Goal: Communication & Community: Answer question/provide support

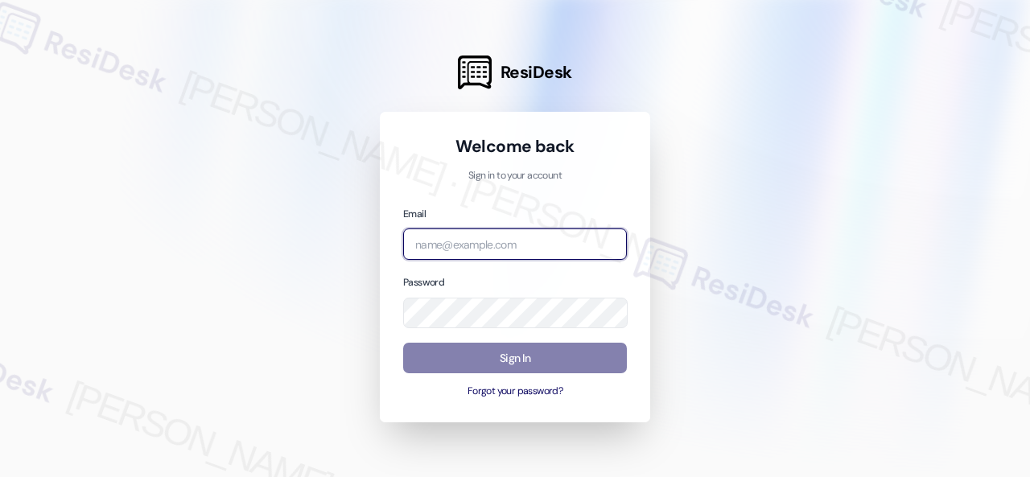
click at [503, 248] on input "email" at bounding box center [515, 243] width 224 height 31
paste input "automated-surveys-baron_properties-[PERSON_NAME].[PERSON_NAME]@baron_[DOMAIN_NA…"
type input "automated-surveys-baron_properties-[PERSON_NAME].[PERSON_NAME]@baron_[DOMAIN_NA…"
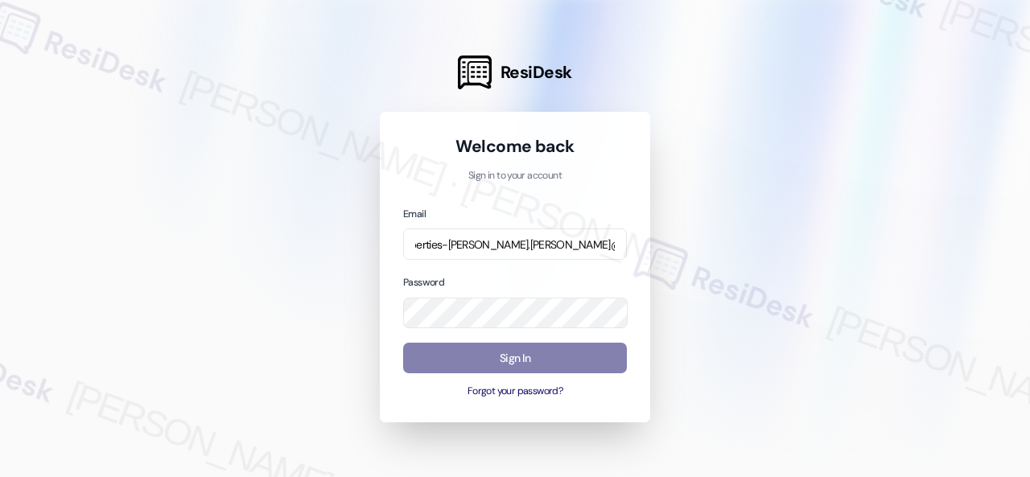
scroll to position [0, 0]
click at [851, 187] on div at bounding box center [515, 238] width 1030 height 477
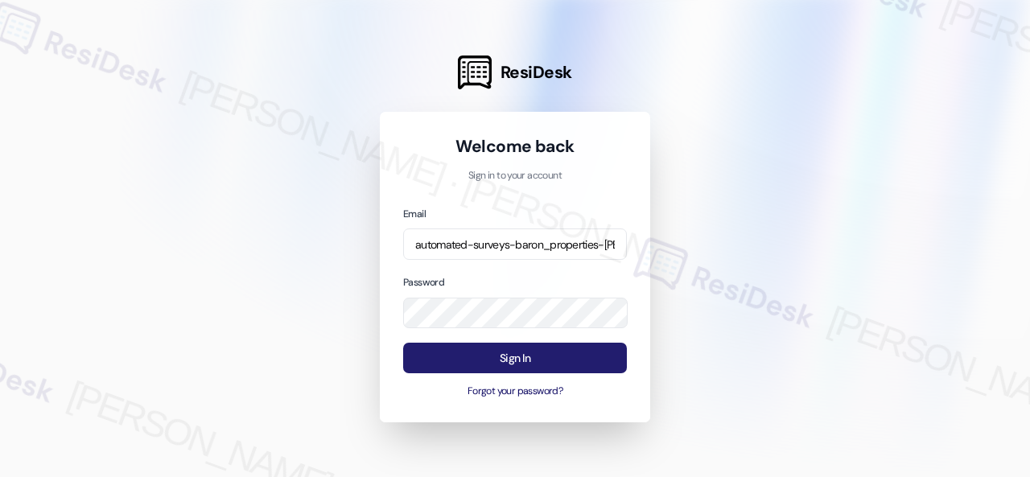
click at [528, 360] on button "Sign In" at bounding box center [515, 358] width 224 height 31
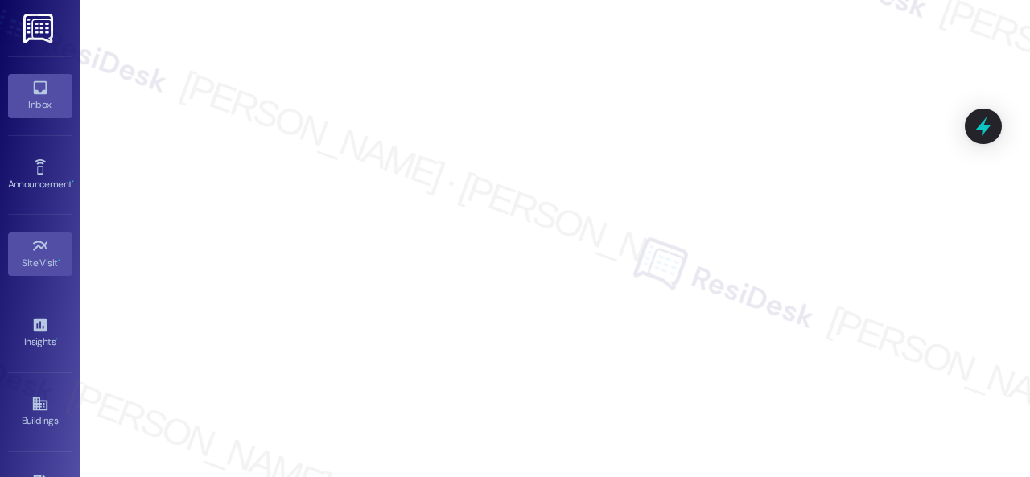
click at [25, 96] on link "Inbox" at bounding box center [40, 95] width 64 height 43
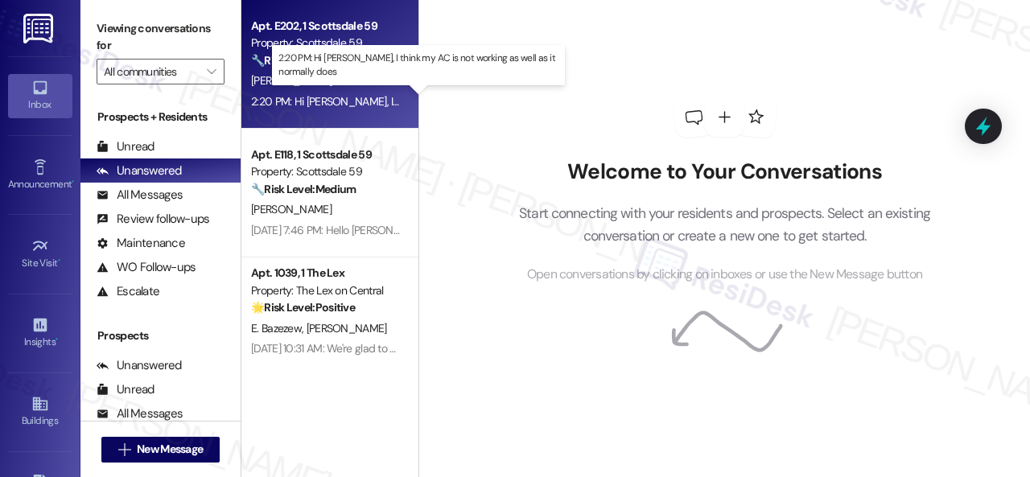
click at [357, 94] on div "2:20 PM: Hi [PERSON_NAME], I think my AC is not working as well as it normally …" at bounding box center [446, 101] width 391 height 14
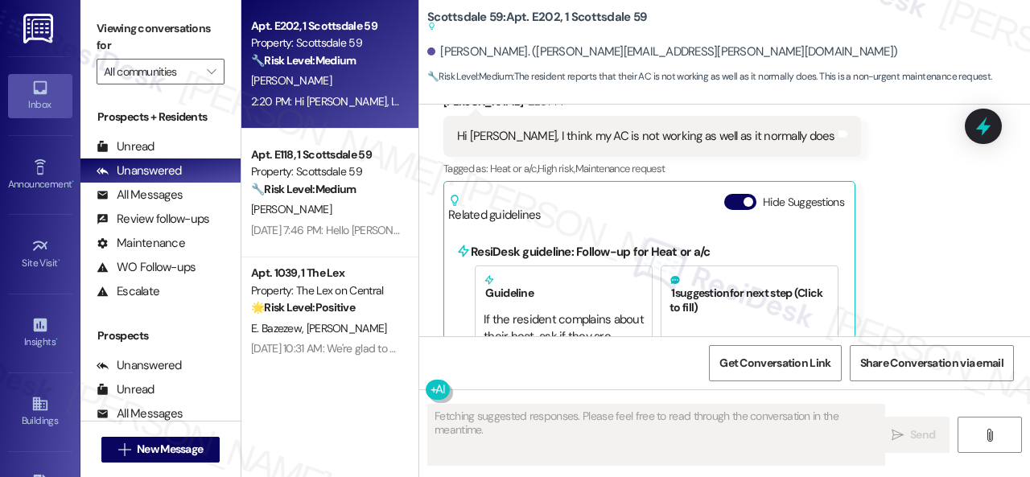
scroll to position [1141, 0]
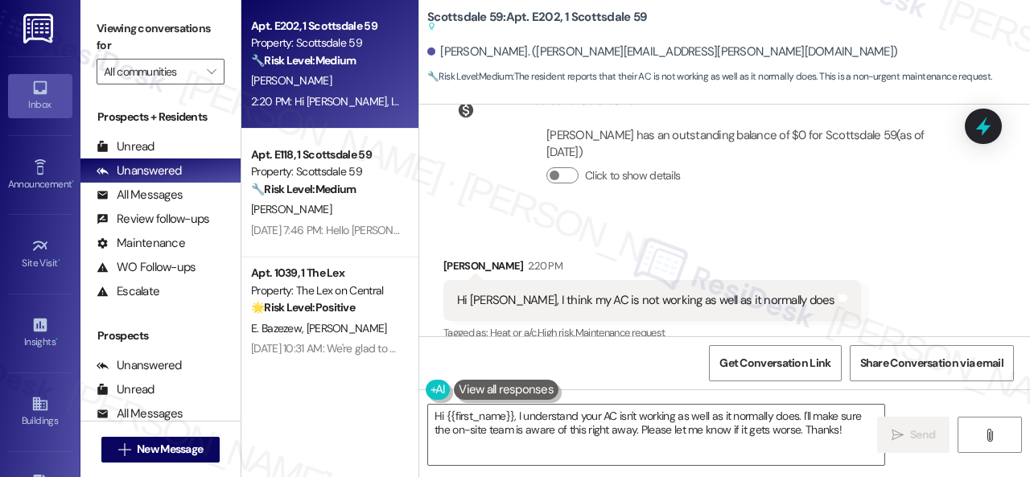
click at [903, 268] on div "Received via SMS [PERSON_NAME] 2:20 PM Hi [PERSON_NAME], I think my AC is not w…" at bounding box center [724, 408] width 611 height 374
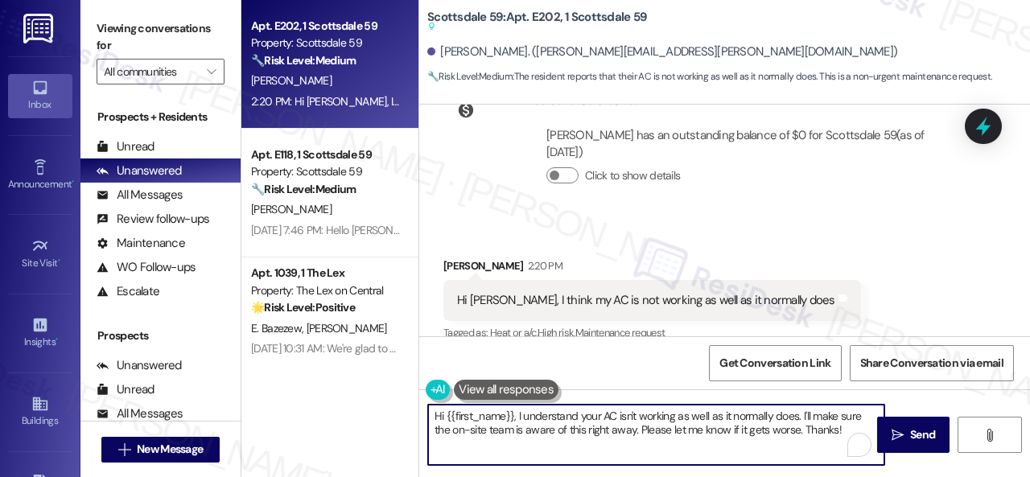
drag, startPoint x: 849, startPoint y: 437, endPoint x: 536, endPoint y: 434, distance: 312.9
click at [367, 413] on div "Apt. E202, 1 Scottsdale 59 Property: Scottsdale 59 🔧 Risk Level: Medium The res…" at bounding box center [635, 238] width 788 height 477
paste textarea "ello {{first_name}}! I'm sorry to hear about the AC issue. We apologize for any…"
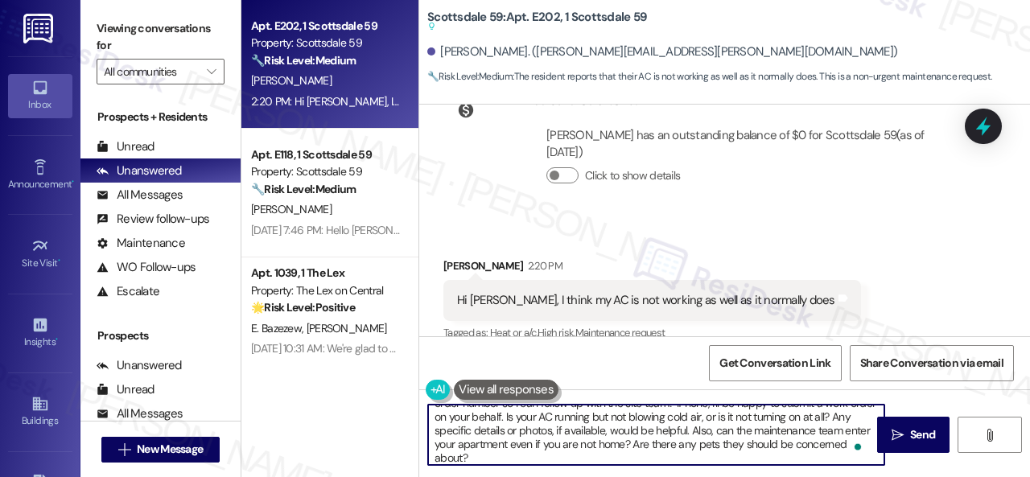
scroll to position [40, 0]
drag, startPoint x: 796, startPoint y: 416, endPoint x: 505, endPoint y: 429, distance: 290.7
click at [505, 429] on textarea "Hello {{first_name}}! I'm sorry to hear about the AC issue. We apologize for an…" at bounding box center [656, 435] width 456 height 60
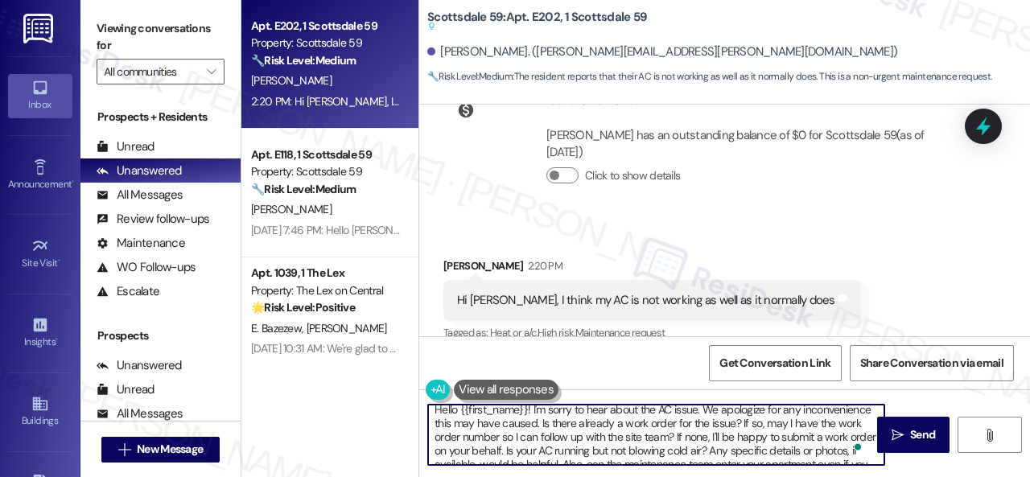
scroll to position [0, 0]
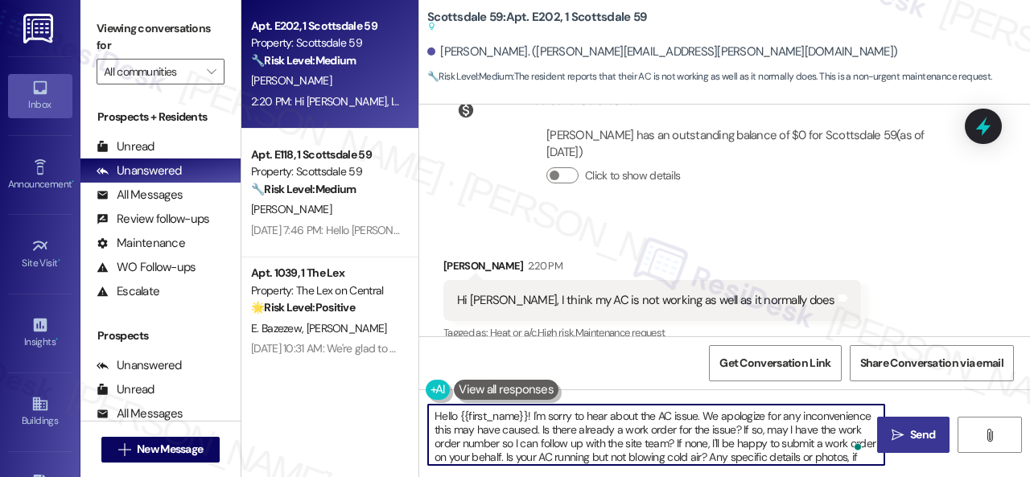
type textarea "Hello {{first_name}}! I'm sorry to hear about the AC issue. We apologize for an…"
click at [910, 427] on span "Send" at bounding box center [922, 434] width 25 height 17
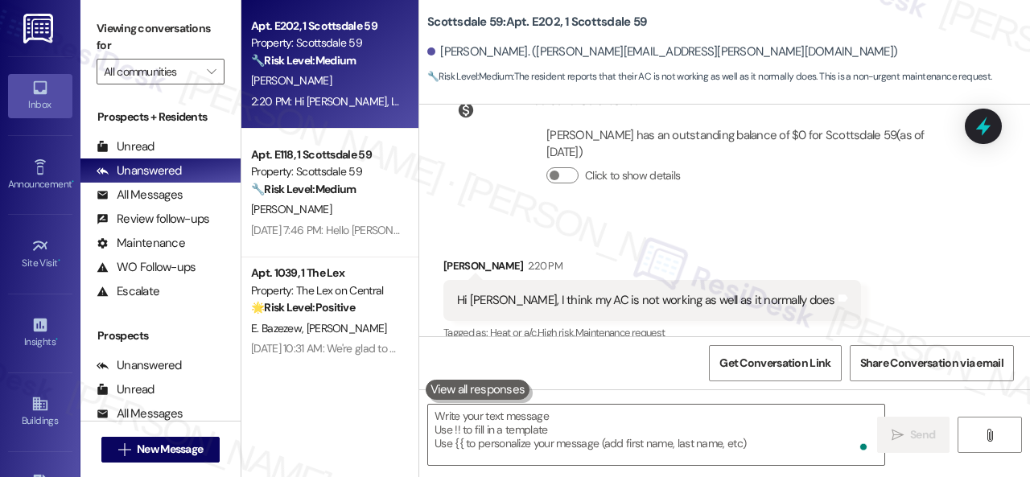
scroll to position [1145, 0]
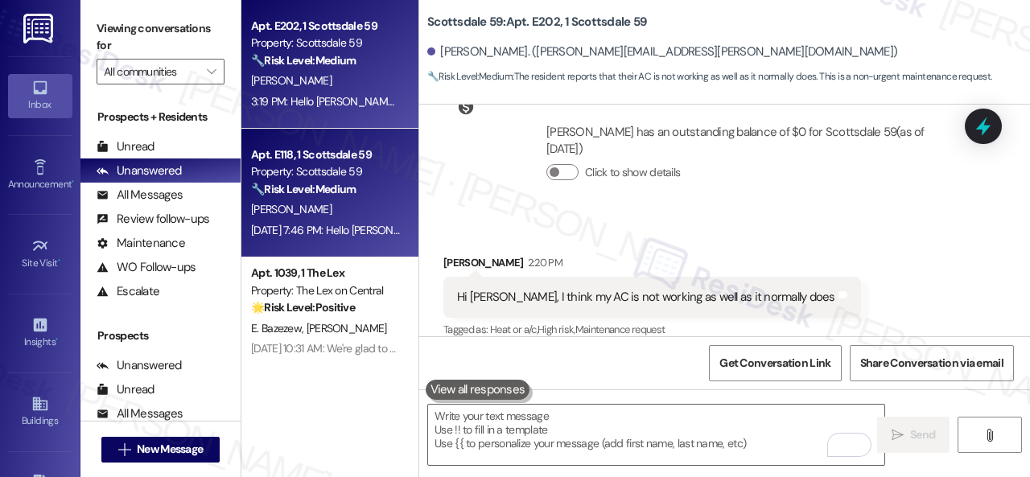
click at [309, 213] on div "J. Rhoades" at bounding box center [325, 209] width 152 height 20
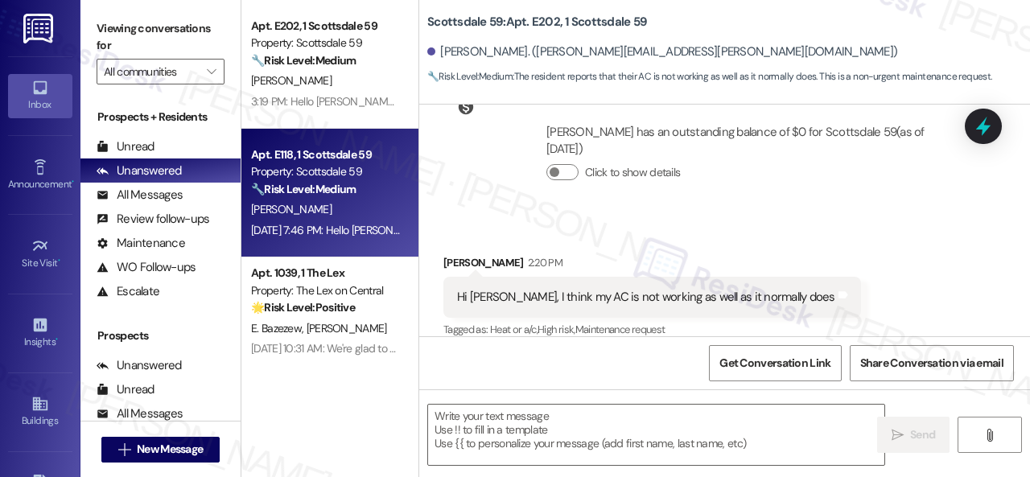
type textarea "Fetching suggested responses. Please feel free to read through the conversation…"
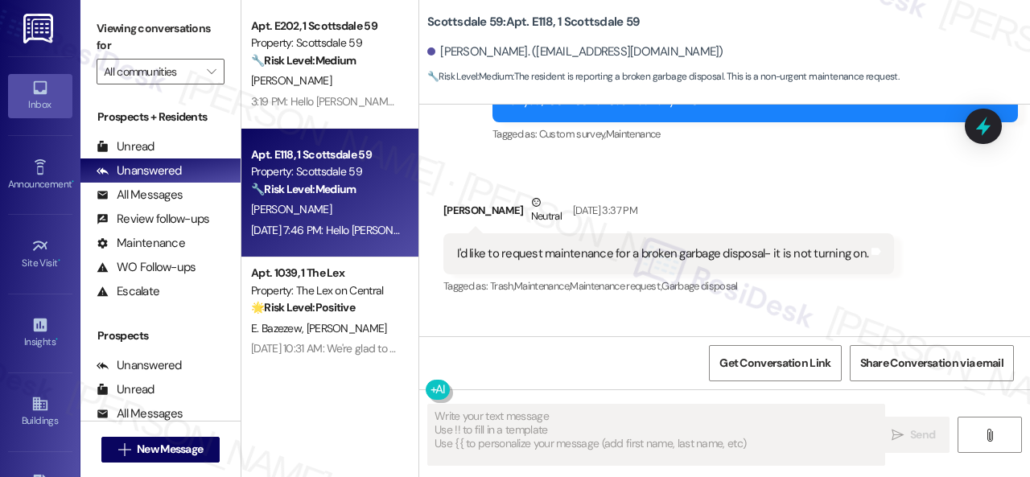
scroll to position [386, 0]
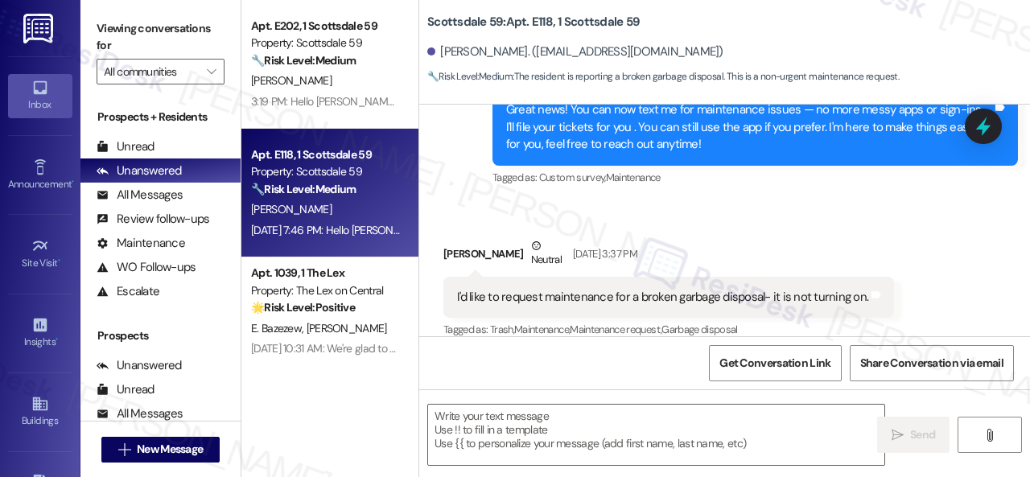
click at [862, 237] on div "Jenna Rhoades Neutral Aug 28, 2025 at 3:37 PM" at bounding box center [668, 256] width 450 height 39
click at [561, 439] on textarea at bounding box center [656, 435] width 456 height 60
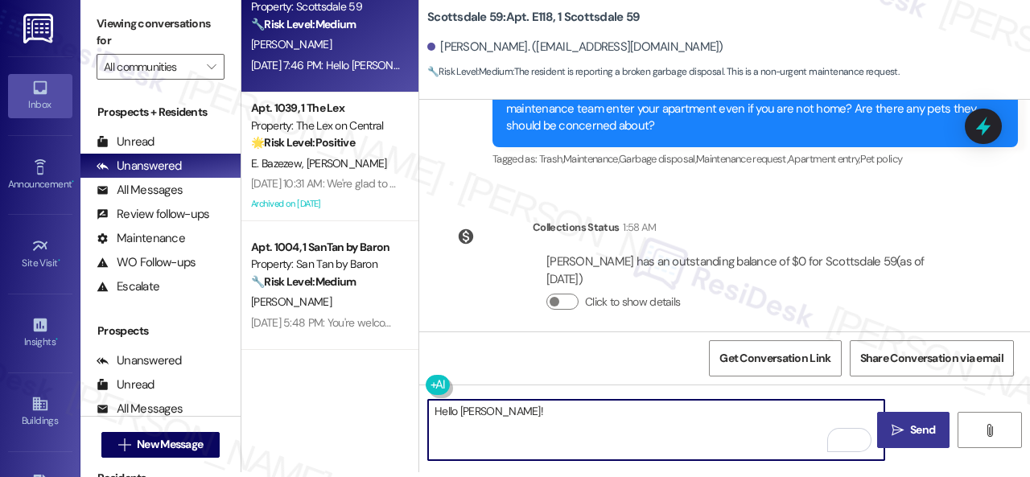
scroll to position [161, 0]
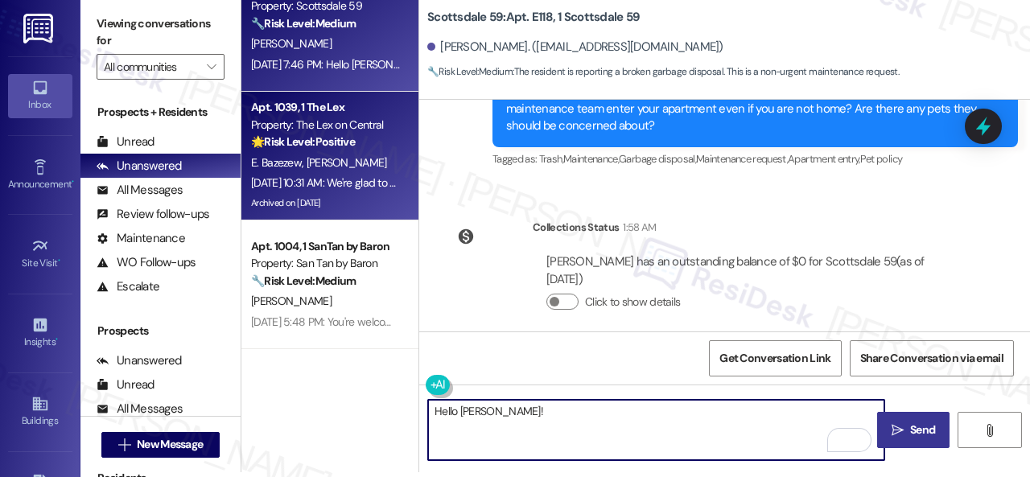
type textarea "Hello Jenna!"
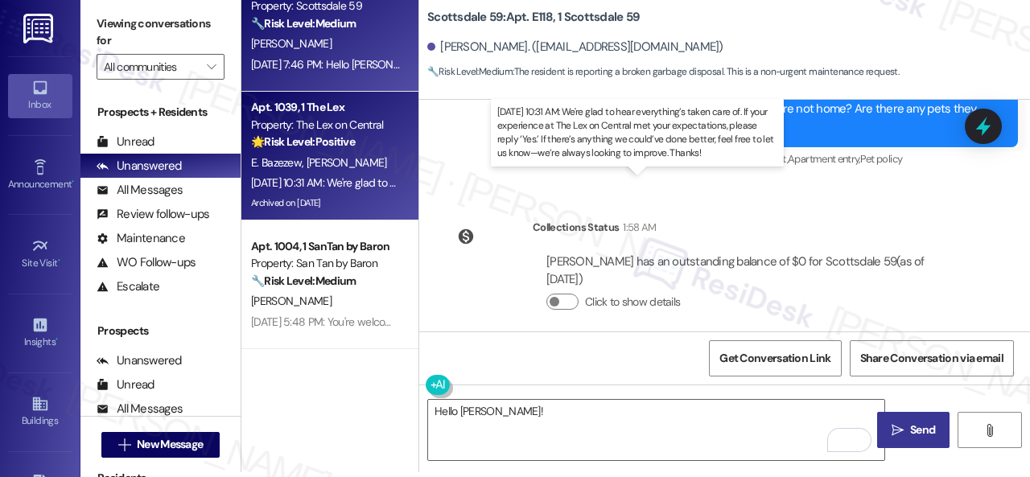
click at [372, 176] on div "Aug 29, 2025 at 10:31 AM: We're glad to hear everything’s taken care of. If you…" at bounding box center [838, 182] width 1174 height 14
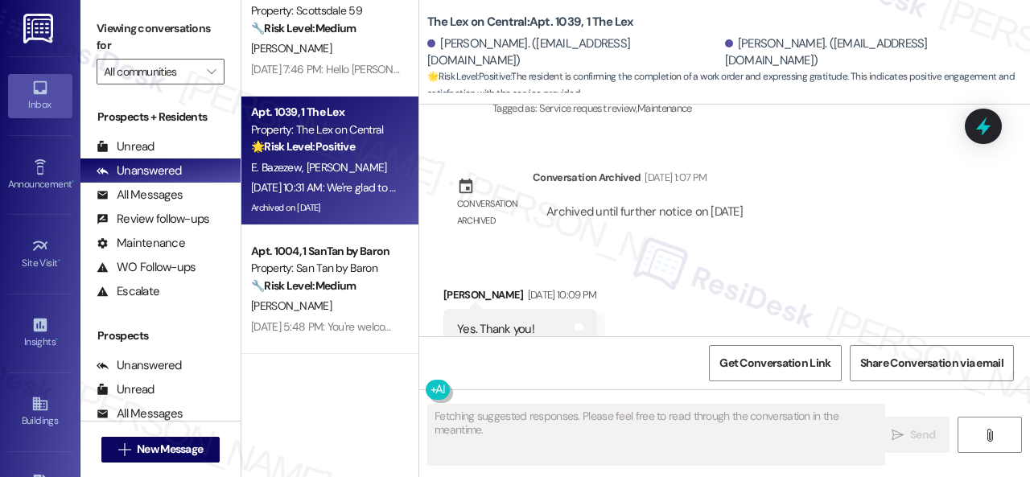
scroll to position [3341, 0]
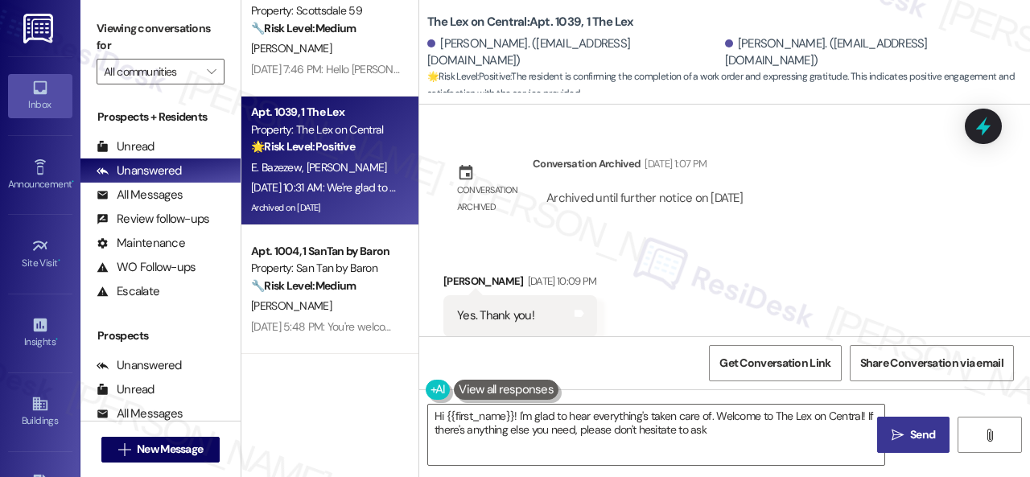
type textarea "Hi {{first_name}}! I'm glad to hear everything's taken care of. Welcome to The …"
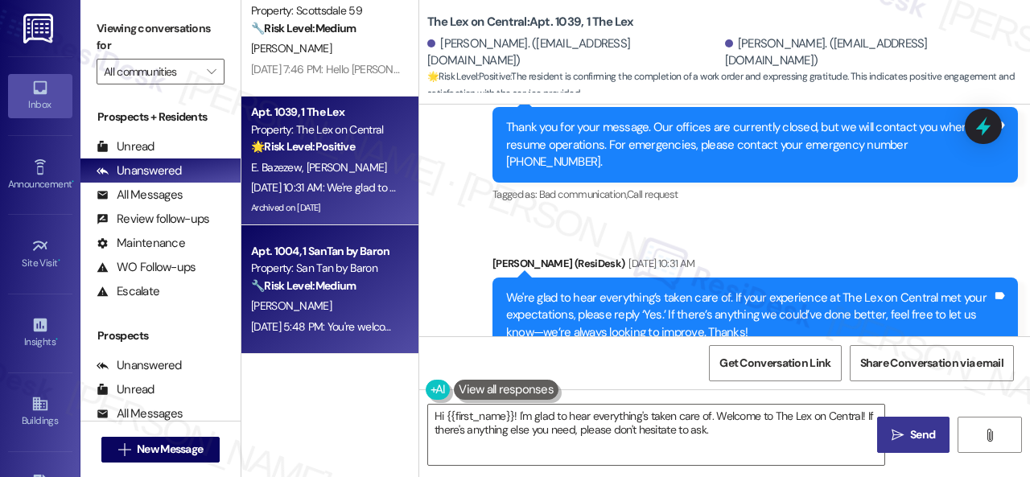
scroll to position [241, 0]
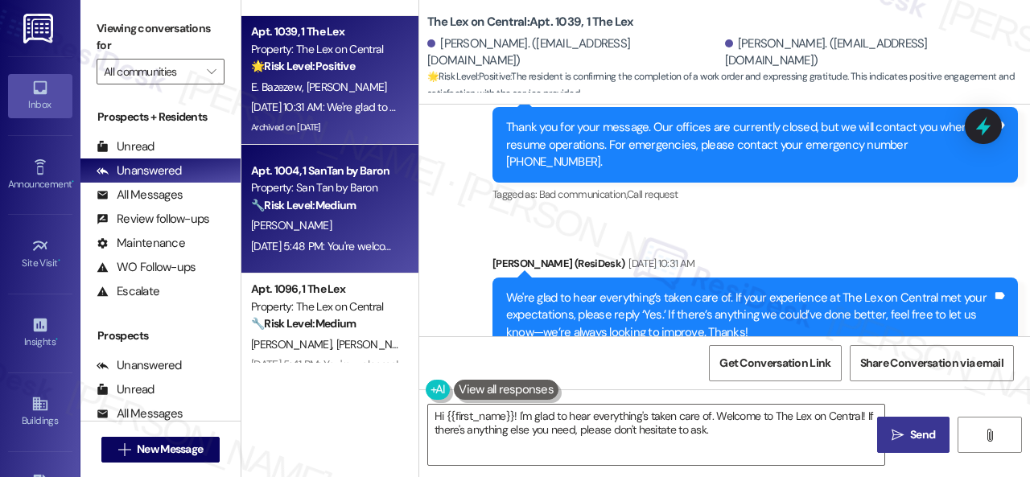
click at [345, 237] on div "Aug 29, 2025 at 5:48 PM: You're welcome! Aug 29, 2025 at 5:48 PM: You're welcom…" at bounding box center [325, 246] width 152 height 20
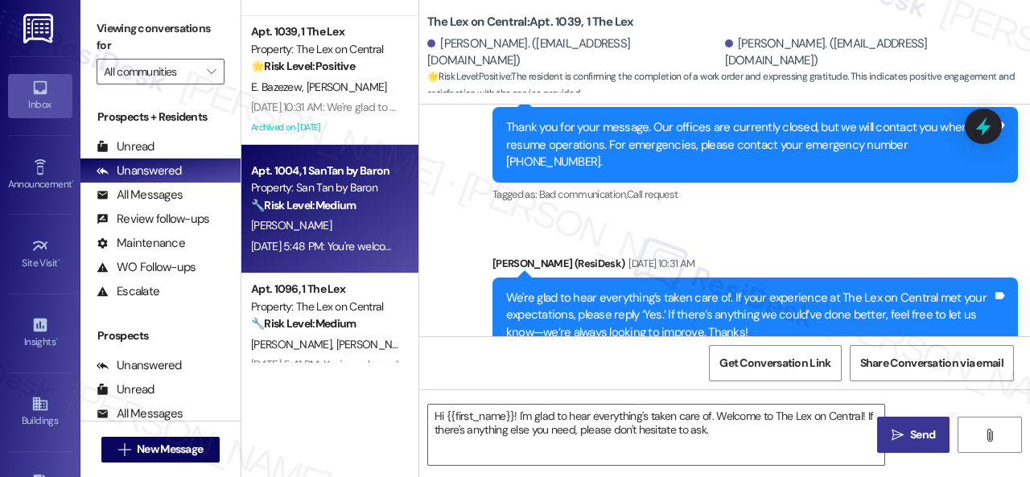
type textarea "Fetching suggested responses. Please feel free to read through the conversation…"
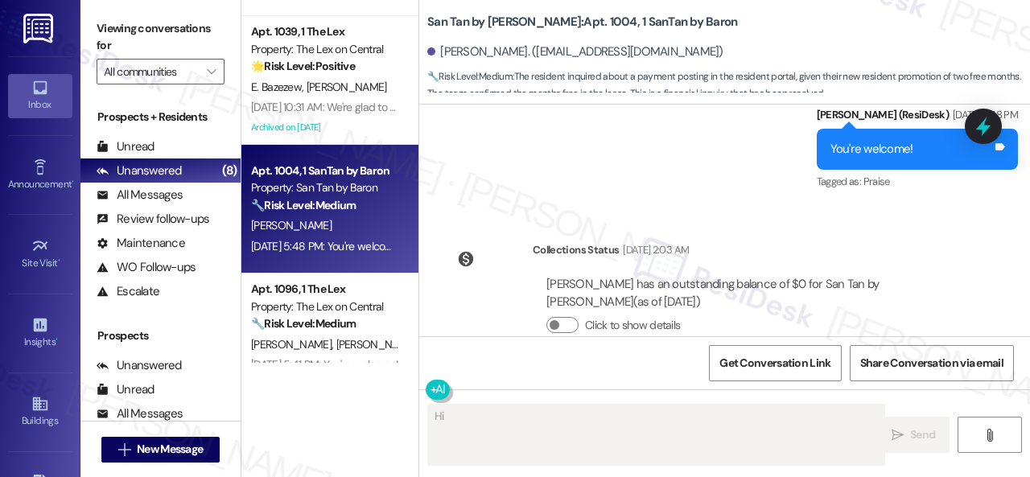
scroll to position [322, 0]
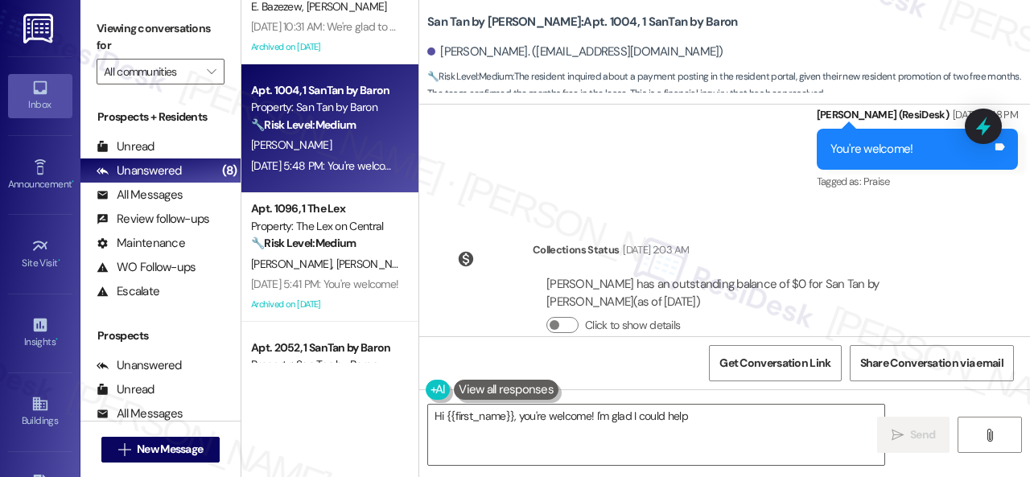
type textarea "Hi {{first_name}}, you're welcome! I'm glad I could help clarify"
click at [341, 269] on div "S. Desai A. Desai" at bounding box center [325, 264] width 152 height 20
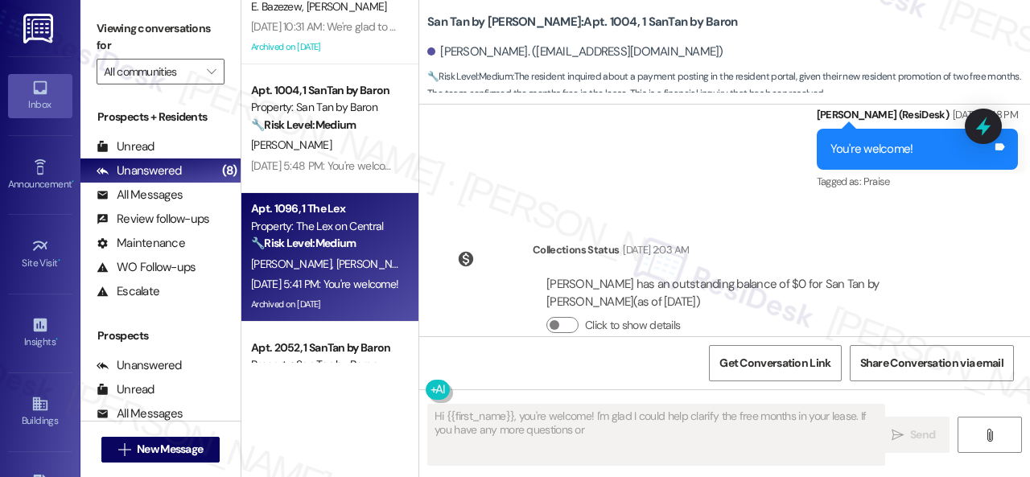
type textarea "Hi {{first_name}}, you're welcome! I'm glad I could help clarify the free month…"
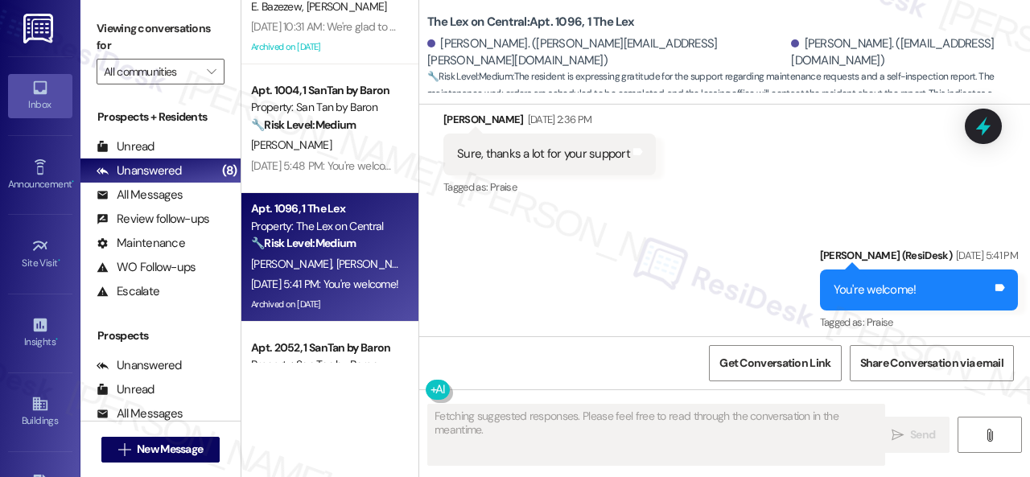
scroll to position [3536, 0]
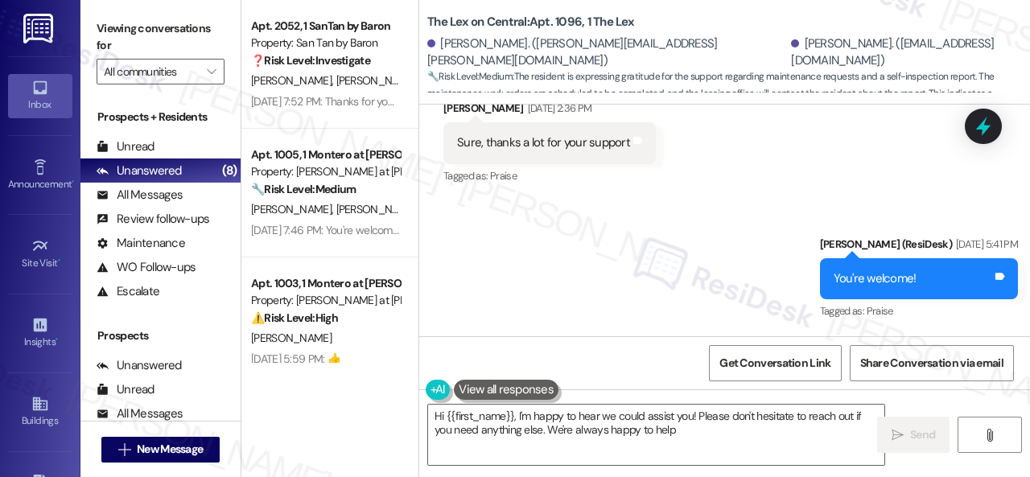
type textarea "Hi {{first_name}}, I'm happy to hear we could assist you! Please don't hesitate…"
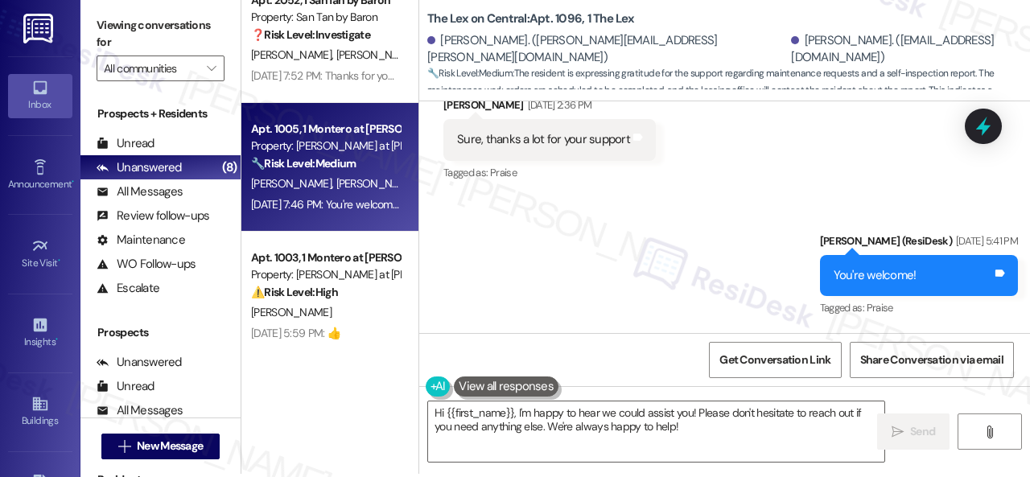
scroll to position [5, 0]
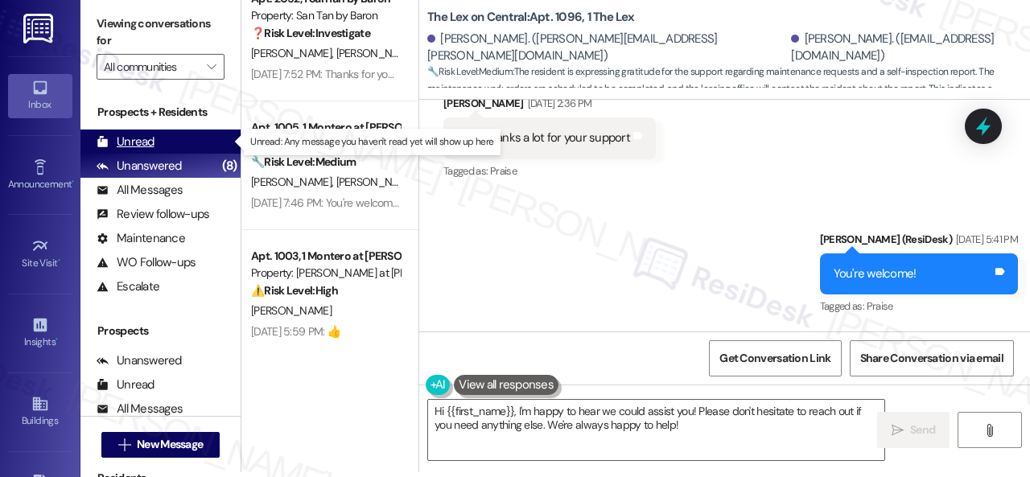
click at [142, 147] on div "Unread" at bounding box center [126, 142] width 58 height 17
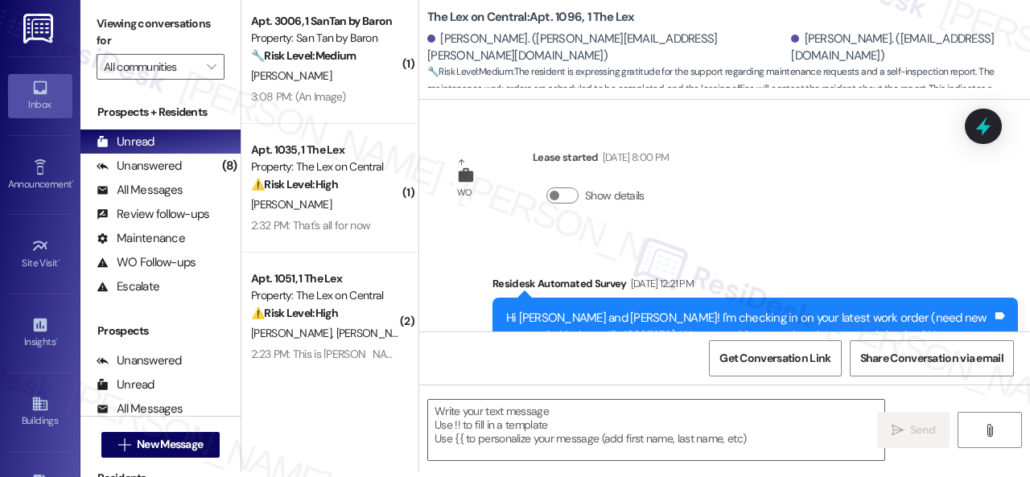
type textarea "Fetching suggested responses. Please feel free to read through the conversation…"
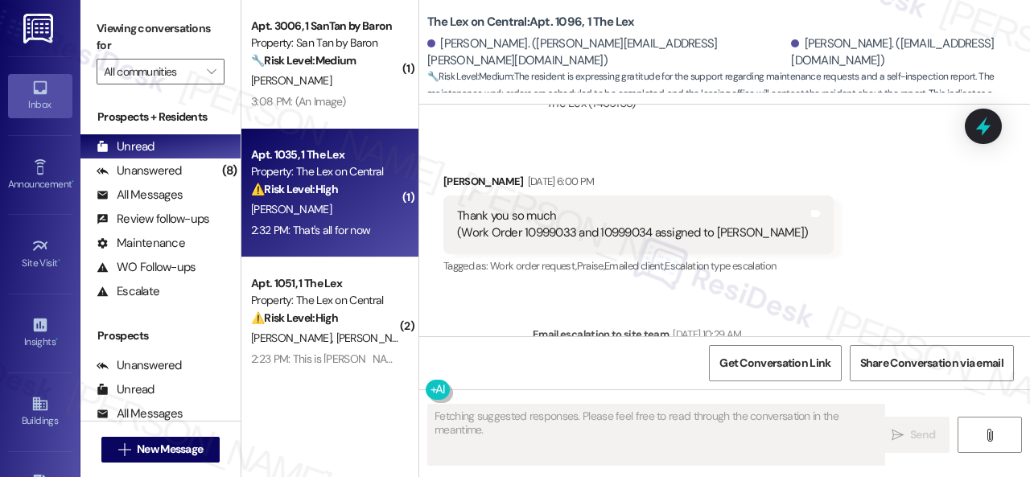
scroll to position [3399, 0]
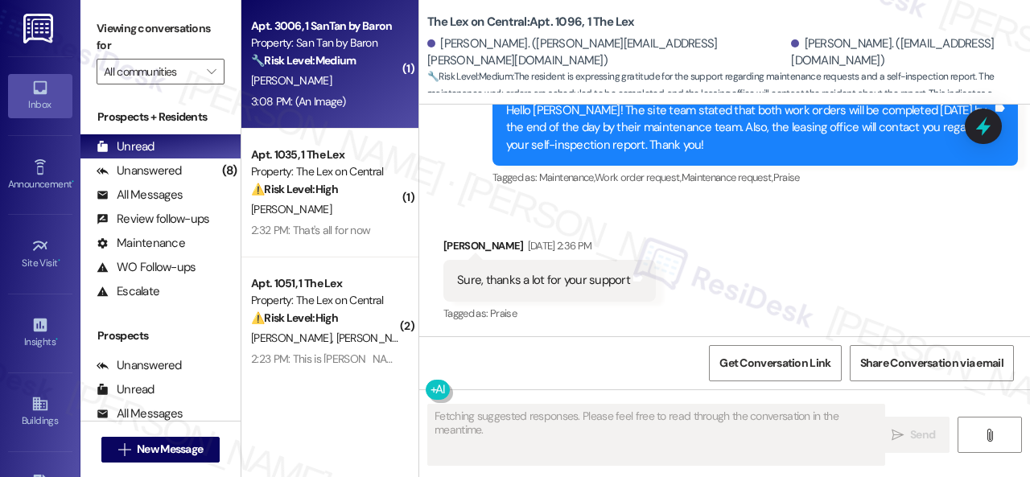
click at [365, 93] on div "3:08 PM: (An Image) 3:08 PM: (An Image)" at bounding box center [325, 102] width 152 height 20
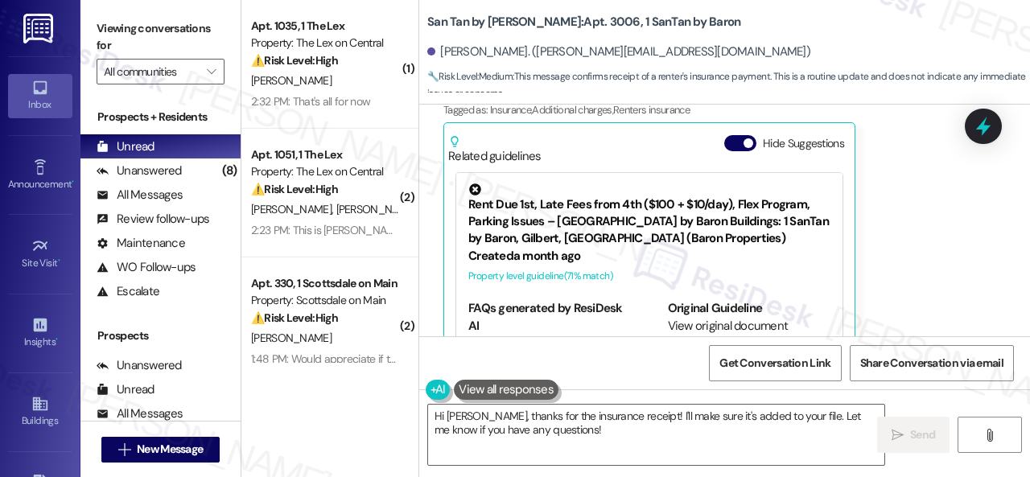
scroll to position [3721, 0]
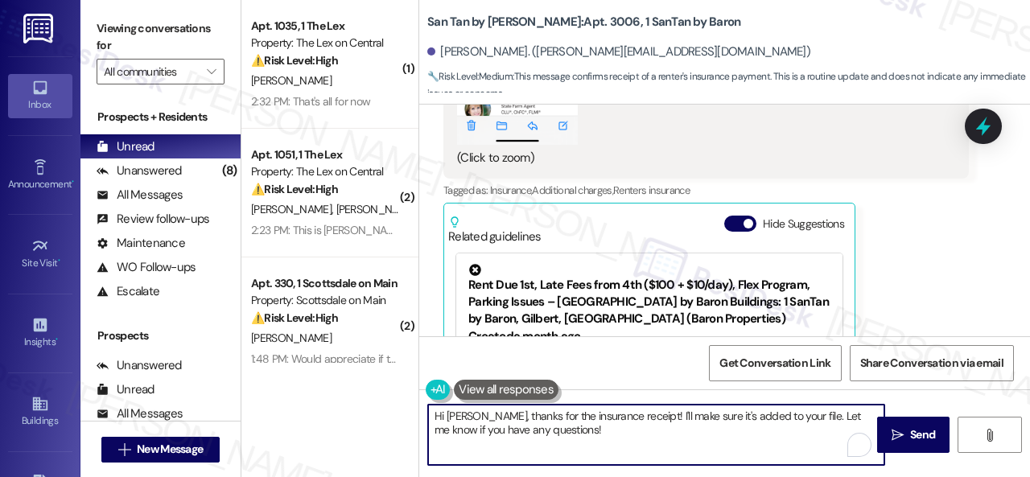
drag, startPoint x: 684, startPoint y: 417, endPoint x: 783, endPoint y: 419, distance: 99.0
click at [783, 419] on textarea "Hi Kahti, thanks for the insurance receipt! I'll make sure it's added to your f…" at bounding box center [656, 435] width 456 height 60
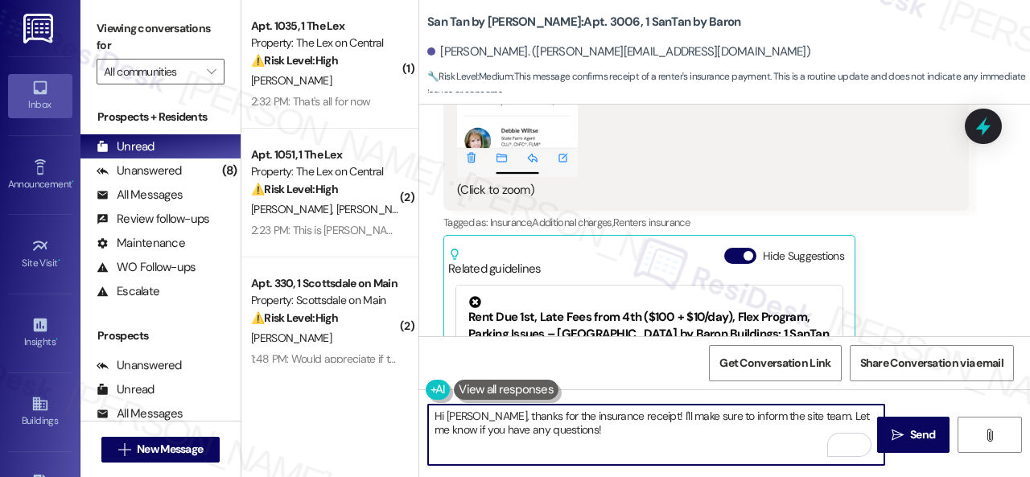
scroll to position [3802, 0]
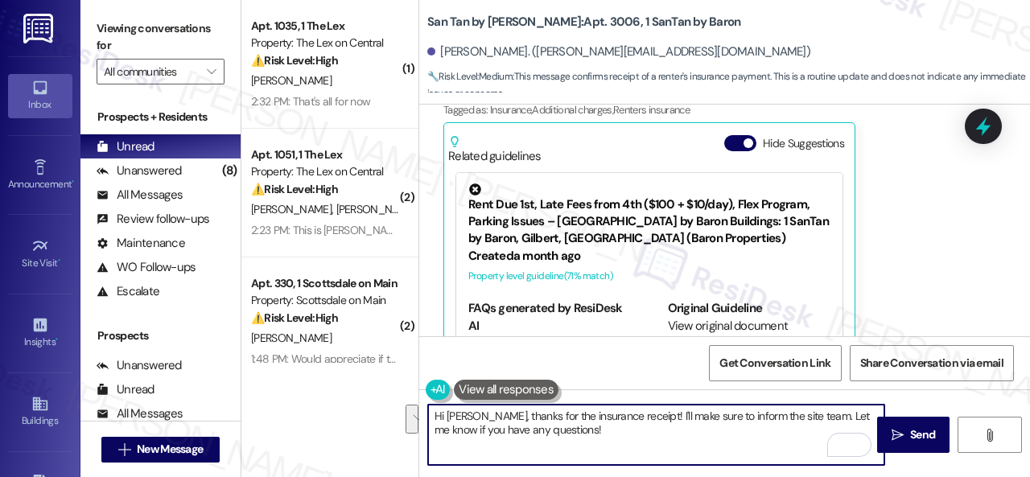
drag, startPoint x: 797, startPoint y: 413, endPoint x: 800, endPoint y: 426, distance: 13.3
click at [800, 426] on textarea "Hi Kahti, thanks for the insurance receipt! I'll make sure to inform the site t…" at bounding box center [656, 435] width 456 height 60
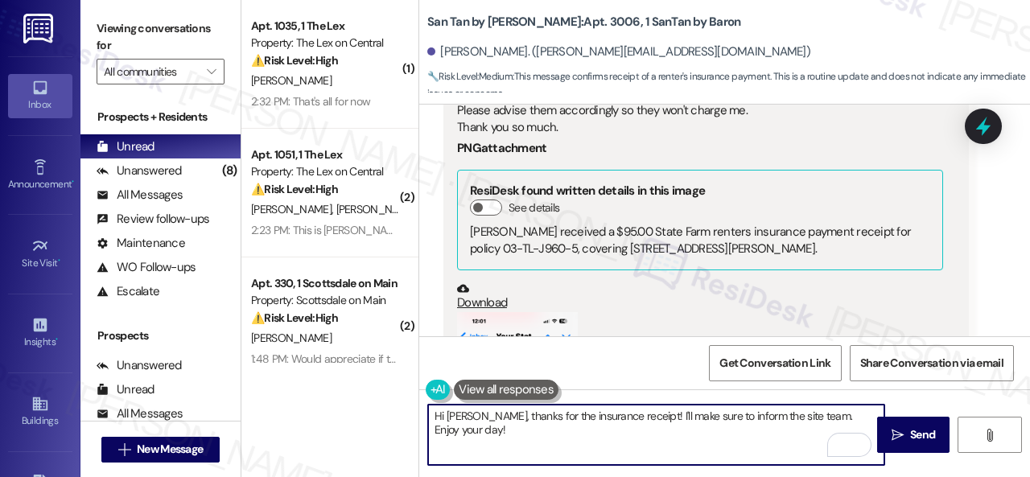
scroll to position [3238, 0]
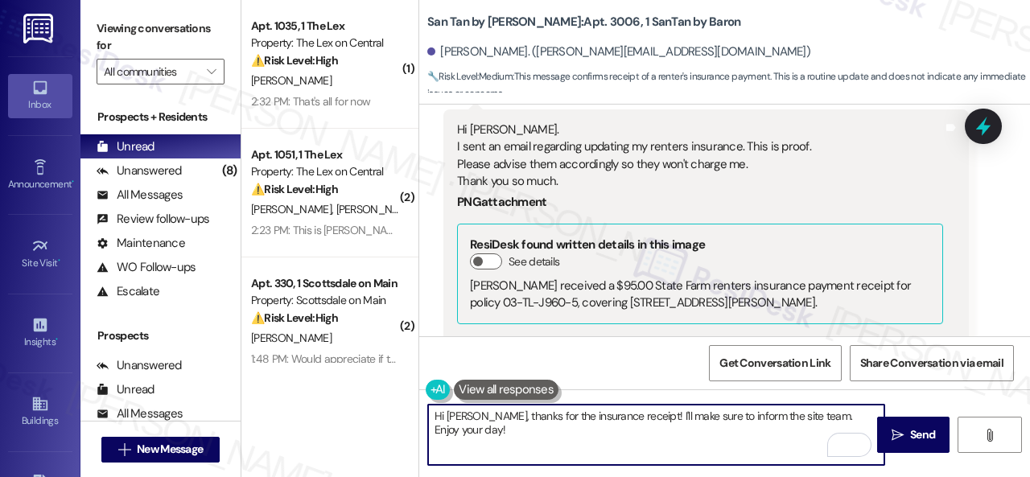
click at [619, 416] on textarea "Hi Kahti, thanks for the insurance receipt! I'll make sure to inform the site t…" at bounding box center [656, 435] width 456 height 60
click at [708, 417] on textarea "Hi Kahti, thanks for the insurance receipt for updating your renter's insurance…" at bounding box center [656, 435] width 456 height 60
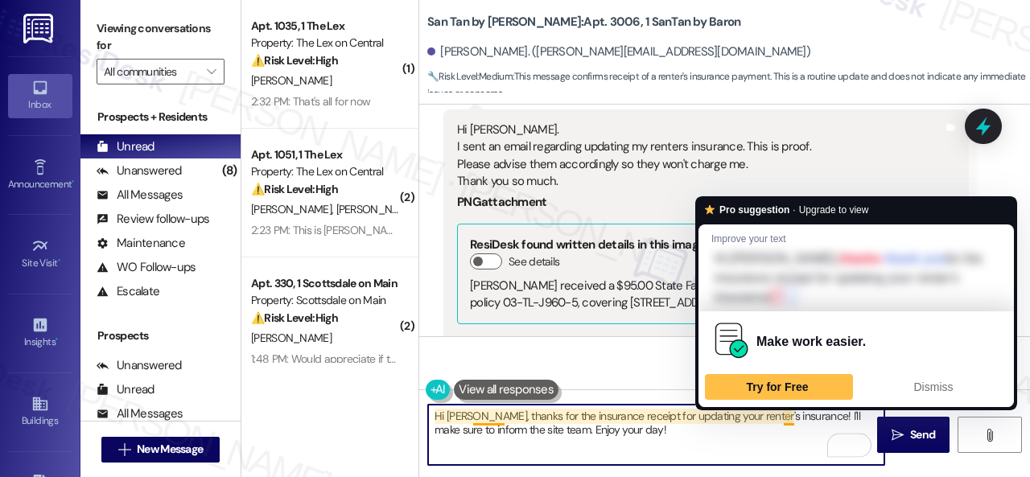
click at [788, 417] on textarea "Hi Kahti, thanks for the insurance receipt for updating your renter's insurance…" at bounding box center [656, 435] width 456 height 60
click at [915, 377] on div "Dismiss" at bounding box center [933, 387] width 134 height 26
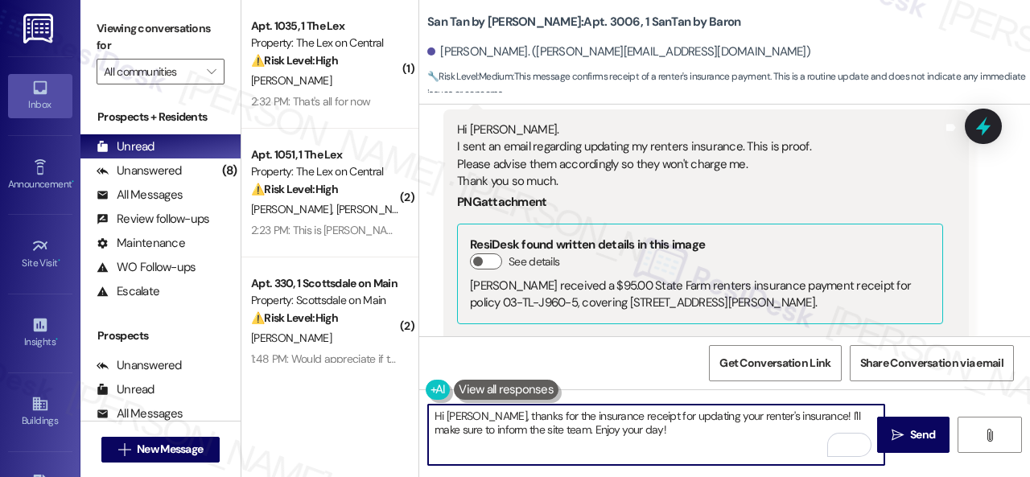
click at [521, 416] on textarea "Hi Kahti, thanks for the insurance receipt for updating your renter's insurance…" at bounding box center [656, 435] width 456 height 60
paste textarea "you for sending the insurance receipt to update your renter's insurance."
click at [671, 430] on textarea "Hi Kahti, thank you for sending the insurance receipt to update your renter's i…" at bounding box center [656, 435] width 456 height 60
type textarea "Hi Kahti, thank you for sending the insurance receipt to update your renter's i…"
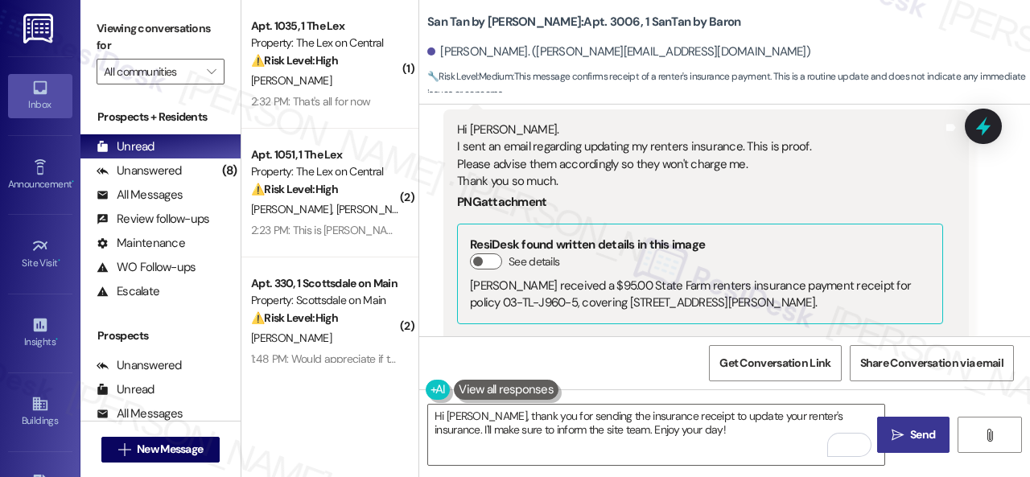
click at [910, 434] on span "Send" at bounding box center [922, 434] width 25 height 17
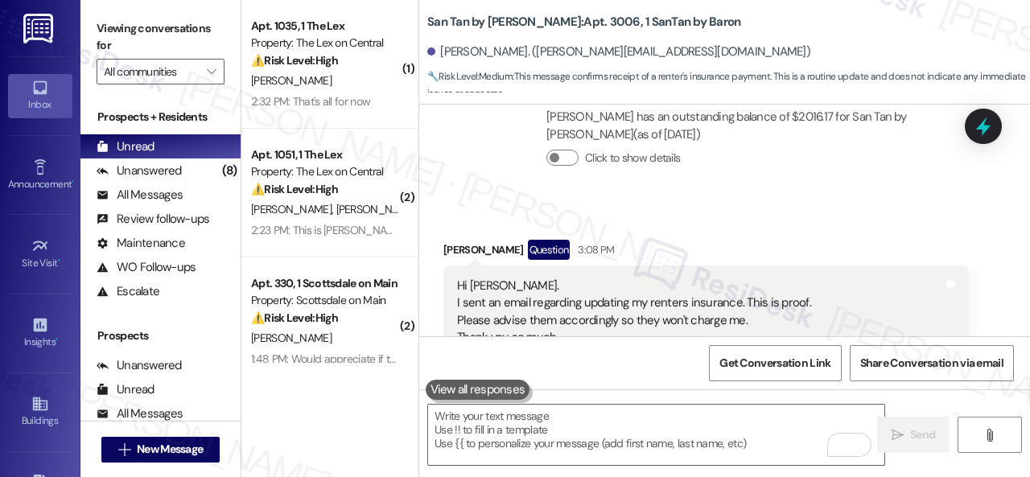
scroll to position [3077, 0]
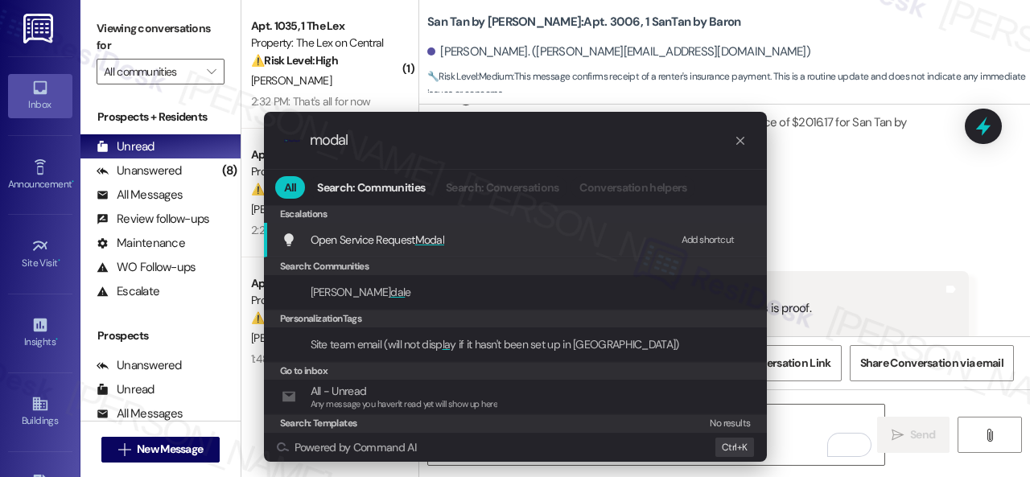
click at [689, 240] on div "Add shortcut" at bounding box center [707, 240] width 53 height 17
drag, startPoint x: 367, startPoint y: 139, endPoint x: 235, endPoint y: 141, distance: 131.9
click at [235, 141] on div ".cls-1{fill:#0a055f;}.cls-2{fill:#0cc4c4;} resideskLogoBlueOrange modal All Sea…" at bounding box center [515, 238] width 1030 height 477
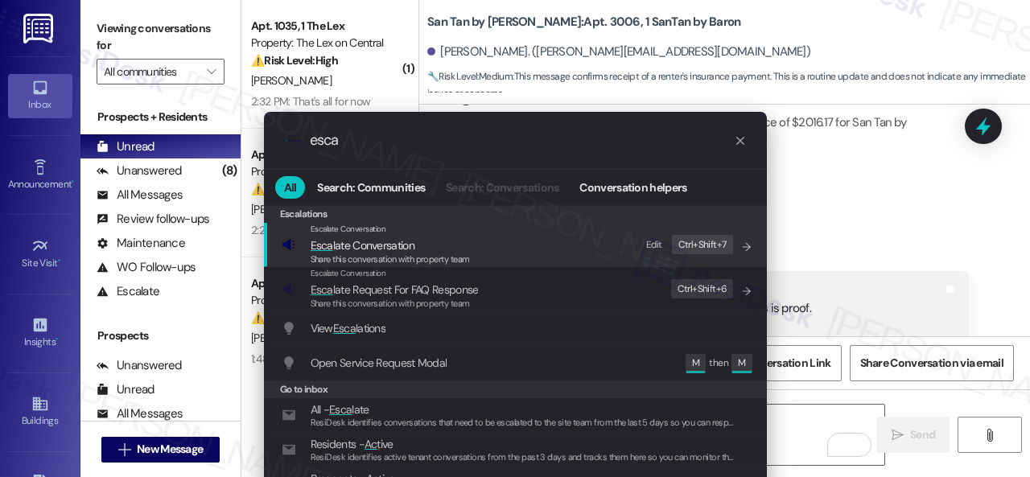
type input "esca"
click at [658, 241] on div "Edit" at bounding box center [654, 244] width 16 height 17
click at [362, 250] on span "Esca late Conversation" at bounding box center [362, 245] width 104 height 14
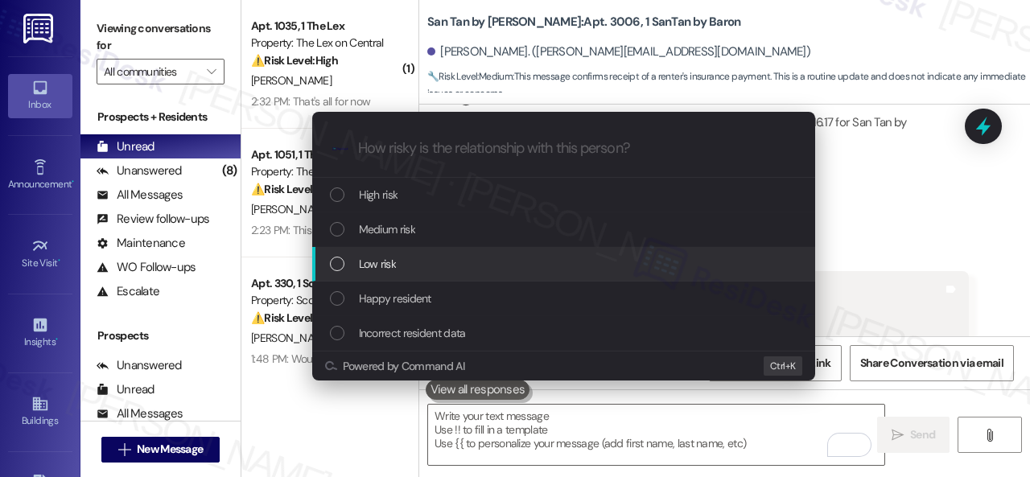
click at [347, 268] on div "Low risk" at bounding box center [565, 264] width 471 height 18
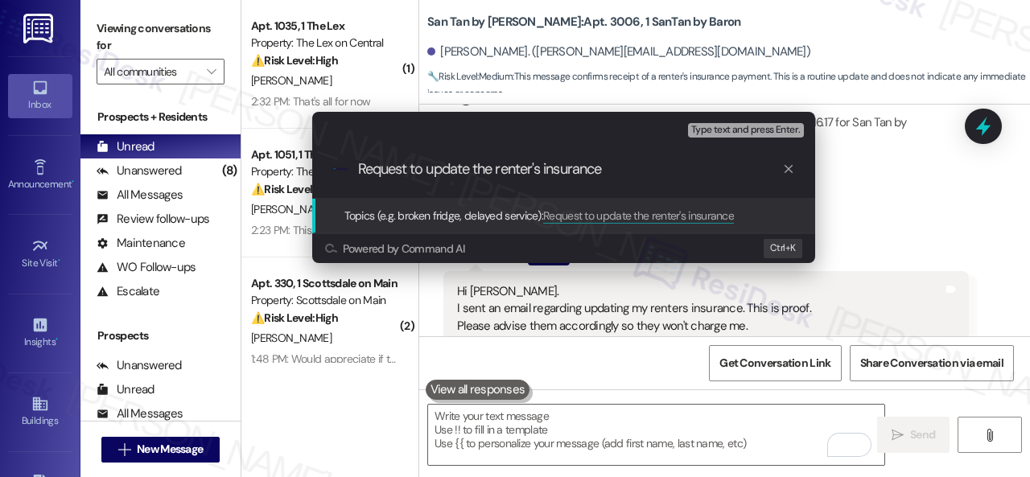
type input "Request to update the renter's insurance."
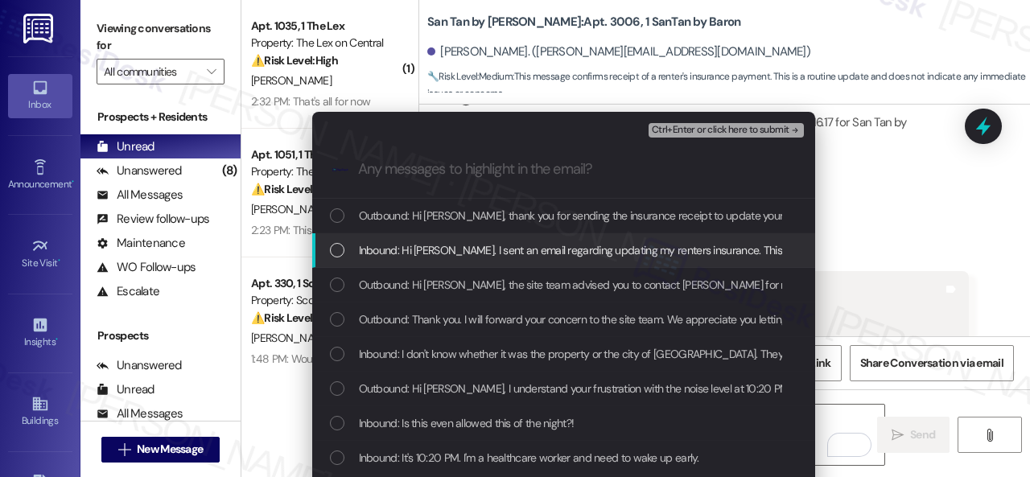
click at [384, 244] on span "Inbound: Hi Sarah. I sent an email regarding updating my renters insurance. Thi…" at bounding box center [773, 250] width 828 height 18
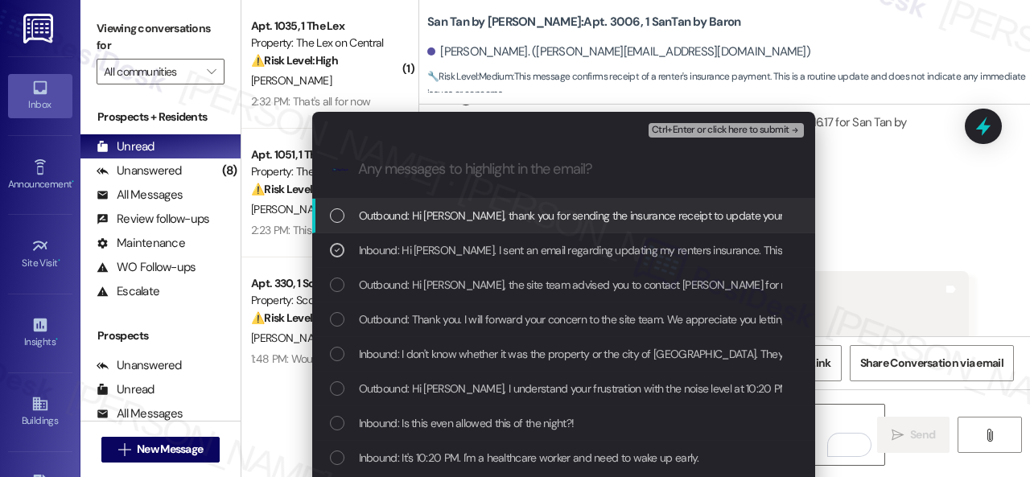
click at [685, 128] on span "Ctrl+Enter or click here to submit" at bounding box center [721, 130] width 138 height 11
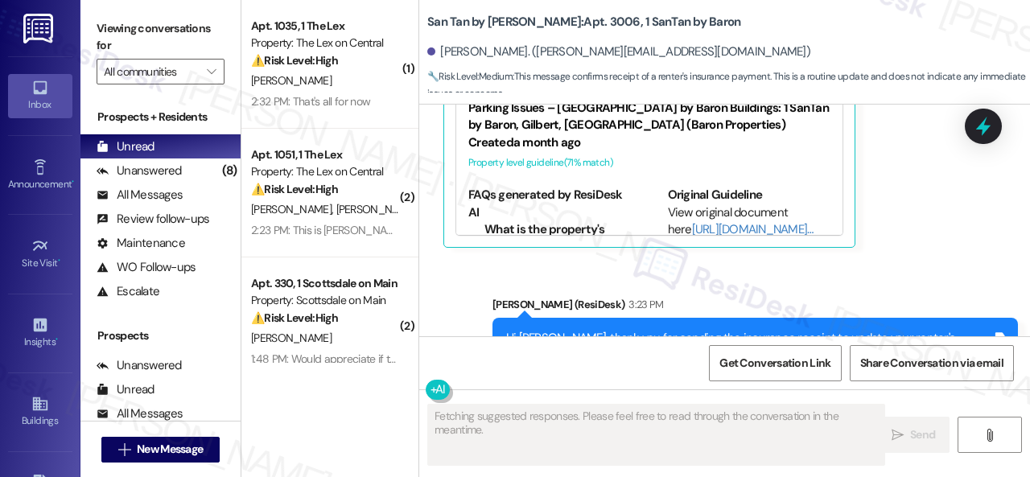
scroll to position [3801, 0]
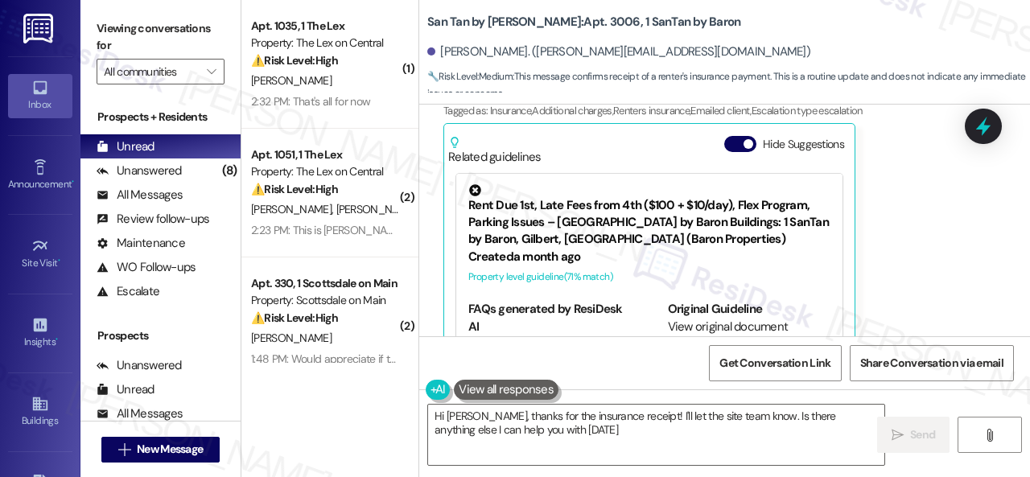
type textarea "Hi Kahti, thanks for the insurance receipt! I'll let the site team know. Is the…"
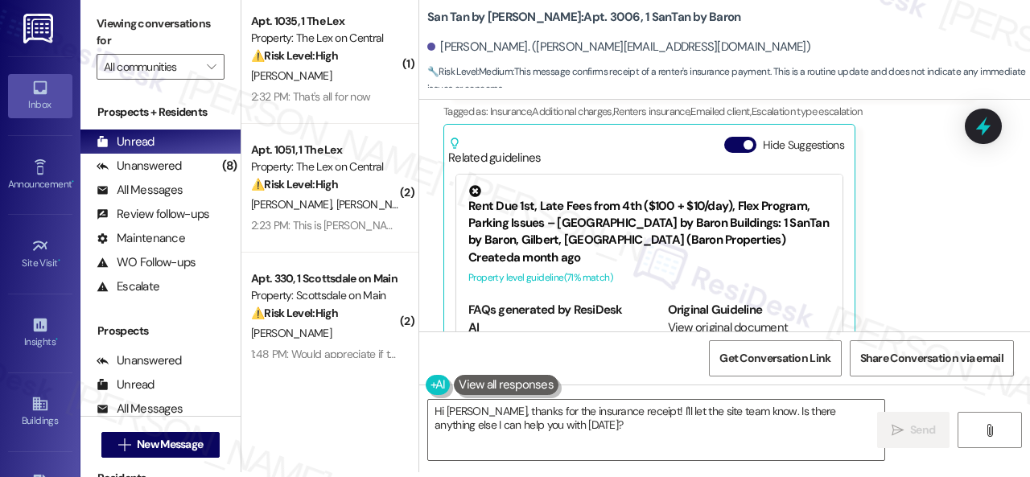
scroll to position [3794, 0]
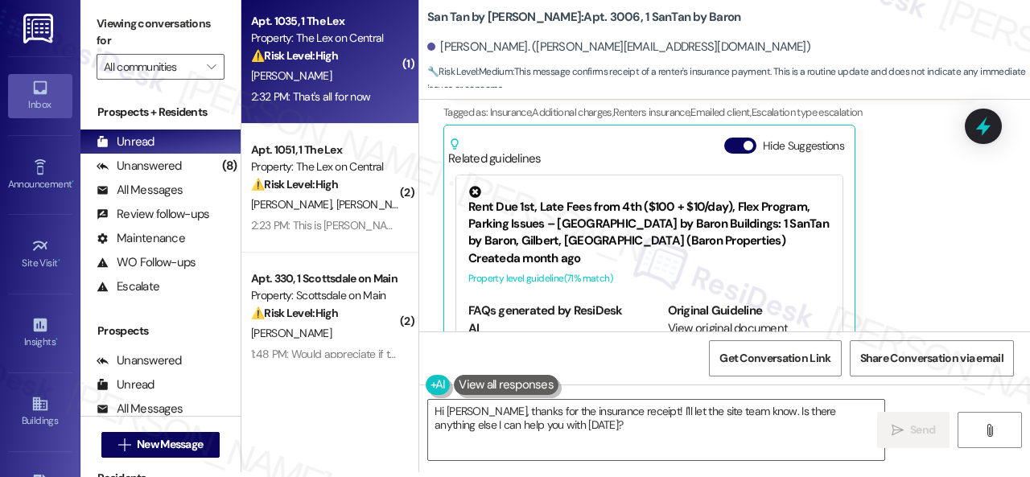
click at [335, 68] on div "B. Turner" at bounding box center [325, 76] width 152 height 20
type textarea "Fetching suggested responses. Please feel free to read through the conversation…"
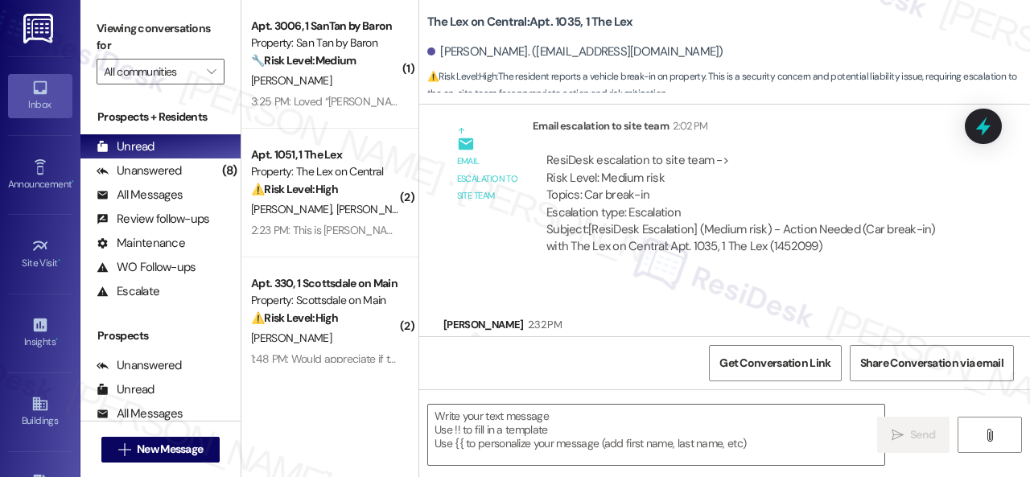
scroll to position [1200, 0]
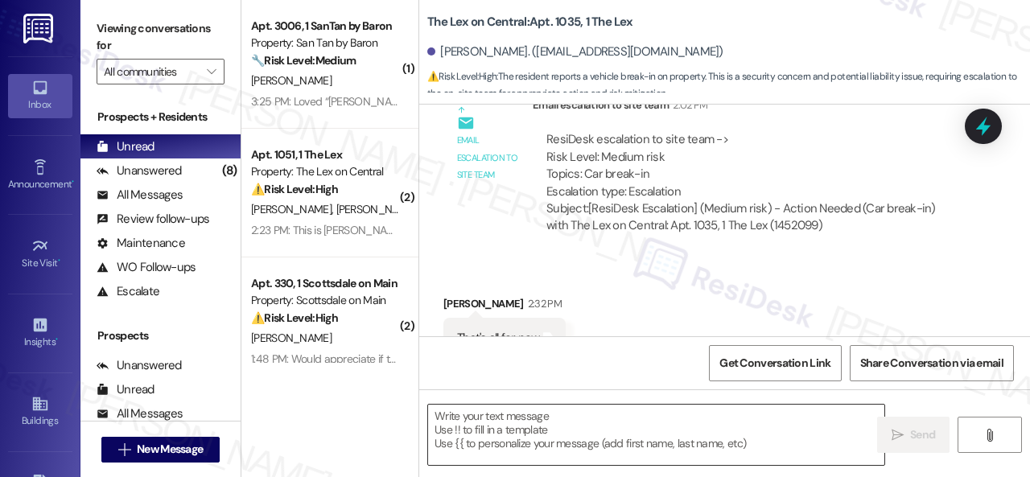
click at [515, 424] on textarea at bounding box center [656, 435] width 456 height 60
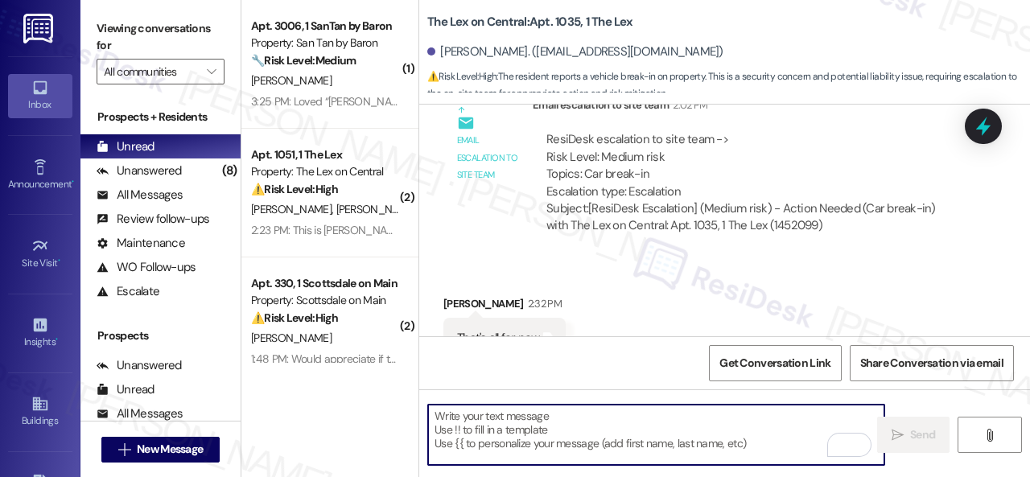
scroll to position [5, 0]
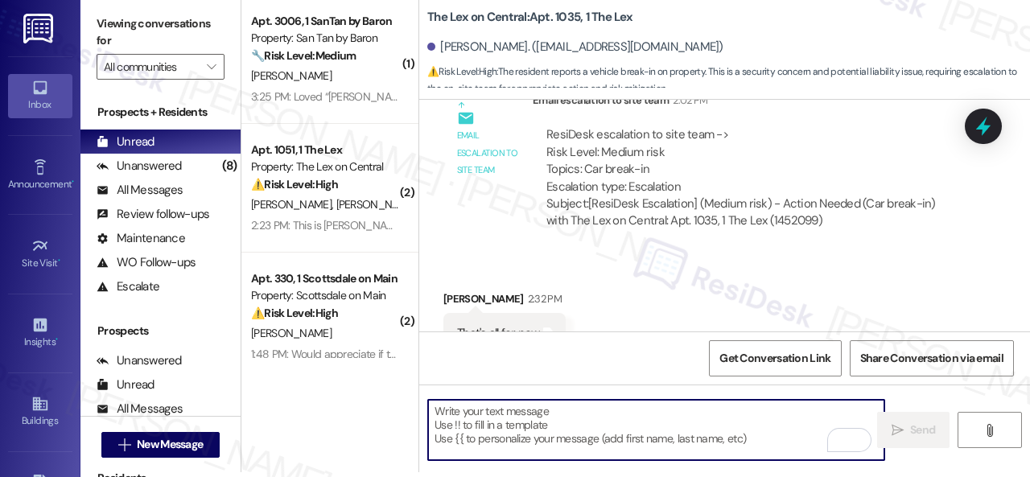
click at [563, 419] on textarea "To enrich screen reader interactions, please activate Accessibility in Grammarl…" at bounding box center [656, 430] width 456 height 60
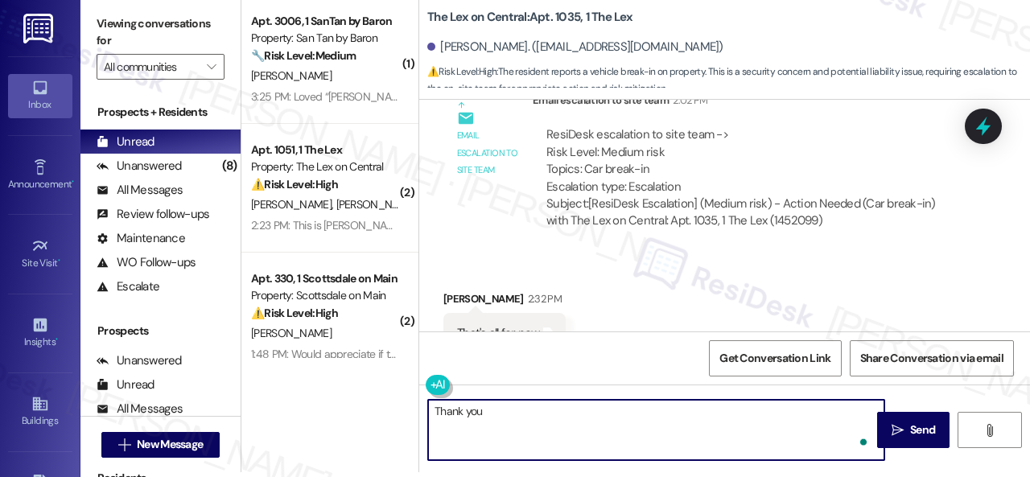
type textarea "Thank you."
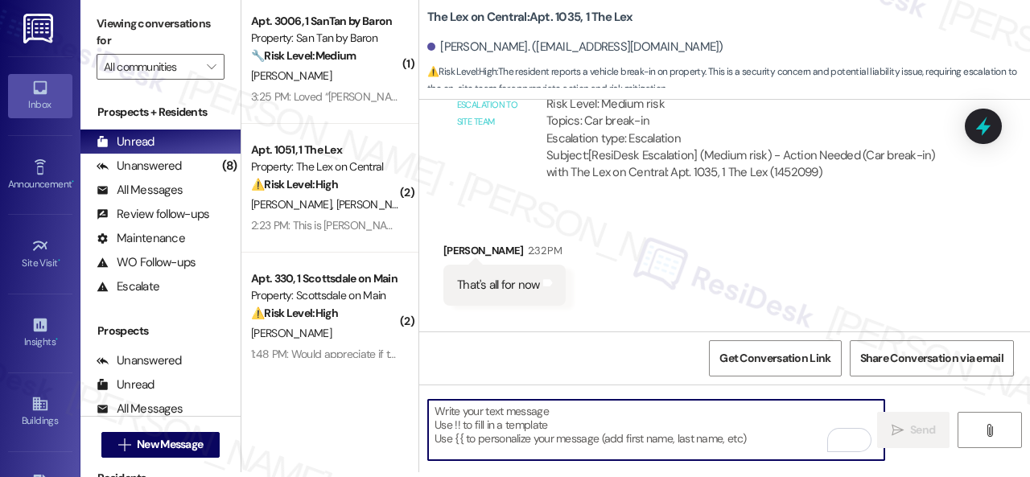
scroll to position [1313, 0]
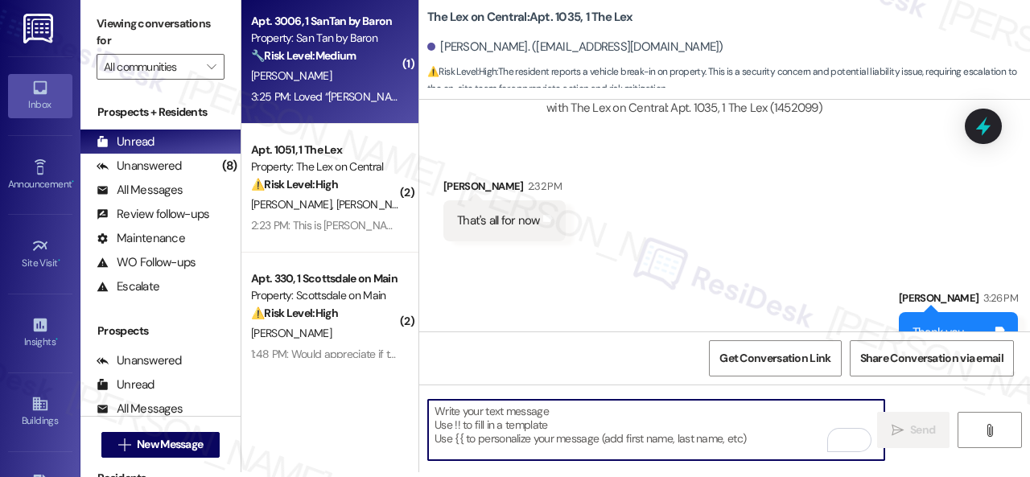
click at [319, 75] on div "K. Paydar" at bounding box center [325, 76] width 152 height 20
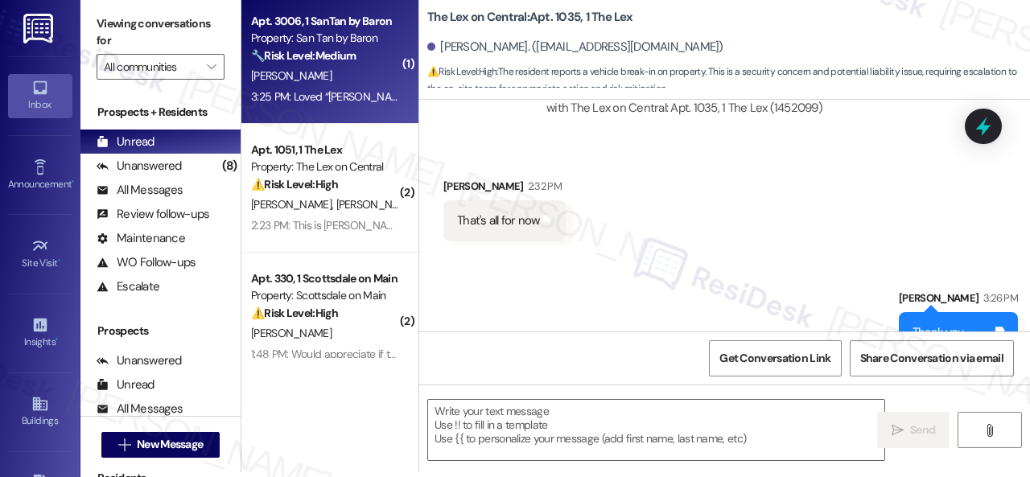
type textarea "Fetching suggested responses. Please feel free to read through the conversation…"
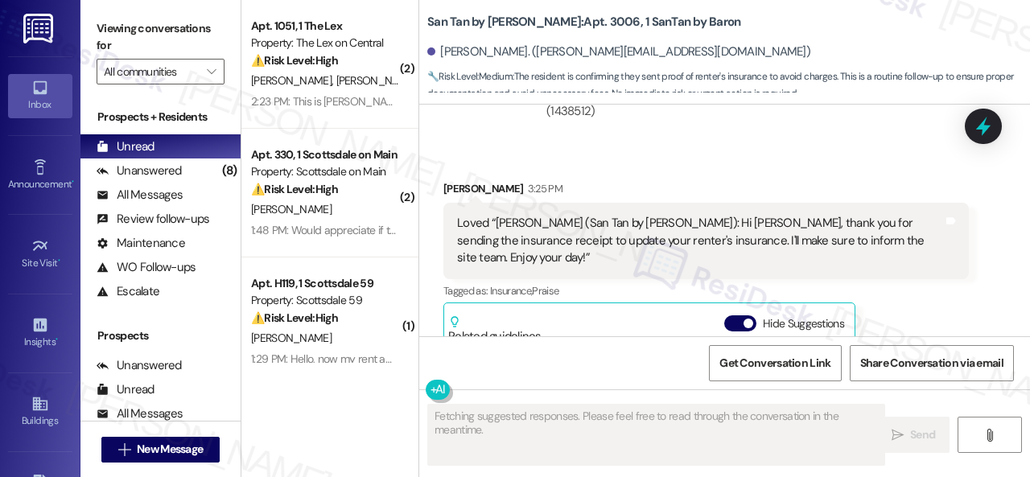
scroll to position [4128, 0]
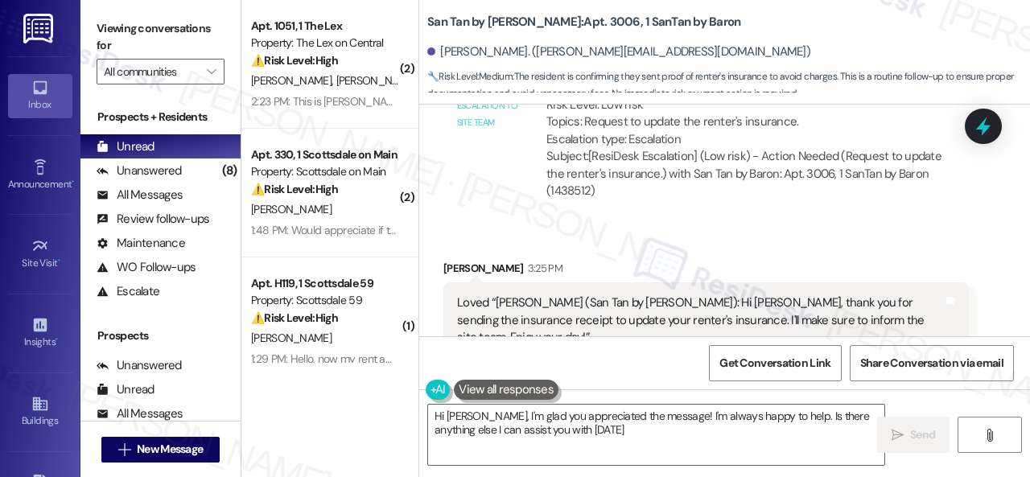
type textarea "Hi Kahti, I'm glad you appreciated the message! I'm always happy to help. Is th…"
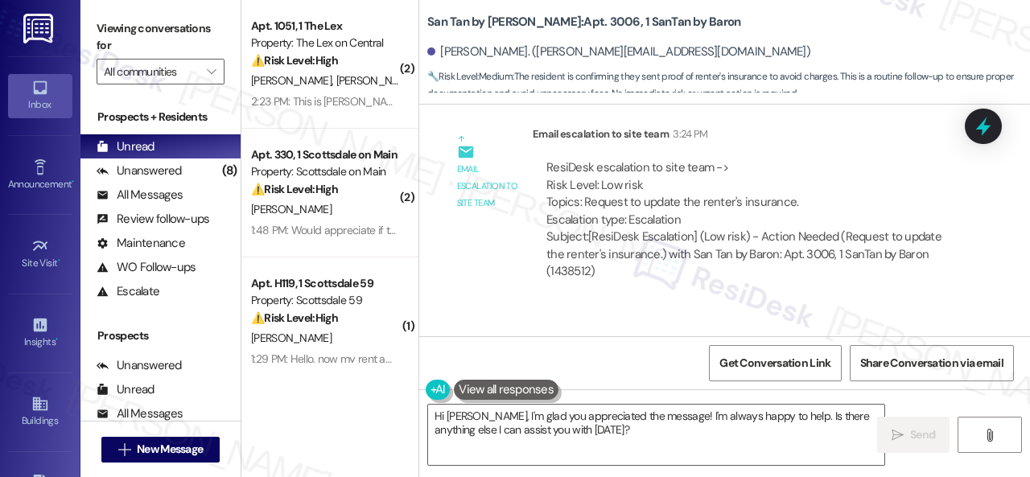
scroll to position [4048, 0]
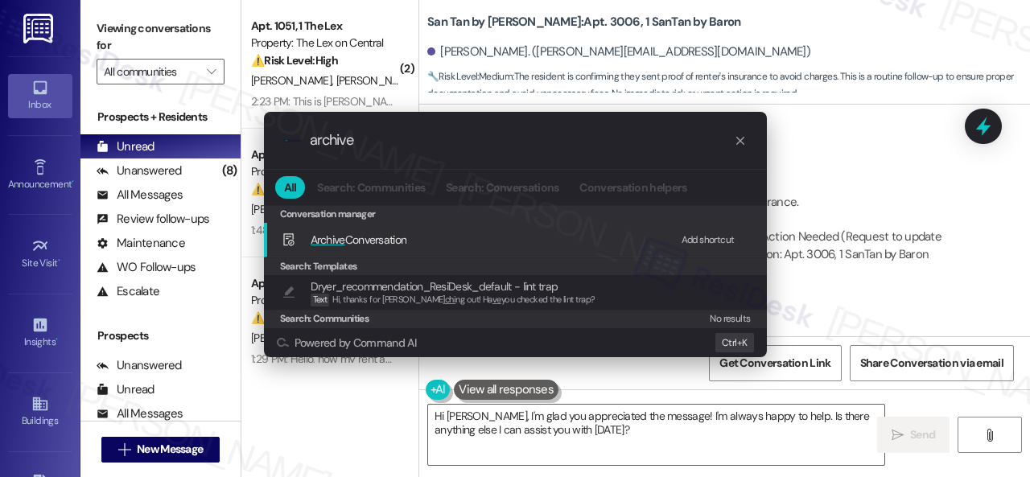
type input "archive"
click at [713, 241] on div "Add shortcut" at bounding box center [707, 240] width 53 height 17
click at [360, 236] on span "Archive Conversation" at bounding box center [358, 239] width 97 height 14
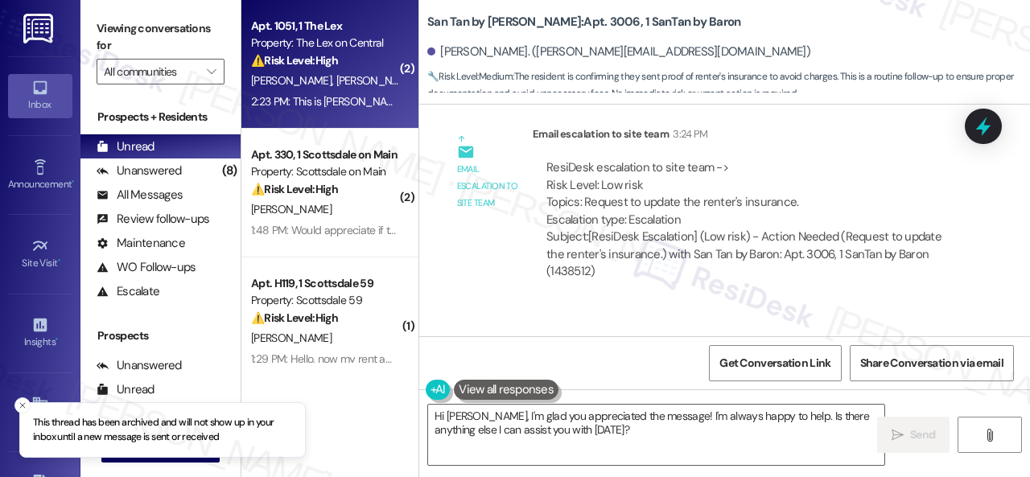
click at [364, 64] on div "⚠️ Risk Level: High The resident reports a water heater dripping again, indicat…" at bounding box center [325, 60] width 149 height 17
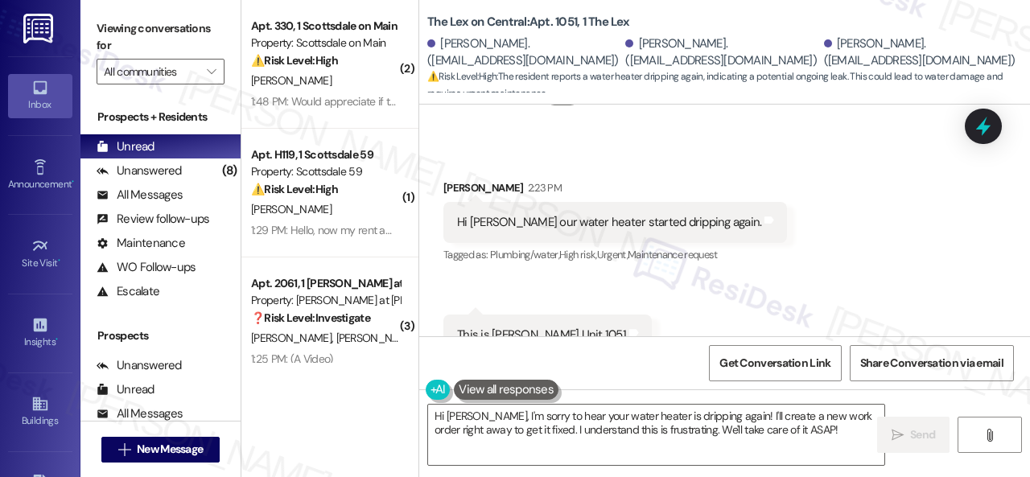
scroll to position [764, 0]
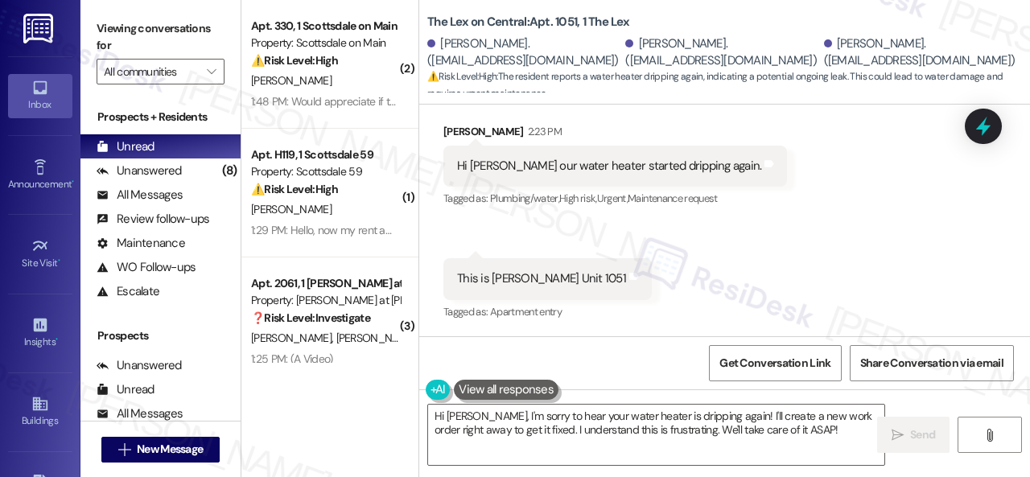
click at [890, 215] on div "Received via SMS Haydee Orozco 2:23 PM Hi Sarah our water heater started drippi…" at bounding box center [724, 211] width 611 height 249
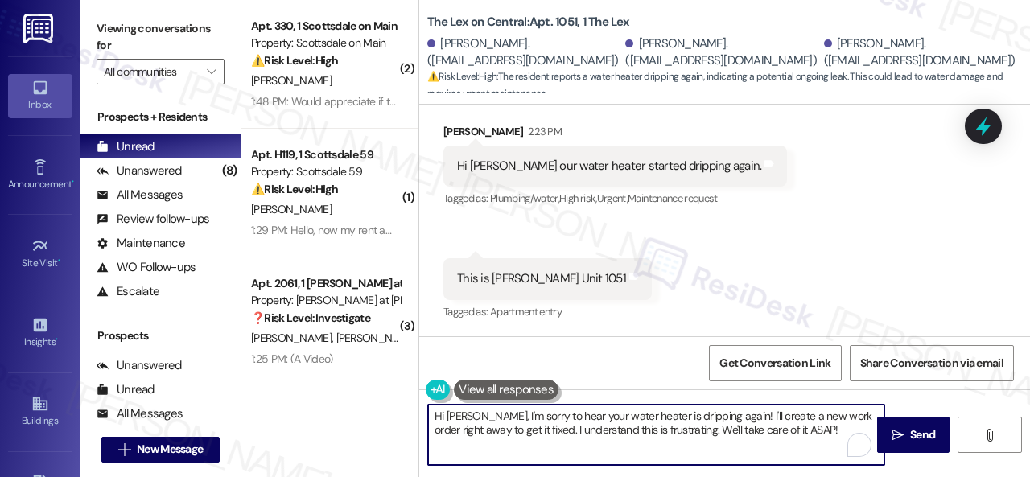
drag, startPoint x: 729, startPoint y: 416, endPoint x: 792, endPoint y: 417, distance: 63.6
click at [792, 417] on textarea "Hi Haydee, I'm sorry to hear your water heater is dripping again! I'll create a…" at bounding box center [656, 435] width 456 height 60
drag, startPoint x: 816, startPoint y: 432, endPoint x: 728, endPoint y: 417, distance: 89.8
click at [728, 417] on textarea "Hi Haydee, I'm sorry to hear your water heater is dripping again! I'll create a…" at bounding box center [656, 435] width 456 height 60
paste textarea "s there already a work order for the issue? If so, may I have the work order nu…"
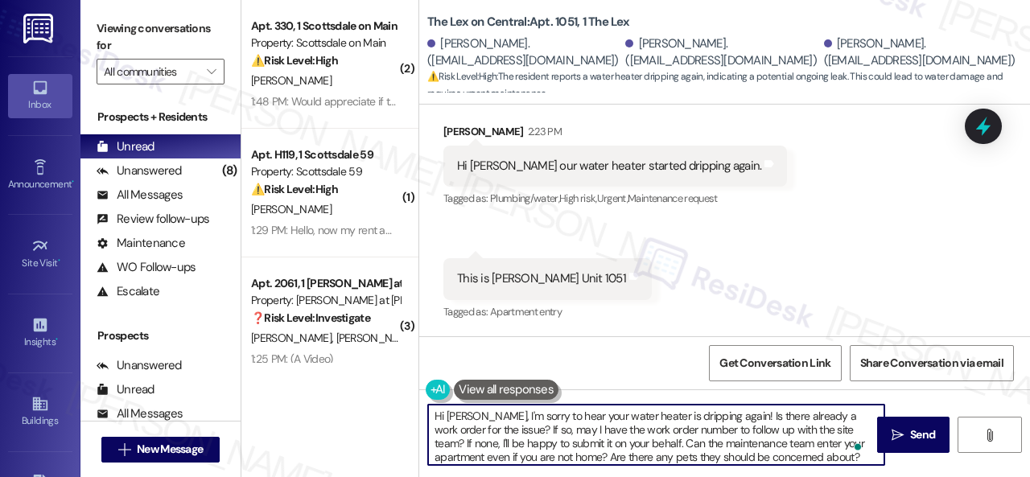
scroll to position [3, 0]
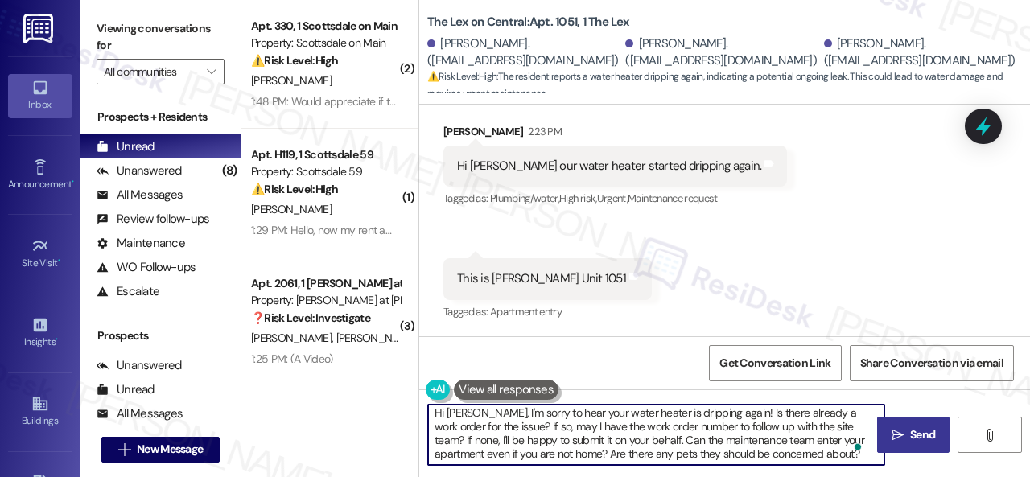
type textarea "Hi Haydee, I'm sorry to hear your water heater is dripping again! Is there alre…"
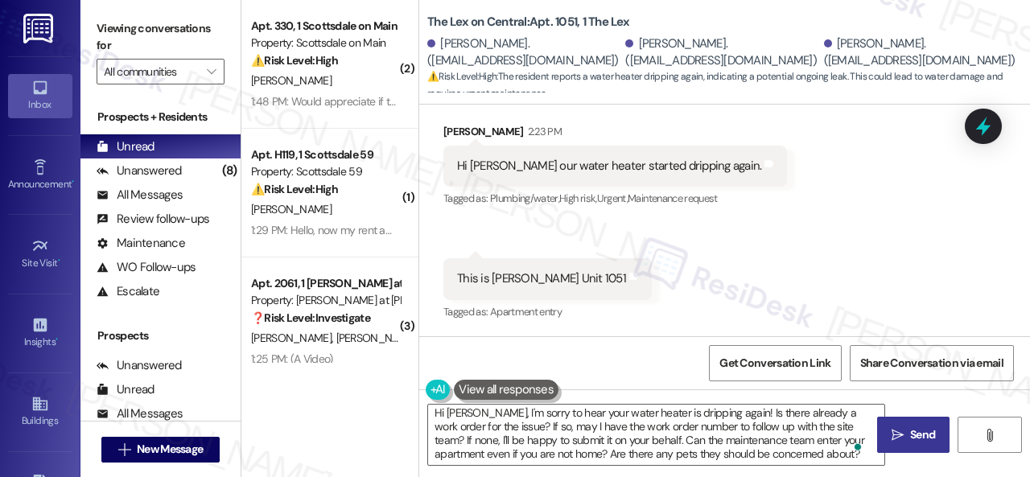
click at [914, 438] on span "Send" at bounding box center [922, 434] width 25 height 17
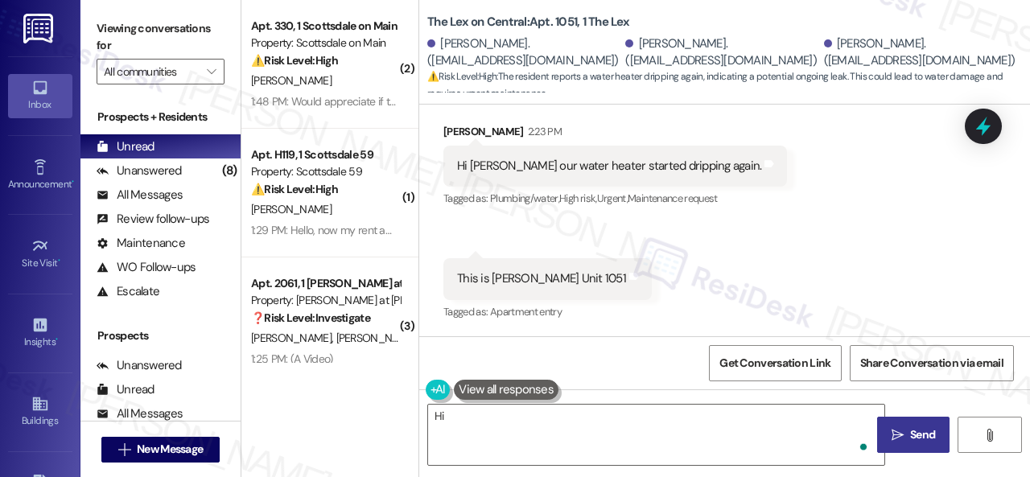
scroll to position [0, 0]
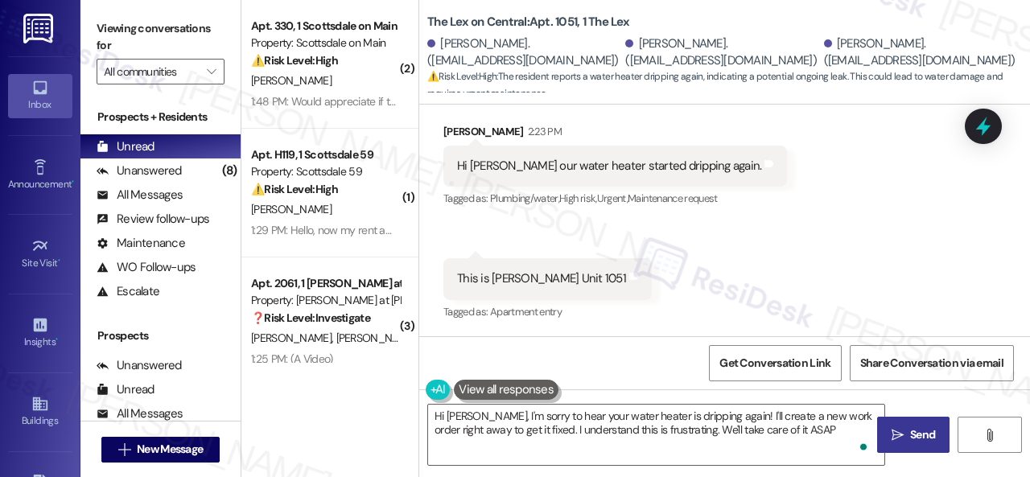
type textarea "Hi Haydee, I'm sorry to hear your water heater is dripping again! I'll create a…"
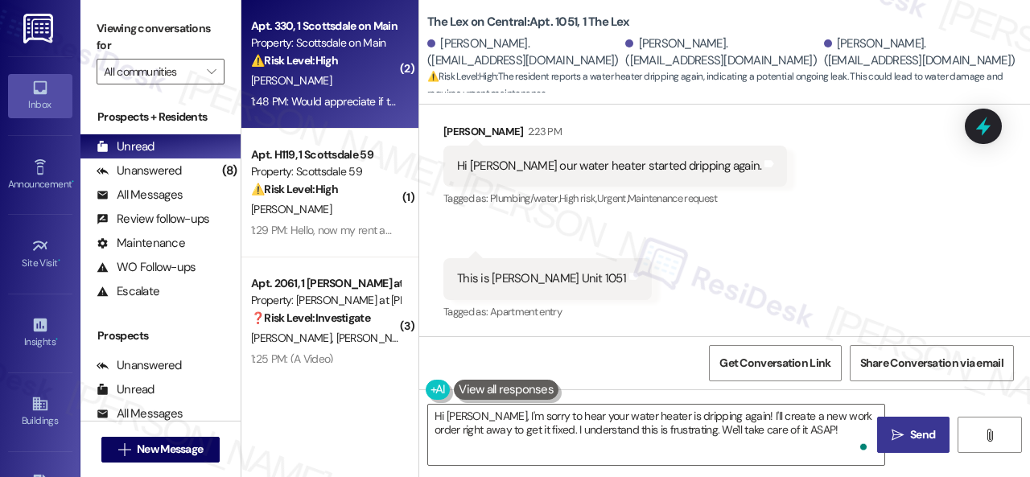
click at [352, 80] on div "M. Fahey" at bounding box center [325, 81] width 152 height 20
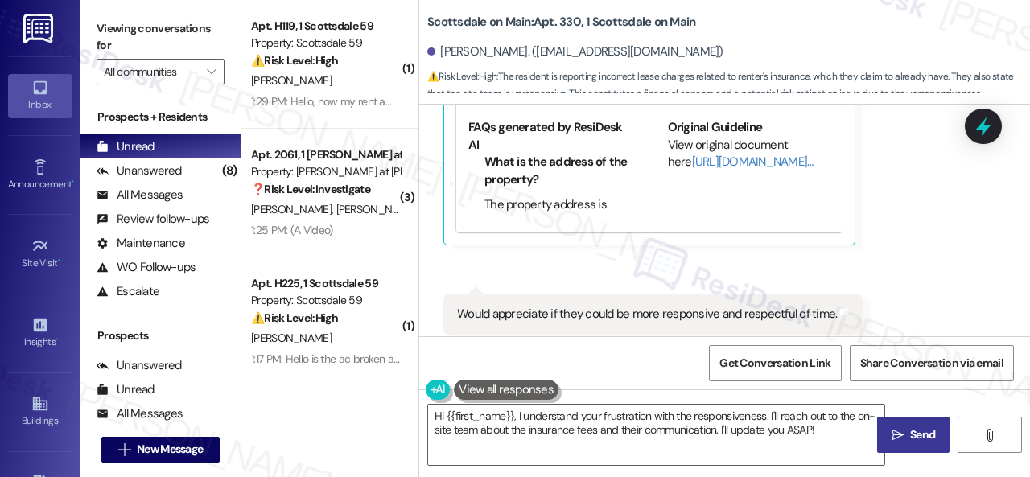
scroll to position [3395, 0]
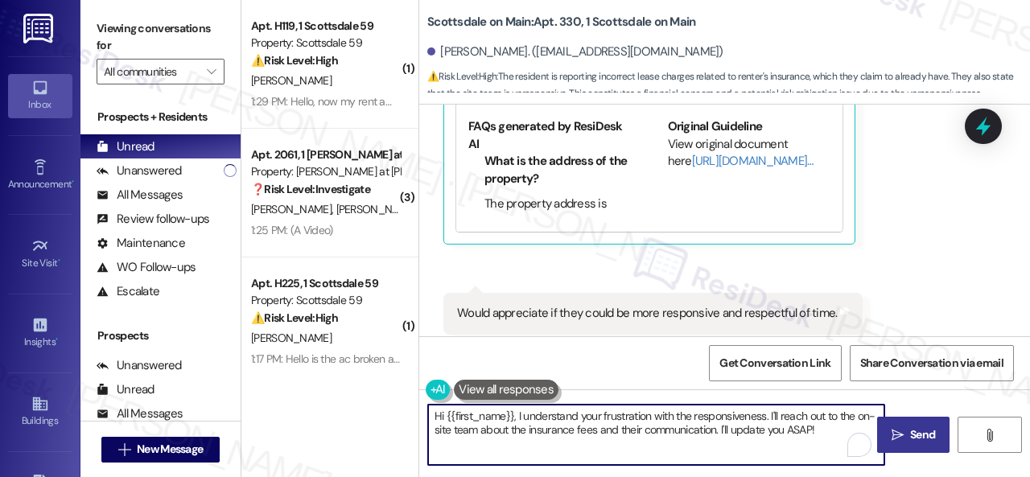
drag, startPoint x: 517, startPoint y: 417, endPoint x: 396, endPoint y: 415, distance: 121.5
click at [396, 415] on div "( 1 ) Apt. H119, 1 Scottsdale 59 Property: Scottsdale 59 ⚠️ Risk Level: High Th…" at bounding box center [635, 238] width 788 height 477
click at [685, 415] on textarea "I understand your frustration with the responsiveness. I'll reach out to the on…" at bounding box center [656, 435] width 456 height 60
click at [785, 425] on textarea "I understand your frustration with the responsiveness. We apologize for the the…" at bounding box center [656, 435] width 456 height 60
drag, startPoint x: 483, startPoint y: 429, endPoint x: 516, endPoint y: 425, distance: 33.2
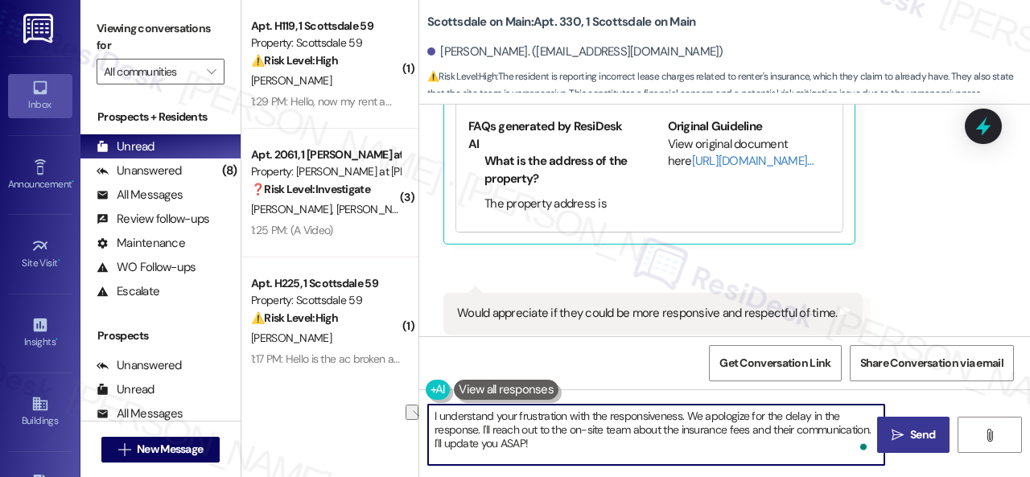
click at [516, 425] on textarea "I understand your frustration with the responsiveness. We apologize for the del…" at bounding box center [656, 435] width 456 height 60
click at [497, 433] on textarea "I understand your frustration with the responsiveness. We apologize for the del…" at bounding box center [656, 435] width 456 height 60
drag, startPoint x: 685, startPoint y: 428, endPoint x: 512, endPoint y: 440, distance: 174.2
click at [512, 440] on textarea "I understand your frustration with the responsiveness. We apologize for the del…" at bounding box center [656, 435] width 456 height 60
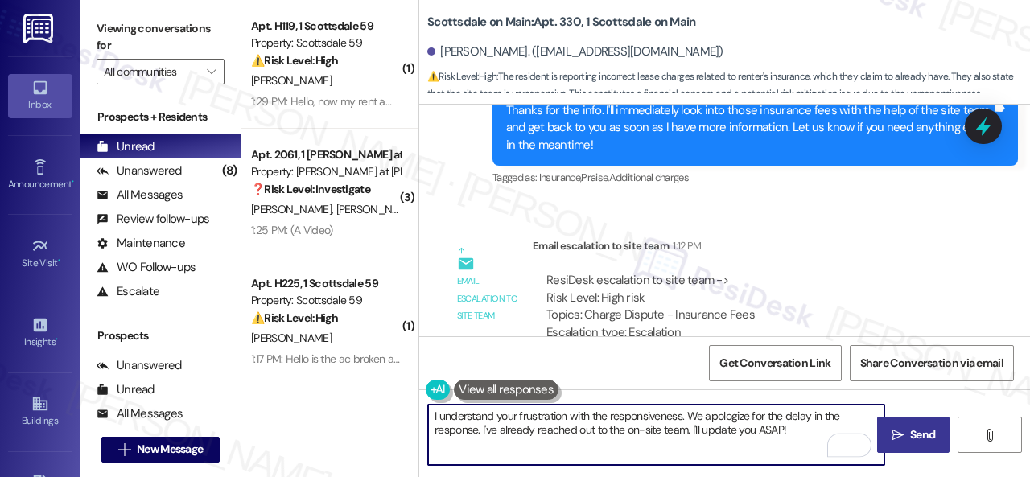
scroll to position [2671, 0]
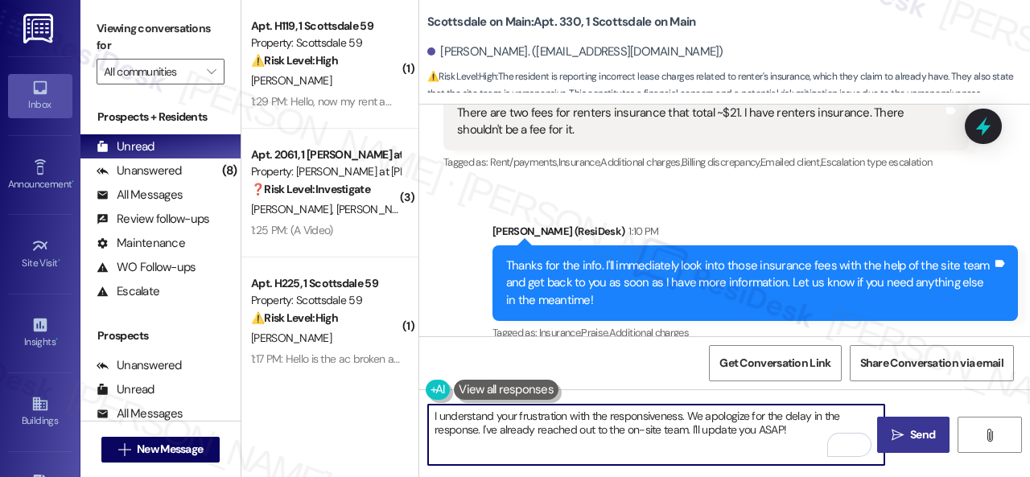
click at [796, 430] on textarea "I understand your frustration with the responsiveness. We apologize for the del…" at bounding box center [656, 435] width 456 height 60
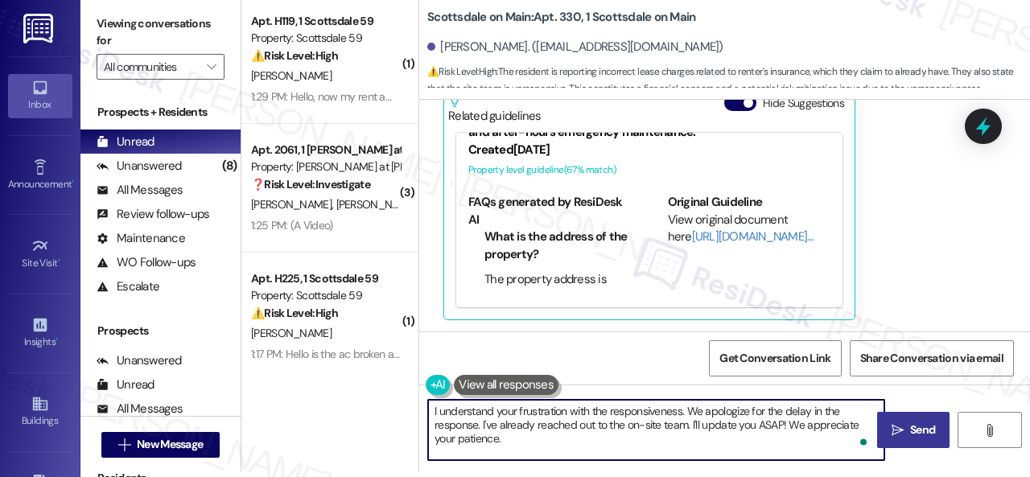
scroll to position [3395, 0]
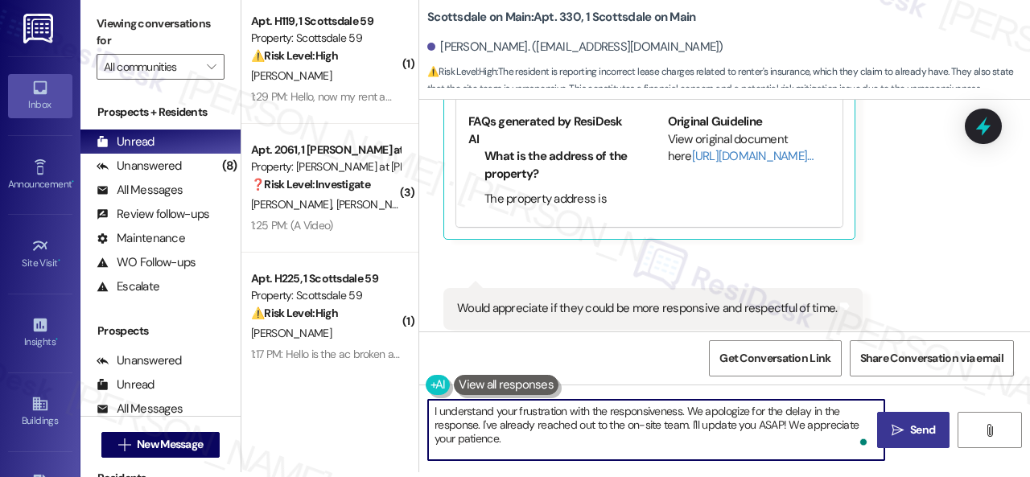
type textarea "I understand your frustration with the responsiveness. We apologize for the del…"
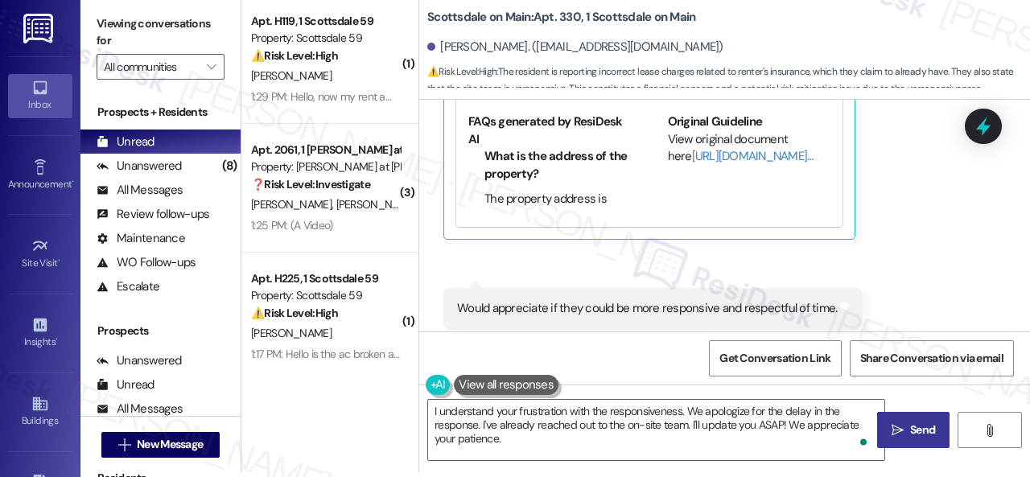
click at [910, 438] on span "Send" at bounding box center [922, 430] width 25 height 17
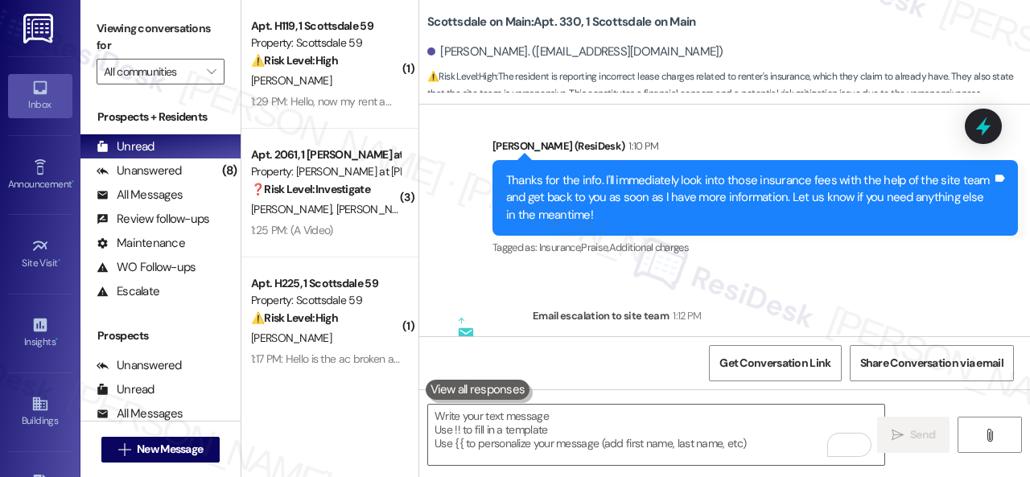
scroll to position [2751, 0]
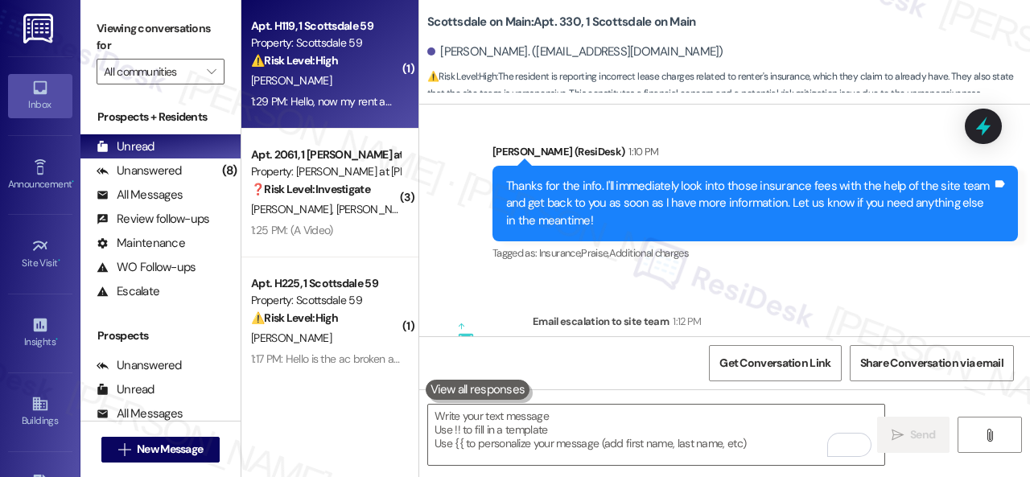
click at [343, 67] on div "⚠️ Risk Level: High The resident is reporting a discrepancy in their rent amoun…" at bounding box center [325, 60] width 149 height 17
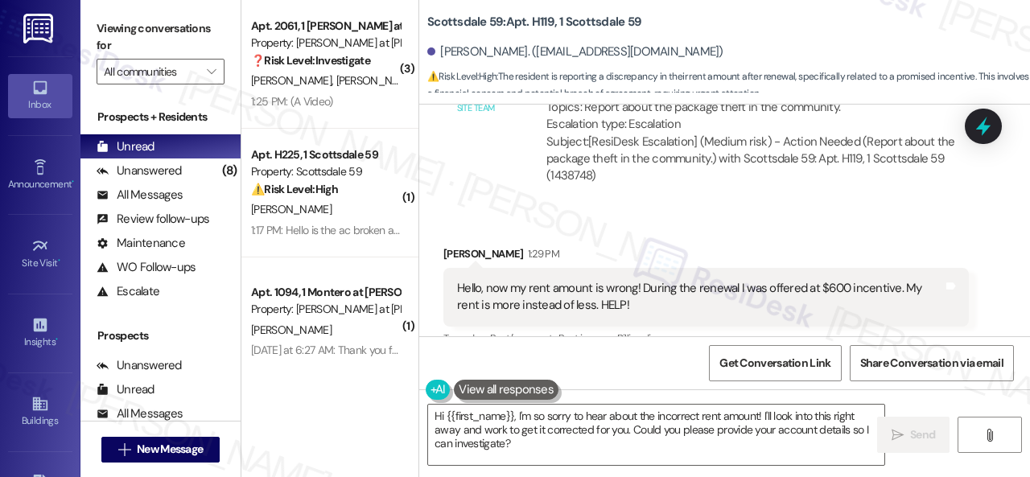
scroll to position [4213, 0]
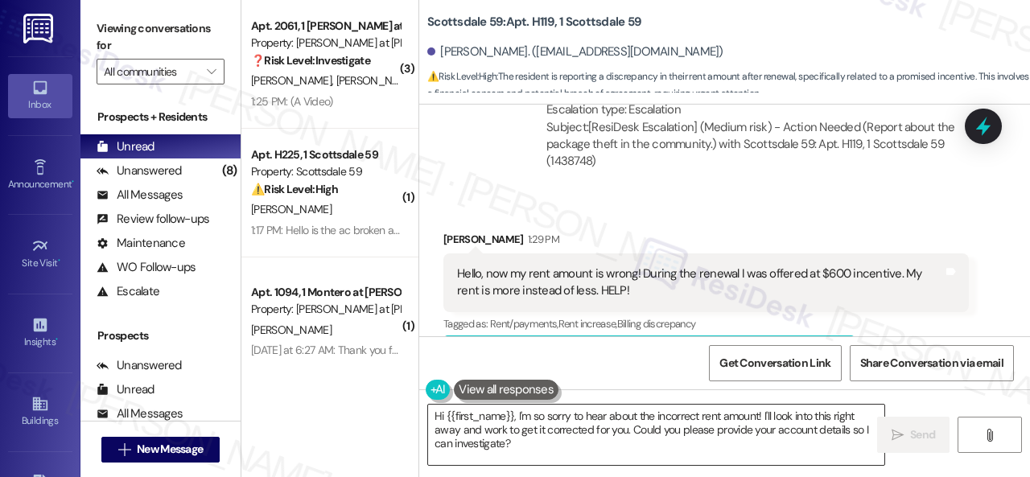
click at [536, 421] on textarea "Hi {{first_name}}, I'm so sorry to hear about the incorrect rent amount! I'll l…" at bounding box center [656, 435] width 456 height 60
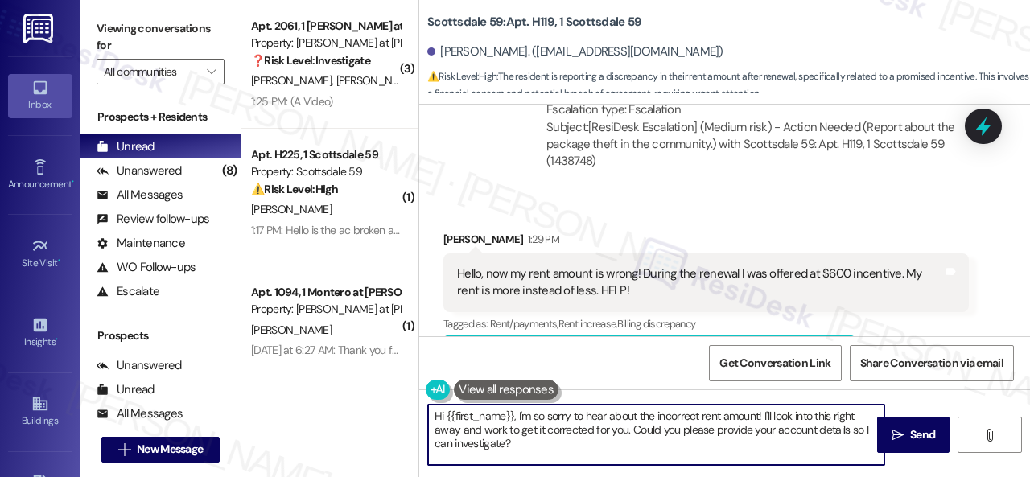
click at [536, 421] on textarea "Hi {{first_name}}, I'm so sorry to hear about the incorrect rent amount! I'll l…" at bounding box center [656, 435] width 456 height 60
type textarea "Hi {{first_name}}, I'm sorry to hear about the incorrect rent amount! I'll look…"
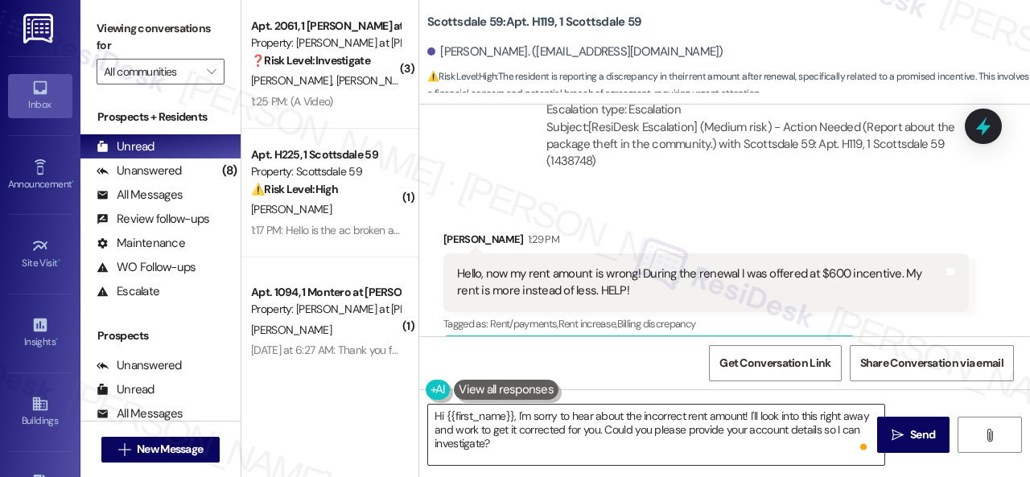
click at [825, 426] on textarea "Hi {{first_name}}, I'm sorry to hear about the incorrect rent amount! I'll look…" at bounding box center [656, 435] width 456 height 60
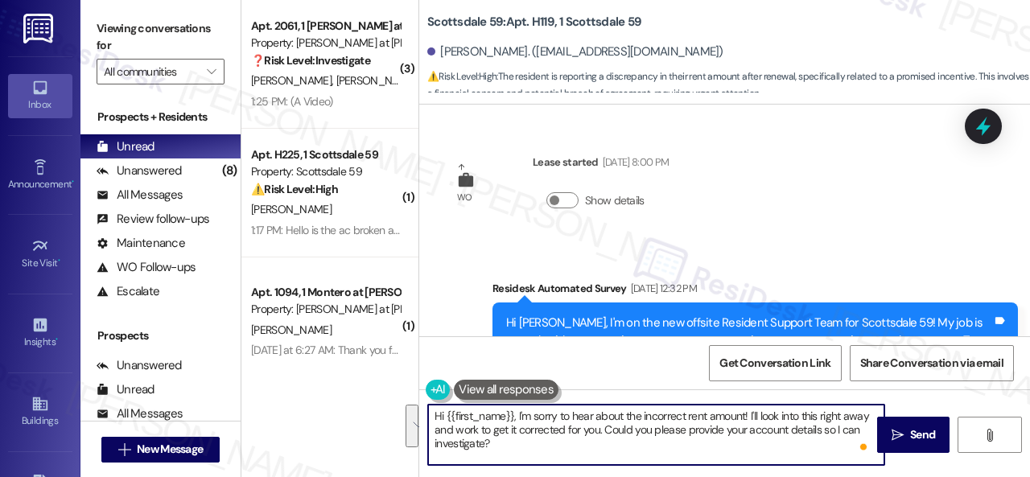
click at [756, 438] on textarea "Hi {{first_name}}, I'm sorry to hear about the incorrect rent amount! I'll look…" at bounding box center [656, 435] width 456 height 60
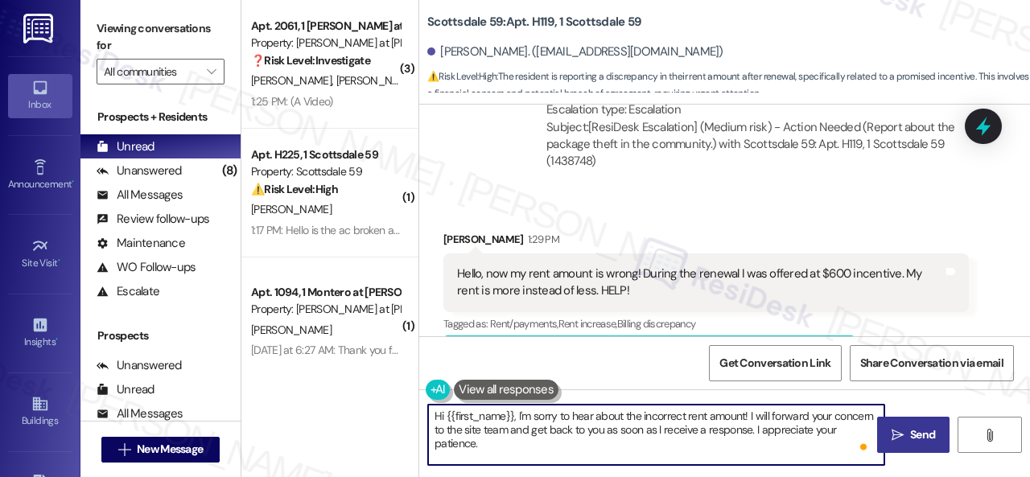
type textarea "Hi {{first_name}}, I'm sorry to hear about the incorrect rent amount! I will fo…"
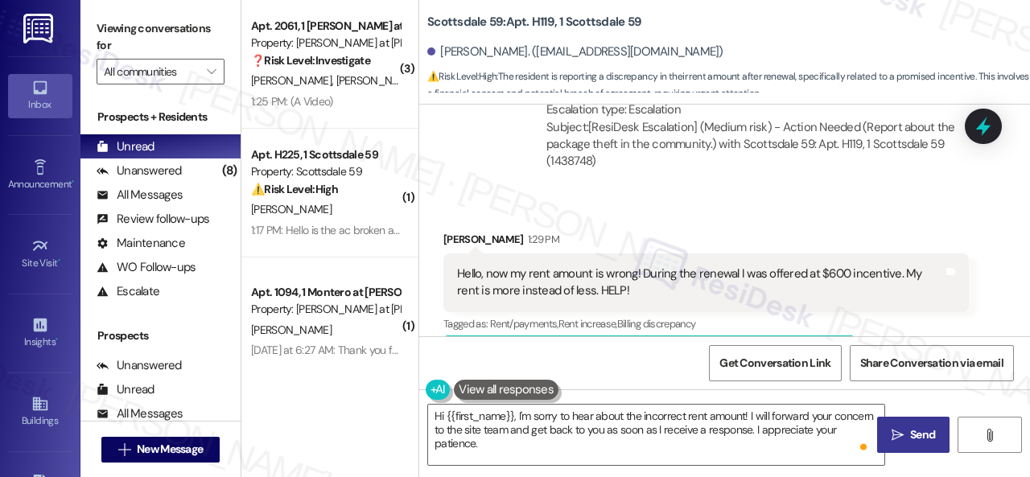
click at [910, 435] on span "Send" at bounding box center [922, 434] width 25 height 17
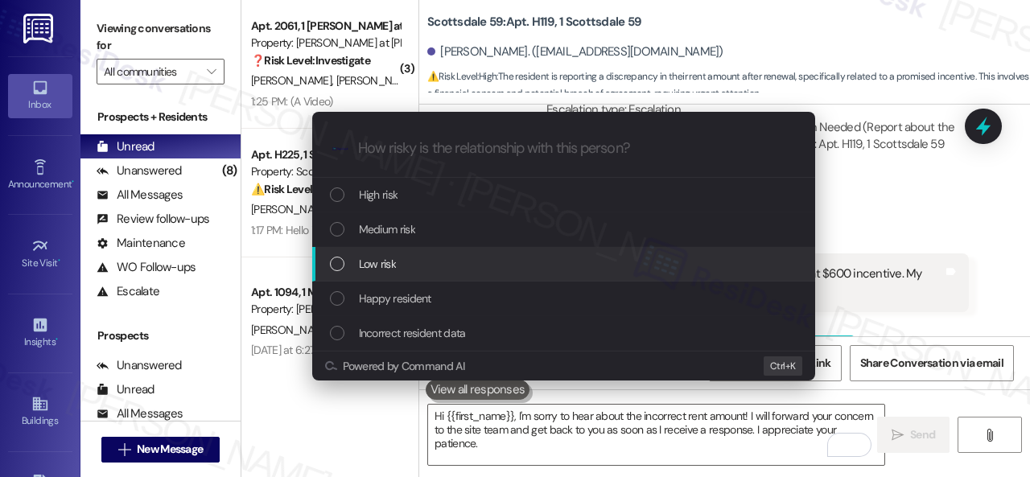
click at [378, 257] on span "Low risk" at bounding box center [377, 264] width 37 height 18
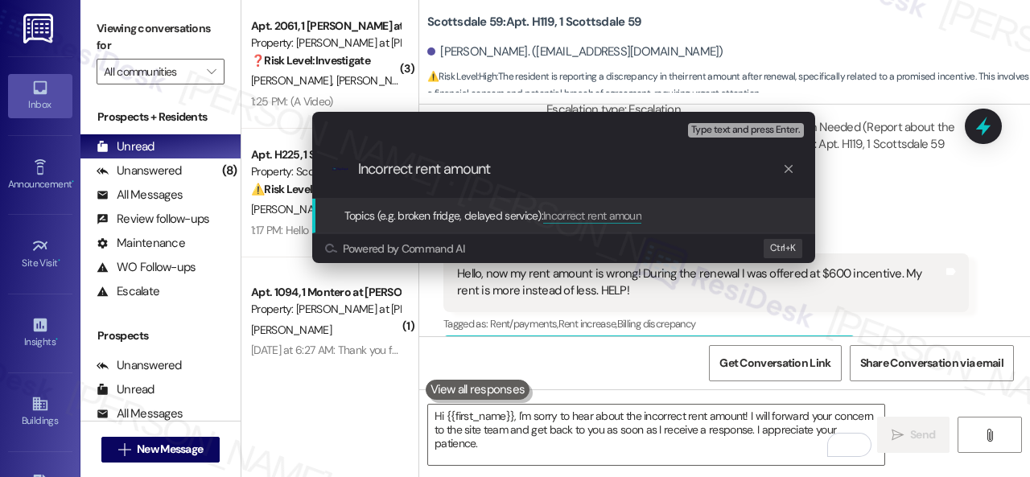
type input "Incorrect rent amount."
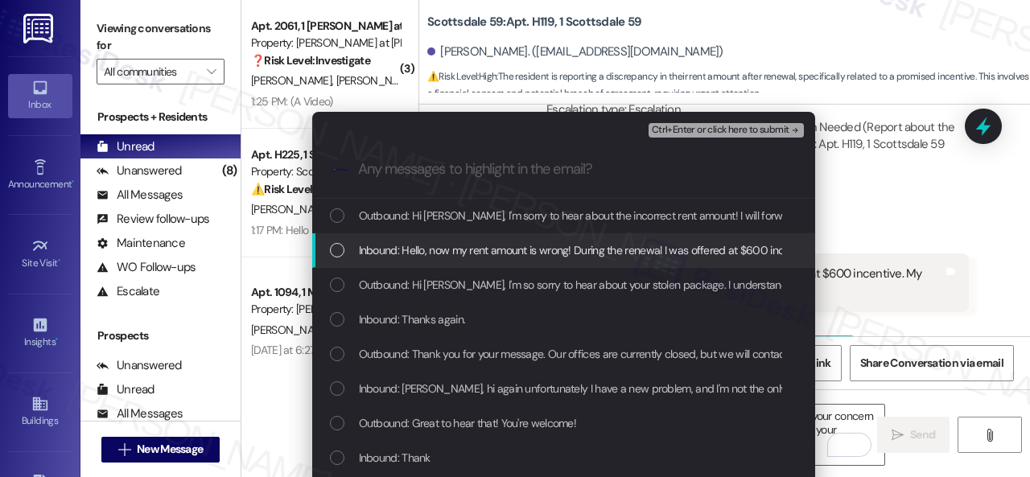
click at [492, 247] on span "Inbound: Hello, now my rent amount is wrong! During the renewal I was offered a…" at bounding box center [675, 250] width 632 height 18
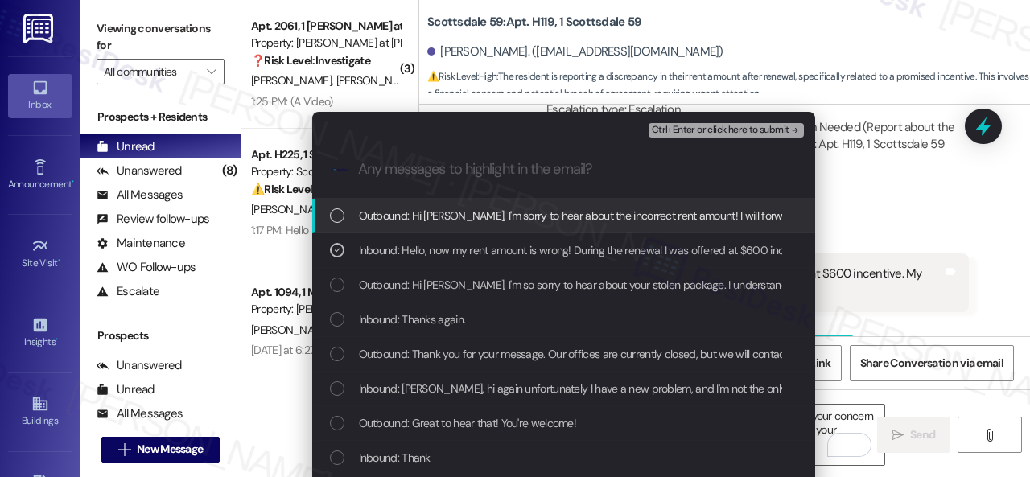
click at [684, 134] on span "Ctrl+Enter or click here to submit" at bounding box center [721, 130] width 138 height 11
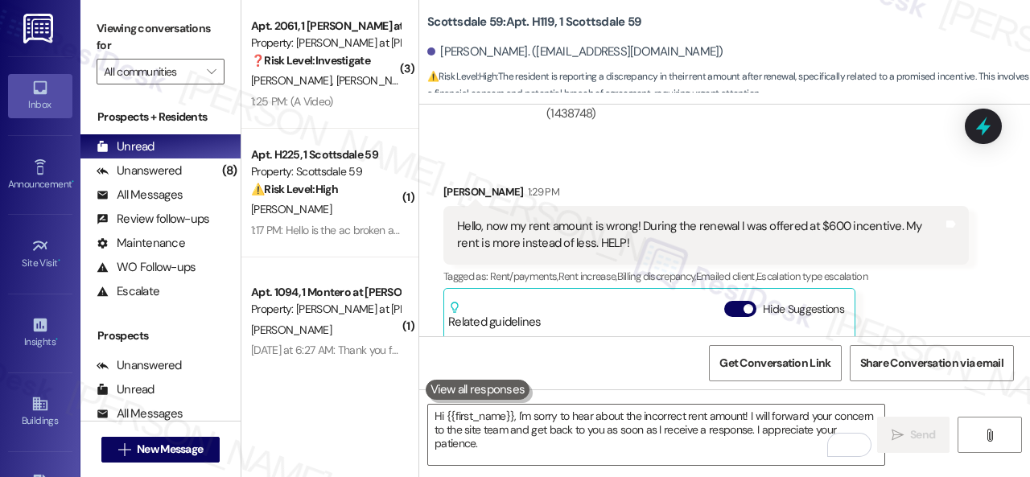
scroll to position [4207, 0]
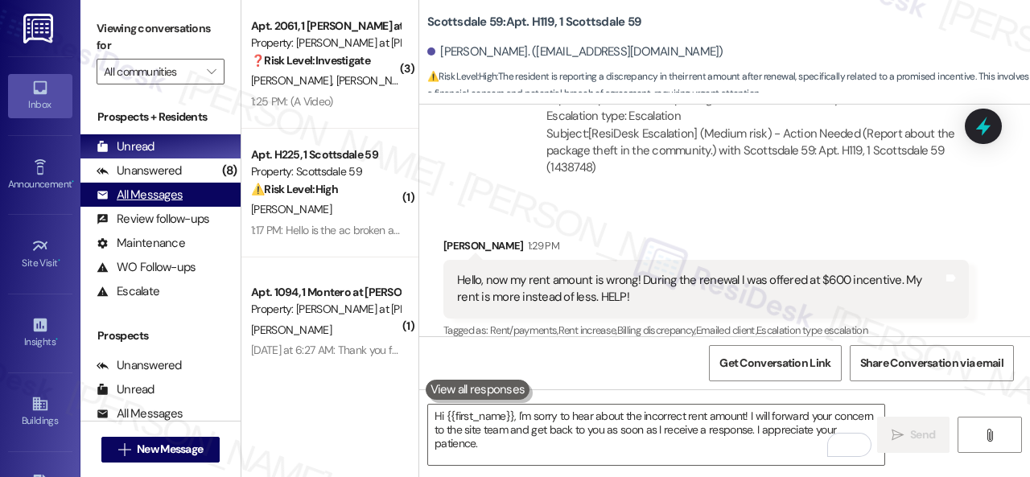
click at [151, 194] on div "All Messages" at bounding box center [140, 195] width 86 height 17
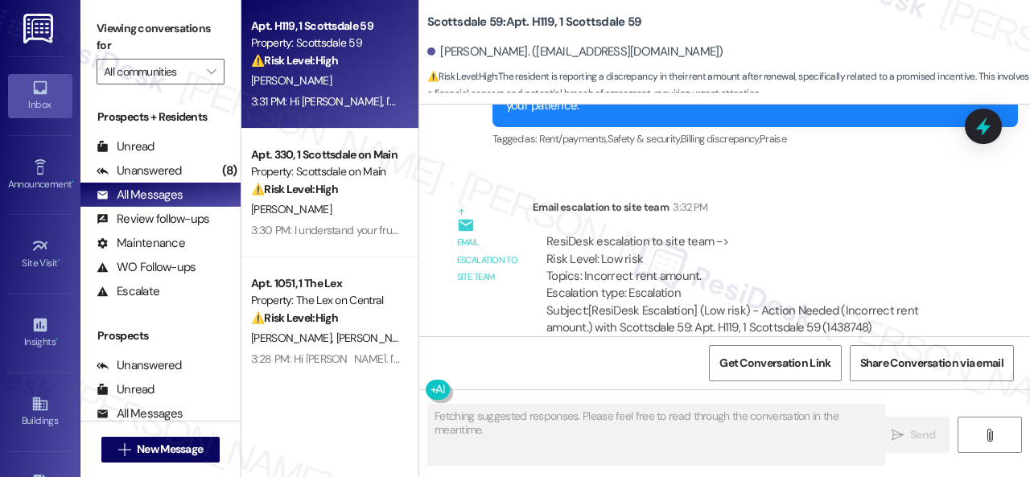
scroll to position [4776, 0]
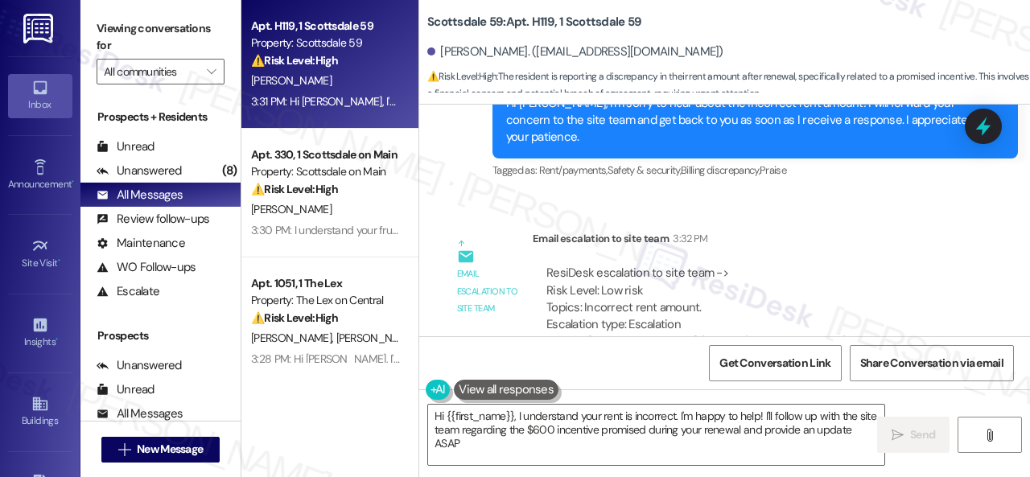
type textarea "Hi {{first_name}}, I understand your rent is incorrect. I'm happy to help! I'll…"
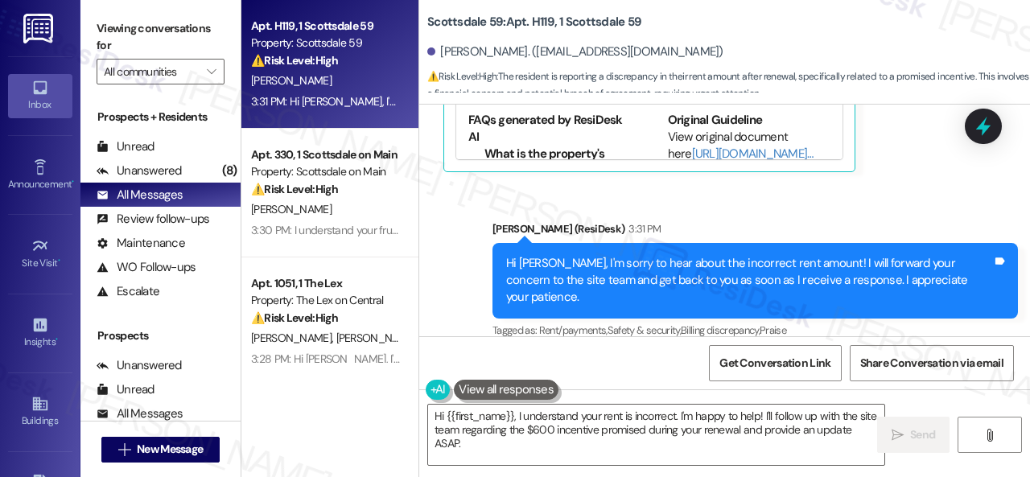
scroll to position [4615, 0]
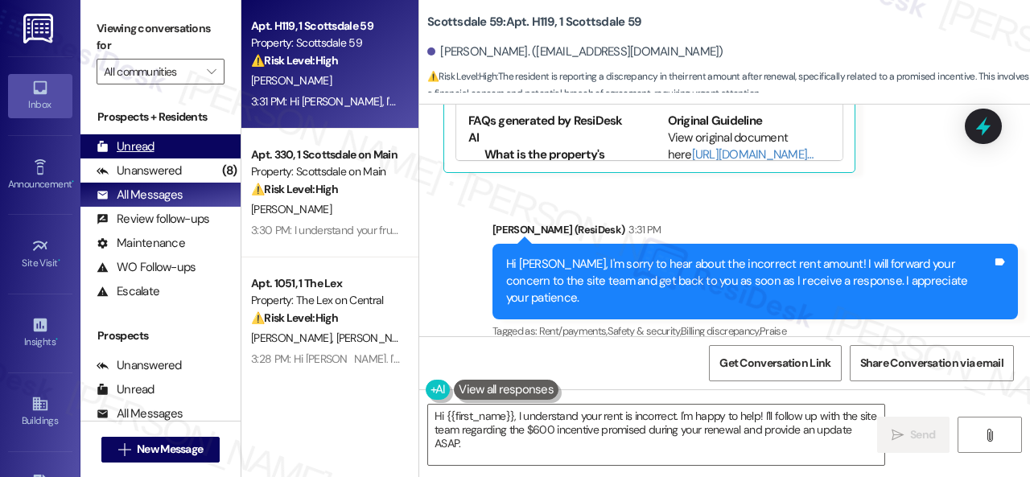
click at [130, 143] on div "Unread" at bounding box center [126, 146] width 58 height 17
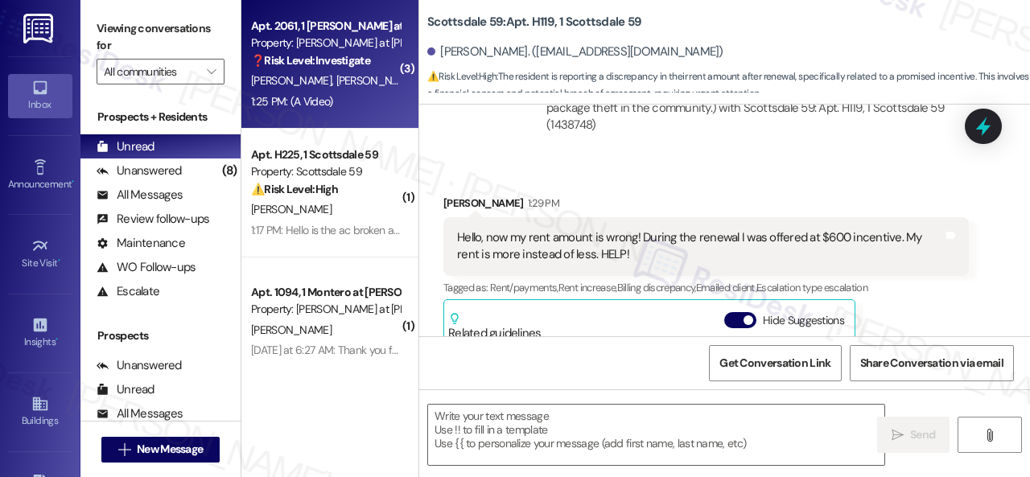
scroll to position [4374, 0]
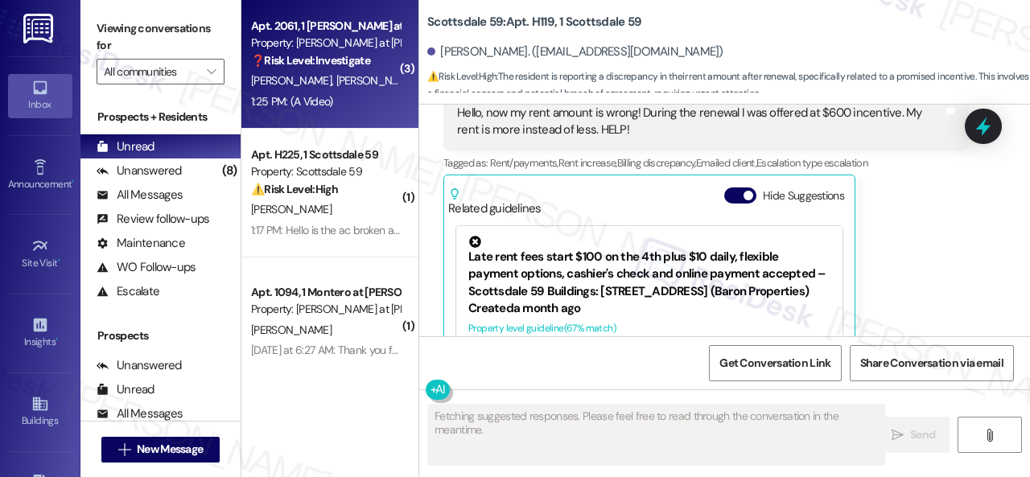
type textarea "Fetching suggested responses. Please feel free to read through the conversation…"
click at [378, 108] on div "1:25 PM: (A Video) 1:25 PM: (A Video)" at bounding box center [325, 102] width 152 height 20
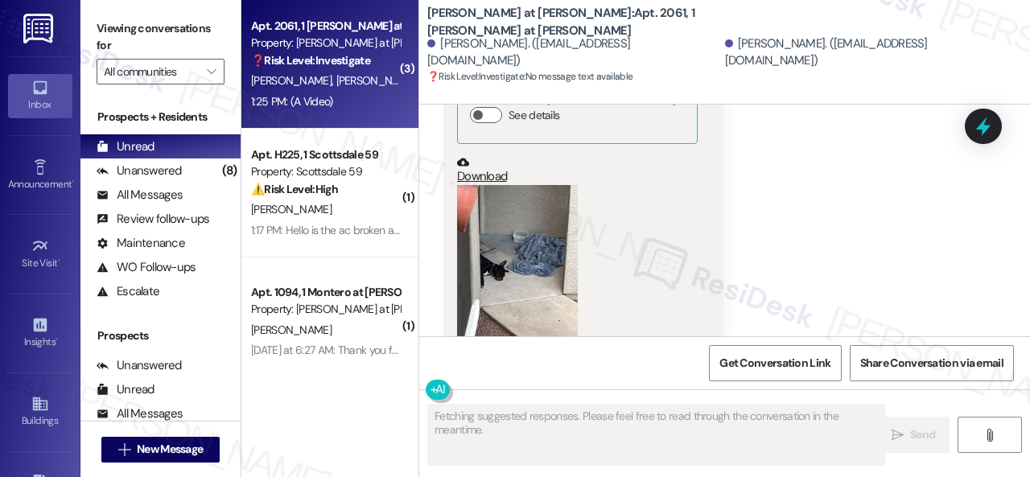
scroll to position [2675, 0]
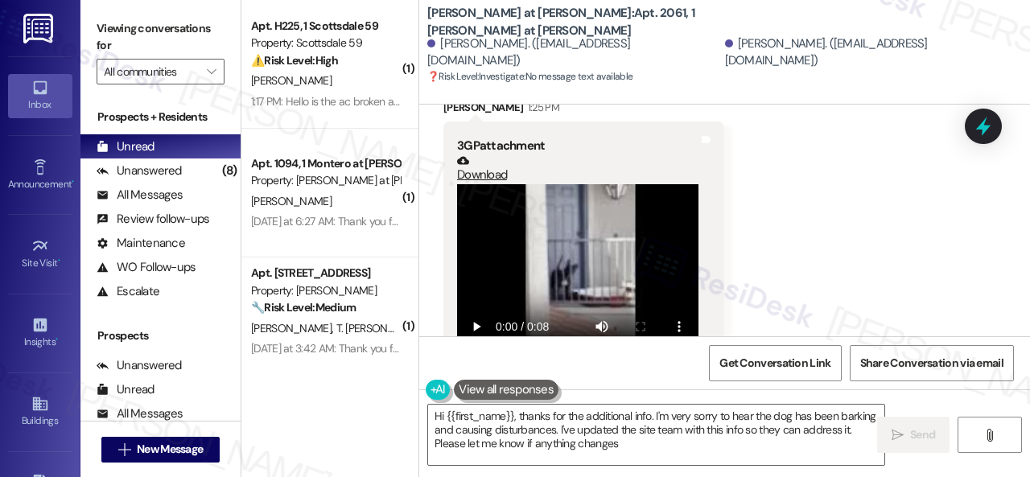
type textarea "Hi {{first_name}}, thanks for the additional info. I'm very sorry to hear the d…"
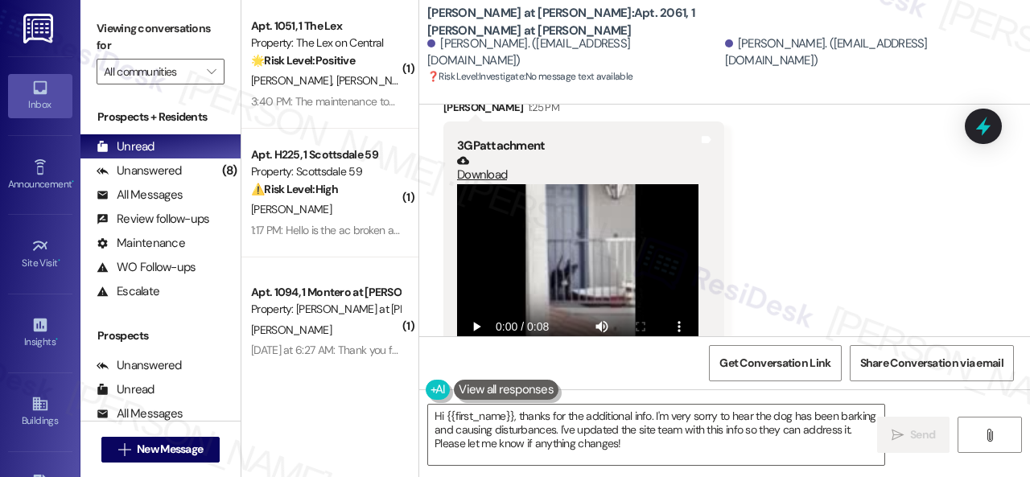
click at [649, 350] on div "Get Conversation Link Share Conversation via email" at bounding box center [724, 362] width 611 height 53
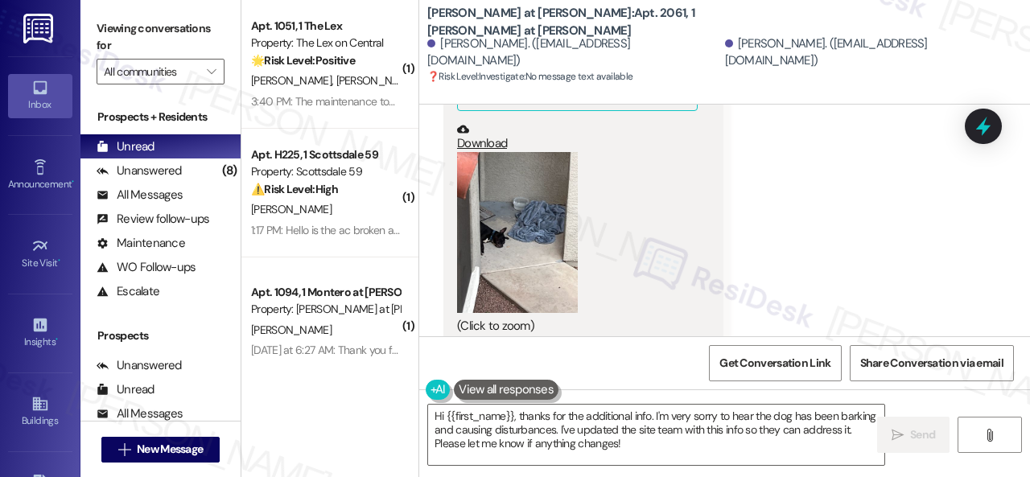
scroll to position [2354, 0]
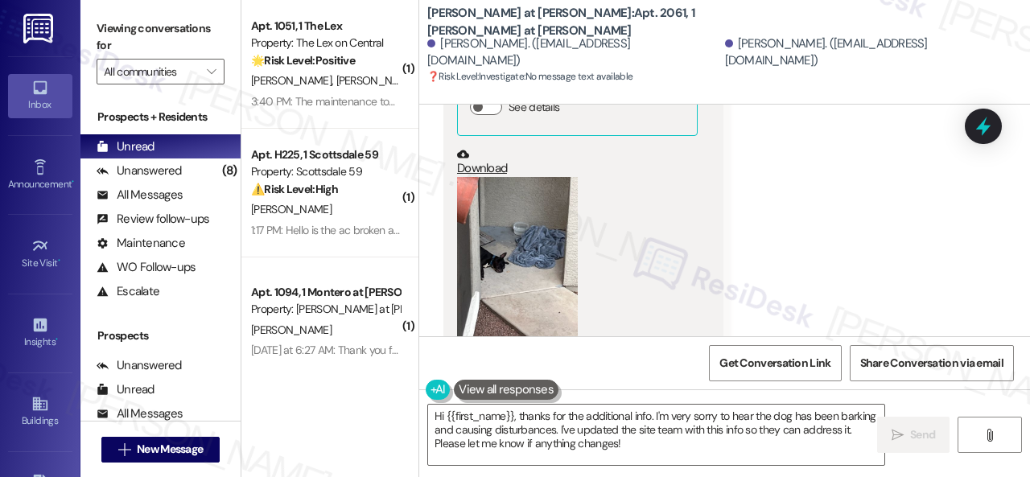
click at [504, 206] on button "Zoom image" at bounding box center [517, 257] width 121 height 161
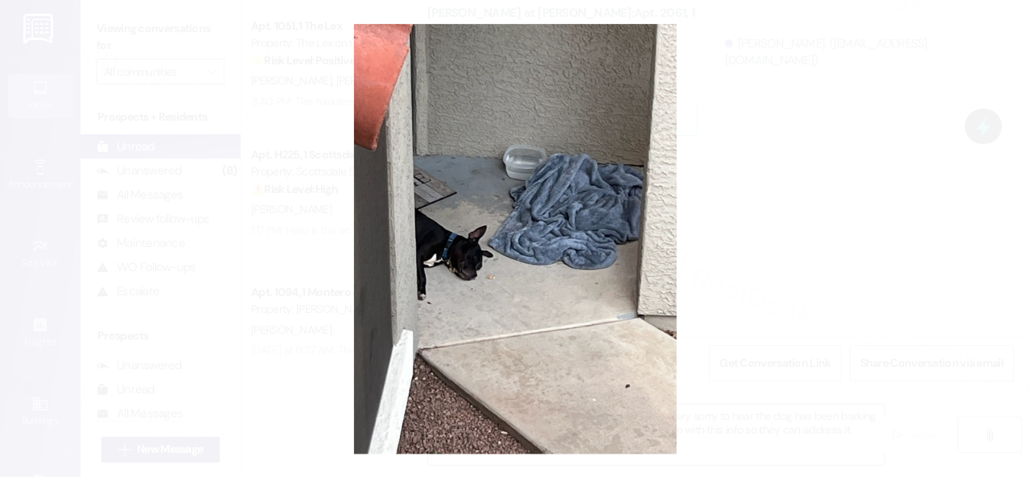
click at [592, 205] on button "Unzoom image" at bounding box center [515, 238] width 1030 height 477
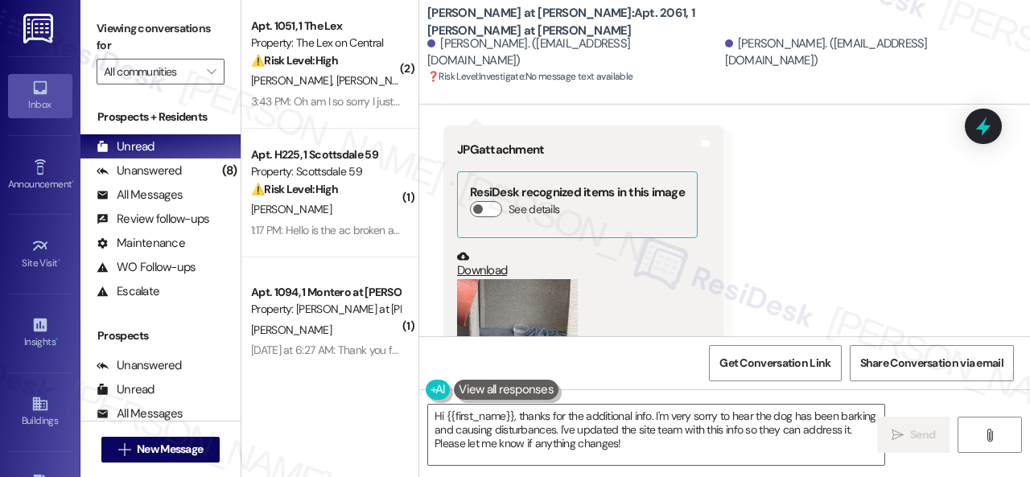
scroll to position [2273, 0]
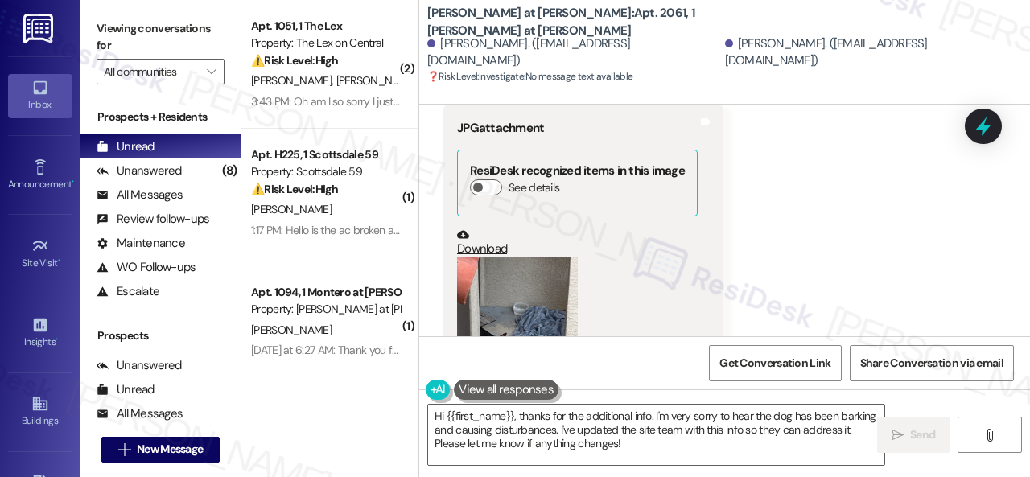
click at [537, 272] on button "Zoom image" at bounding box center [517, 337] width 121 height 161
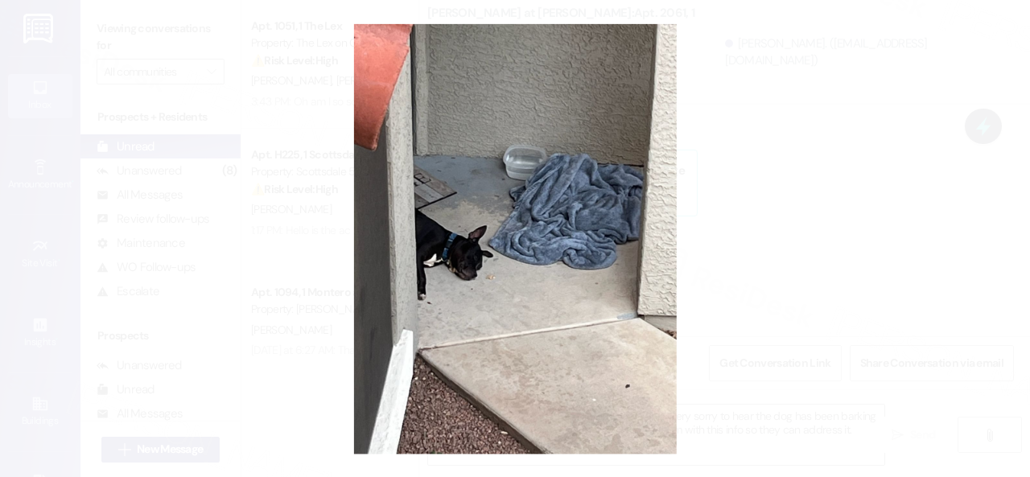
click at [579, 272] on button "Unzoom image" at bounding box center [515, 238] width 1030 height 477
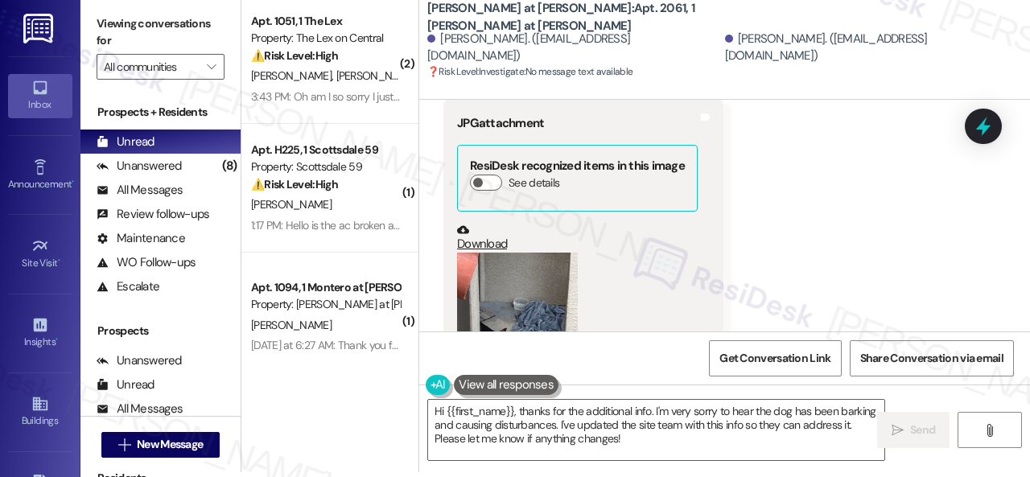
click at [529, 253] on button "Zoom image" at bounding box center [517, 333] width 121 height 161
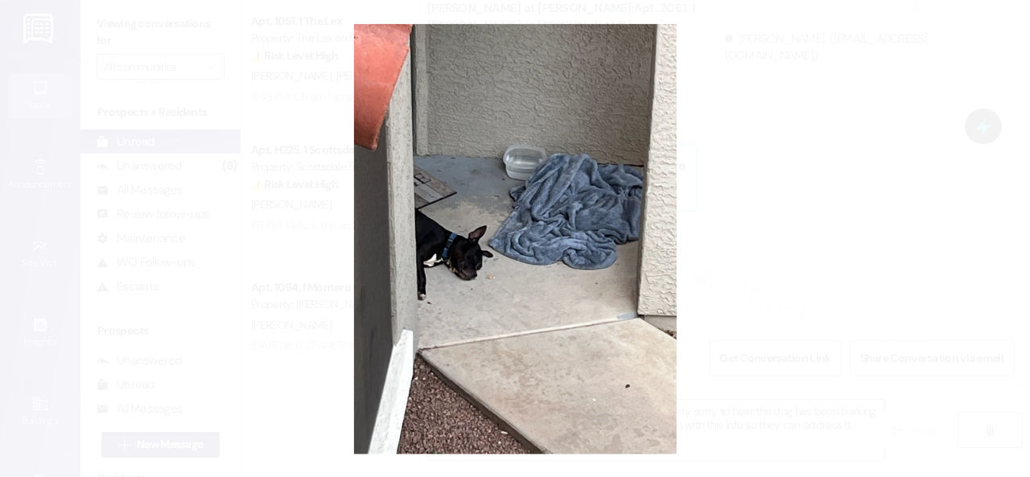
click at [542, 241] on button "Unzoom image" at bounding box center [515, 238] width 1030 height 477
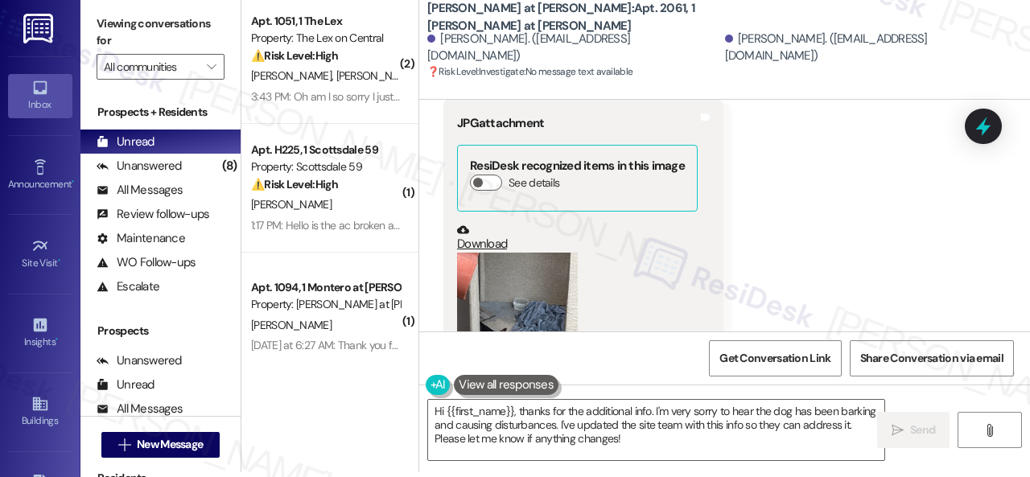
click at [547, 253] on button "Zoom image" at bounding box center [517, 333] width 121 height 161
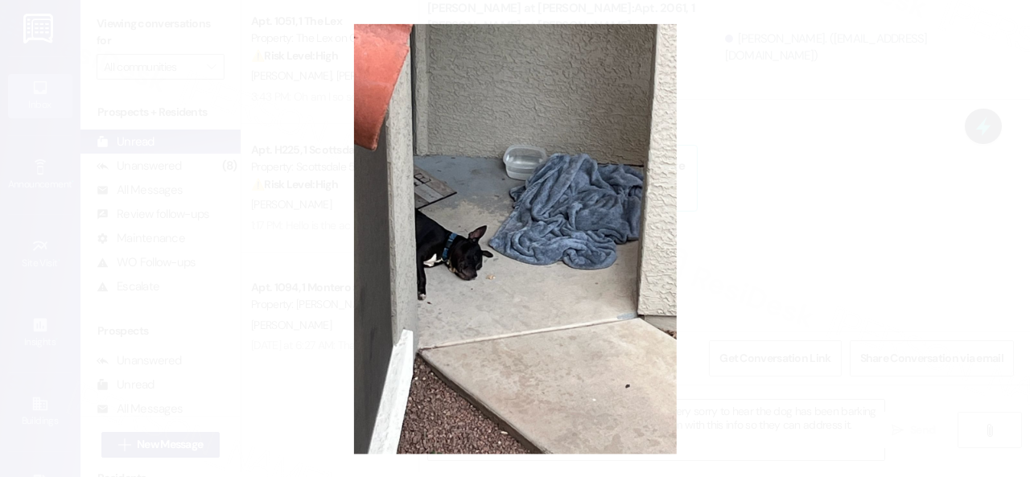
click at [561, 248] on button "Unzoom image" at bounding box center [515, 238] width 1030 height 477
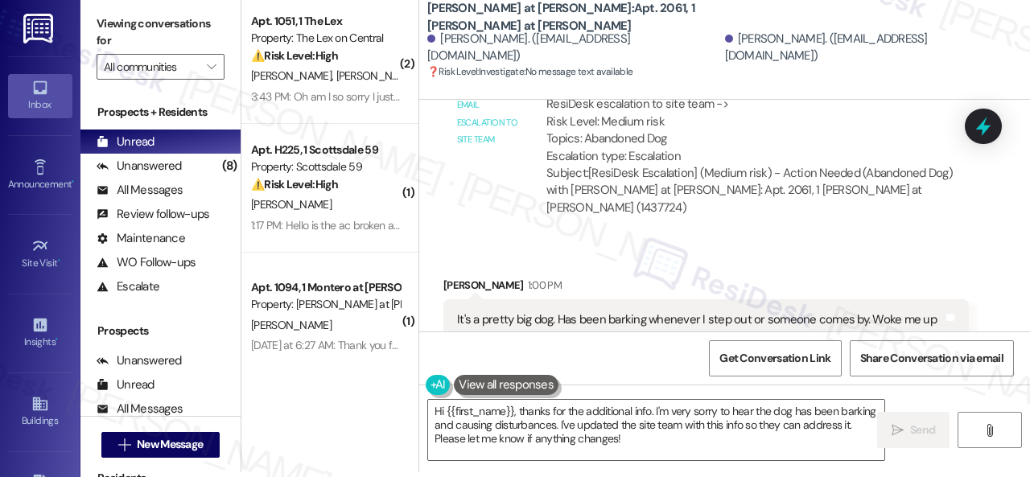
scroll to position [2112, 0]
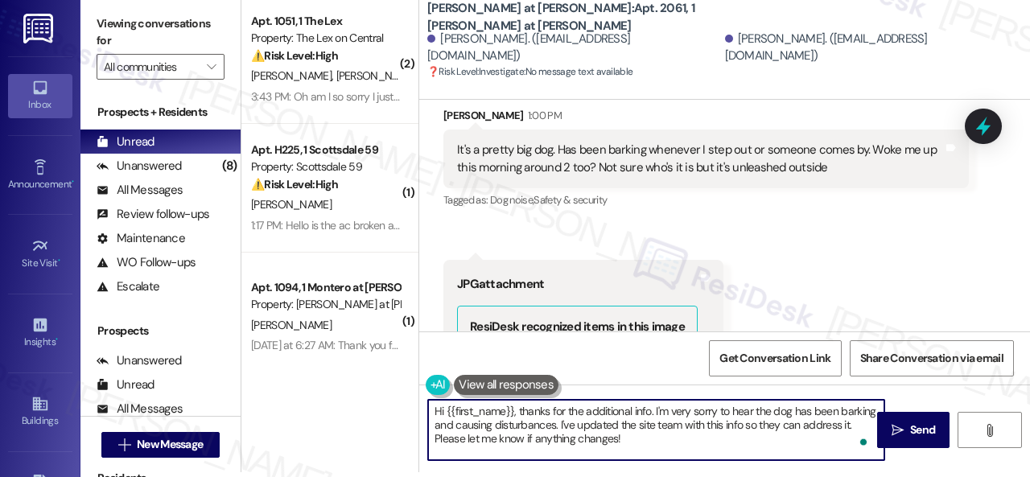
drag, startPoint x: 627, startPoint y: 439, endPoint x: 404, endPoint y: 386, distance: 229.8
click at [404, 386] on div "( 2 ) Apt. 1051, 1 The Lex Property: The Lex on Central ⚠️ Risk Level: High The…" at bounding box center [635, 233] width 788 height 477
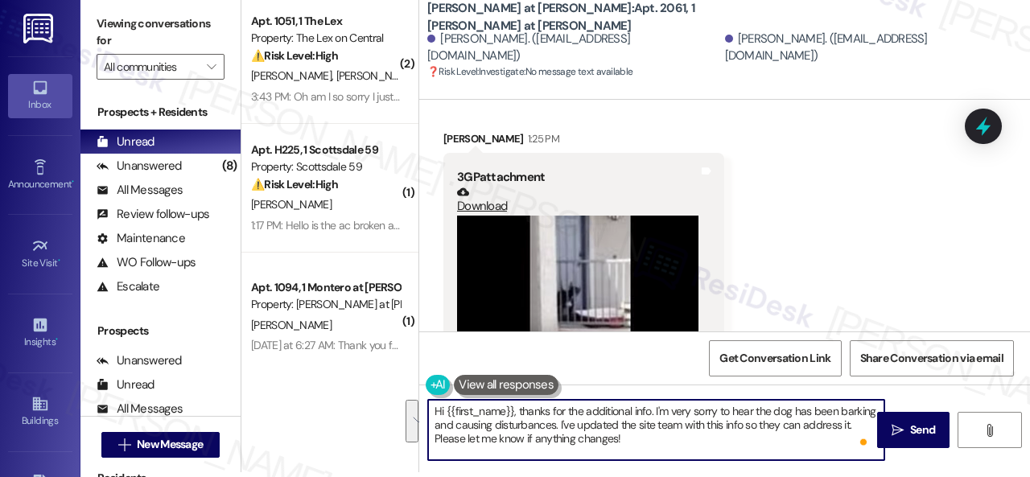
scroll to position [2675, 0]
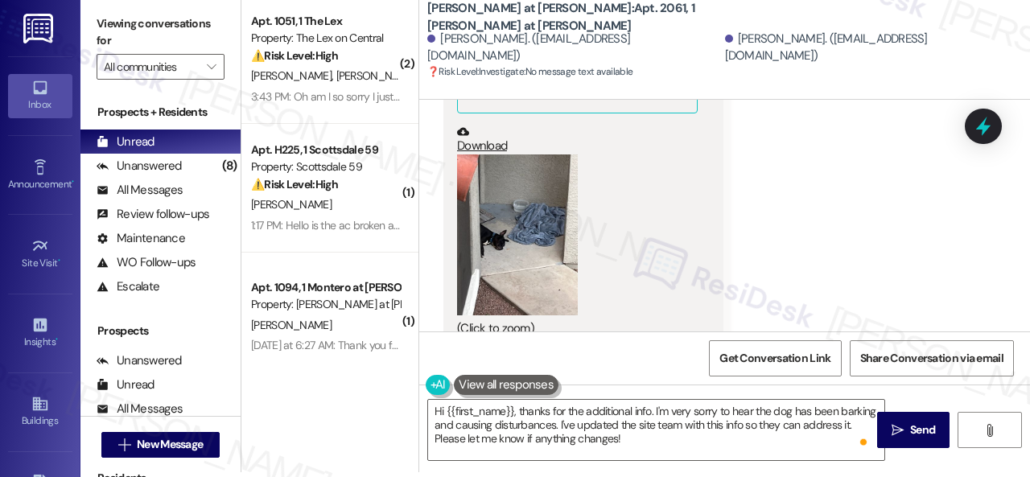
scroll to position [2354, 0]
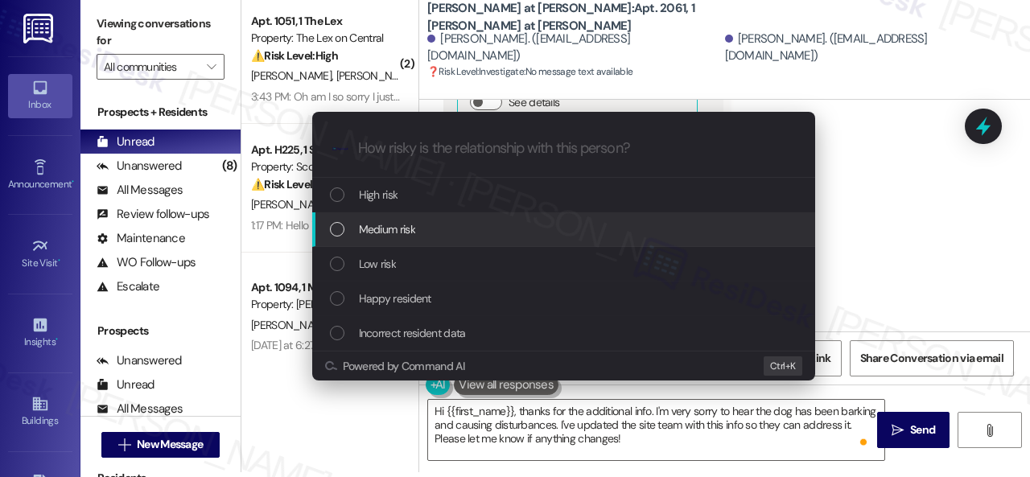
click at [374, 226] on span "Medium risk" at bounding box center [387, 229] width 56 height 18
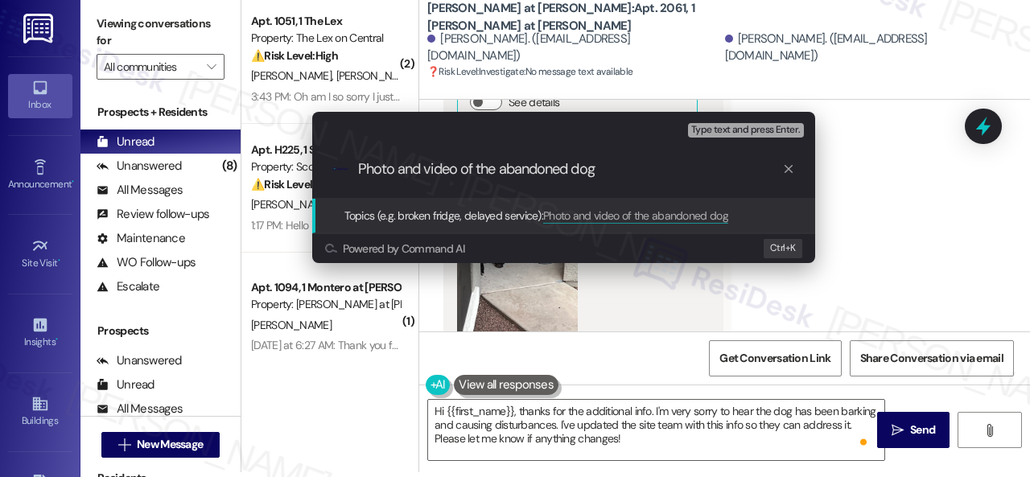
type input "Photo and video of the abandoned dog."
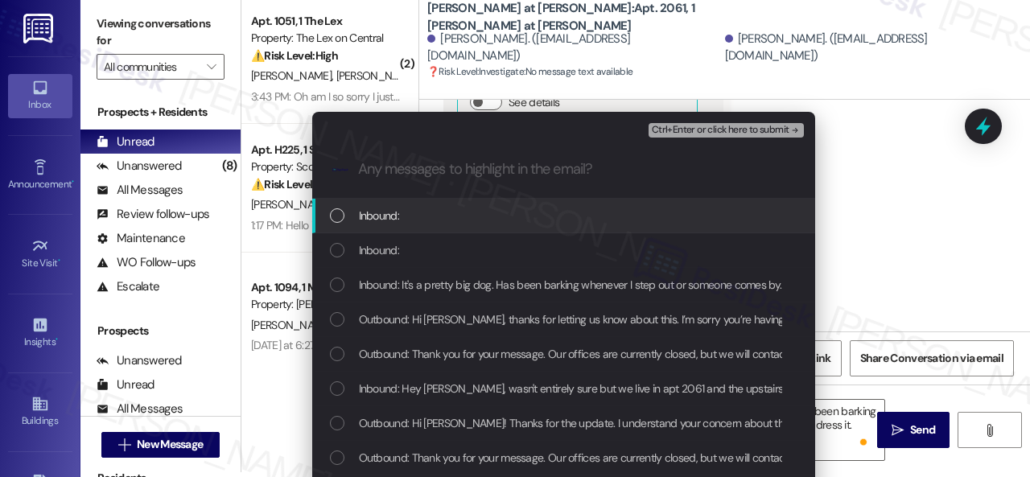
click at [374, 212] on span "Inbound:" at bounding box center [379, 216] width 40 height 18
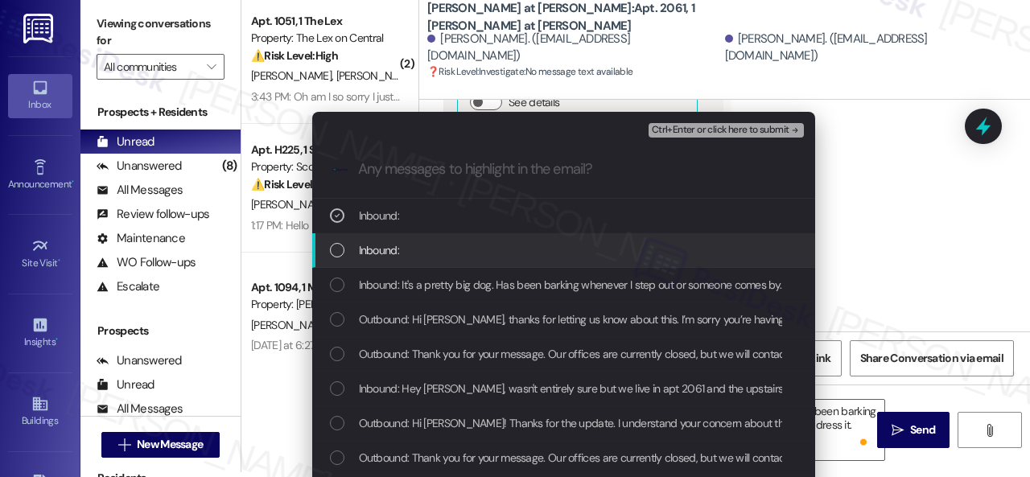
click at [376, 261] on div "Inbound:" at bounding box center [563, 250] width 503 height 35
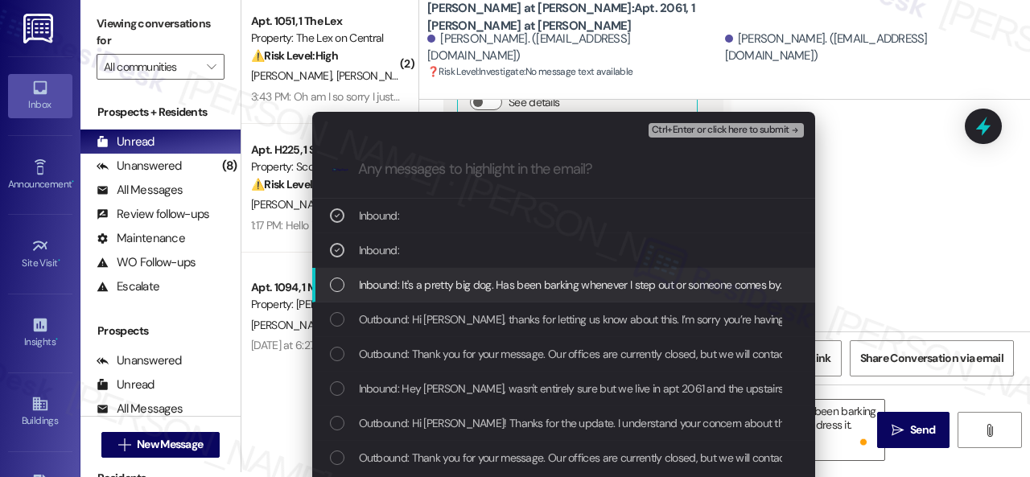
click at [393, 290] on span "Inbound: It's a pretty big dog. Has been barking whenever I step out or someone…" at bounding box center [769, 285] width 821 height 18
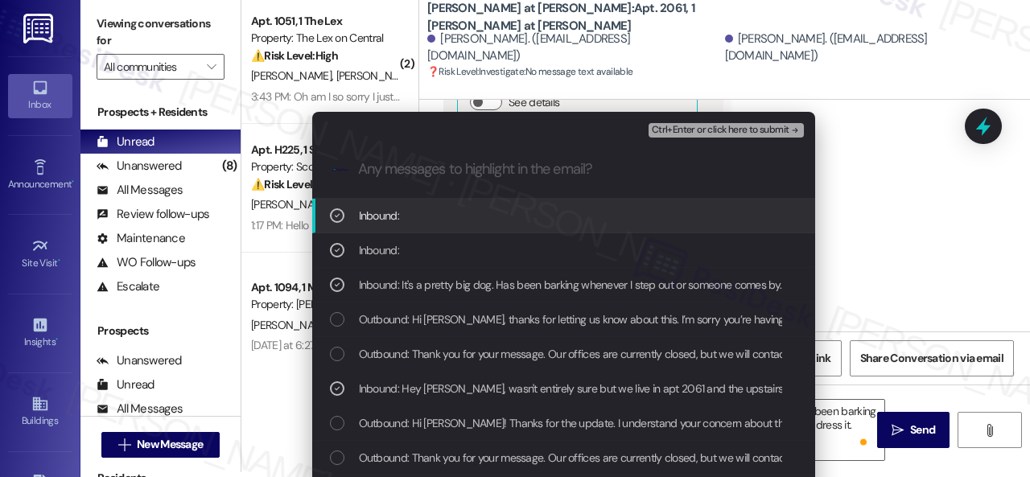
click at [719, 128] on span "Ctrl+Enter or click here to submit" at bounding box center [721, 130] width 138 height 11
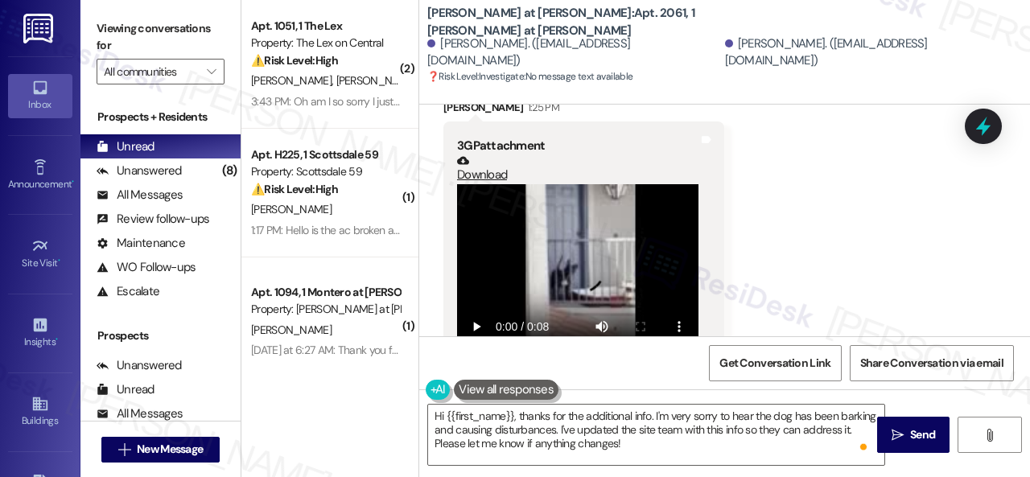
scroll to position [2675, 0]
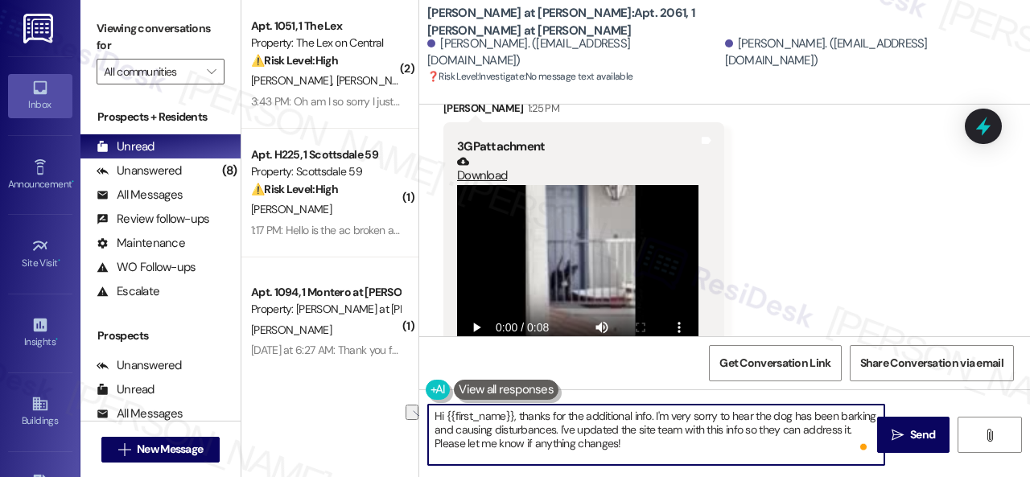
drag, startPoint x: 740, startPoint y: 430, endPoint x: 845, endPoint y: 425, distance: 104.7
click at [845, 425] on textarea "Hi {{first_name}}, thanks for the additional info. I'm very sorry to hear the d…" at bounding box center [656, 435] width 456 height 60
drag, startPoint x: 521, startPoint y: 413, endPoint x: 404, endPoint y: 416, distance: 117.5
click at [404, 416] on div "( 2 ) Apt. 1051, 1 The Lex Property: The Lex on Central ⚠️ Risk Level: High The…" at bounding box center [635, 238] width 788 height 477
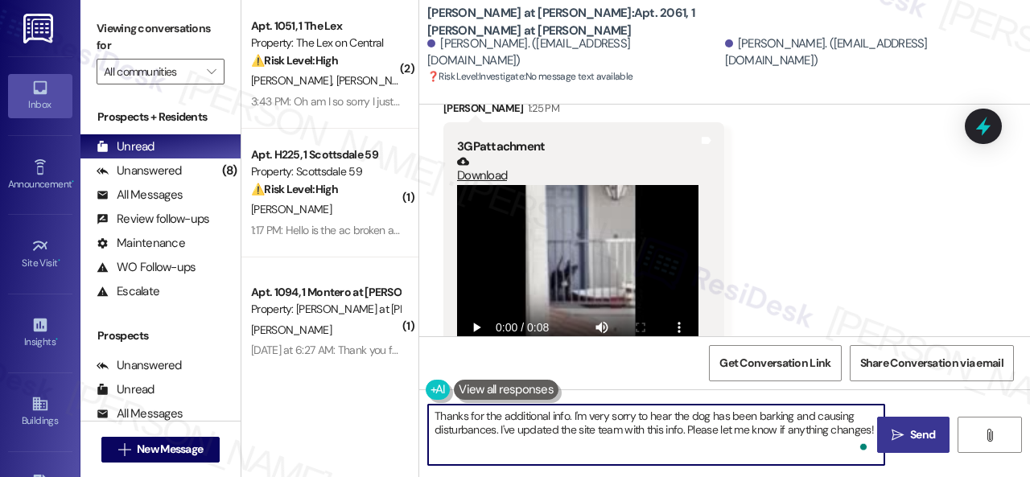
type textarea "Thanks for the additional info. I'm very sorry to hear the dog has been barking…"
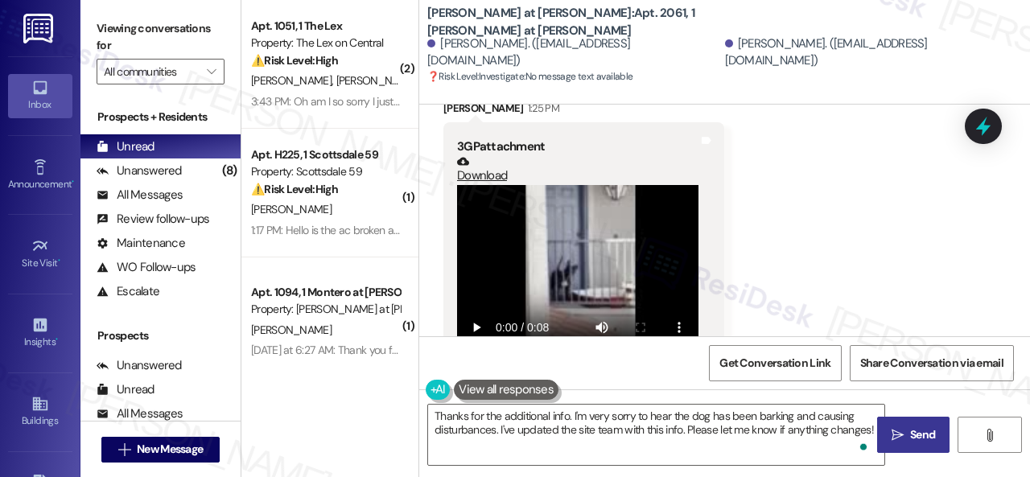
click at [910, 439] on span "Send" at bounding box center [922, 434] width 25 height 17
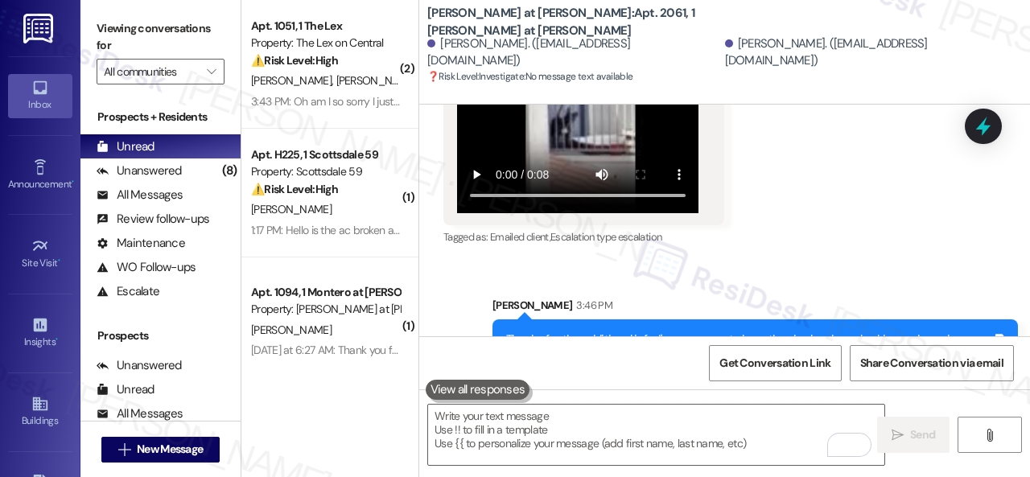
scroll to position [2828, 0]
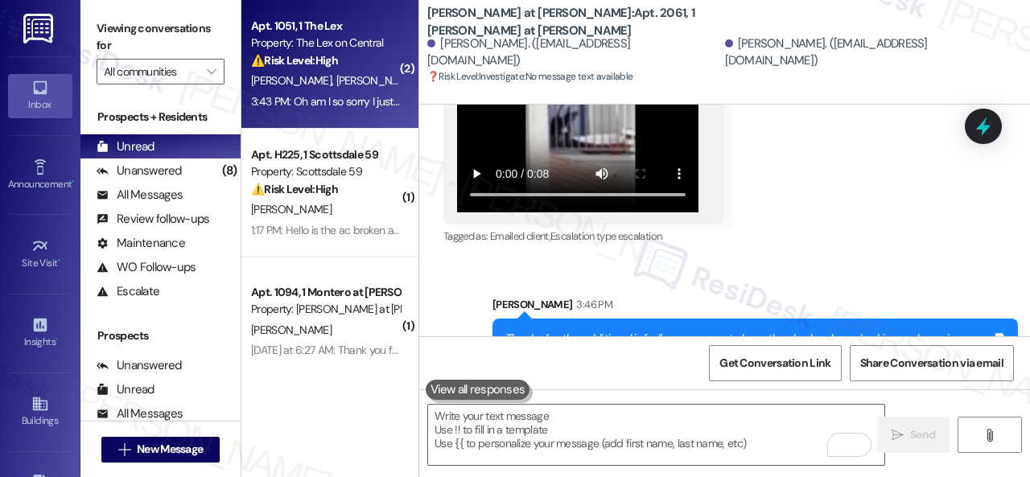
click at [352, 65] on div "⚠️ Risk Level: High The resident initially reported a resolved water heater iss…" at bounding box center [325, 60] width 149 height 17
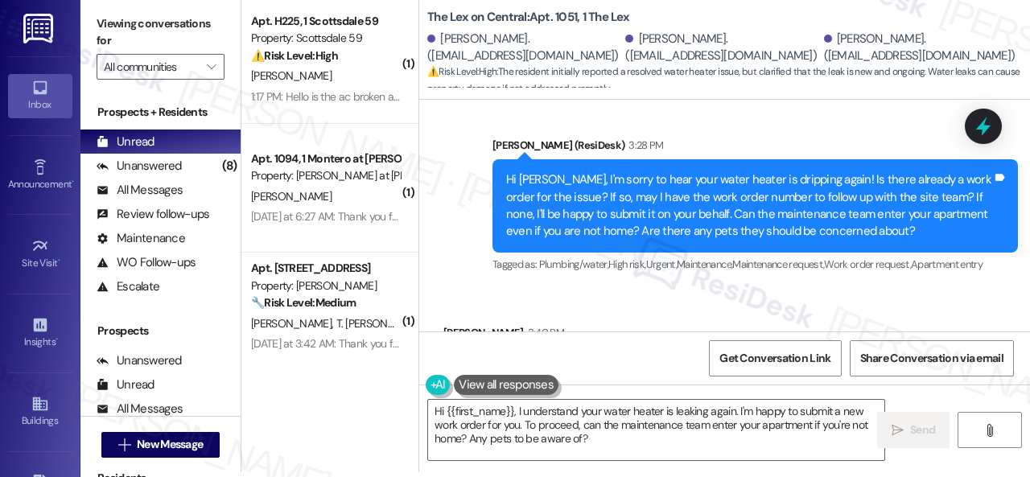
scroll to position [1236, 0]
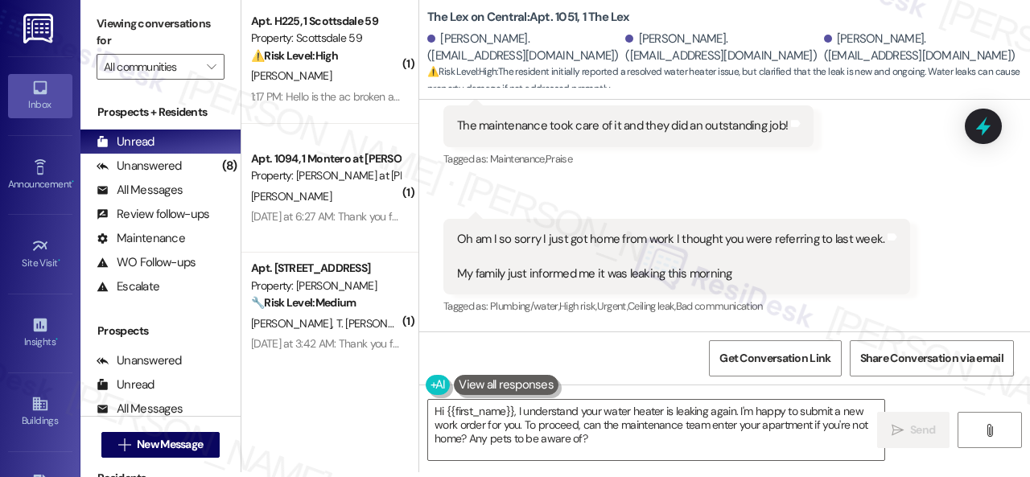
drag, startPoint x: 278, startPoint y: 397, endPoint x: 235, endPoint y: 363, distance: 55.5
click at [270, 393] on div "( 1 ) Apt. H225, 1 Scottsdale 59 Property: Scottsdale 59 ⚠️ Risk Level: High Th…" at bounding box center [635, 233] width 788 height 477
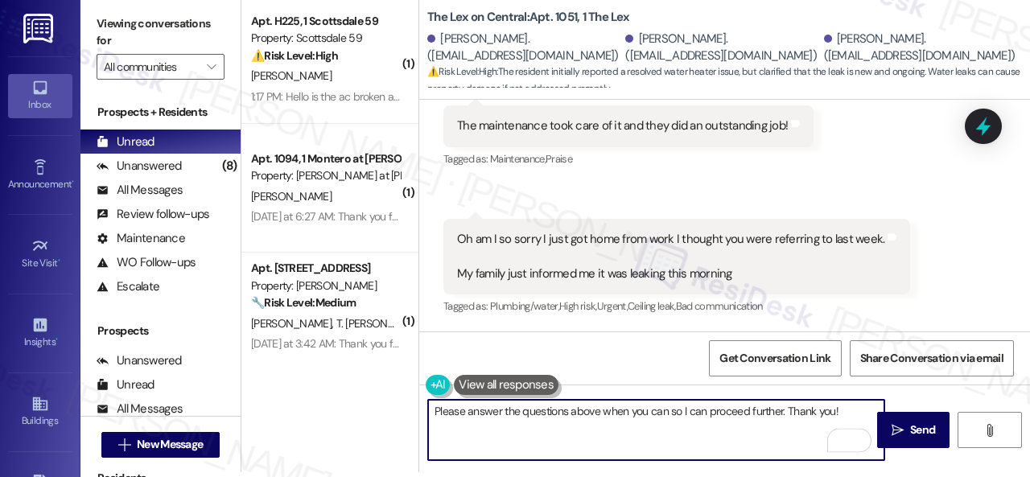
click at [658, 413] on textarea "Please answer the questions above when you can so I can proceed further. Thank …" at bounding box center [656, 430] width 456 height 60
drag, startPoint x: 603, startPoint y: 408, endPoint x: 667, endPoint y: 411, distance: 63.6
click at [667, 411] on textarea "Please answer the questions above when you can so I can proceed further. Thank …" at bounding box center [656, 430] width 456 height 60
click at [787, 414] on textarea "Please answer the questions above so I can proceed further. Thank you!" at bounding box center [656, 430] width 456 height 60
click at [434, 409] on textarea "Please answer the questions above so I can proceed further. Thank you!" at bounding box center [656, 430] width 456 height 60
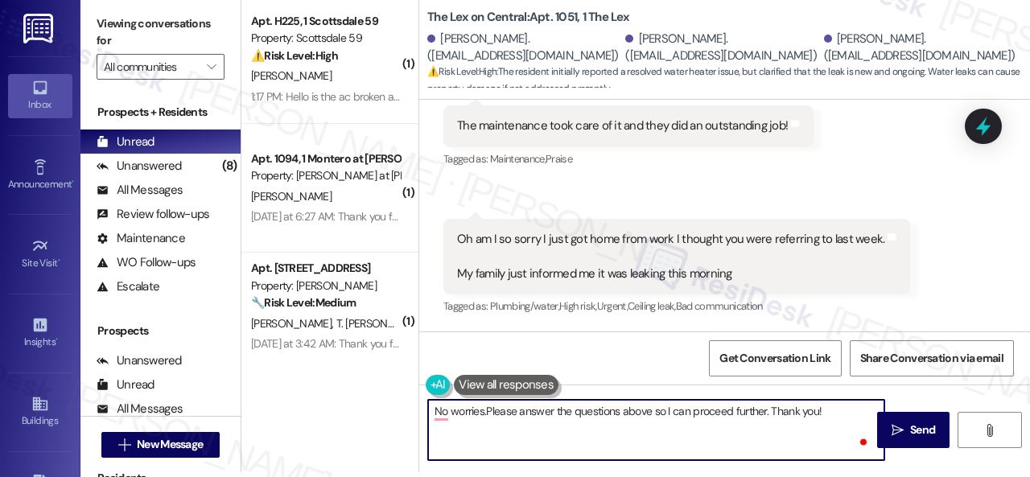
type textarea "No worries. Please answer the questions above so I can proceed further. Thank y…"
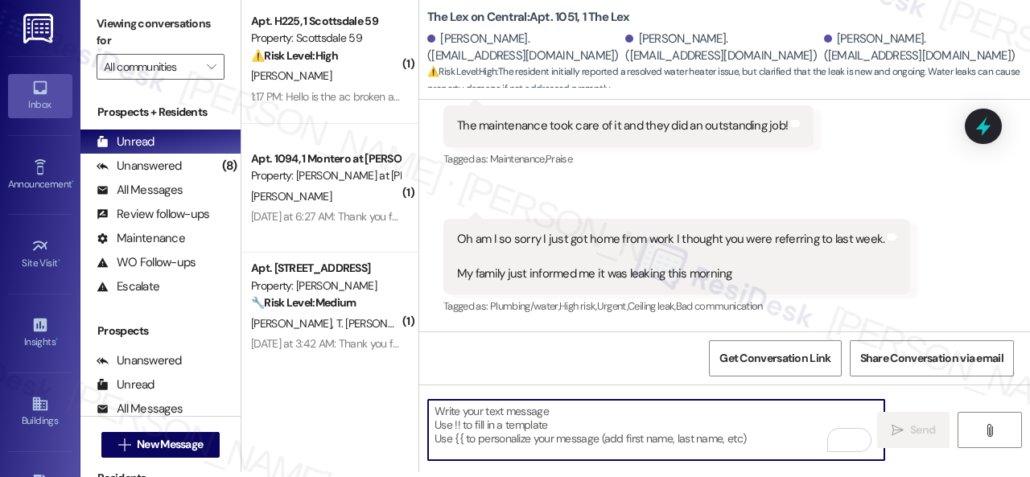
type textarea "Fetching suggested responses. Please feel free to read through the conversation…"
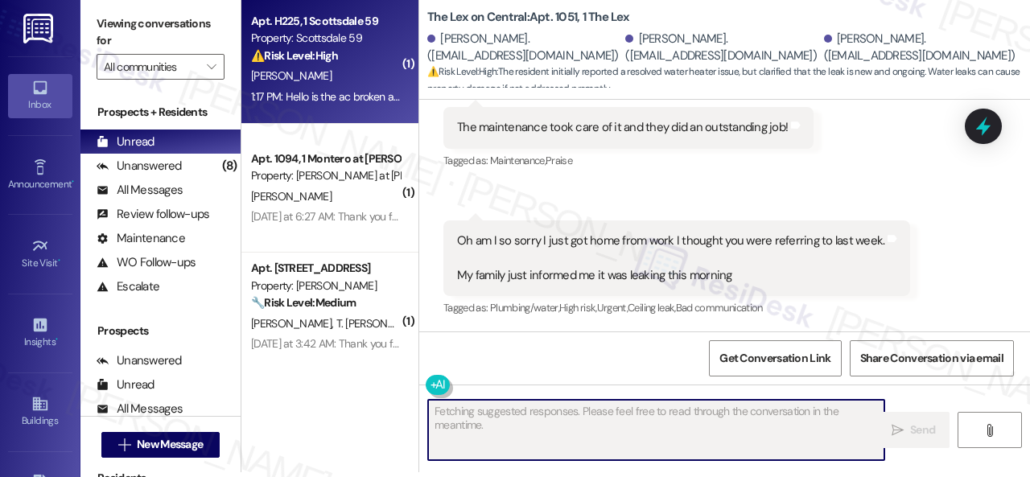
scroll to position [0, 0]
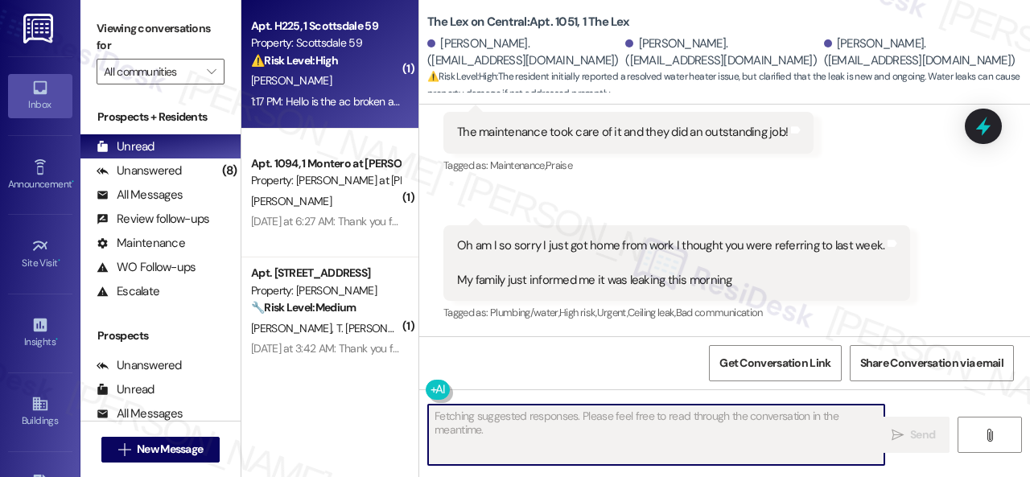
click at [346, 84] on div "[PERSON_NAME]" at bounding box center [325, 81] width 152 height 20
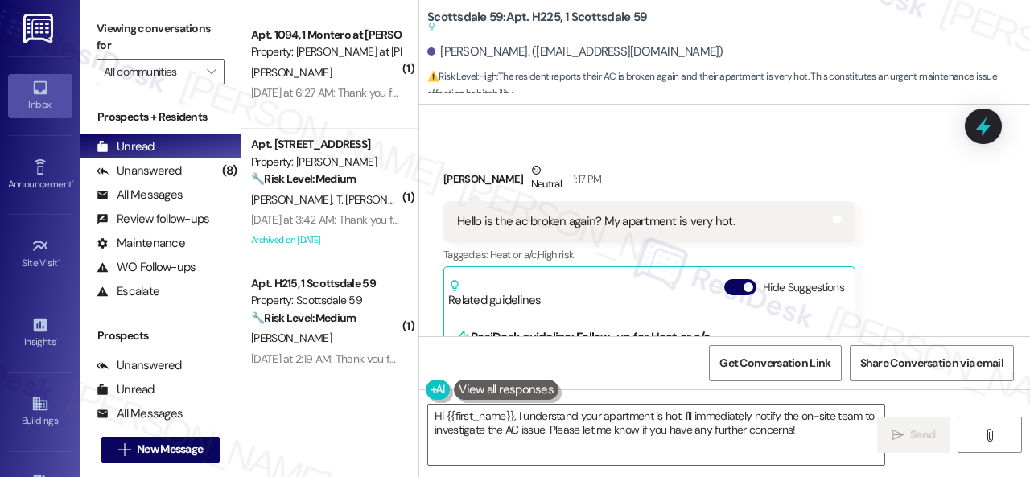
scroll to position [628, 0]
click at [833, 160] on div "Lily Jensen Neutral 1:17 PM" at bounding box center [649, 179] width 412 height 39
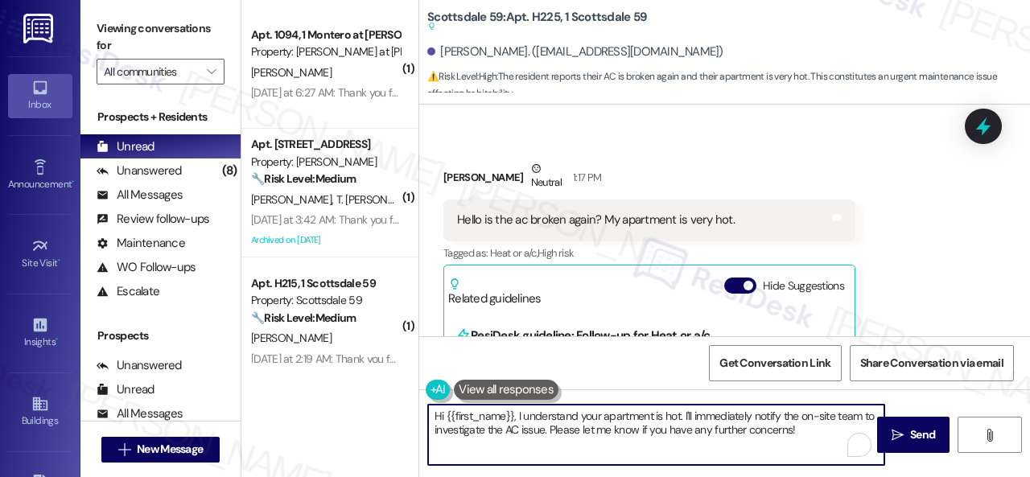
drag, startPoint x: 816, startPoint y: 431, endPoint x: 352, endPoint y: 372, distance: 467.9
click at [352, 372] on div "( 1 ) Apt. 1094, 1 Montero at Dana Park Property: Montero at Dana Park L. Saave…" at bounding box center [635, 238] width 788 height 477
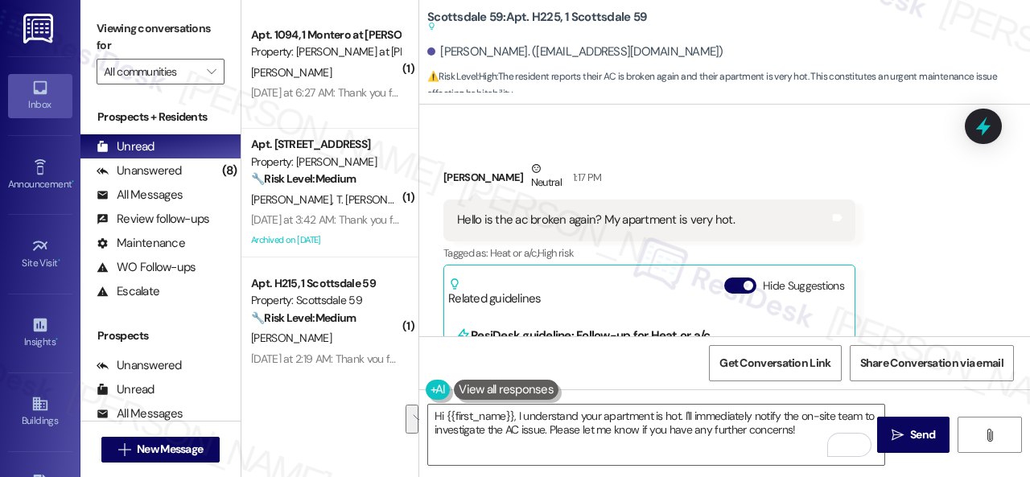
click at [813, 127] on div "Received via SMS Lily Jensen Neutral 1:17 PM Hello is the ac broken again? My a…" at bounding box center [724, 319] width 611 height 391
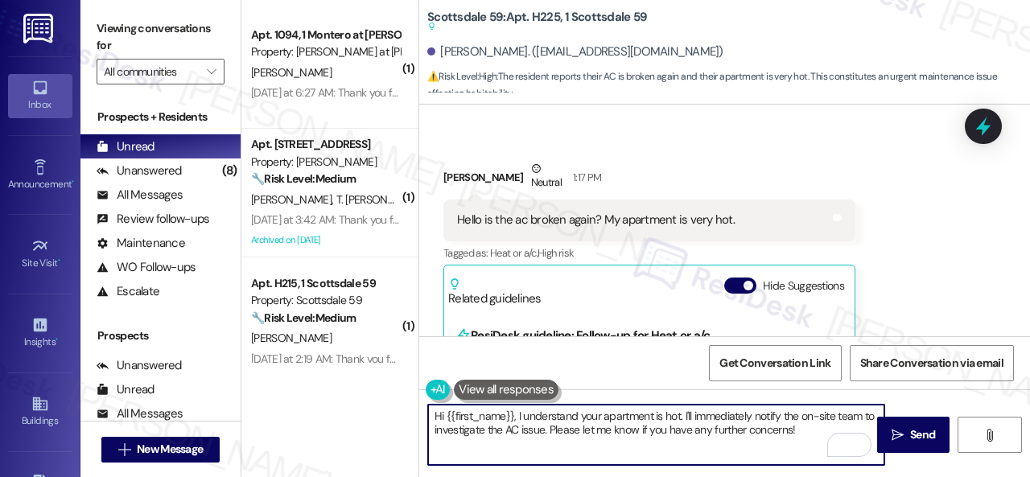
drag, startPoint x: 433, startPoint y: 416, endPoint x: 804, endPoint y: 440, distance: 372.4
click at [817, 442] on textarea "Hi {{first_name}}, I understand your apartment is hot. I'll immediately notify …" at bounding box center [656, 435] width 456 height 60
paste textarea "ello {{first_name}}! I'm sorry to hear about the AC issue. We apologize for any…"
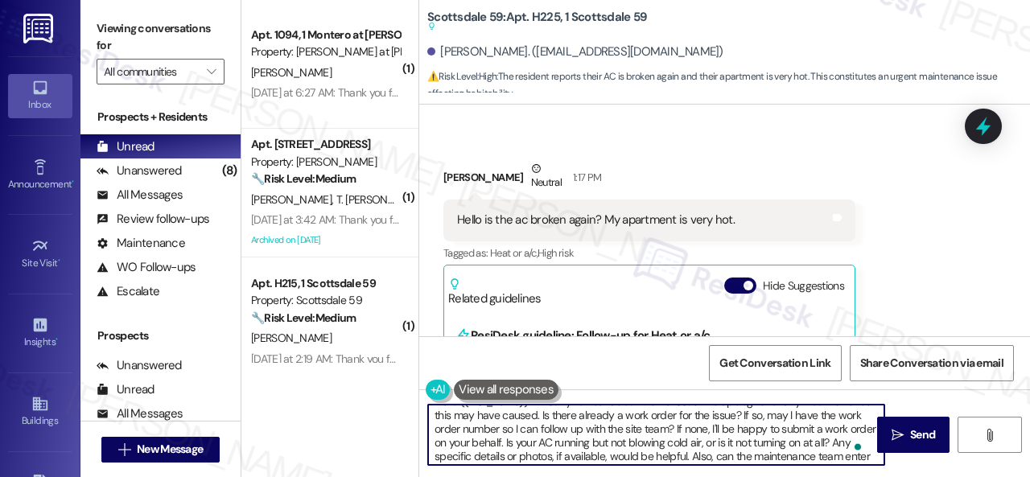
scroll to position [0, 0]
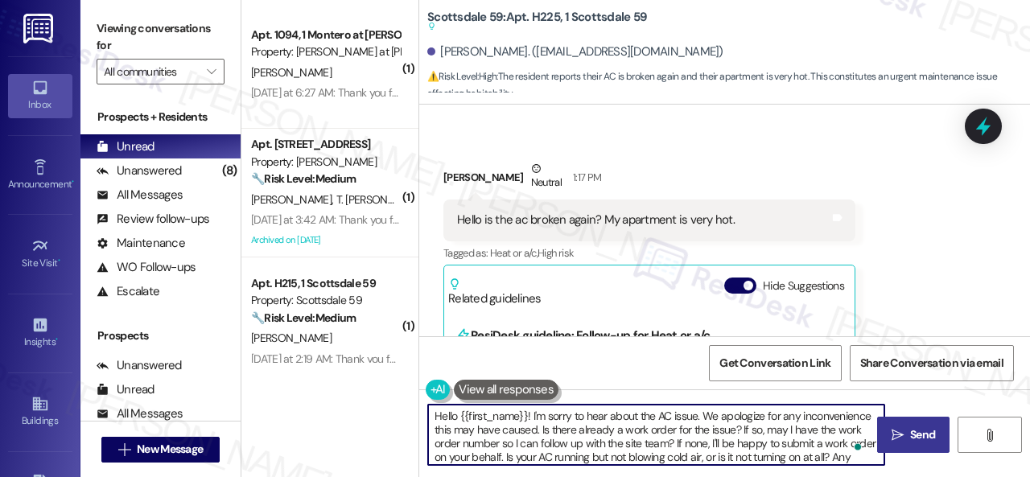
type textarea "Hello {{first_name}}! I'm sorry to hear about the AC issue. We apologize for an…"
click at [922, 446] on button " Send" at bounding box center [913, 435] width 72 height 36
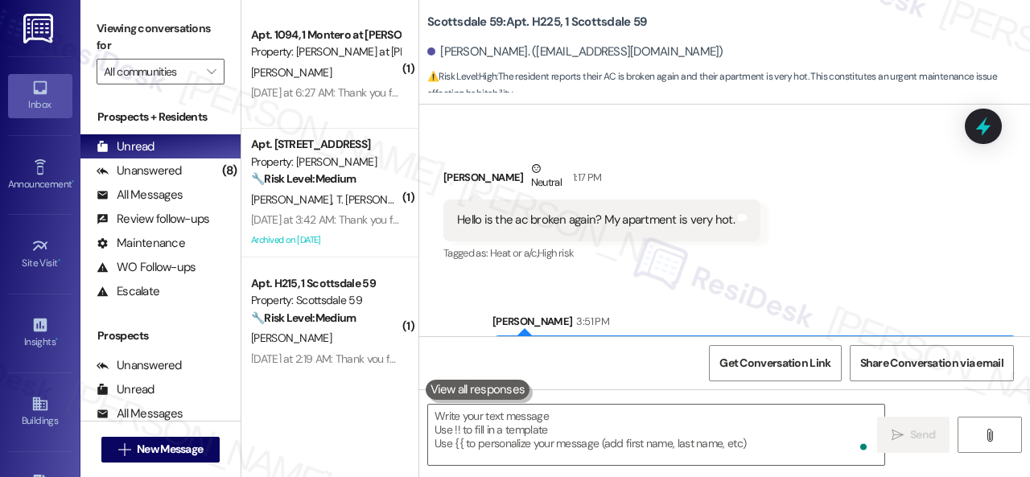
scroll to position [627, 0]
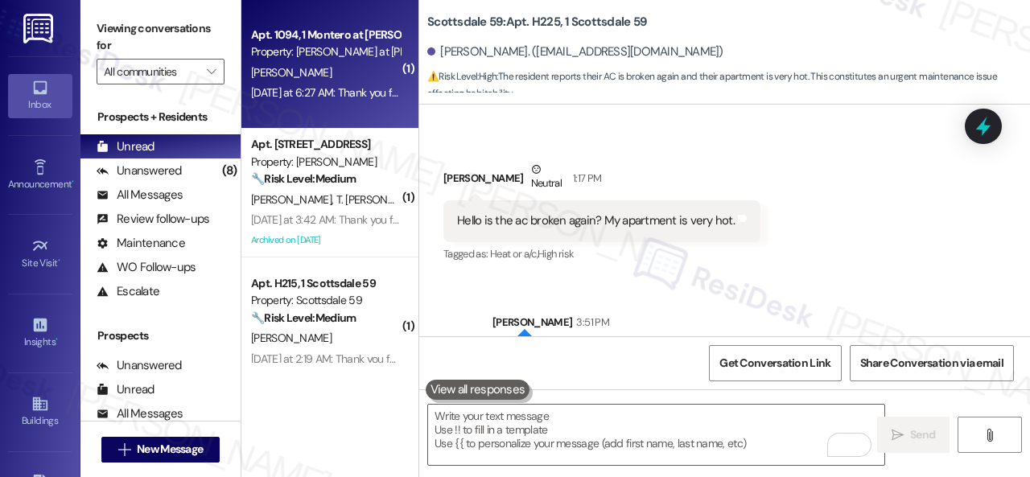
click at [351, 64] on div "L. Saavedra" at bounding box center [325, 73] width 152 height 20
type textarea "Fetching suggested responses. Please feel free to read through the conversation…"
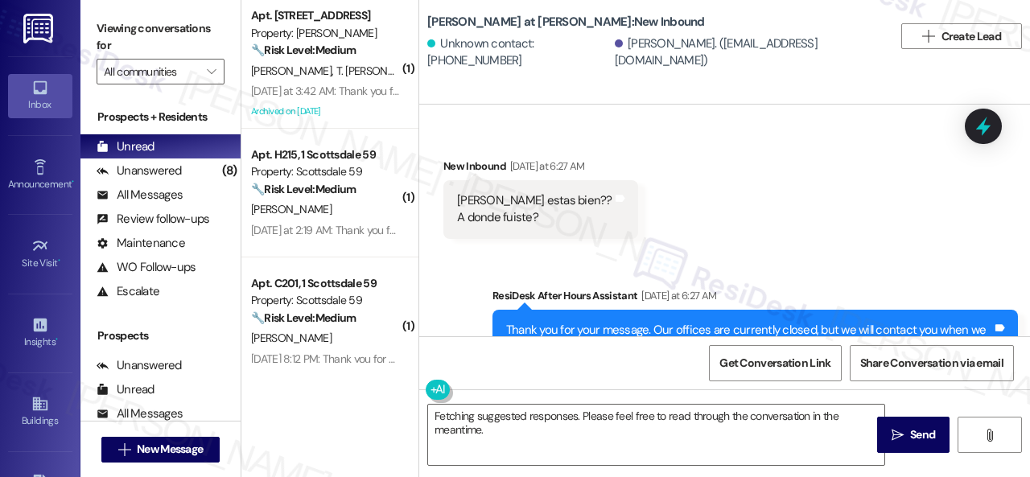
scroll to position [896, 0]
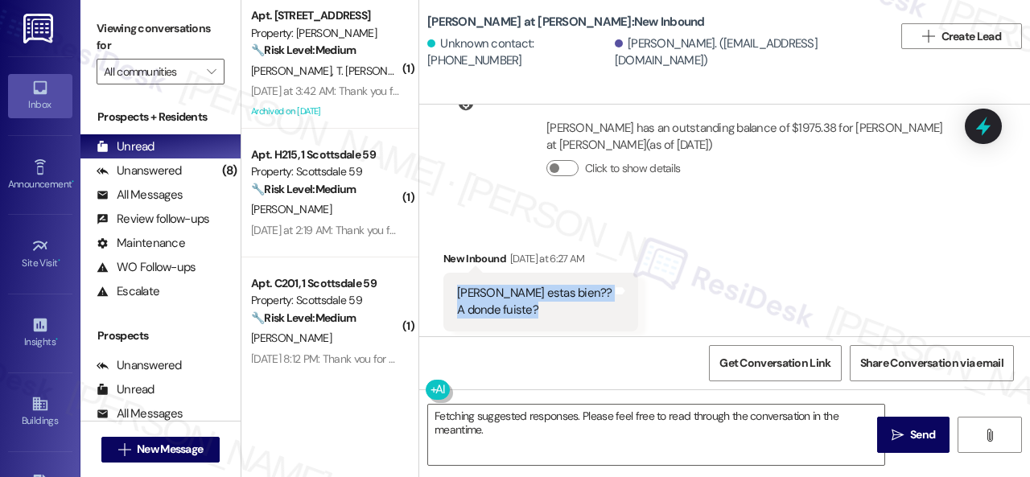
drag, startPoint x: 450, startPoint y: 292, endPoint x: 542, endPoint y: 315, distance: 94.4
click at [542, 315] on div "Leo estas bien?? A donde fuiste? Tags and notes" at bounding box center [540, 302] width 195 height 59
copy div "Leo estas bien?? A donde fuiste?"
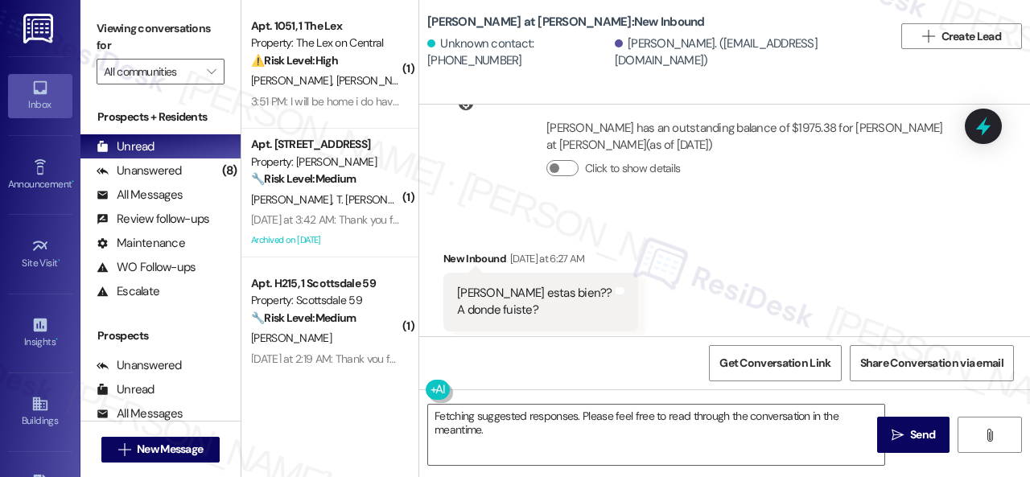
click at [735, 232] on div "Received via SMS New Inbound Yesterday at 6:27 AM Leo estas bien?? A donde fuis…" at bounding box center [724, 279] width 611 height 130
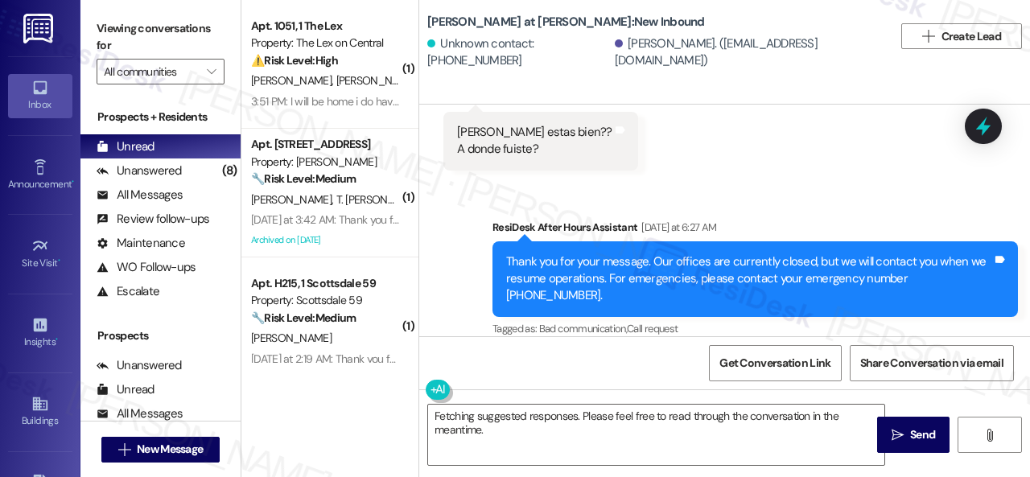
scroll to position [5, 0]
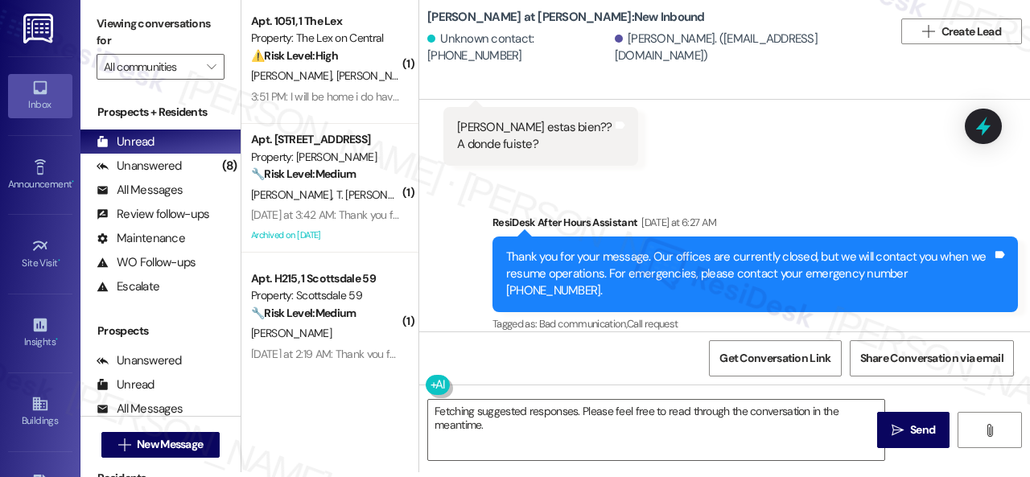
click at [755, 131] on div "Received via SMS New Inbound Yesterday at 6:27 AM Leo estas bien?? A donde fuis…" at bounding box center [724, 113] width 611 height 130
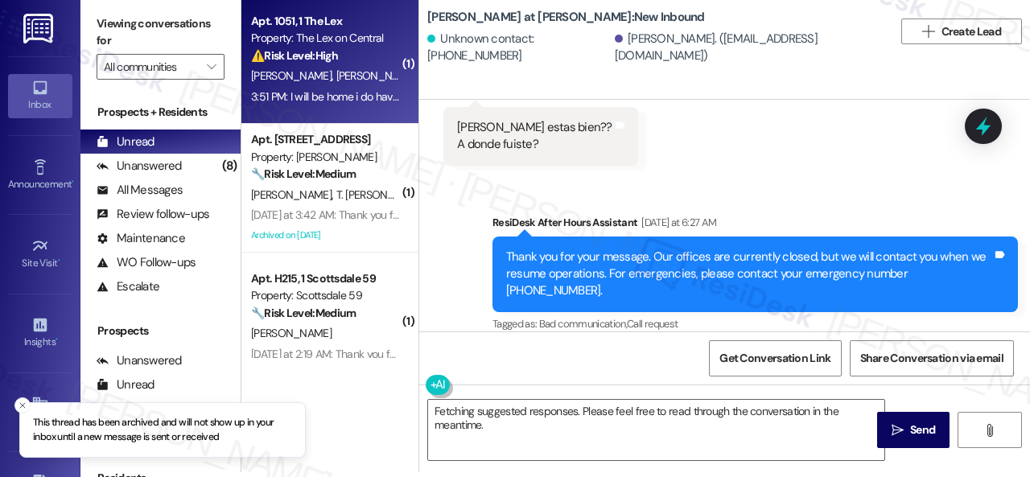
click at [370, 59] on div "⚠️ Risk Level: High The resident reports a water heater leak that started this …" at bounding box center [325, 55] width 149 height 17
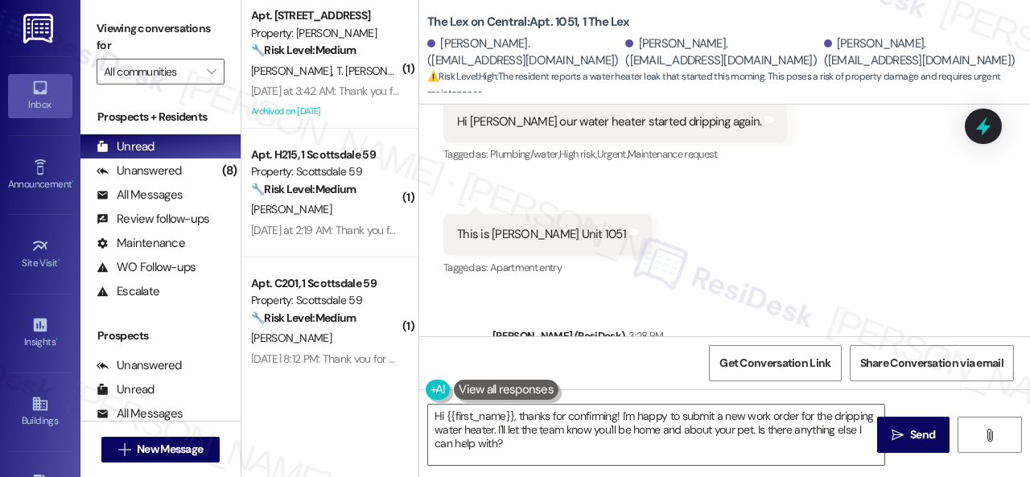
scroll to position [782, 0]
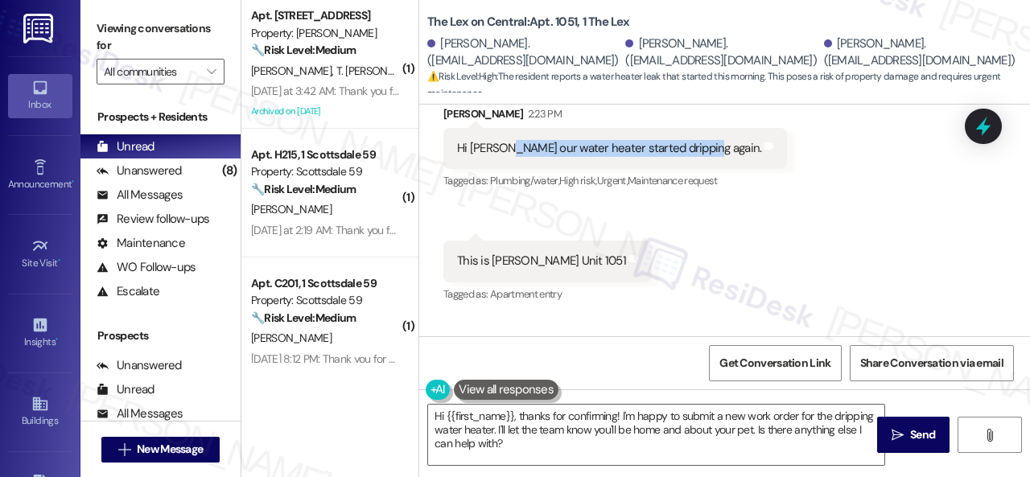
drag, startPoint x: 507, startPoint y: 146, endPoint x: 697, endPoint y: 149, distance: 189.9
click at [697, 149] on div "Hi [PERSON_NAME] our water heater started dripping again." at bounding box center [609, 148] width 304 height 17
copy div "ur water heater started dripping again."
click at [542, 217] on div "Received via SMS Haydee Orozco 2:23 PM Hi Sarah our water heater started drippi…" at bounding box center [724, 193] width 611 height 249
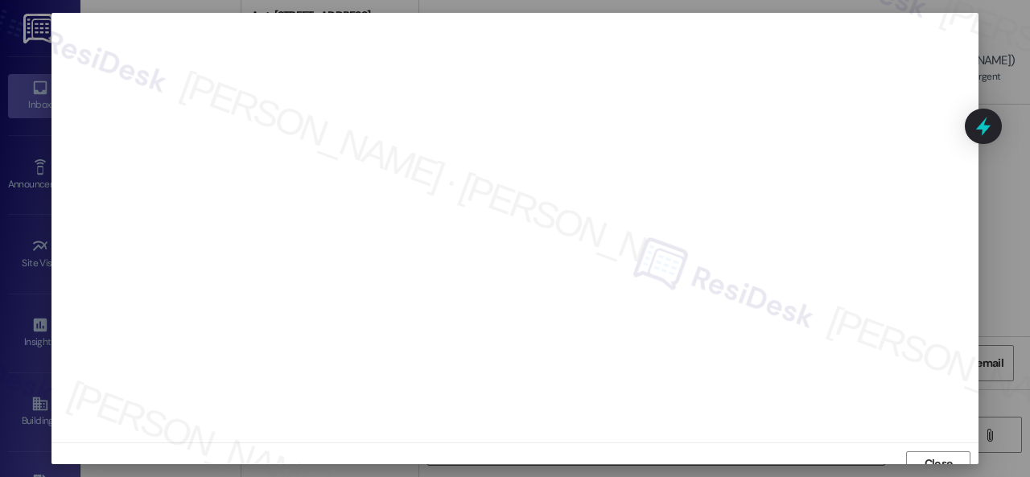
scroll to position [12, 0]
click at [933, 453] on span "Close" at bounding box center [938, 451] width 28 height 17
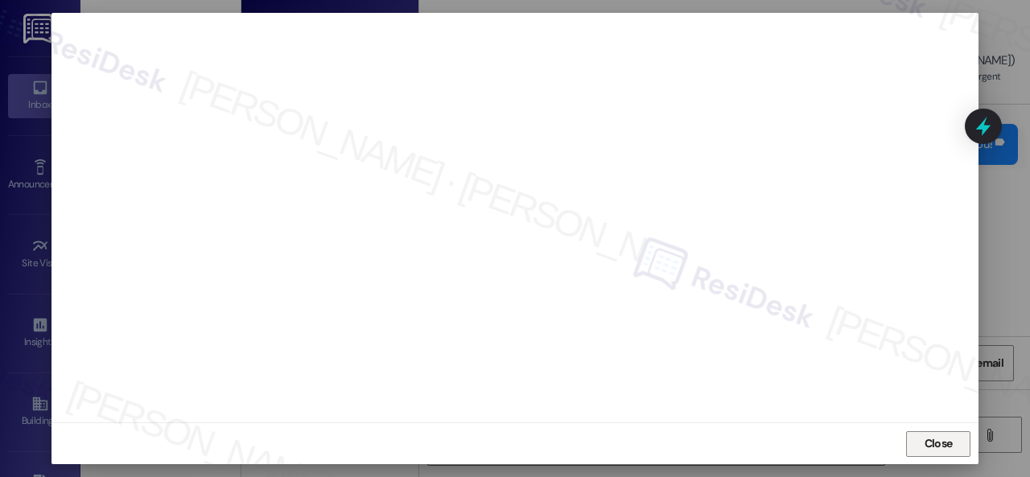
click at [926, 446] on span "Close" at bounding box center [938, 443] width 28 height 17
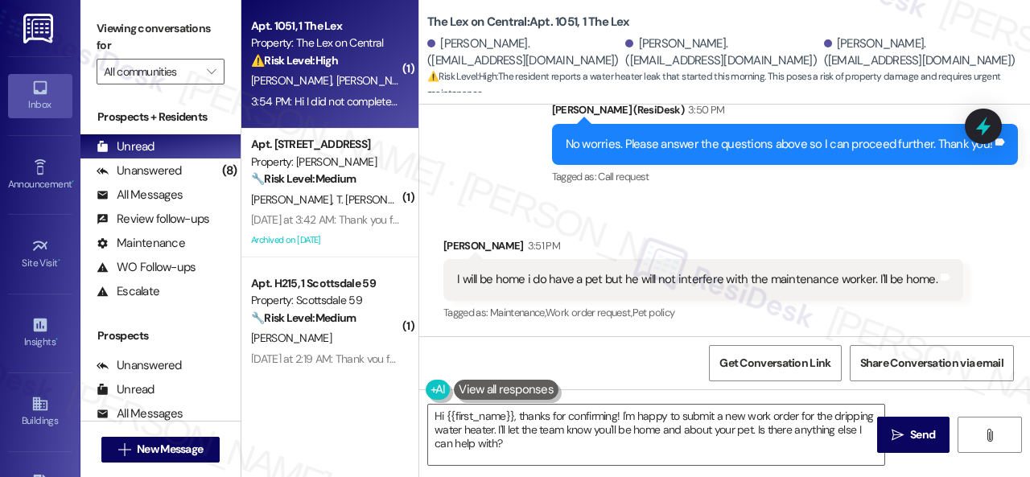
click at [800, 203] on div "Received via SMS John Orozco 3:51 PM I will be home i do have a pet but he will…" at bounding box center [724, 342] width 611 height 282
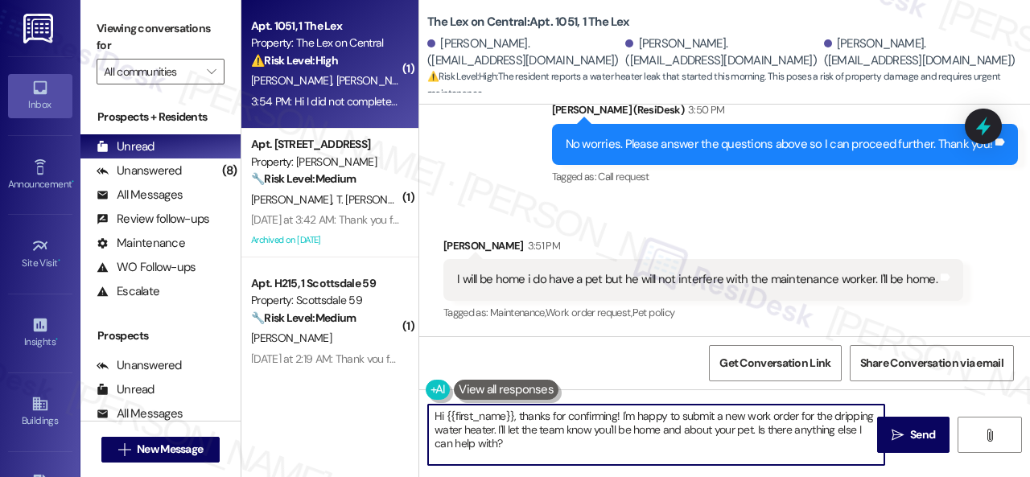
drag, startPoint x: 529, startPoint y: 447, endPoint x: 349, endPoint y: 384, distance: 191.1
click at [349, 384] on div "( 1 ) Apt. 1051, 1 The Lex Property: The Lex on Central ⚠️ Risk Level: High The…" at bounding box center [635, 238] width 788 height 477
paste textarea "Thank you. I've submitted a work order on your behalf and notified the site tea…"
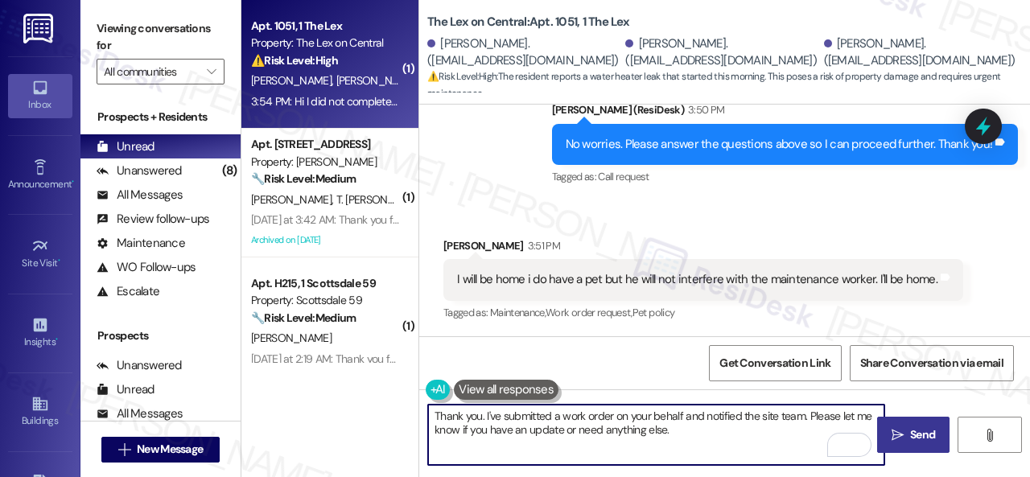
type textarea "Thank you. I've submitted a work order on your behalf and notified the site tea…"
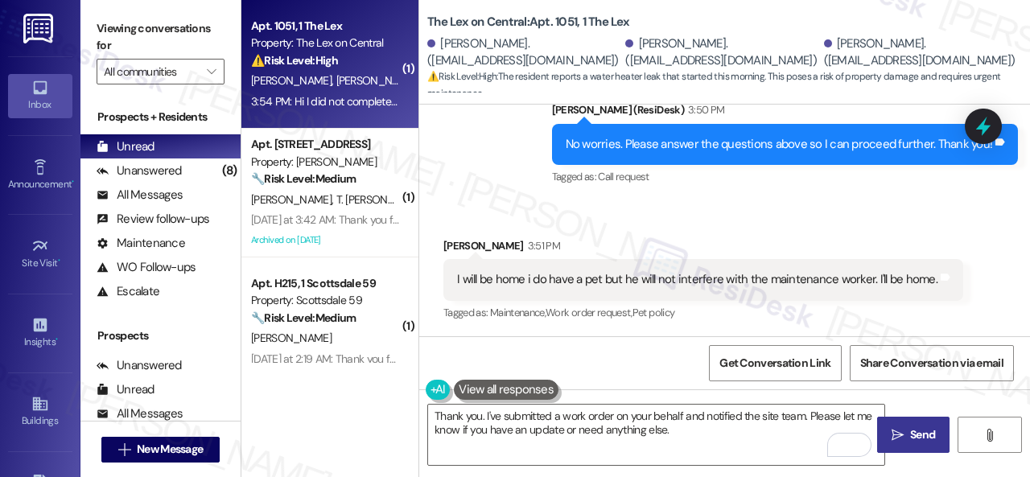
click at [910, 432] on span "Send" at bounding box center [922, 434] width 25 height 17
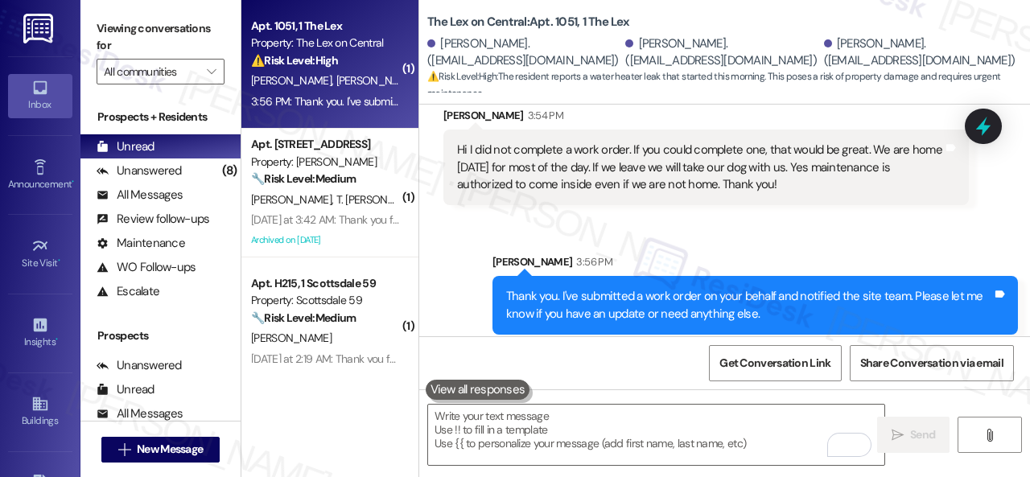
scroll to position [1783, 0]
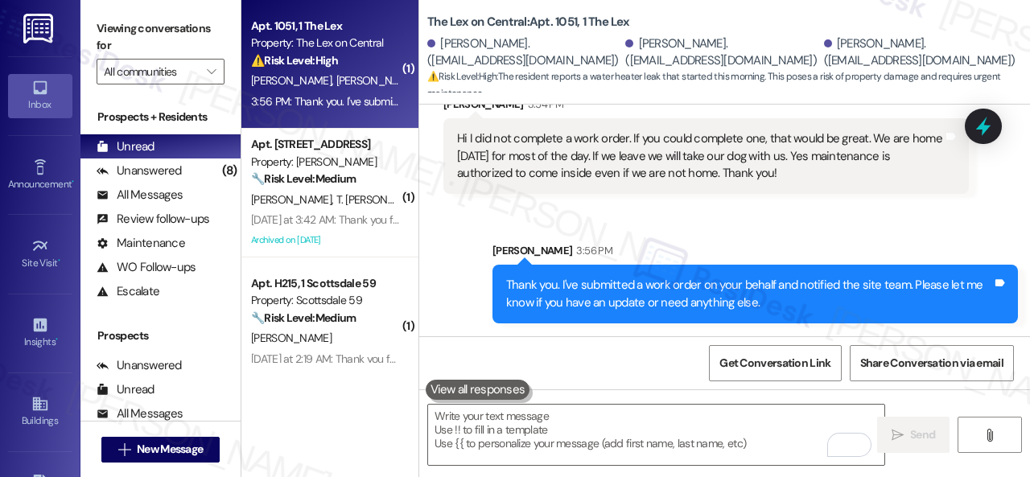
click at [421, 81] on span "[PERSON_NAME]" at bounding box center [461, 80] width 80 height 14
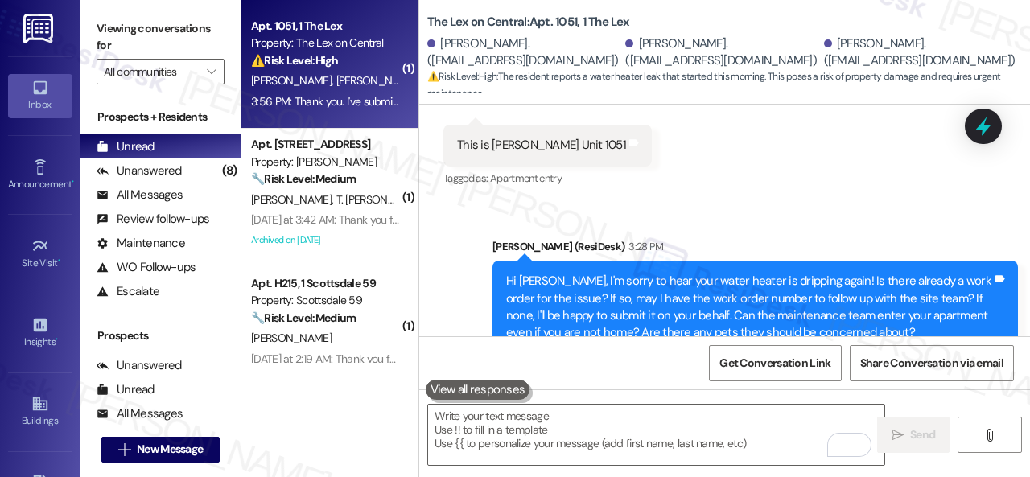
scroll to position [576, 0]
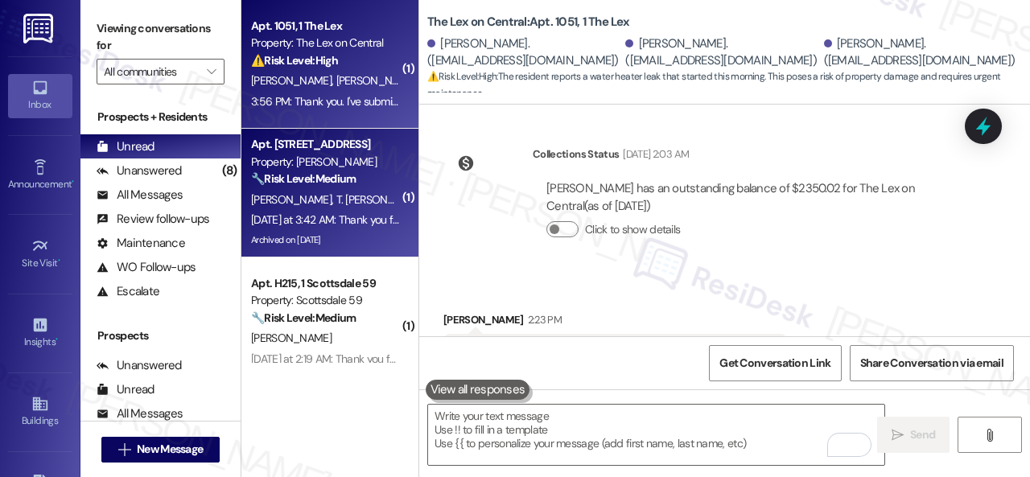
click at [362, 182] on div "🔧 Risk Level: Medium The resident is sending TikTok links. Without context, it'…" at bounding box center [325, 179] width 149 height 17
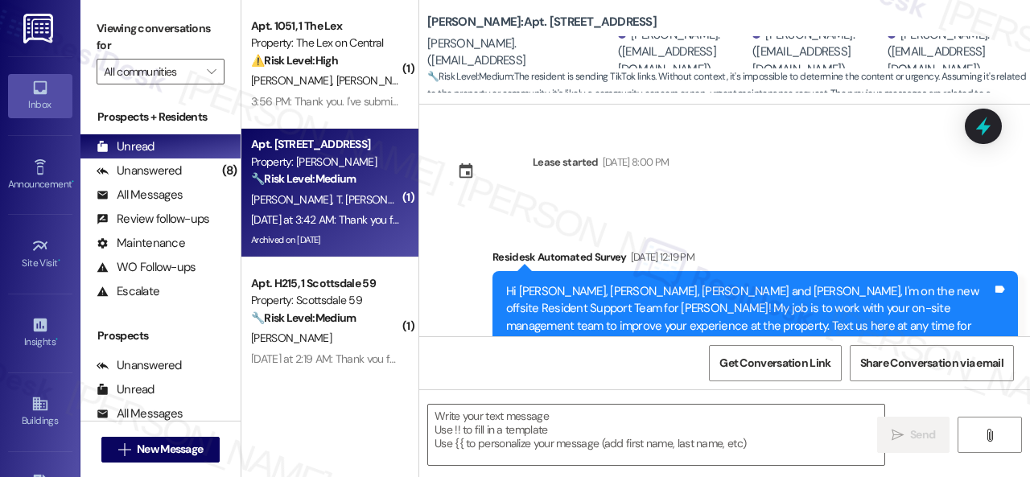
type textarea "Fetching suggested responses. Please feel free to read through the conversation…"
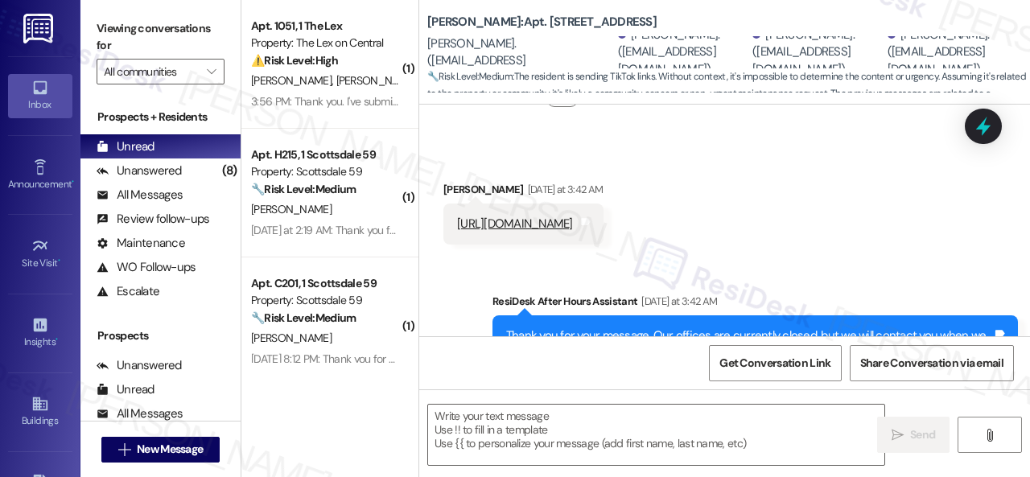
scroll to position [5986, 0]
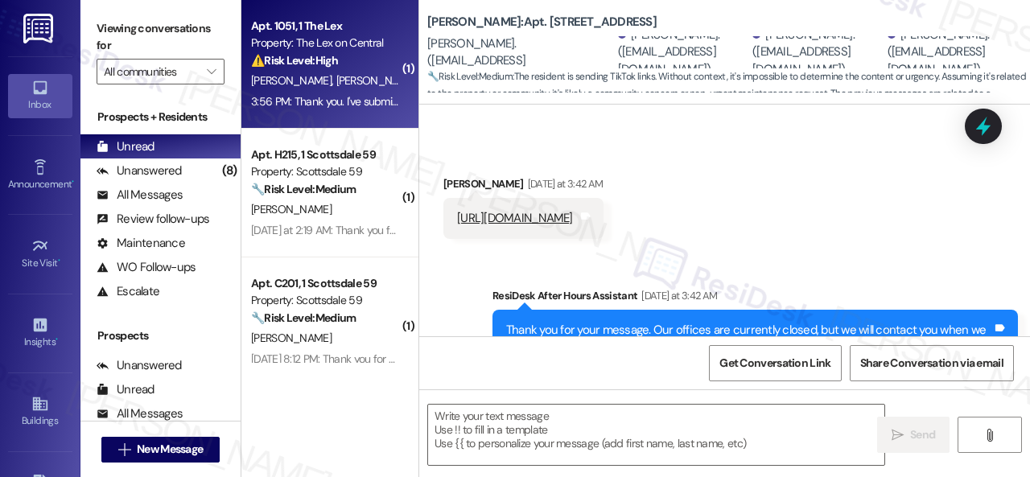
click at [421, 81] on span "[PERSON_NAME]" at bounding box center [461, 80] width 80 height 14
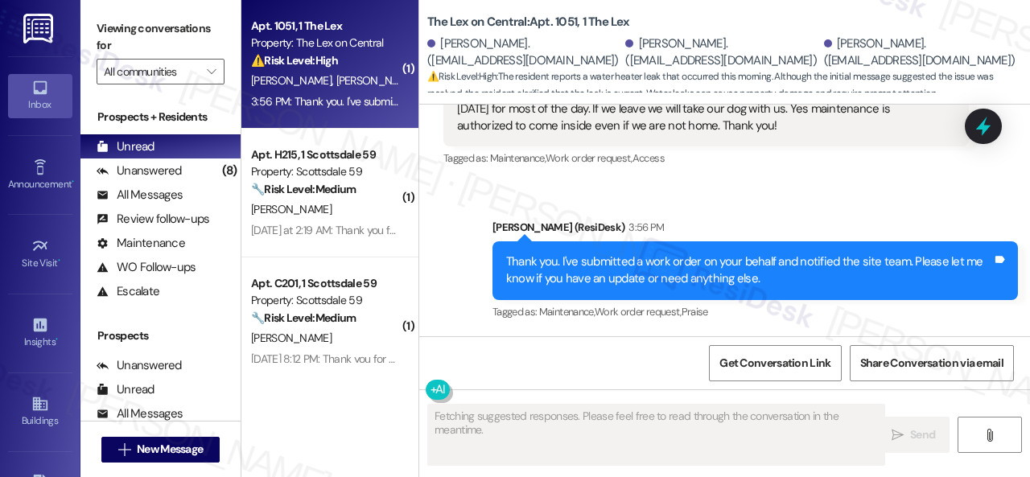
scroll to position [1847, 0]
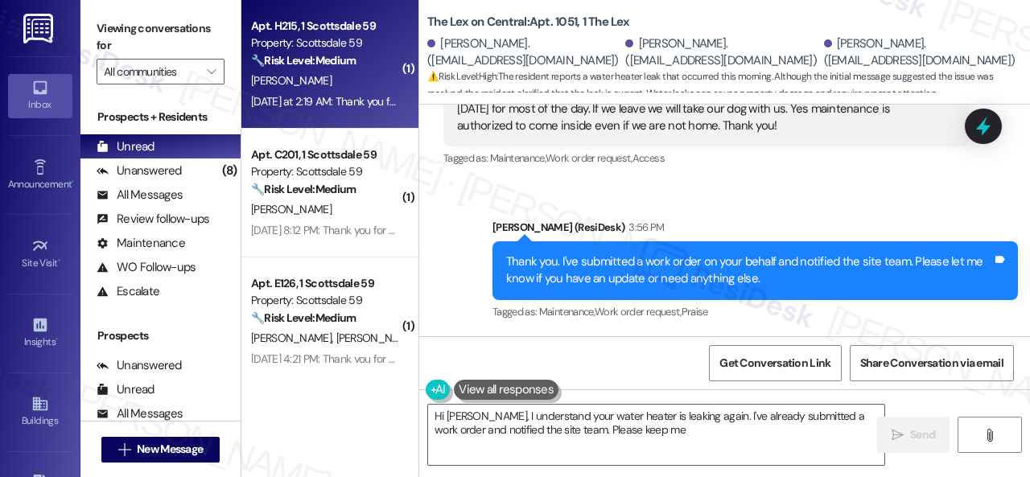
type textarea "Hi Haydee, I understand your water heater is leaking again. I've already submit…"
click at [367, 83] on div "S. Sayapin" at bounding box center [325, 81] width 152 height 20
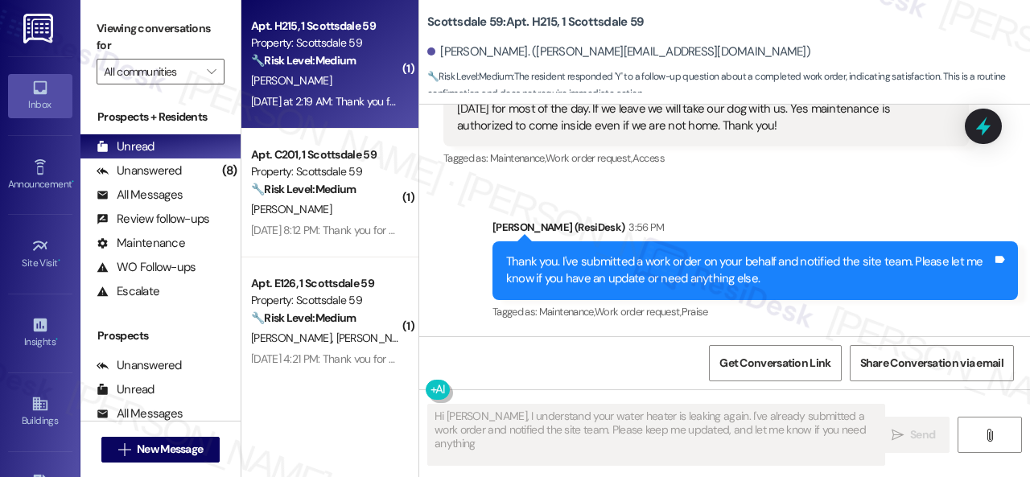
type textarea "Hi Haydee, I understand your water heater is leaking again. I've already submit…"
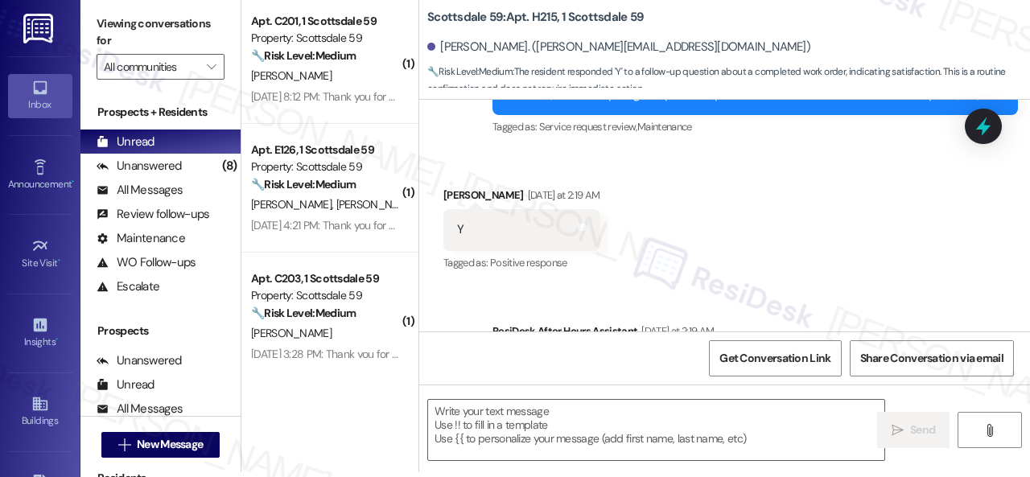
scroll to position [734, 0]
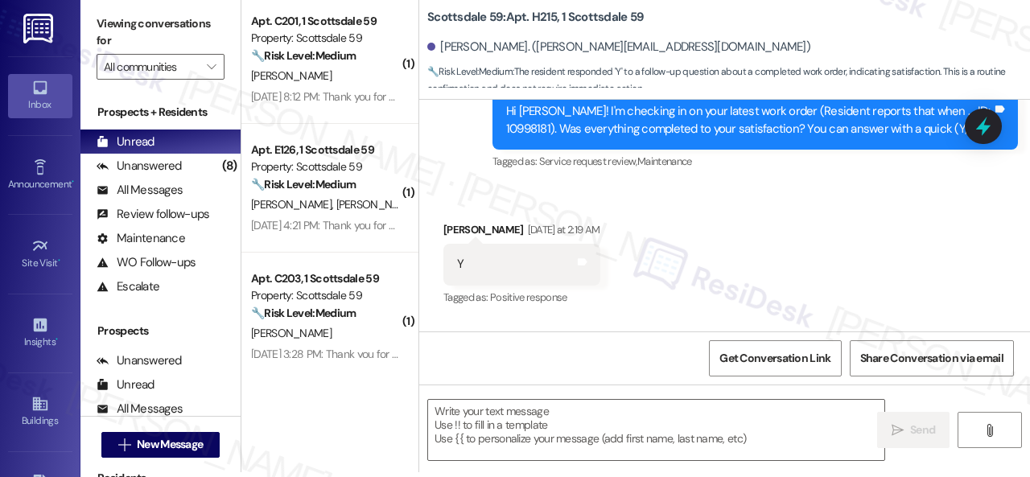
click at [465, 218] on div "Received via SMS Sergey Sayapin Yesterday at 2:19 AM Y Tags and notes Tagged as…" at bounding box center [521, 265] width 181 height 112
click at [542, 435] on textarea at bounding box center [656, 430] width 456 height 60
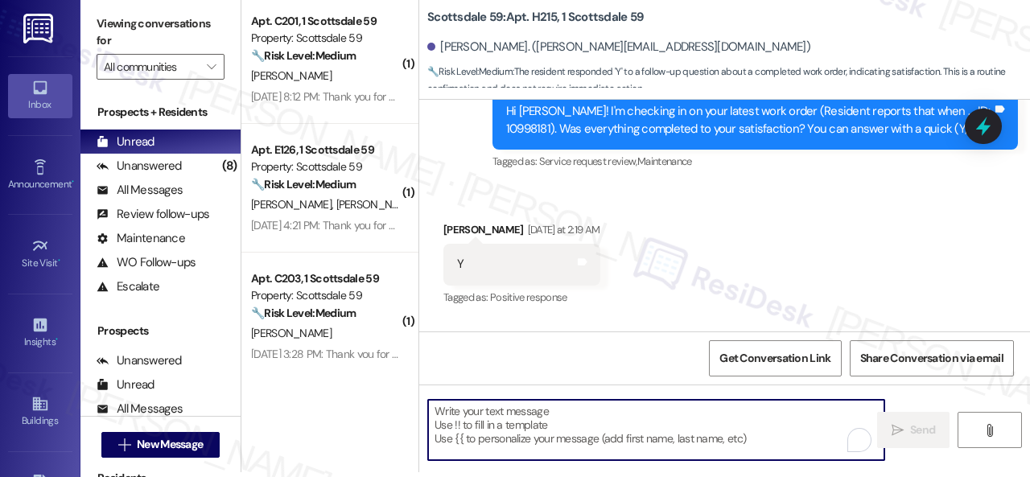
paste textarea "We're glad to hear everything’s taken care of. If your experience at {{property…"
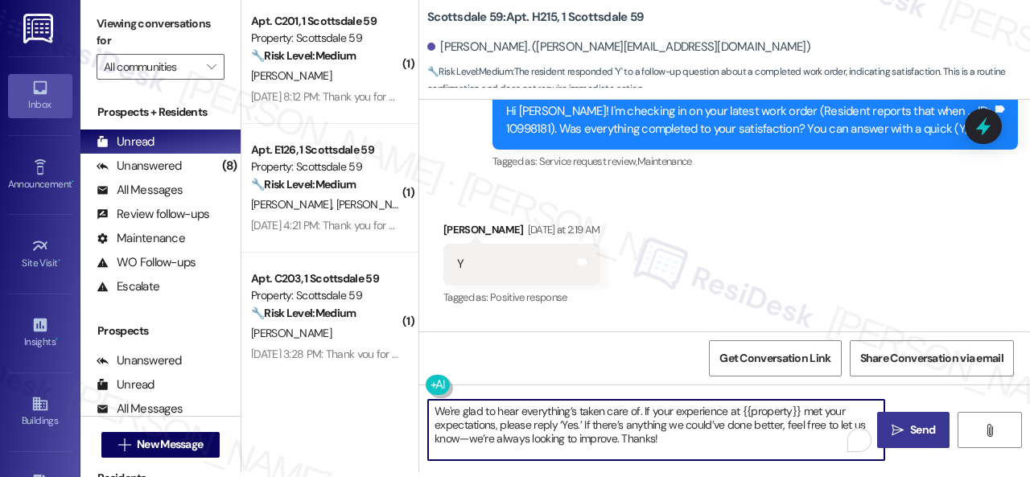
type textarea "We're glad to hear everything’s taken care of. If your experience at {{property…"
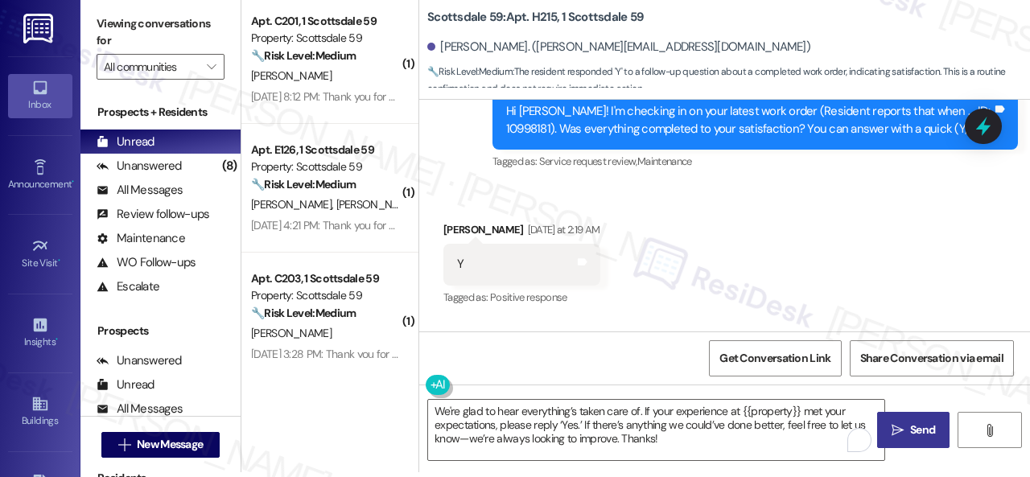
click at [919, 438] on button " Send" at bounding box center [913, 430] width 72 height 36
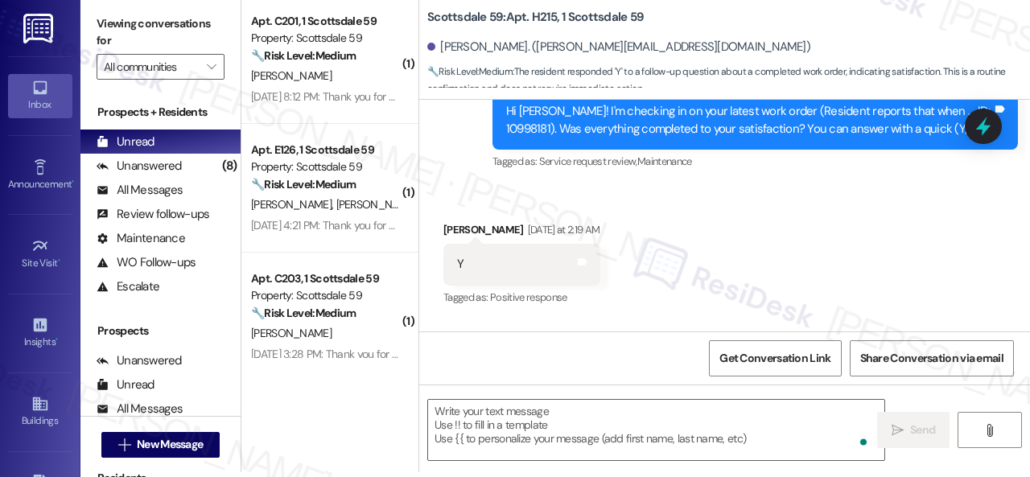
scroll to position [722, 0]
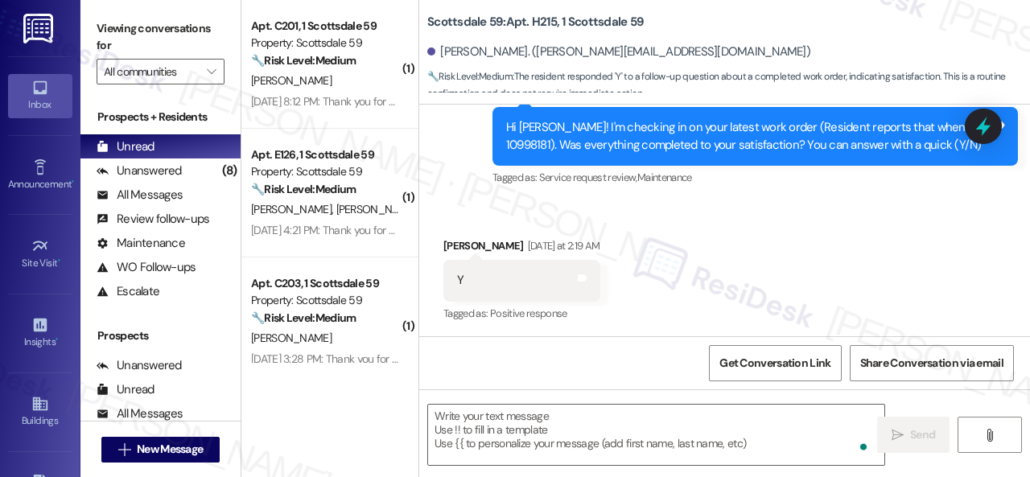
click at [331, 91] on div "Z. Jackson" at bounding box center [325, 81] width 152 height 20
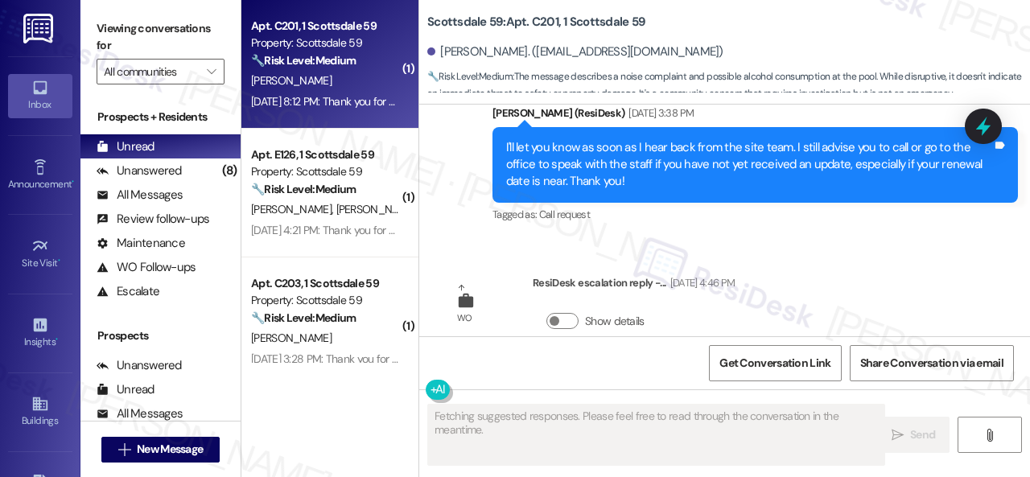
scroll to position [3665, 0]
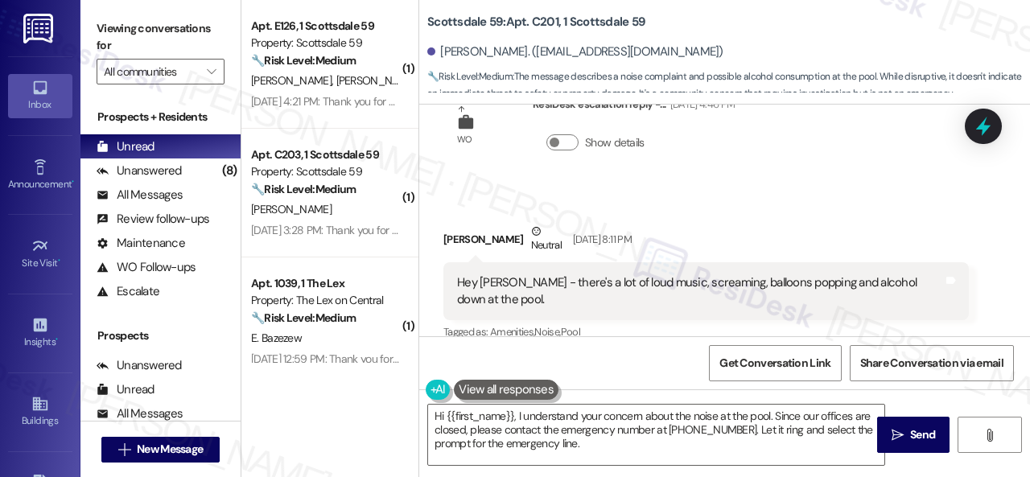
click at [602, 163] on div "WO ResiDesk escalation reply -... Aug 25, 2025 at 4:46 PM Show details" at bounding box center [588, 135] width 315 height 102
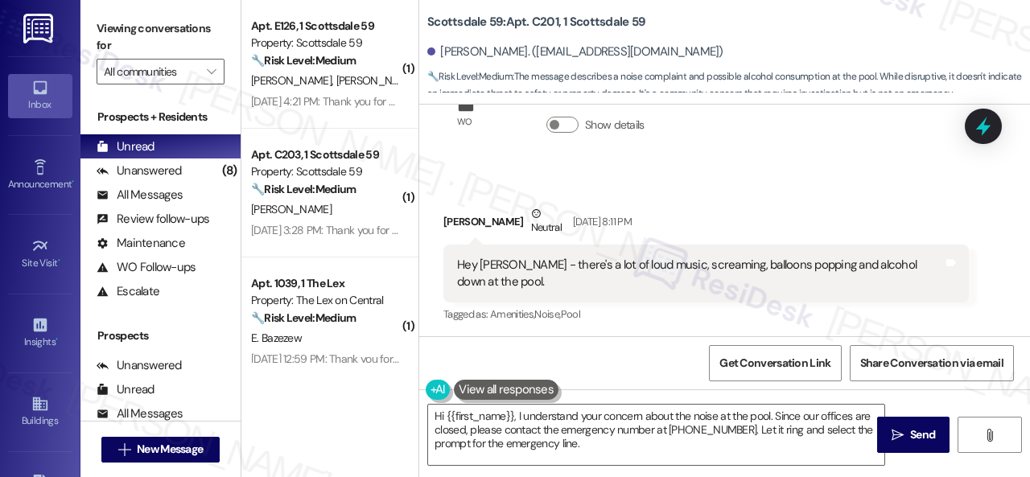
scroll to position [3680, 0]
click at [590, 171] on div "Received via SMS Zachary Jackson Neutral Aug 30, 2025 at 8:11 PM Hey Sarah - th…" at bounding box center [724, 256] width 611 height 170
drag, startPoint x: 841, startPoint y: 304, endPoint x: 806, endPoint y: 338, distance: 48.9
click at [841, 305] on div "Tagged as: Amenities , Click to highlight conversations about Amenities Noise ,…" at bounding box center [705, 316] width 525 height 23
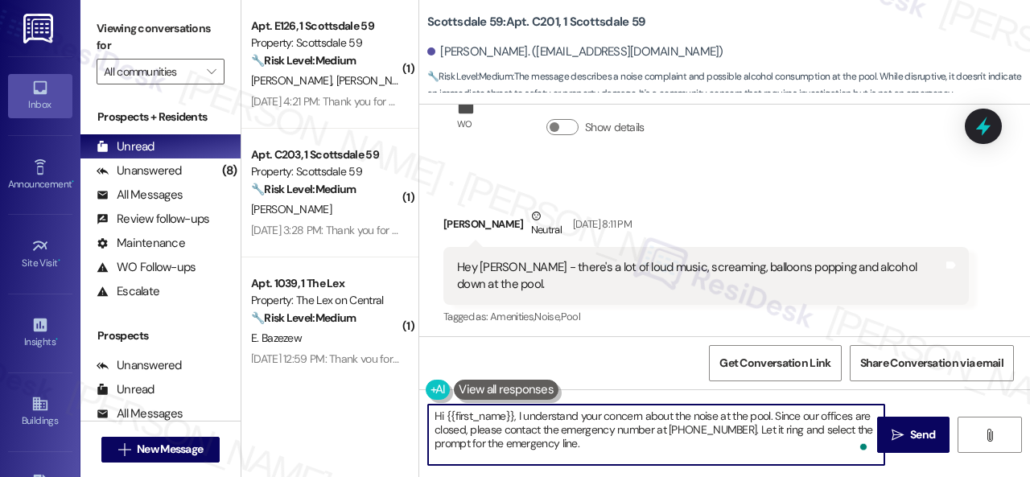
drag, startPoint x: 605, startPoint y: 445, endPoint x: 516, endPoint y: 414, distance: 93.6
click at [516, 414] on textarea "Hi {{first_name}}, I understand your concern about the noise at the pool. Since…" at bounding box center [656, 435] width 456 height 60
paste textarea "apologize for the late reply. I was away for the weekend. Please don’t hesitate…"
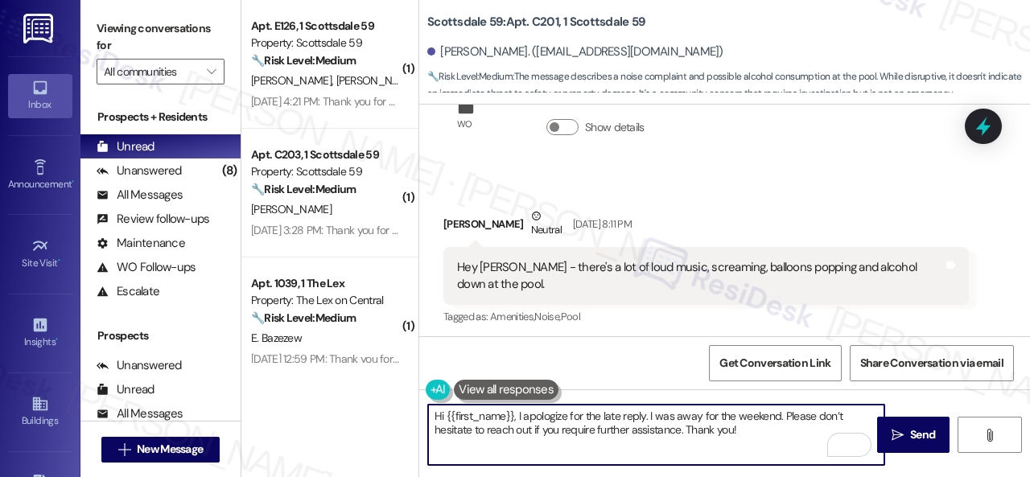
drag, startPoint x: 653, startPoint y: 417, endPoint x: 669, endPoint y: 419, distance: 16.2
click at [669, 419] on textarea "Hi {{first_name}}, I apologize for the late reply. I was away for the weekend. …" at bounding box center [656, 435] width 456 height 60
drag, startPoint x: 697, startPoint y: 413, endPoint x: 771, endPoint y: 414, distance: 74.0
click at [771, 414] on textarea "Hi {{first_name}}, I apologize for the late reply. I am away for the weekend. P…" at bounding box center [656, 435] width 456 height 60
click at [761, 433] on textarea "Hi {{first_name}}, I apologize for the late reply. I am away during weekends. P…" at bounding box center [656, 435] width 456 height 60
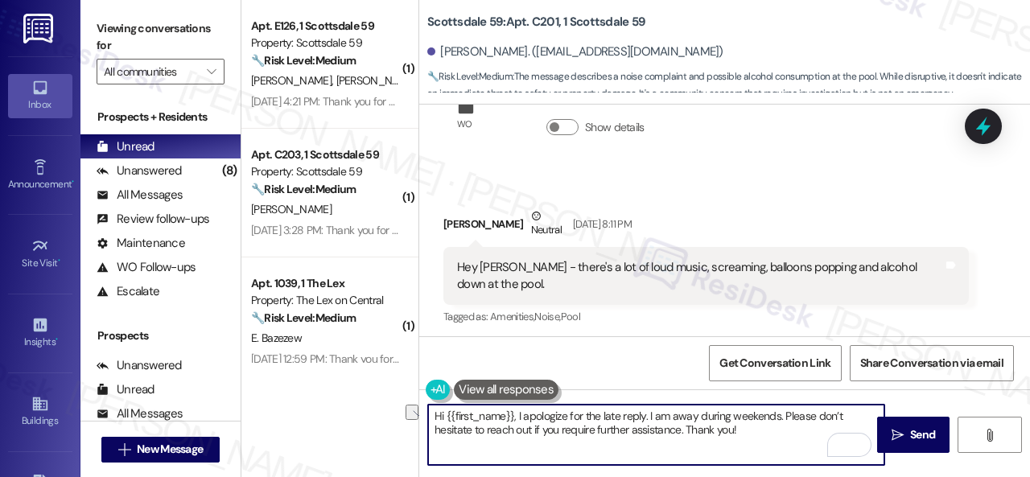
drag, startPoint x: 780, startPoint y: 417, endPoint x: 647, endPoint y: 414, distance: 133.6
click at [647, 414] on textarea "Hi {{first_name}}, I apologize for the late reply. I am away during weekends. P…" at bounding box center [656, 435] width 456 height 60
type textarea "Hi {{first_name}}, I apologize for the late reply. I am away during weekends. P…"
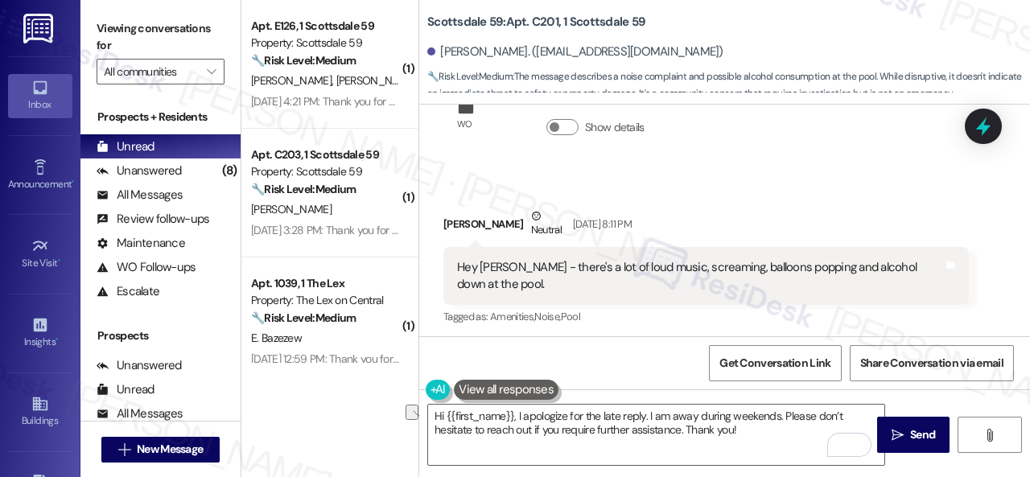
click at [915, 321] on div "Received via SMS Zachary Jackson Neutral Aug 30, 2025 at 8:11 PM Hey Sarah - th…" at bounding box center [705, 268] width 549 height 146
click at [764, 429] on textarea "Hi {{first_name}}, I apologize for the late reply. I am away during weekends. P…" at bounding box center [656, 435] width 456 height 60
click at [900, 442] on span " Send" at bounding box center [913, 434] width 51 height 17
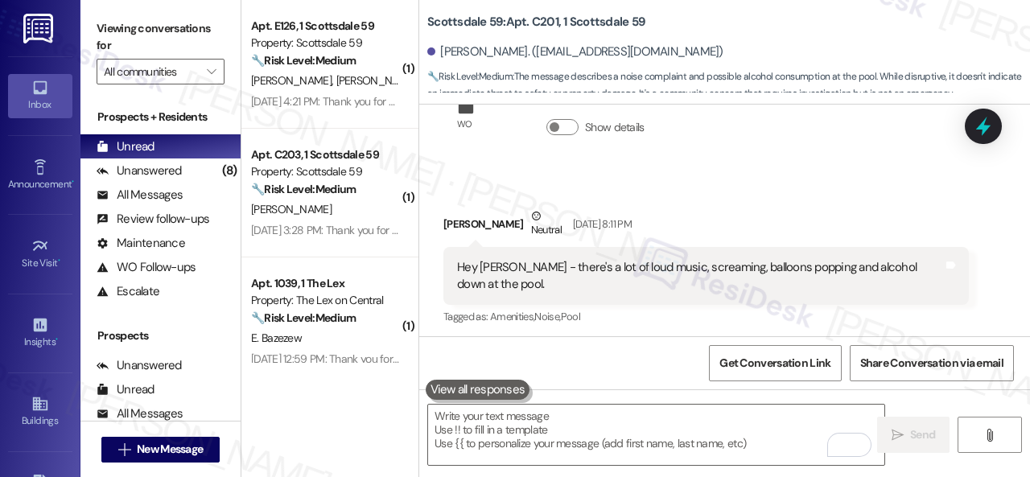
scroll to position [3665, 0]
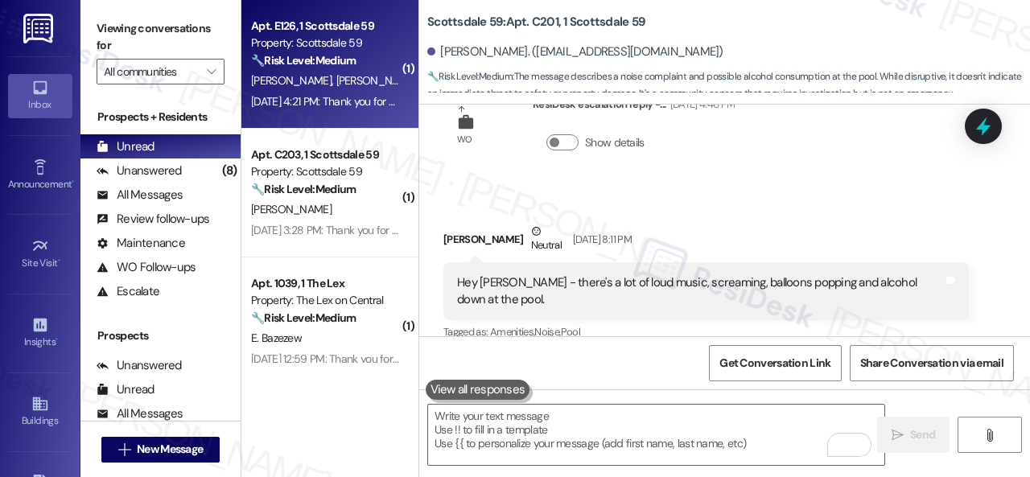
click at [336, 75] on span "J. Newell" at bounding box center [376, 80] width 80 height 14
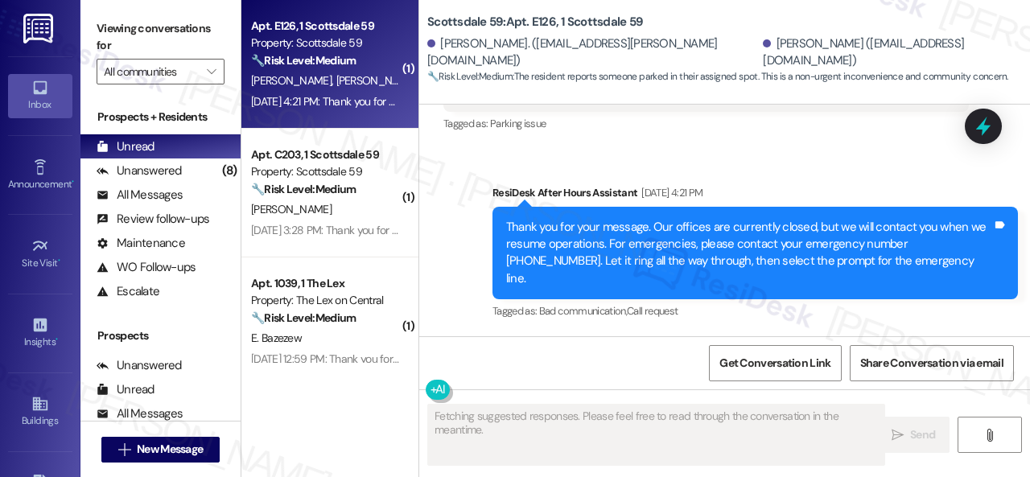
scroll to position [624, 0]
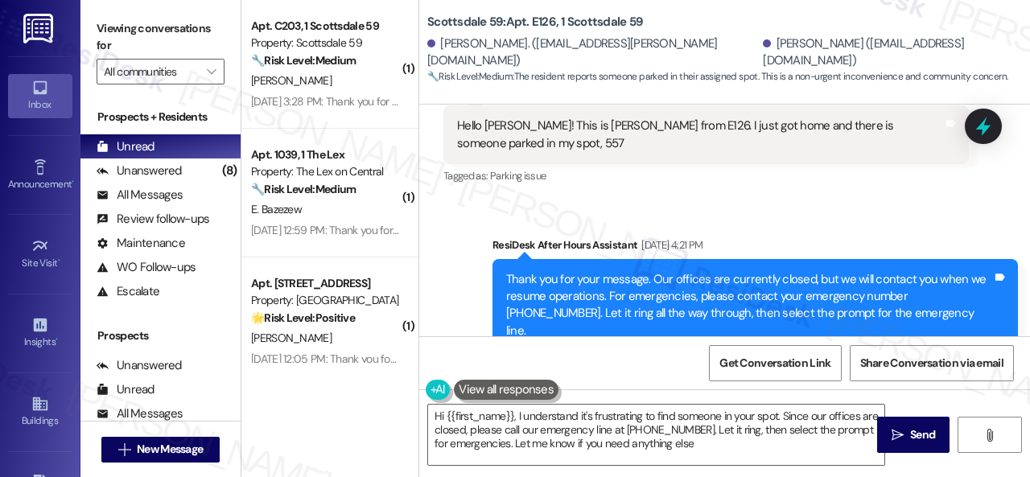
type textarea "Hi {{first_name}}, I understand it's frustrating to find someone in your spot. …"
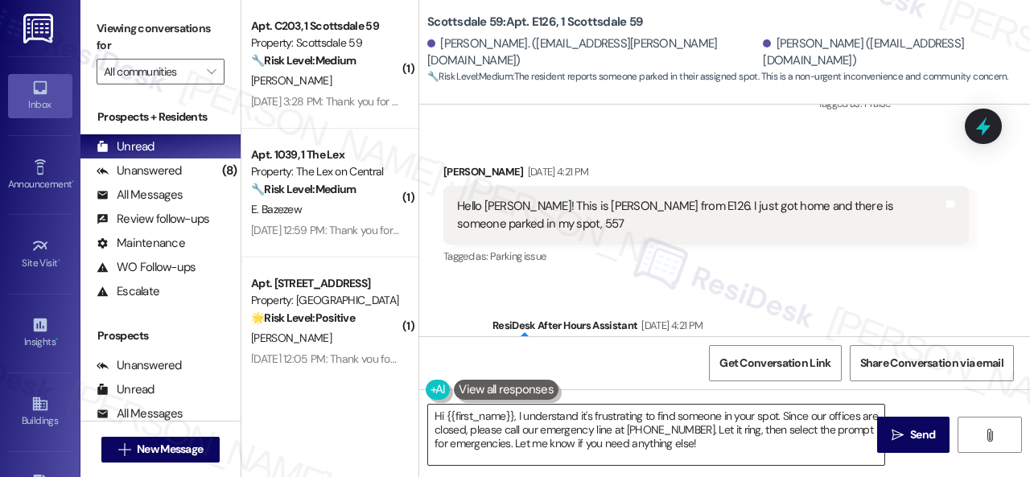
drag, startPoint x: 811, startPoint y: 448, endPoint x: 792, endPoint y: 445, distance: 19.6
click at [811, 448] on textarea "Hi {{first_name}}, I understand it's frustrating to find someone in your spot. …" at bounding box center [656, 435] width 456 height 60
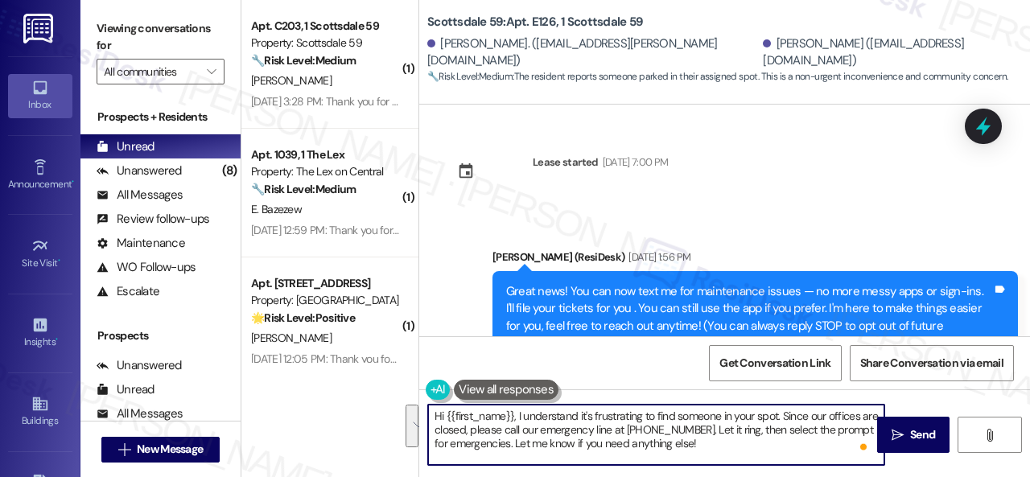
scroll to position [544, 0]
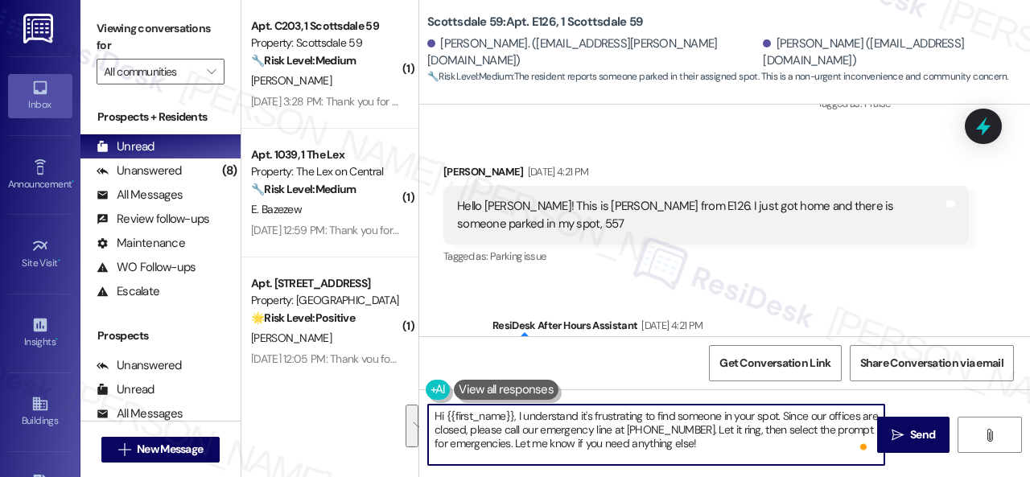
click at [444, 415] on textarea "Hi {{first_name}}, I understand it's frustrating to find someone in your spot. …" at bounding box center [656, 435] width 456 height 60
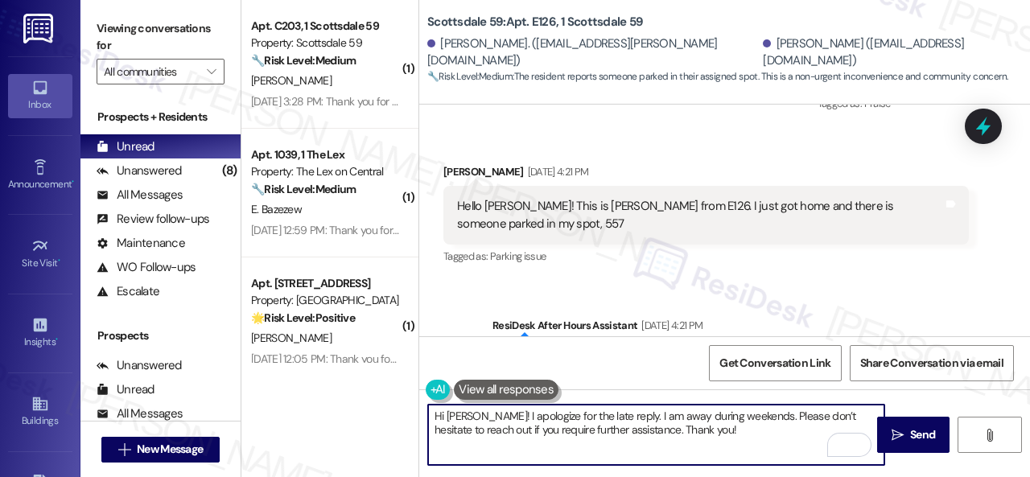
click at [725, 430] on textarea "Hi Jessica! I apologize for the late reply. I am away during weekends. Please d…" at bounding box center [656, 435] width 456 height 60
type textarea "Hi Jessica! I apologize for the late reply. I am away during weekends. Please d…"
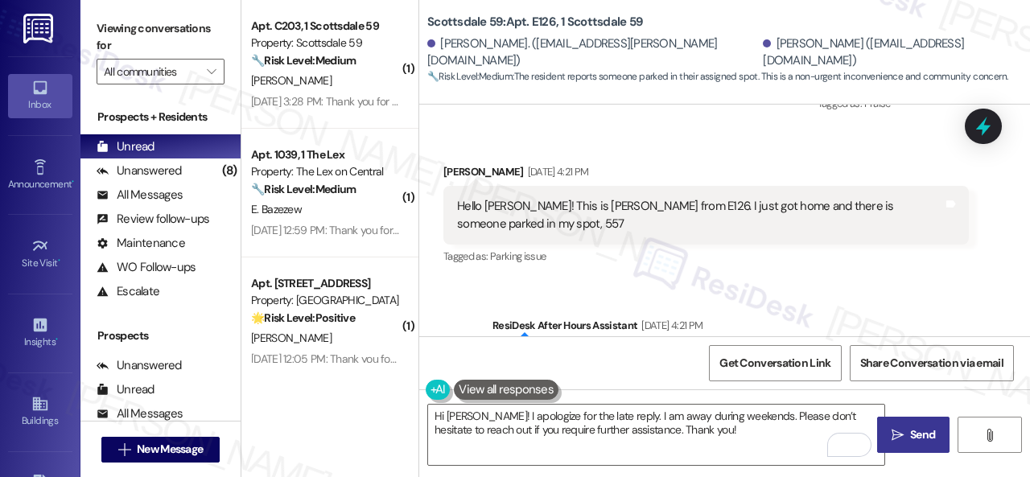
click at [915, 436] on span "Send" at bounding box center [922, 434] width 25 height 17
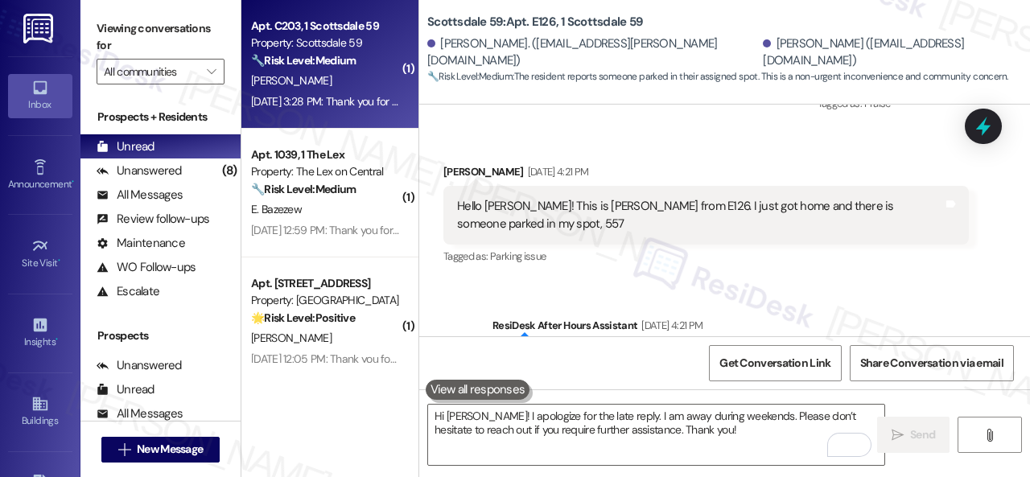
click at [335, 70] on div "Apt. C203, 1 Scottsdale 59 Property: Scottsdale 59 🔧 Risk Level: Medium The res…" at bounding box center [325, 43] width 152 height 55
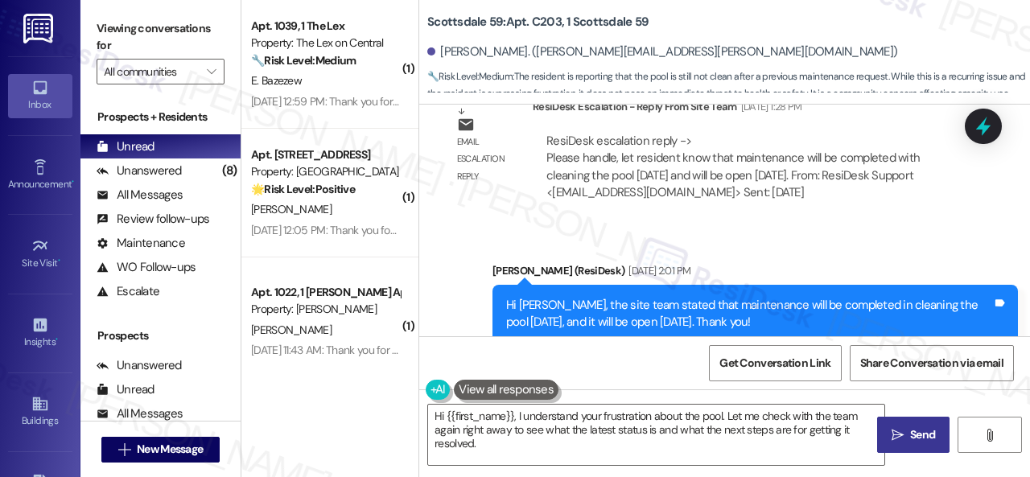
scroll to position [1672, 0]
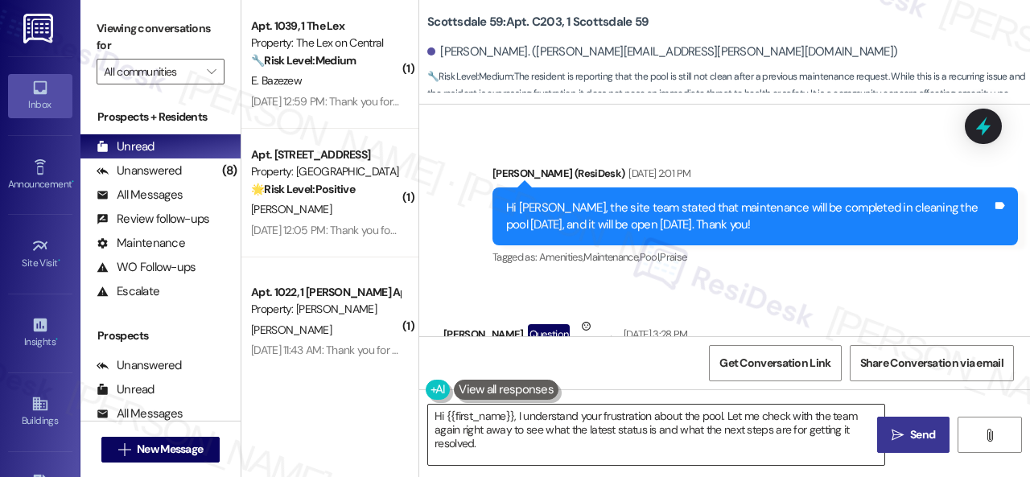
click at [507, 438] on textarea "Hi {{first_name}}, I understand your frustration about the pool. Let me check w…" at bounding box center [656, 435] width 456 height 60
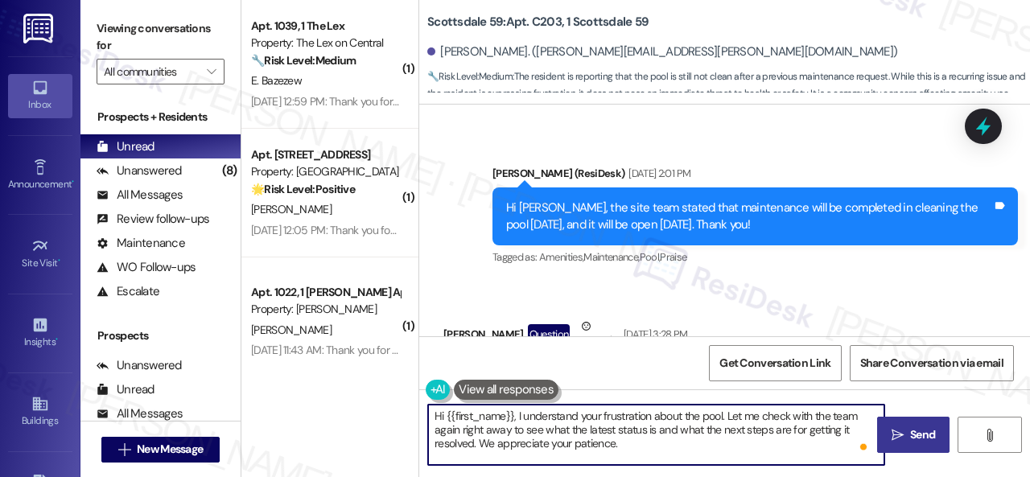
type textarea "Hi {{first_name}}, I understand your frustration about the pool. Let me check w…"
click at [930, 435] on span "Send" at bounding box center [922, 434] width 31 height 17
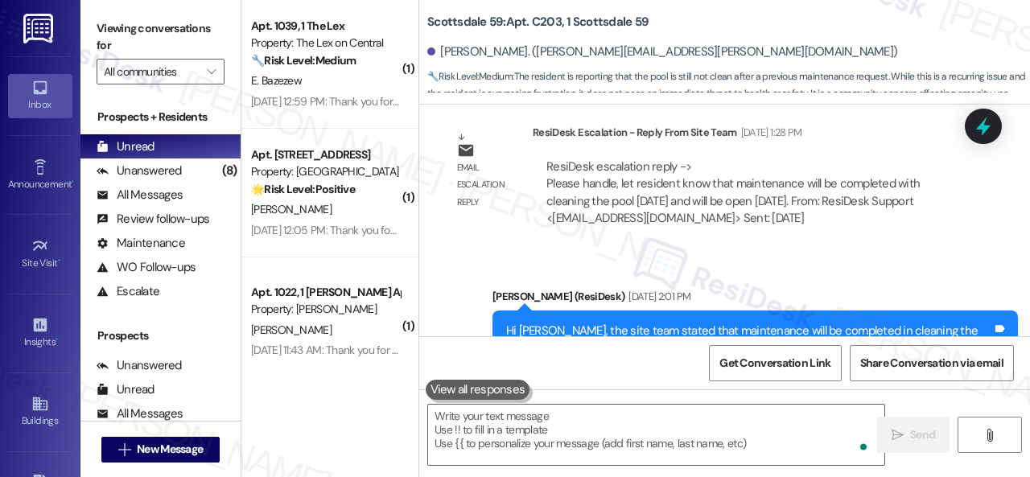
scroll to position [1538, 0]
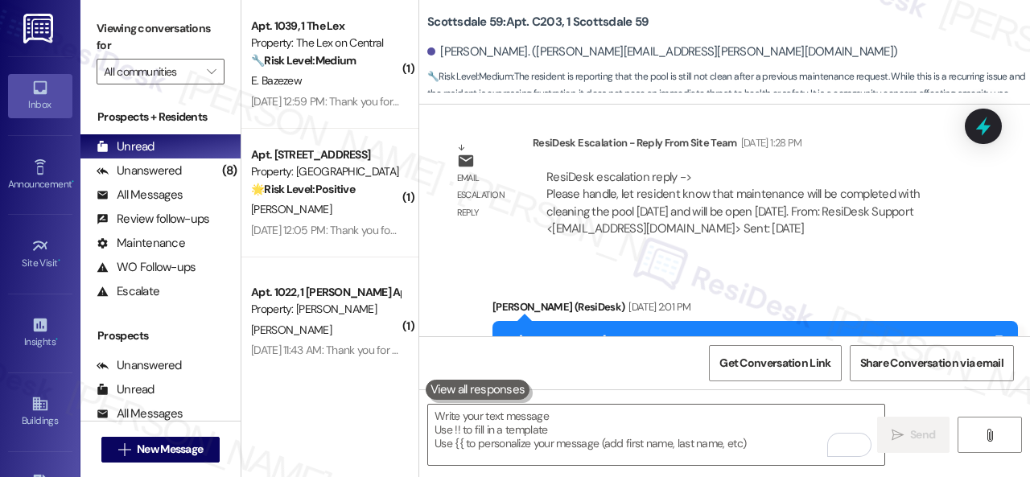
click at [550, 20] on b "Scottsdale 59: Apt. C203, 1 Scottsdale 59" at bounding box center [537, 22] width 221 height 17
click at [545, 19] on b "Scottsdale 59: Apt. C203, 1 Scottsdale 59" at bounding box center [537, 22] width 221 height 17
click at [543, 21] on b "Scottsdale 59: Apt. C203, 1 Scottsdale 59" at bounding box center [537, 22] width 221 height 17
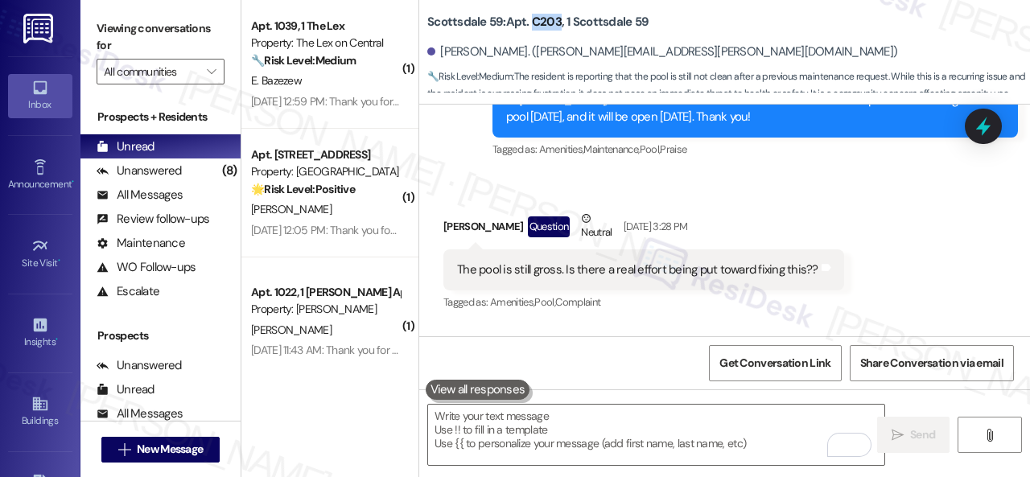
scroll to position [1779, 0]
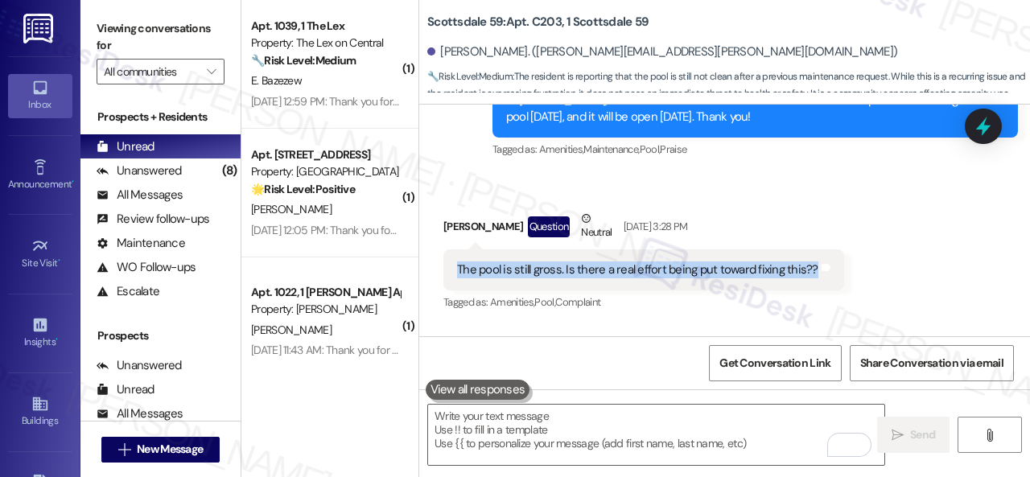
drag, startPoint x: 455, startPoint y: 252, endPoint x: 806, endPoint y: 253, distance: 350.7
click at [806, 261] on div "The pool is still gross. Is there a real effort being put toward fixing this??" at bounding box center [637, 269] width 364 height 17
copy div "The pool is still gross. Is there a real effort being put toward fixing this??"
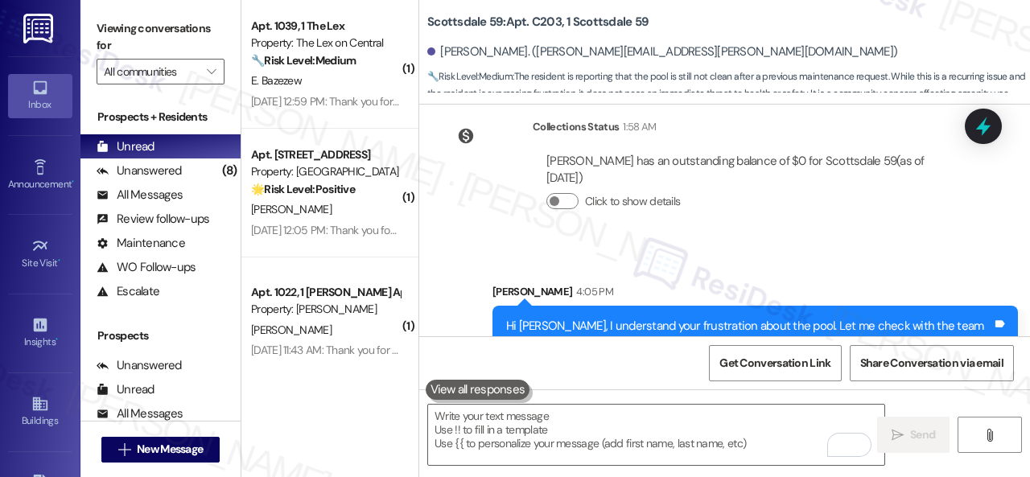
scroll to position [2235, 0]
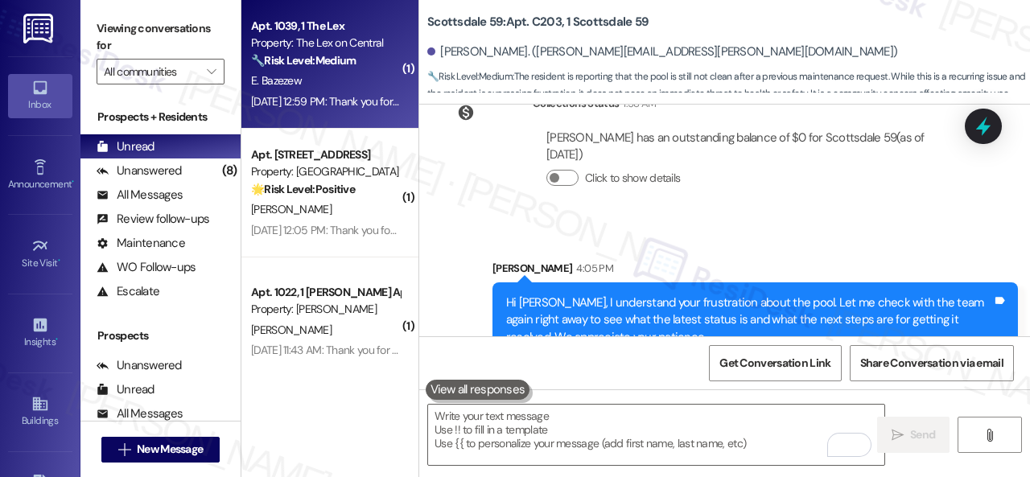
click at [331, 86] on div "E. Bazezew" at bounding box center [325, 81] width 152 height 20
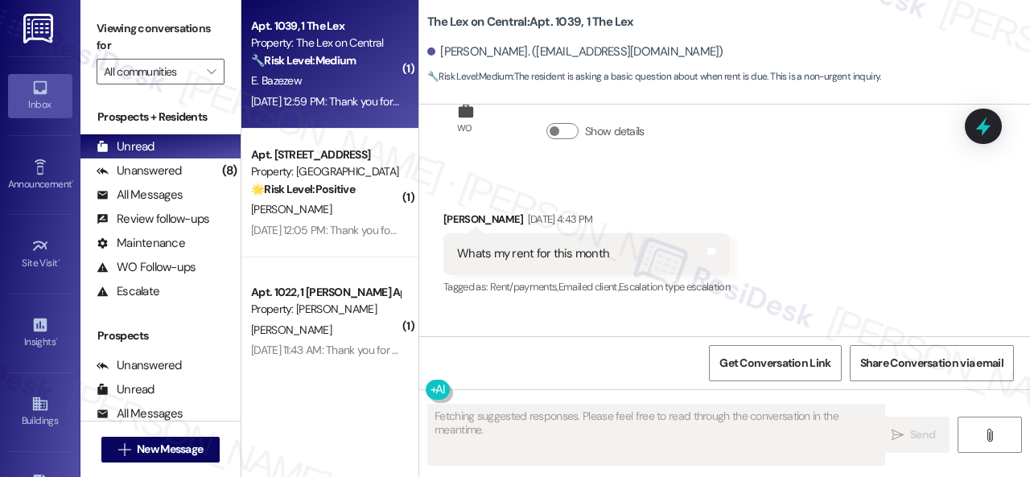
type textarea "Fetching suggested responses. Please feel free to read through the conversation…"
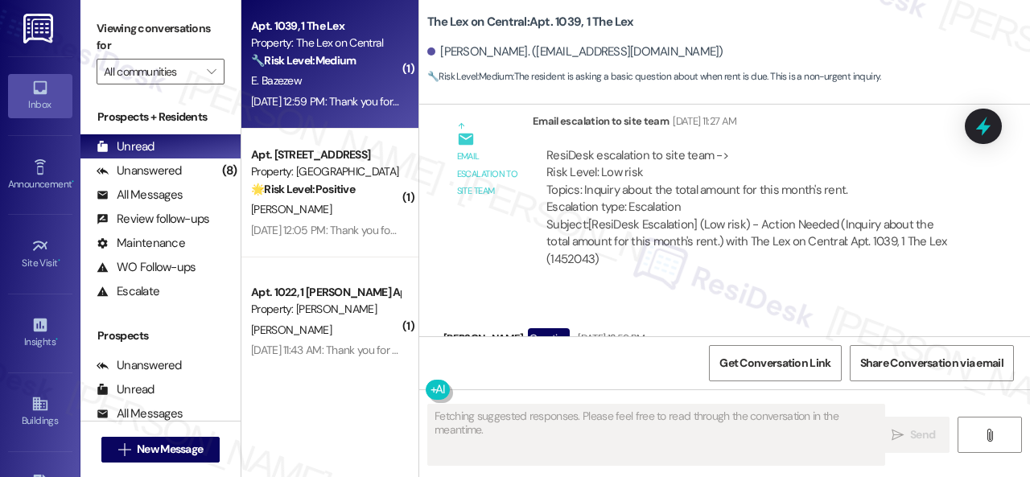
scroll to position [873, 0]
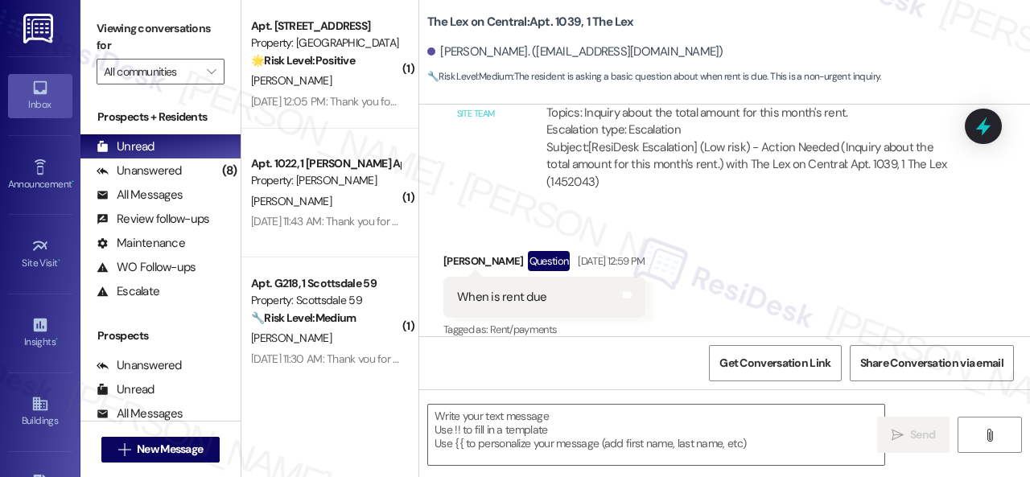
drag, startPoint x: 505, startPoint y: 194, endPoint x: 520, endPoint y: 254, distance: 62.2
click at [505, 194] on div "Email escalation to site team Email escalation to site team Aug 25, 2025 at 11:…" at bounding box center [705, 118] width 549 height 191
click at [552, 424] on textarea at bounding box center [656, 435] width 456 height 60
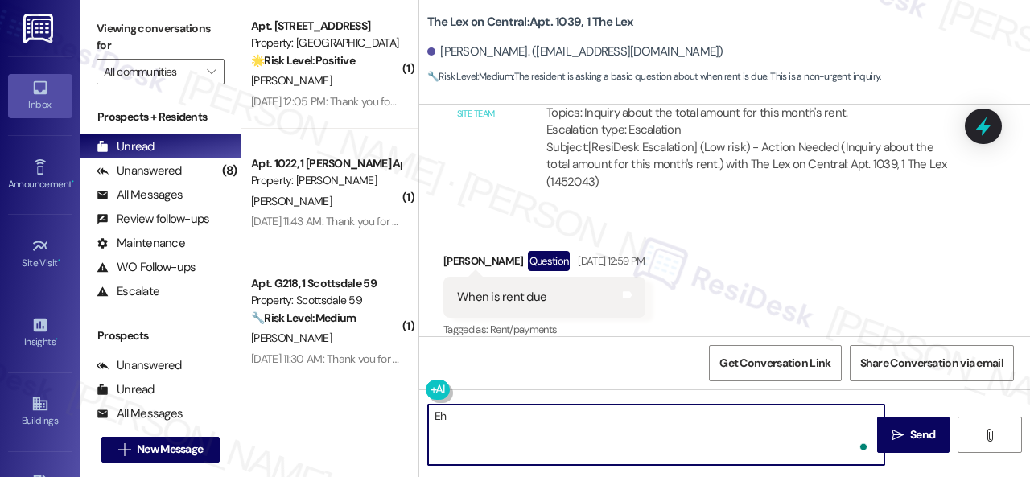
type textarea "E"
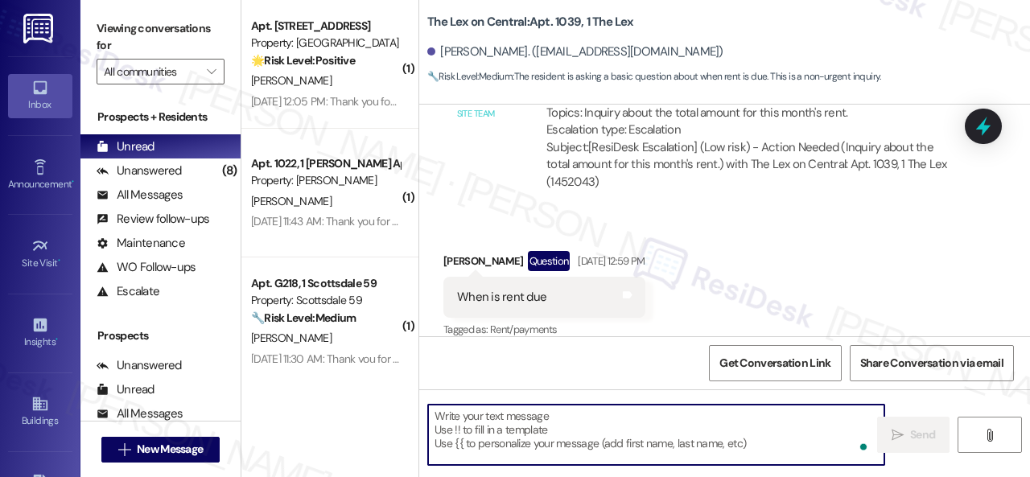
type textarea "E"
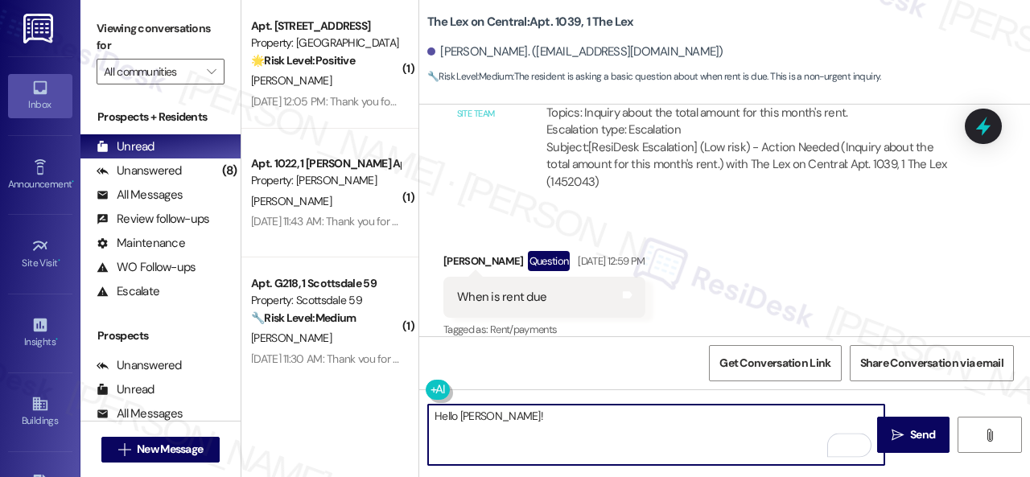
paste textarea "ent is due on the 1st, with a grace period until the 3rd. The total balance app…"
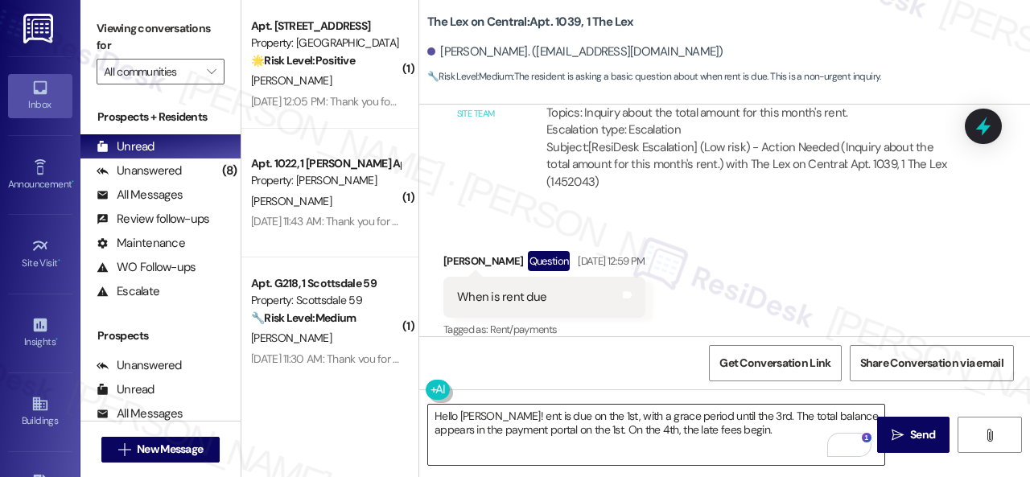
click at [803, 419] on textarea "Hello Eleni! ent is due on the 1st, with a grace period until the 3rd. The tota…" at bounding box center [656, 435] width 456 height 60
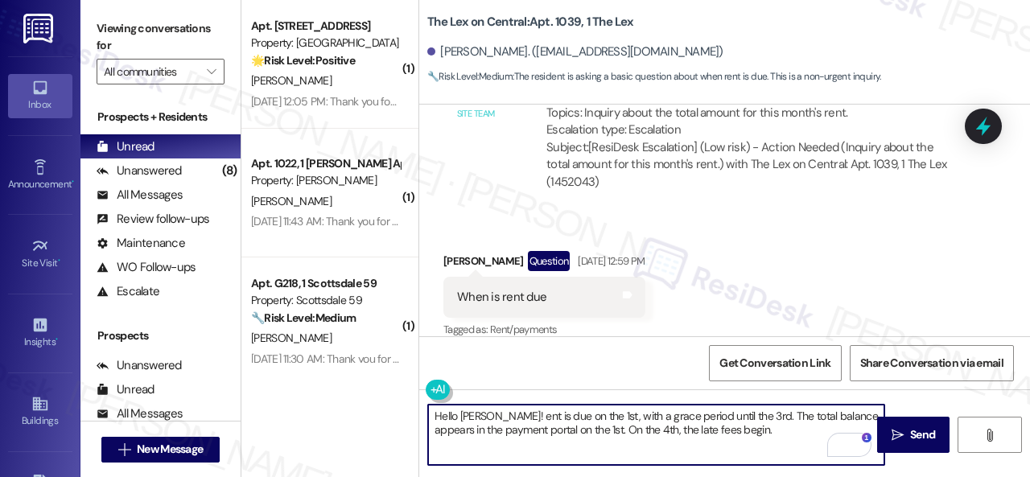
click at [486, 414] on textarea "Hello Eleni! ent is due on the 1st, with a grace period until the 3rd. The tota…" at bounding box center [656, 435] width 456 height 60
paste textarea "I apologize for the late reply. I am away during weekends."
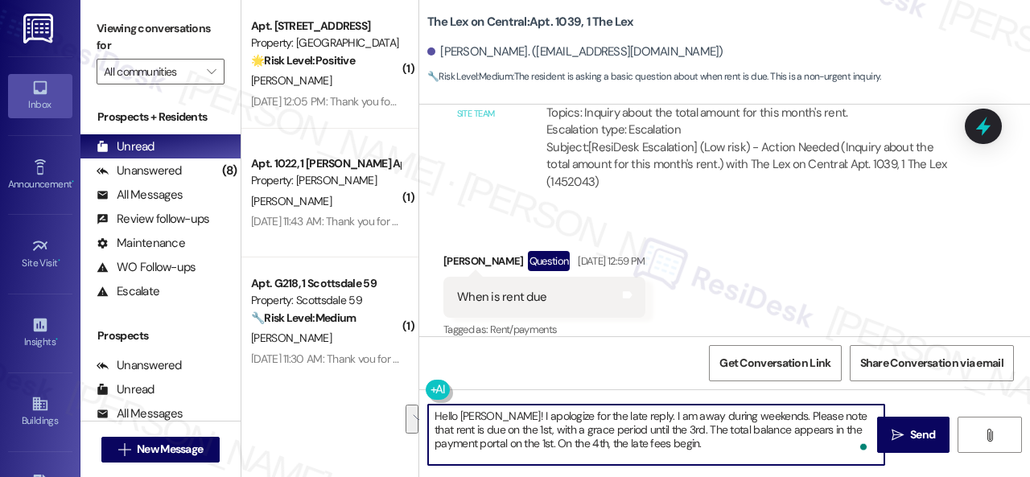
drag, startPoint x: 657, startPoint y: 431, endPoint x: 512, endPoint y: 444, distance: 146.2
click at [512, 444] on textarea "Hello Eleni! I apologize for the late reply. I am away during weekends. Please …" at bounding box center [656, 435] width 456 height 60
click at [809, 424] on textarea "Hello Eleni! I apologize for the late reply. I am away during weekends. Please …" at bounding box center [656, 435] width 456 height 60
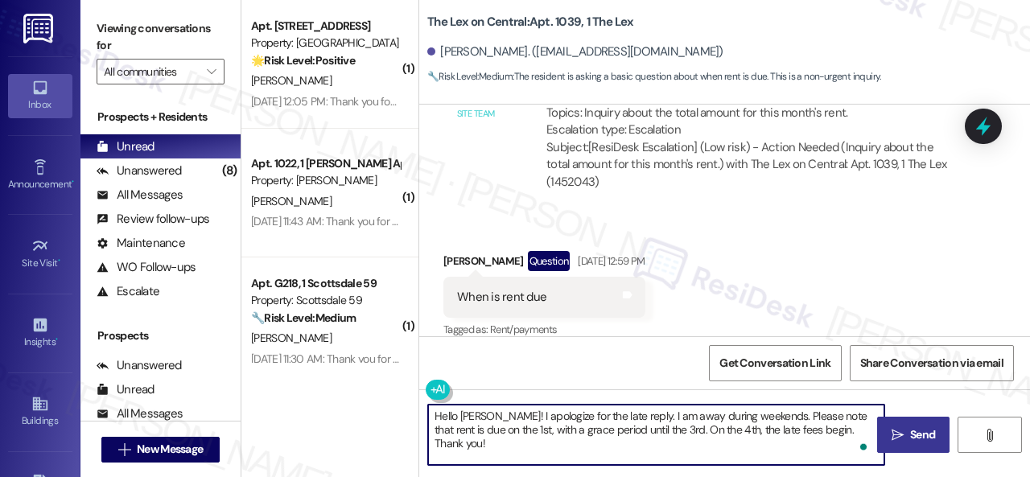
type textarea "Hello Eleni! I apologize for the late reply. I am away during weekends. Please …"
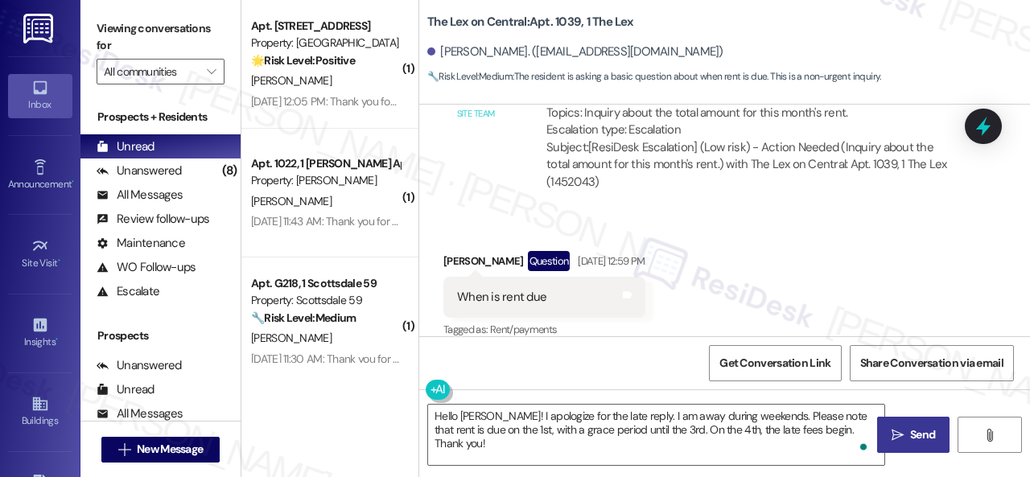
click at [910, 432] on span "Send" at bounding box center [922, 434] width 25 height 17
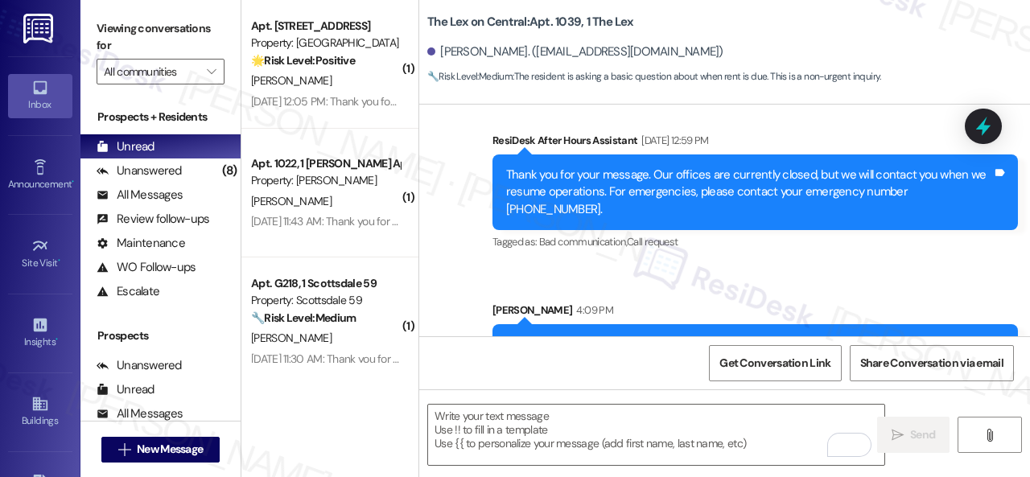
scroll to position [1156, 0]
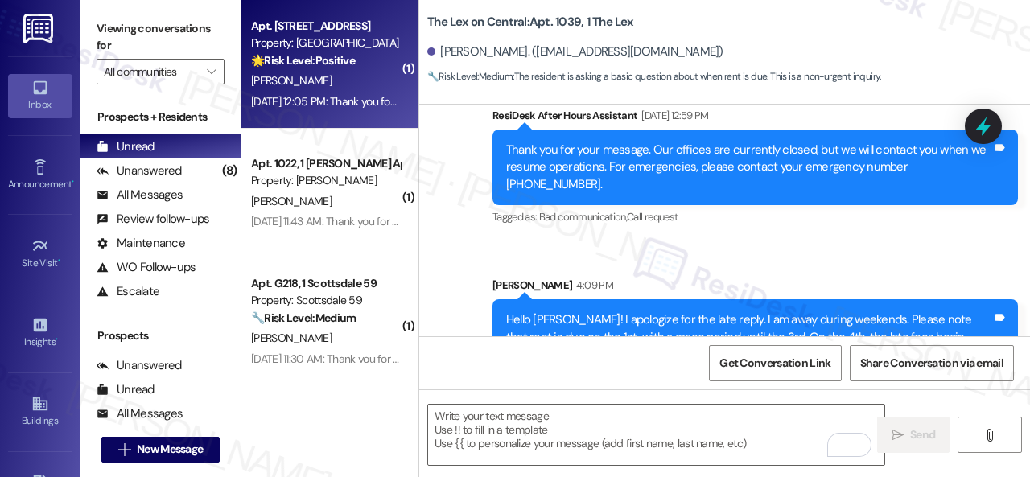
click at [349, 70] on div "Apt. 213, 1 Melrose 3130 Apts LLLP Property: Melrose 🌟 Risk Level: Positive The…" at bounding box center [325, 43] width 152 height 55
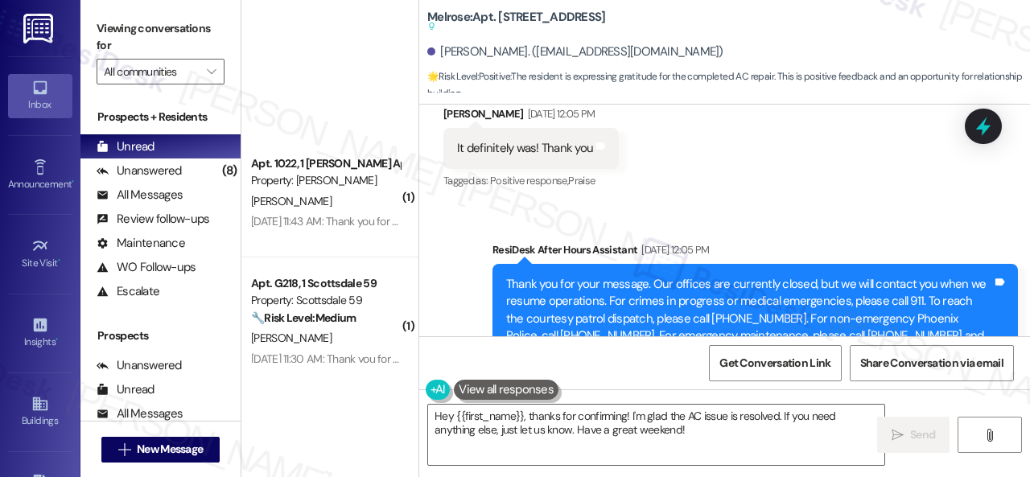
scroll to position [317, 0]
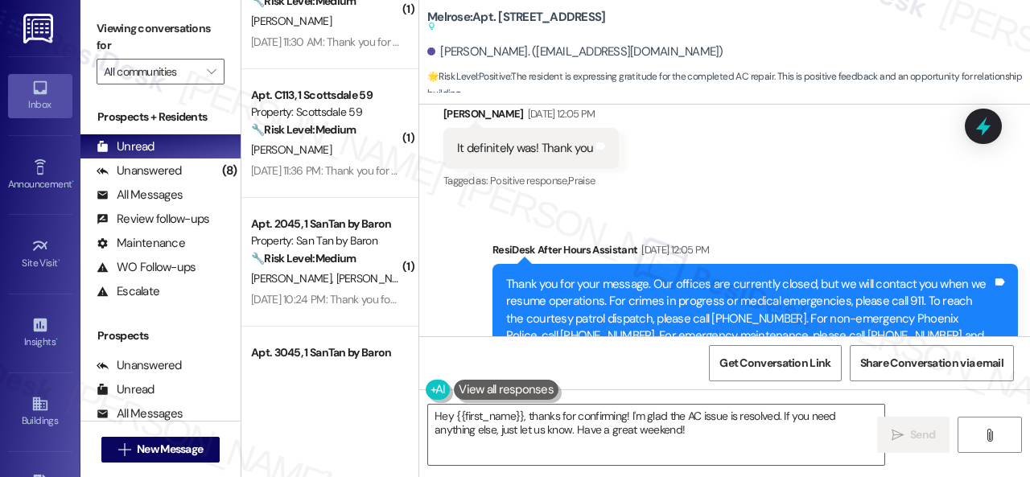
click at [473, 218] on div "Sent via SMS ResiDesk After Hours Assistant Aug 30, 2025 at 12:05 PM Thank you …" at bounding box center [724, 324] width 611 height 239
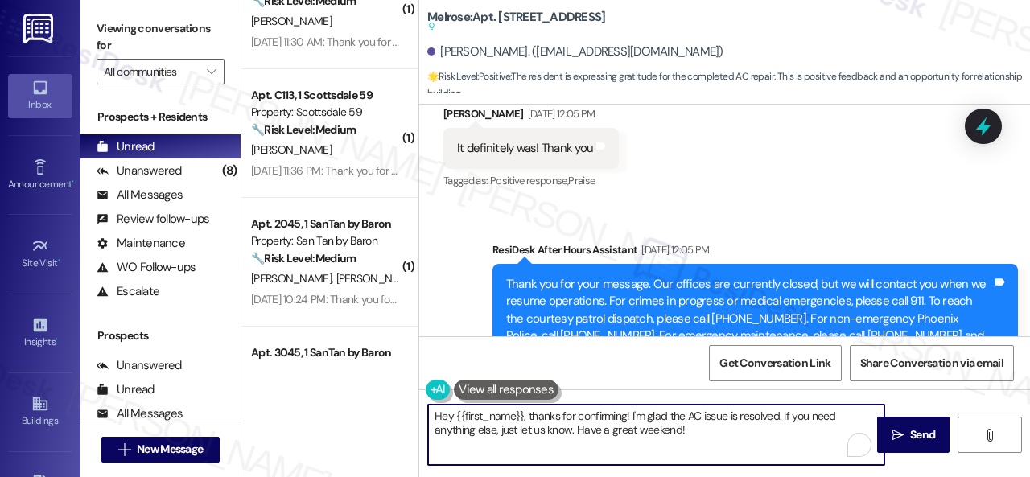
drag, startPoint x: 727, startPoint y: 437, endPoint x: 440, endPoint y: 287, distance: 323.8
click at [370, 337] on div "( 1 ) Apt. 1039, 1 The Lex Property: The Lex on Central 🌟 Risk Level: Positive …" at bounding box center [635, 238] width 788 height 477
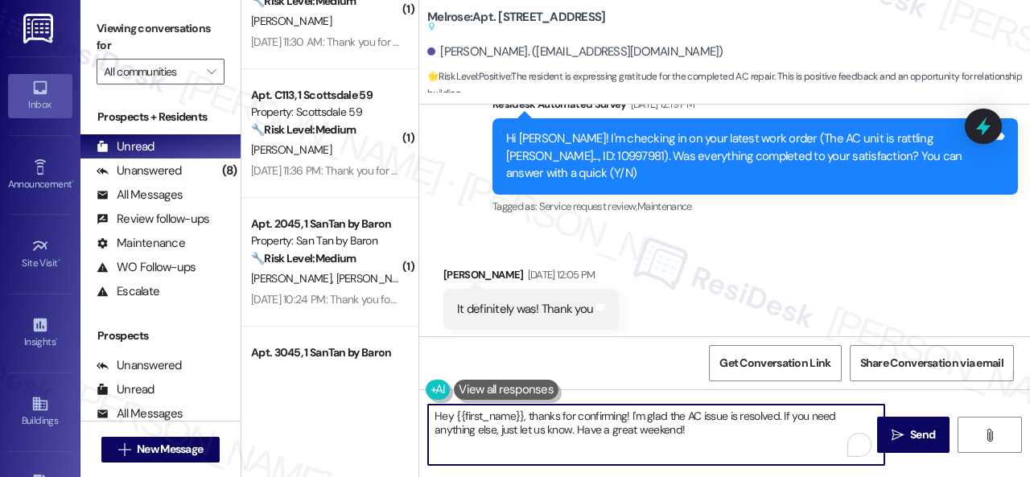
paste textarea "We're glad to hear everything’s taken care of. If your experience at {{property…"
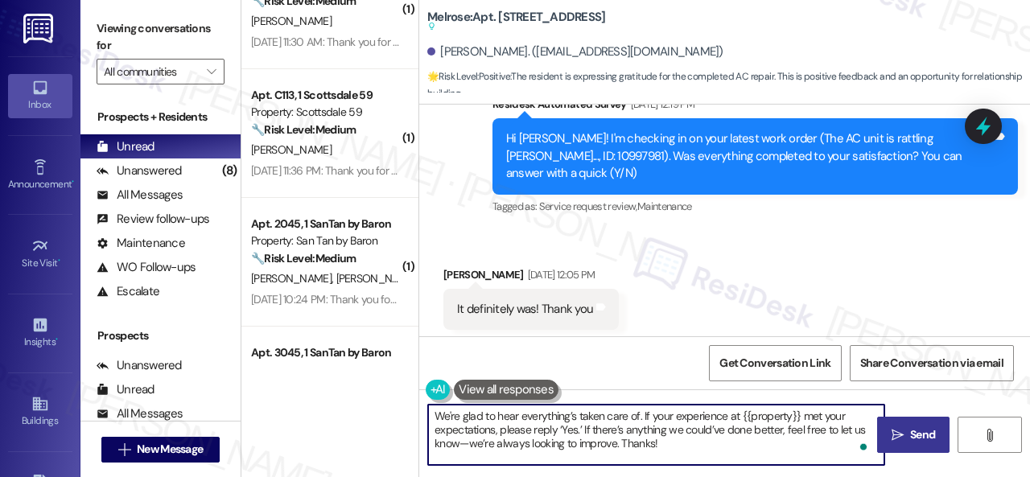
type textarea "We're glad to hear everything’s taken care of. If your experience at {{property…"
click at [910, 430] on span "Send" at bounding box center [922, 434] width 25 height 17
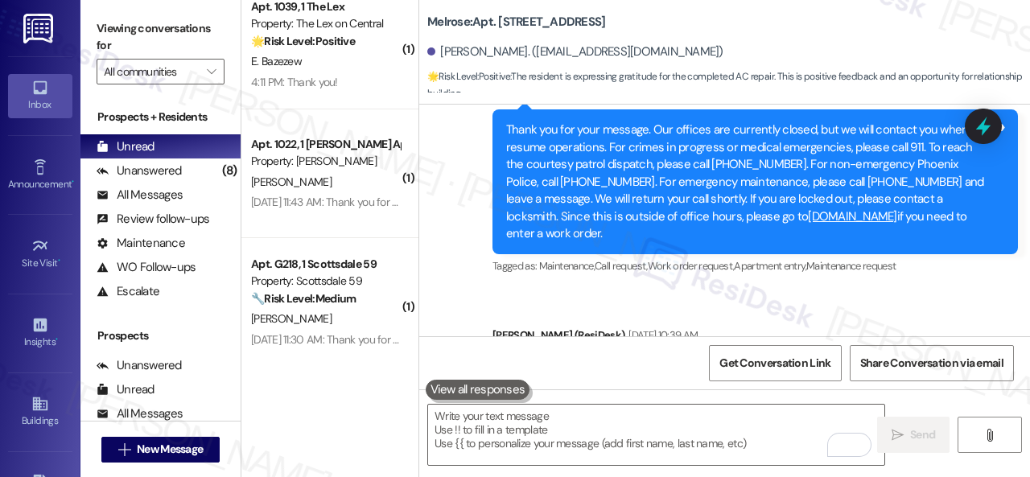
scroll to position [0, 0]
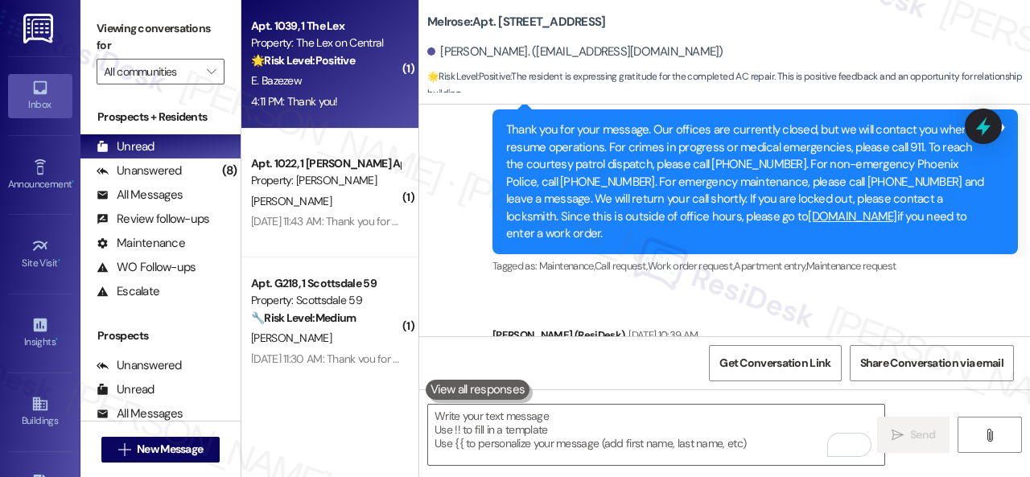
click at [341, 88] on div "E. Bazezew" at bounding box center [325, 81] width 152 height 20
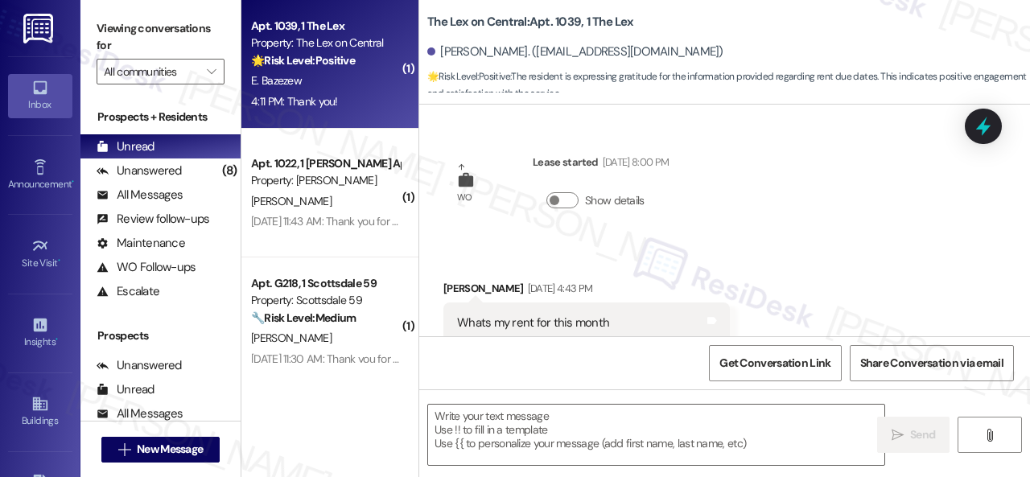
type textarea "Fetching suggested responses. Please feel free to read through the conversation…"
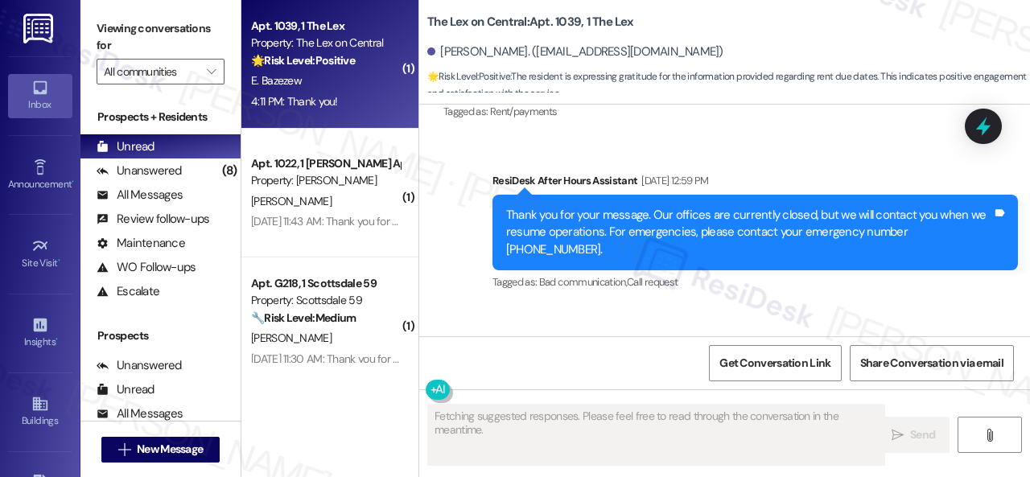
scroll to position [1314, 0]
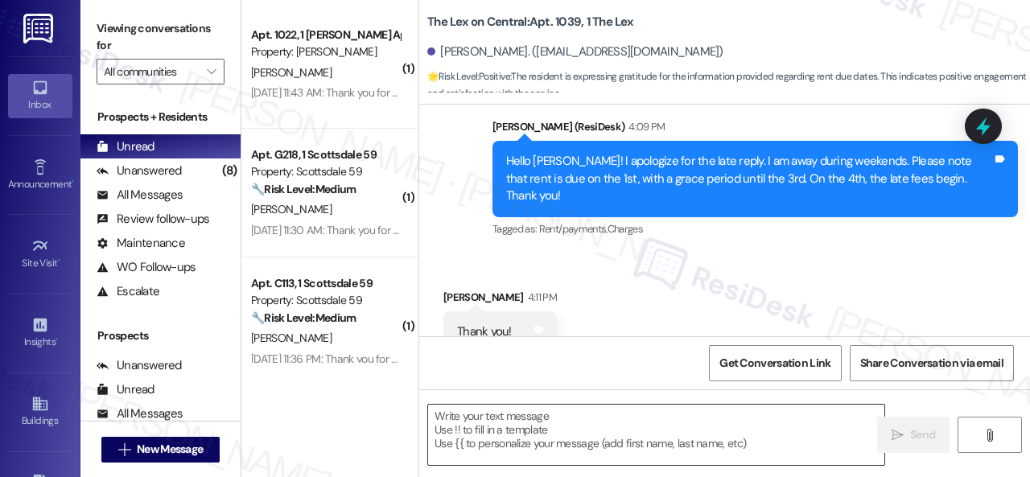
click at [523, 431] on textarea at bounding box center [656, 435] width 456 height 60
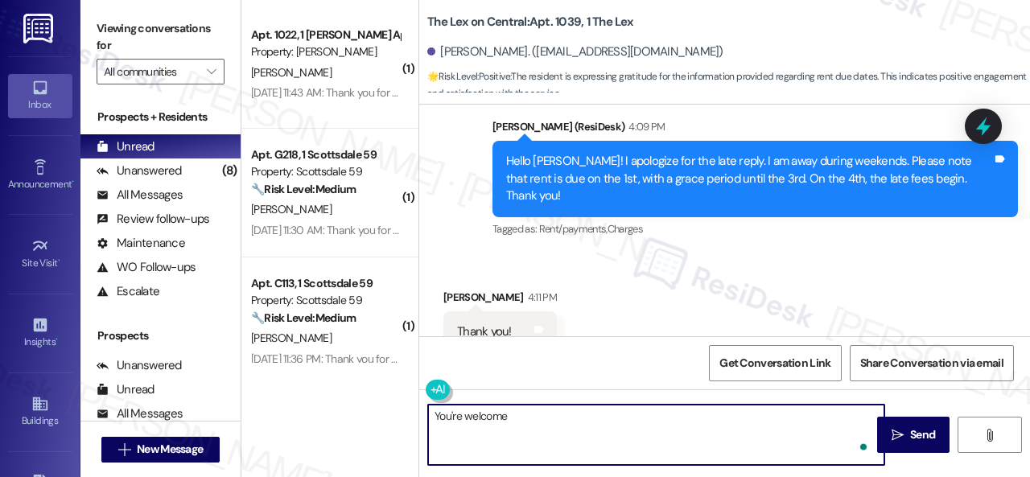
type textarea "You're welcome!"
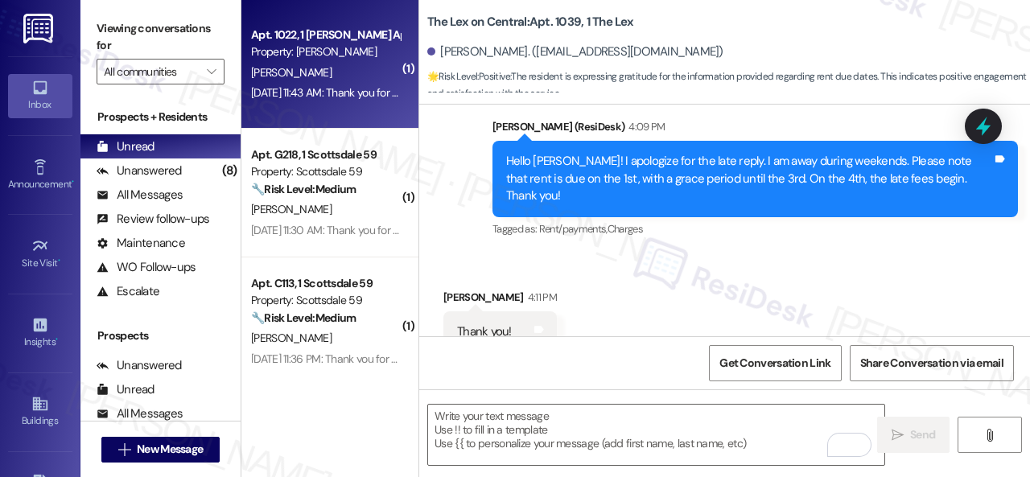
click at [342, 70] on div "M. Camacho" at bounding box center [325, 73] width 152 height 20
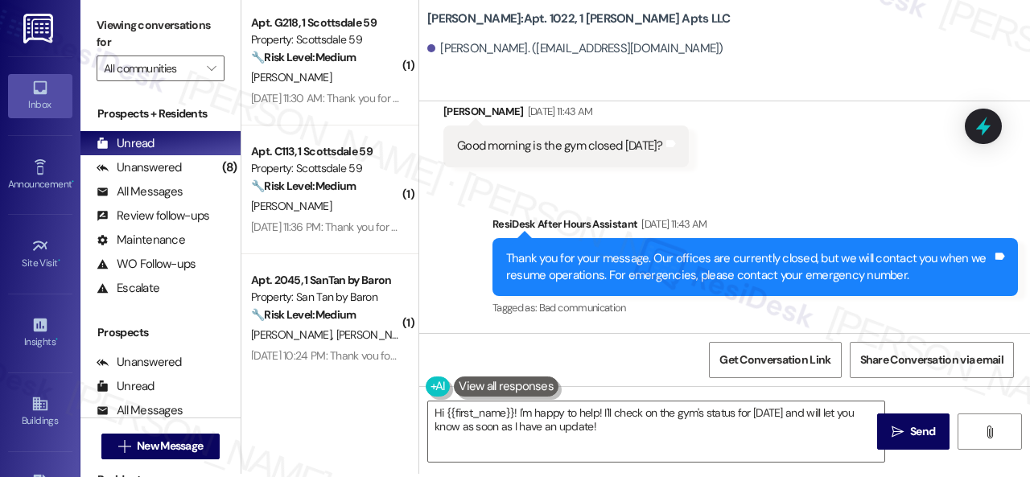
scroll to position [5, 0]
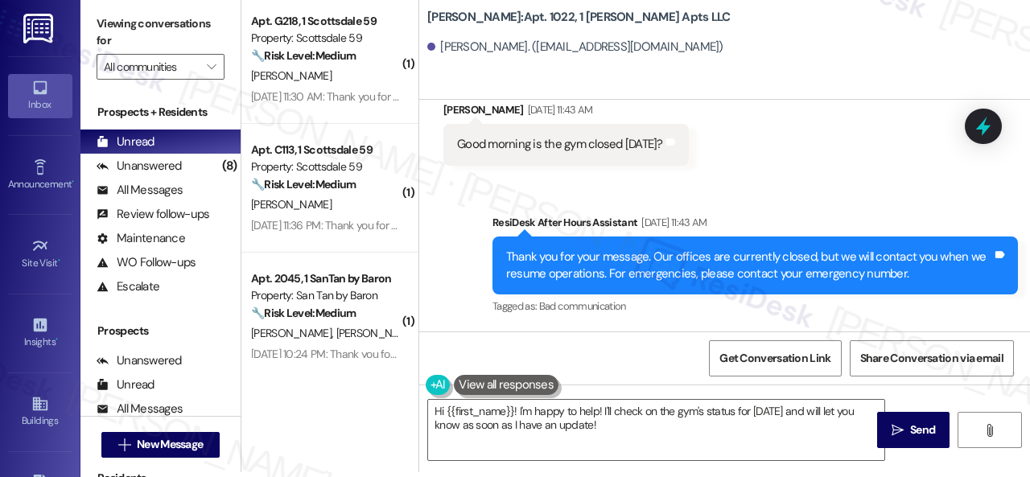
click at [856, 205] on div "Sent via SMS ResiDesk After Hours Assistant Aug 30, 2025 at 11:43 AM Thank you …" at bounding box center [754, 266] width 549 height 129
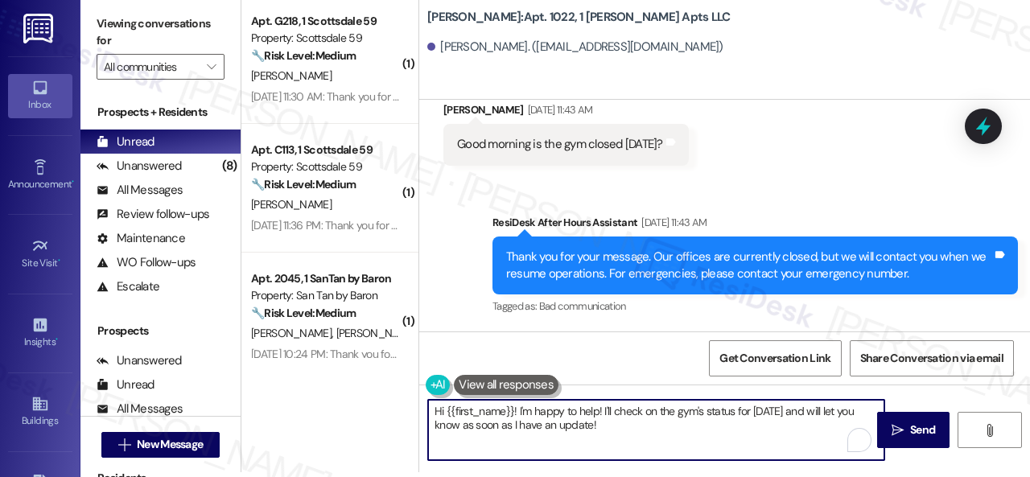
drag, startPoint x: 607, startPoint y: 427, endPoint x: 446, endPoint y: 413, distance: 161.5
click at [446, 413] on textarea "Hi {{first_name}}! I'm happy to help! I'll check on the gym's status for today …" at bounding box center [656, 430] width 456 height 60
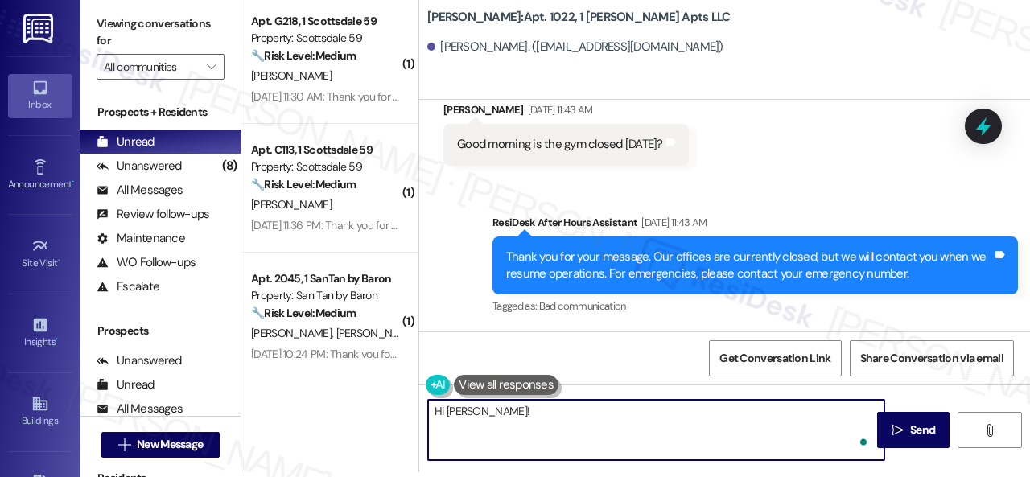
paste textarea "I apologize for the late reply. I am away during weekends. Please don’t hesitat…"
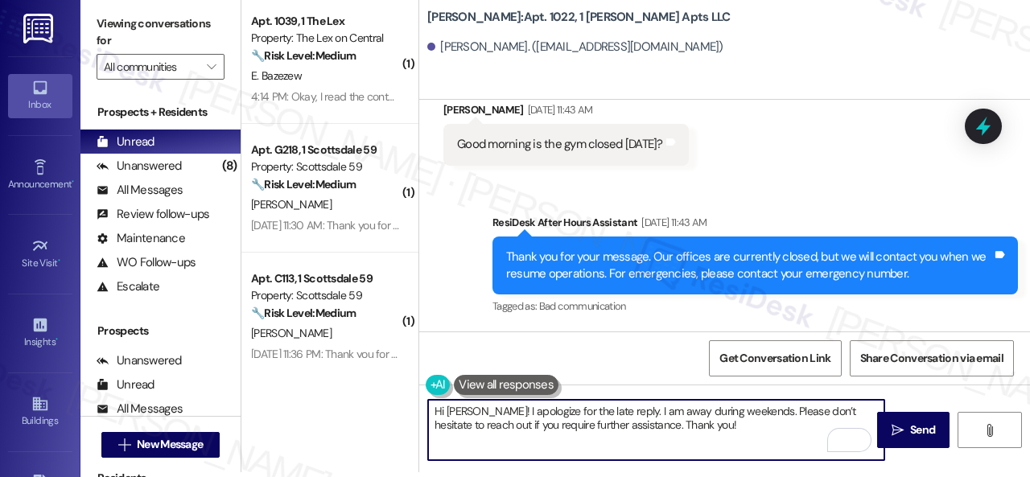
click at [586, 433] on textarea "Hi Maria! I apologize for the late reply. I am away during weekends. Please don…" at bounding box center [656, 430] width 456 height 60
click at [707, 429] on textarea "Hi Maria! I apologize for the late reply. I am away during weekends. Please don…" at bounding box center [656, 430] width 456 height 60
type textarea "Hi Maria! I apologize for the late reply. I am away during weekends. Please don…"
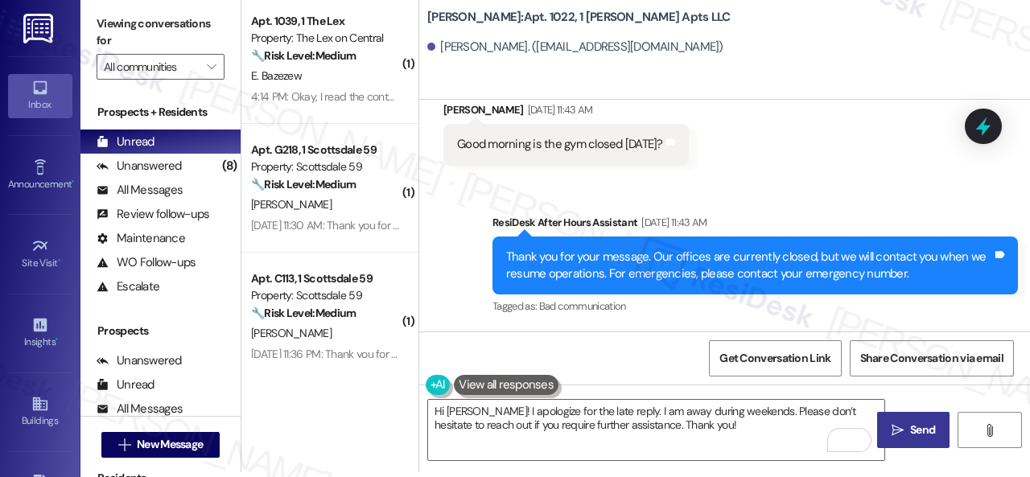
click at [910, 416] on button " Send" at bounding box center [913, 430] width 72 height 36
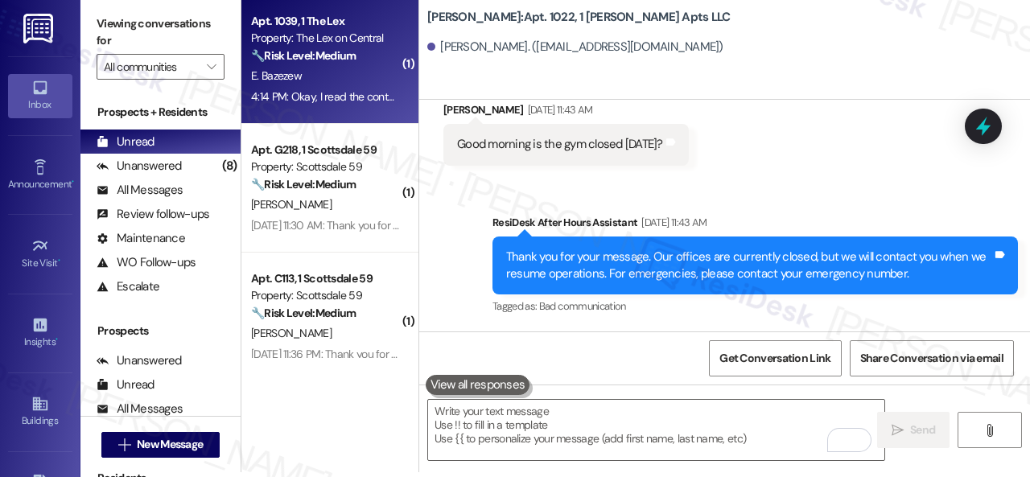
click at [335, 75] on div "E. Bazezew" at bounding box center [325, 76] width 152 height 20
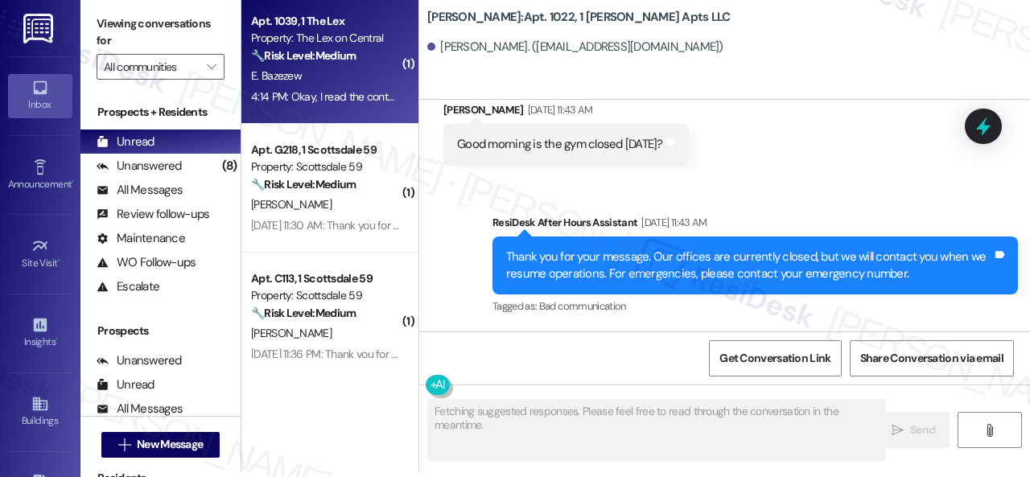
type textarea "Fetching suggested responses. Please feel free to read through the conversation…"
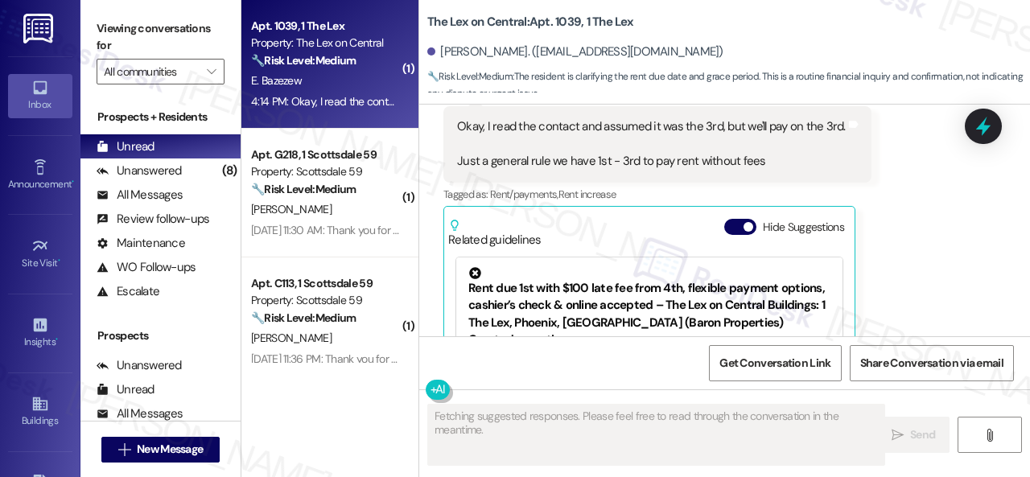
scroll to position [1697, 0]
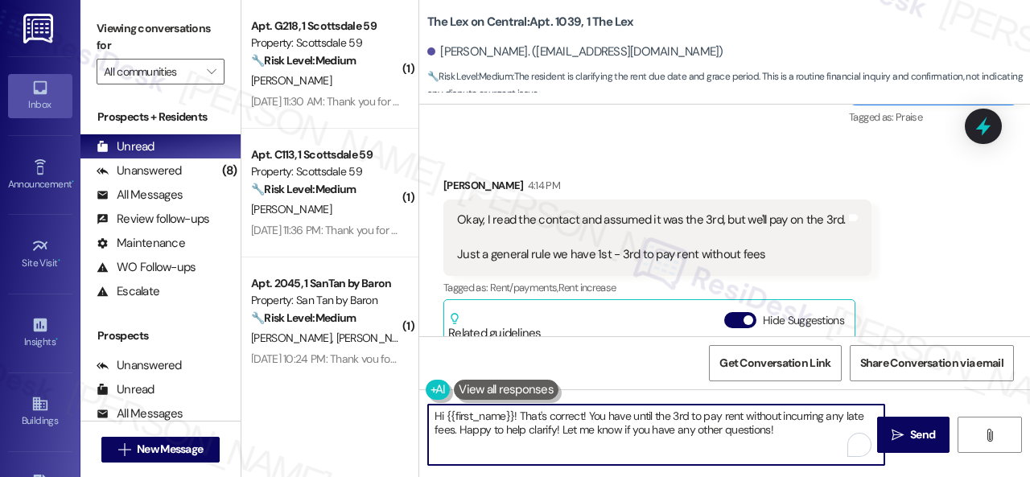
drag, startPoint x: 684, startPoint y: 427, endPoint x: 331, endPoint y: 387, distance: 354.6
click at [331, 387] on div "( 1 ) Apt. G218, 1 Scottsdale 59 Property: Scottsdale 59 🔧 Risk Level: Medium T…" at bounding box center [635, 238] width 788 height 477
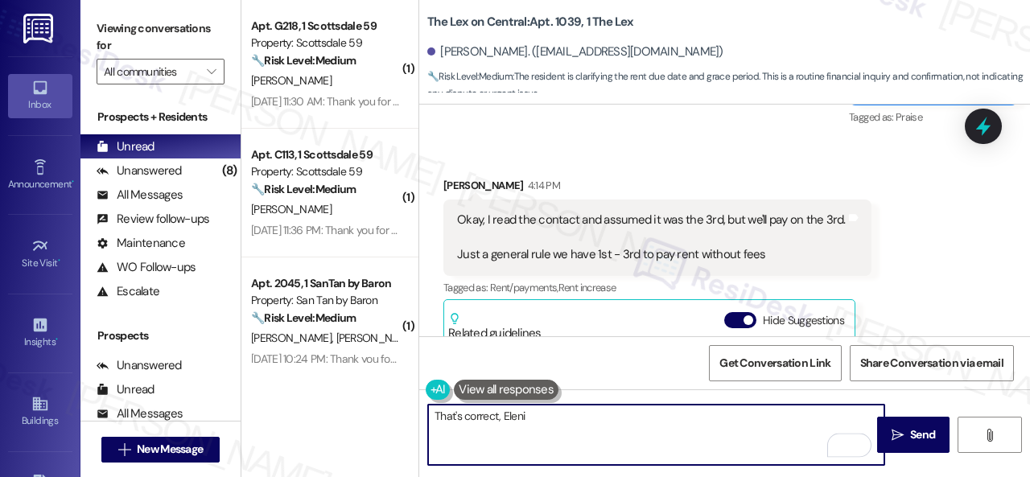
type textarea "That's correct, Eleni."
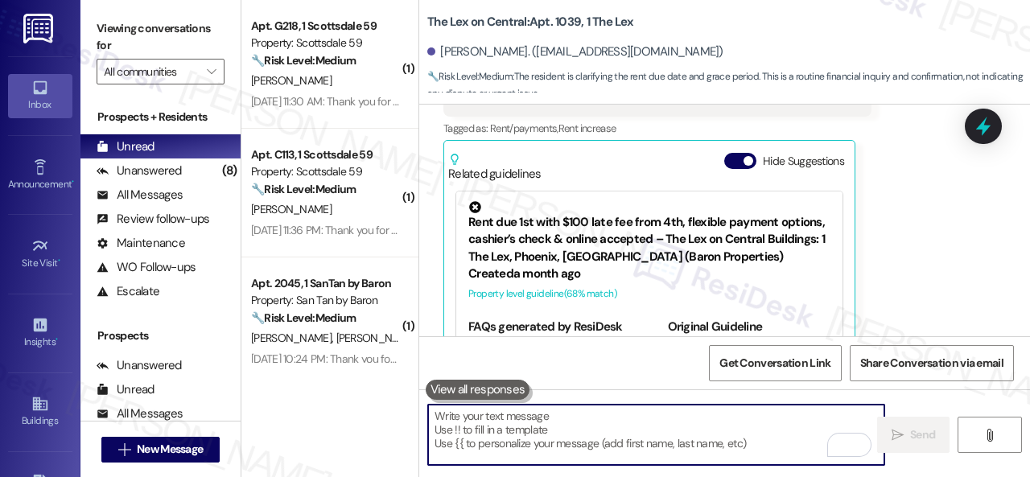
scroll to position [1858, 0]
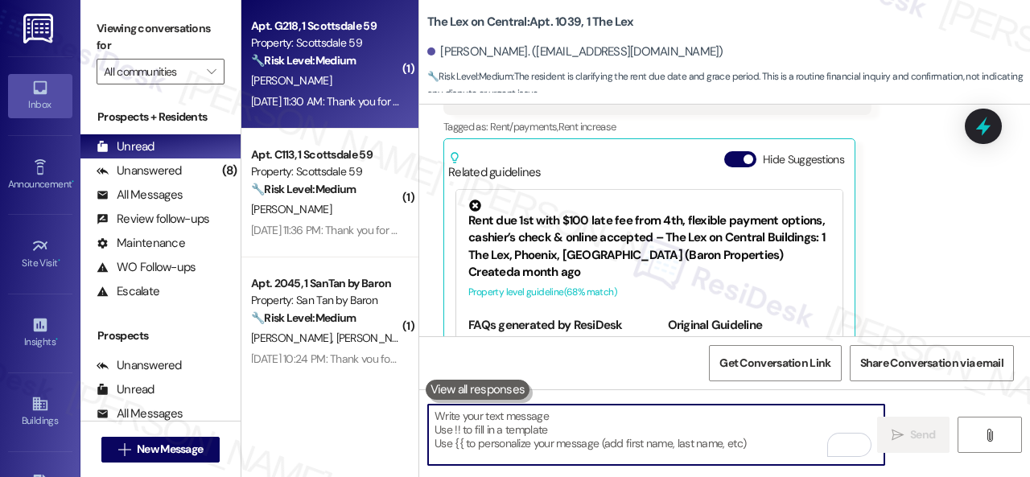
click at [349, 96] on div "Aug 30, 2025 at 11:30 AM: Thank you for your message. Our offices are currently…" at bounding box center [918, 101] width 1334 height 14
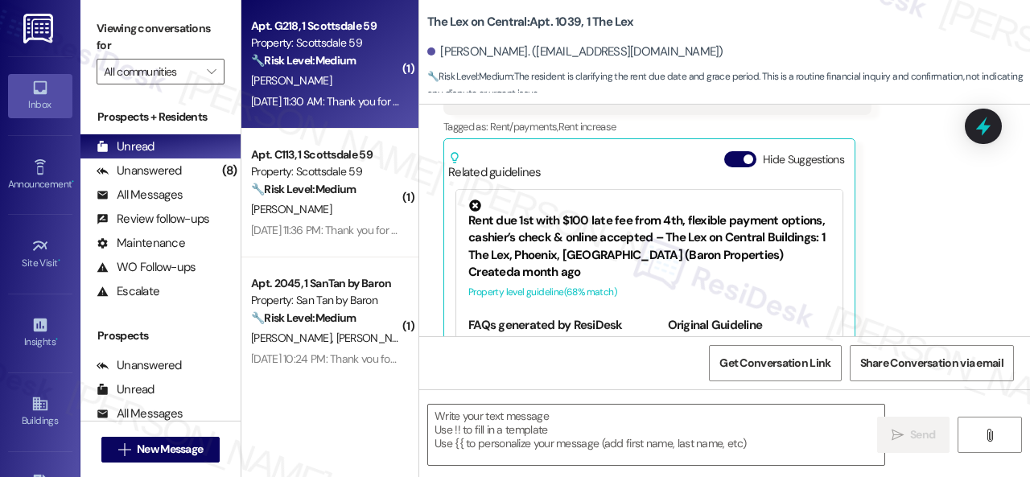
type textarea "Fetching suggested responses. Please feel free to read through the conversation…"
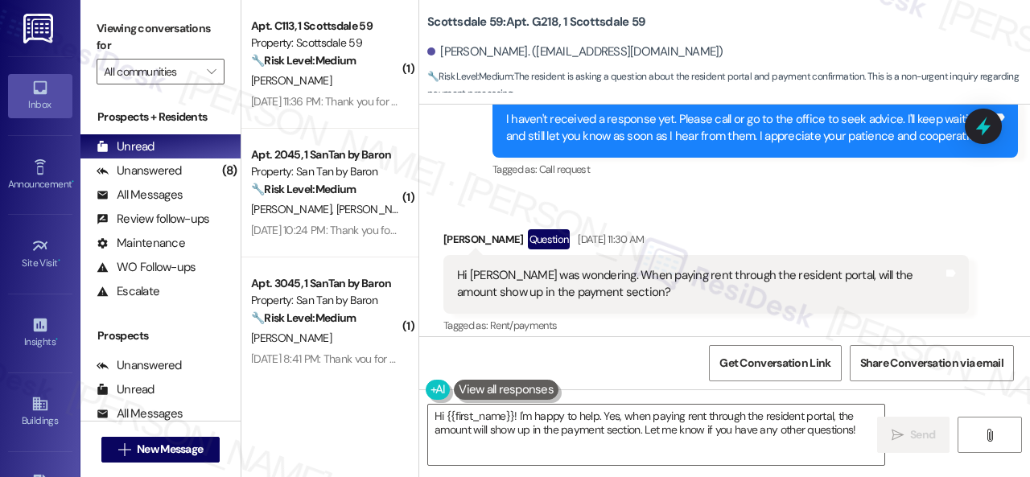
scroll to position [2782, 0]
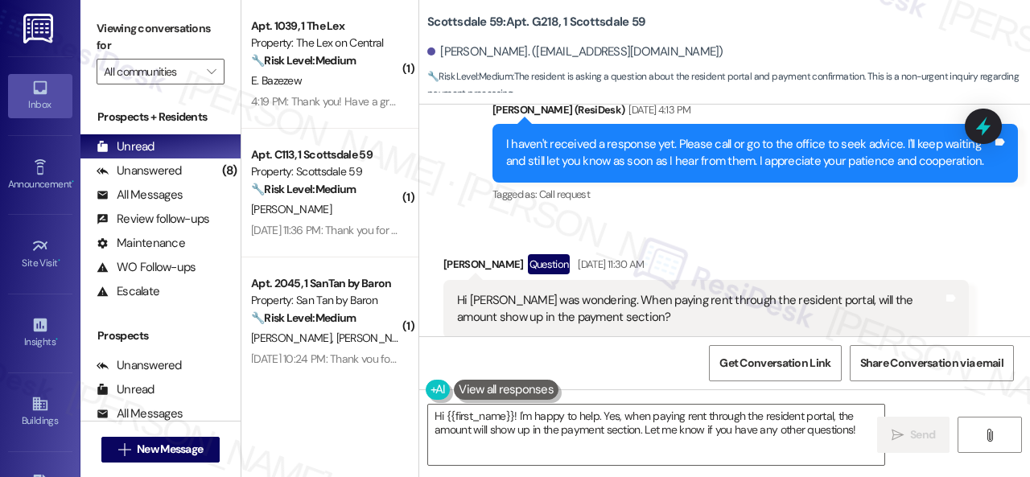
click at [815, 183] on div "Sent via SMS Sarah (ResiDesk) Aug 21, 2025 at 4:13 PM I haven't received a resp…" at bounding box center [754, 153] width 549 height 129
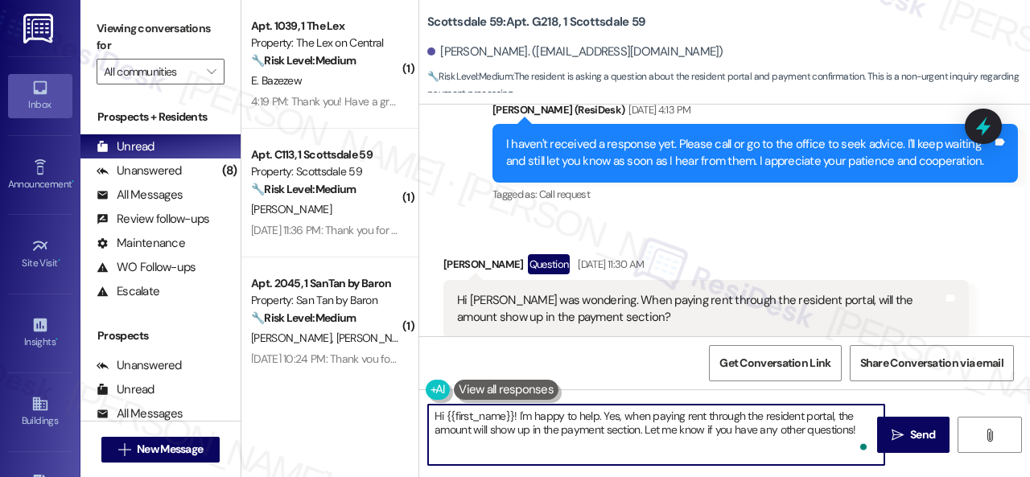
drag, startPoint x: 516, startPoint y: 414, endPoint x: 862, endPoint y: 425, distance: 345.2
click at [862, 425] on textarea "Hi {{first_name}}! I'm happy to help. Yes, when paying rent through the residen…" at bounding box center [656, 435] width 456 height 60
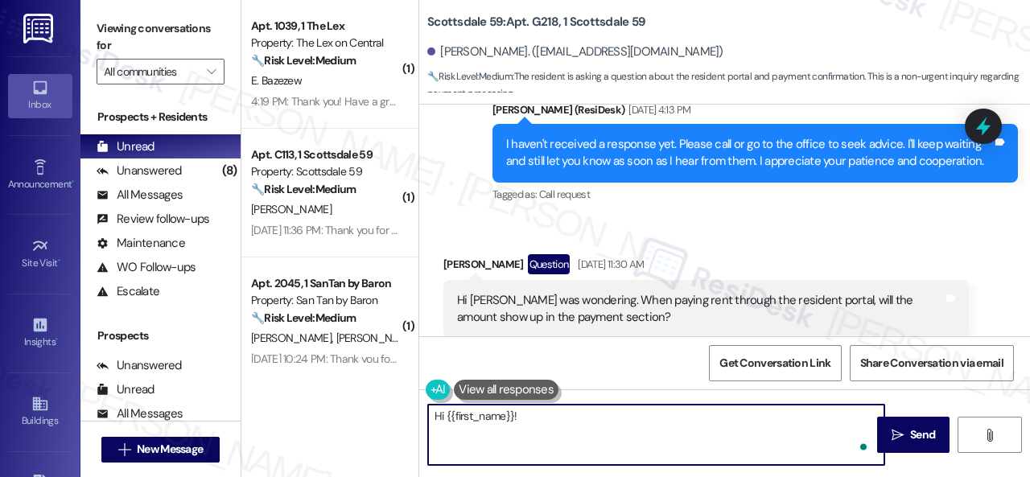
paste textarea "I apologize for the late reply. I am away during weekends."
type textarea "Hi {{first_name}}! I apologize for the late reply. I am away during weekends."
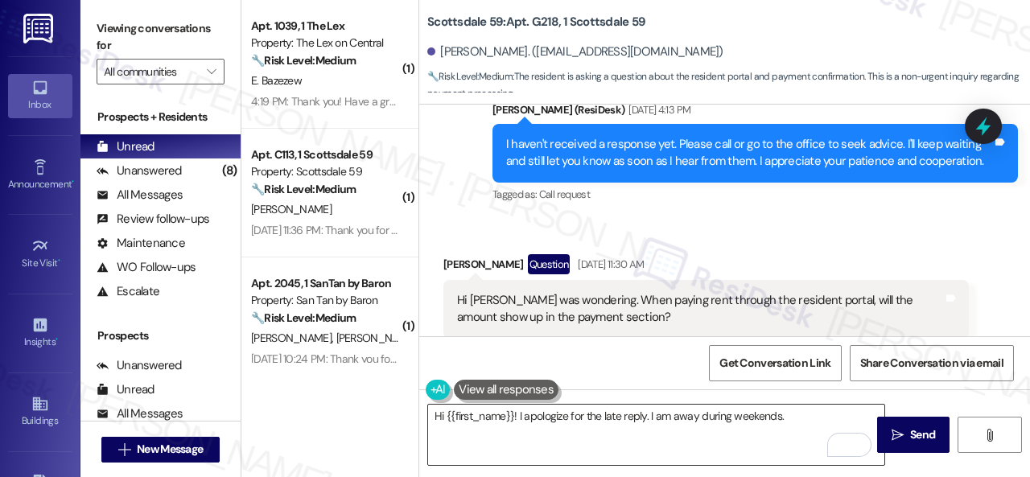
click at [565, 417] on textarea "Hi {{first_name}}! I apologize for the late reply. I am away during weekends." at bounding box center [656, 435] width 456 height 60
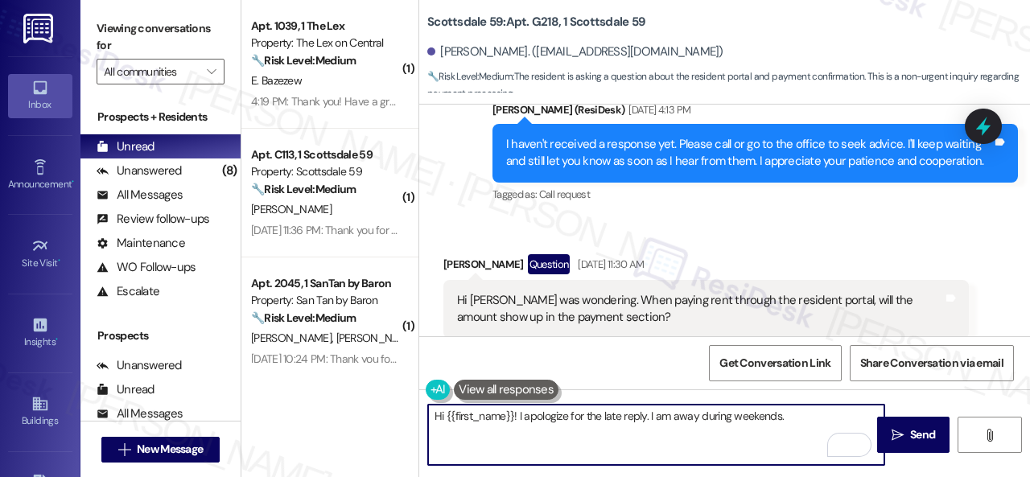
click at [795, 417] on textarea "Hi {{first_name}}! I apologize for the late reply. I am away during weekends." at bounding box center [656, 435] width 456 height 60
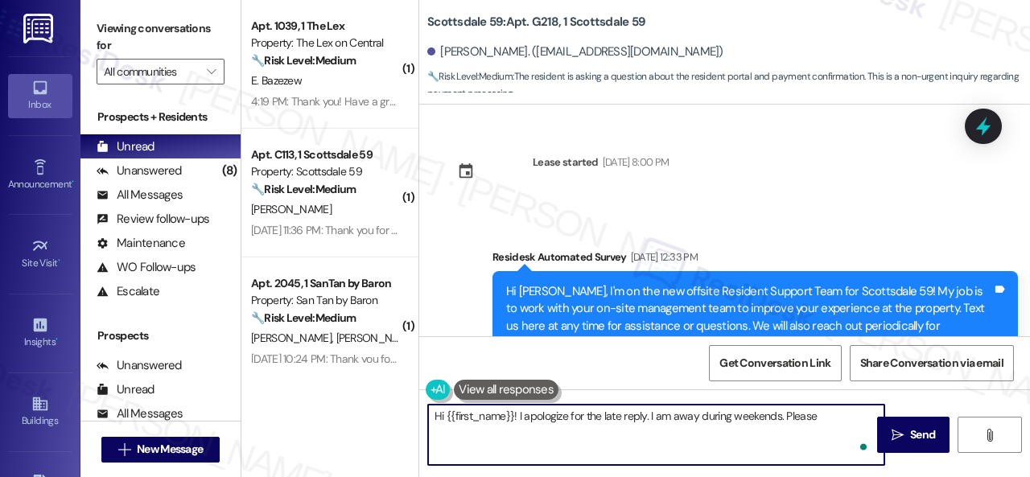
scroll to position [2782, 0]
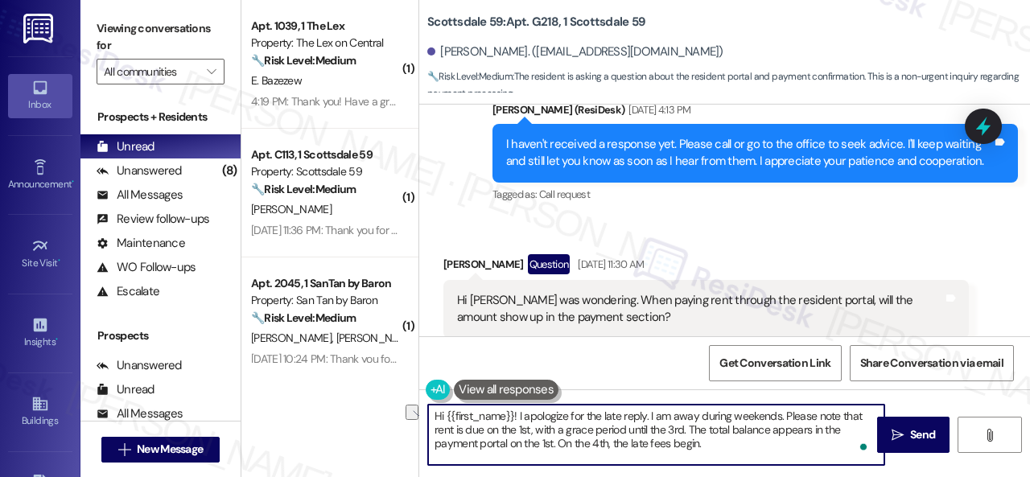
drag, startPoint x: 557, startPoint y: 442, endPoint x: 729, endPoint y: 438, distance: 172.2
click at [729, 438] on textarea "Hi {{first_name}}! I apologize for the late reply. I am away during weekends. P…" at bounding box center [656, 435] width 456 height 60
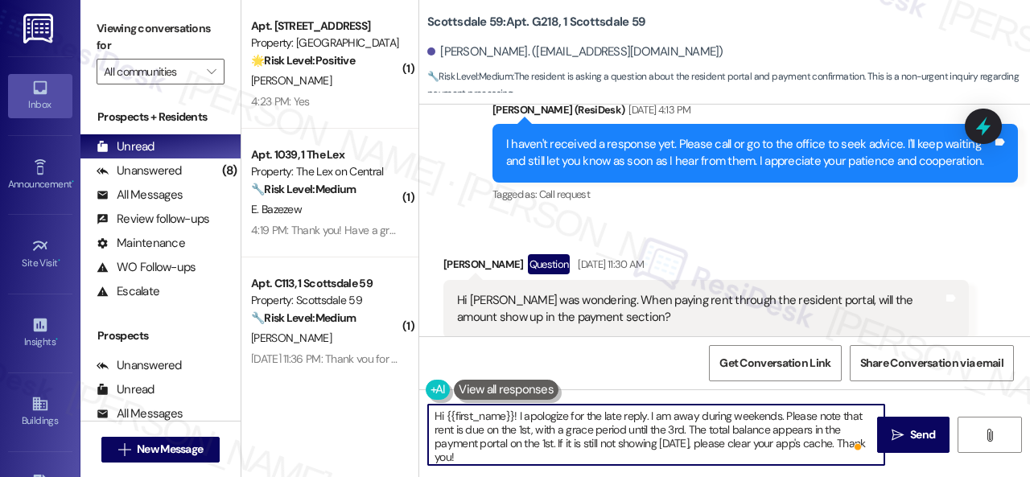
click at [827, 444] on textarea "Hi {{first_name}}! I apologize for the late reply. I am away during weekends. P…" at bounding box center [656, 435] width 456 height 60
click at [597, 455] on textarea "Hi {{first_name}}! I apologize for the late reply. I am away during weekends. P…" at bounding box center [656, 435] width 456 height 60
type textarea "Hi {{first_name}}! I apologize for the late reply. I am away during weekends. P…"
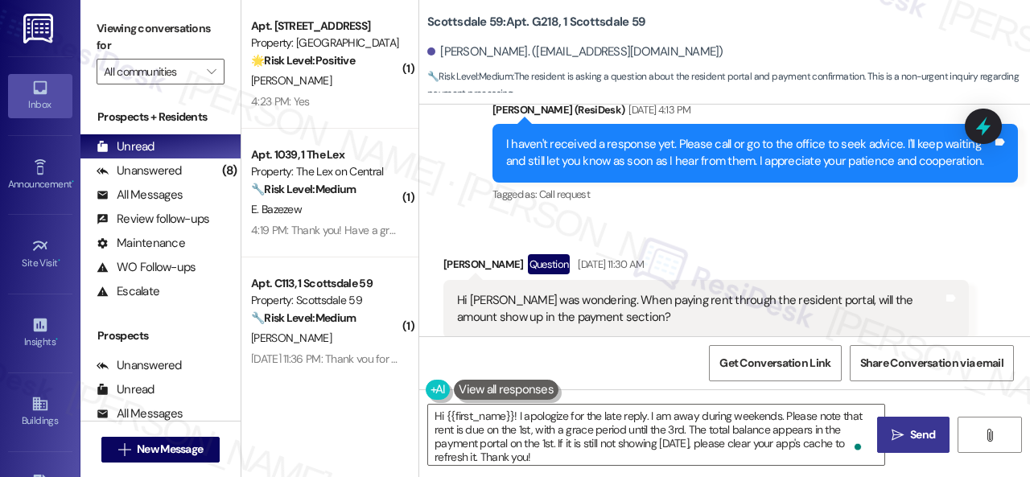
click at [907, 432] on span "Send" at bounding box center [922, 434] width 31 height 17
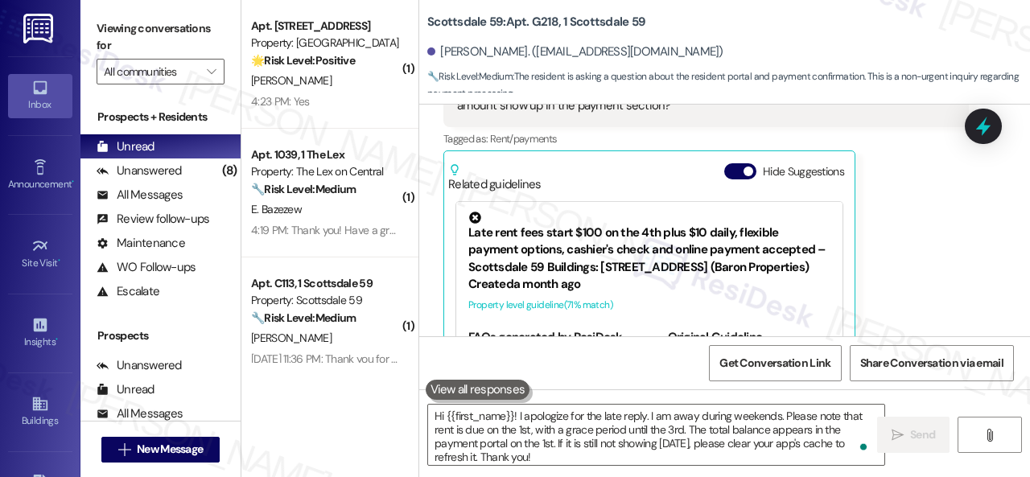
scroll to position [3023, 0]
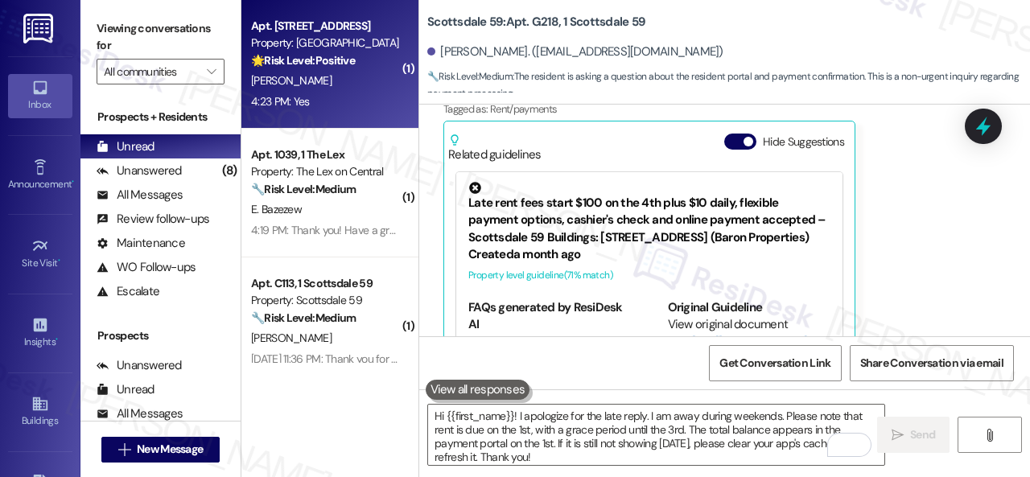
click at [375, 84] on div "A. Salgado" at bounding box center [325, 81] width 152 height 20
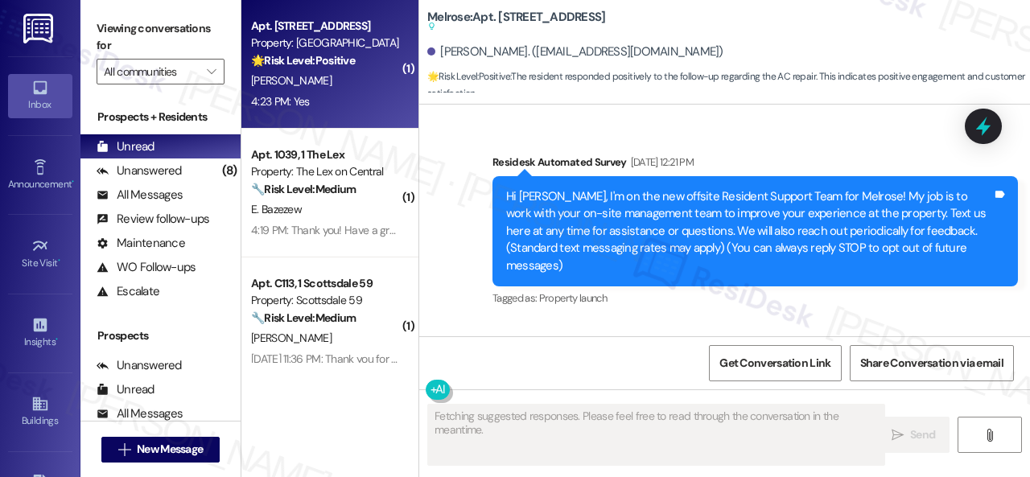
scroll to position [10554, 0]
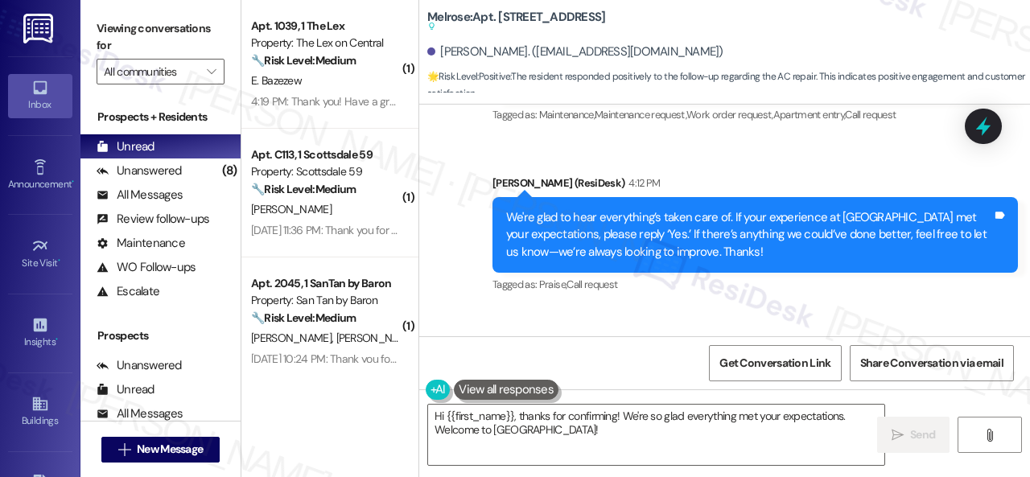
click at [450, 197] on div "Sent via SMS ResiDesk After Hours Assistant Aug 30, 2025 at 12:05 PM Thank you …" at bounding box center [724, 103] width 611 height 409
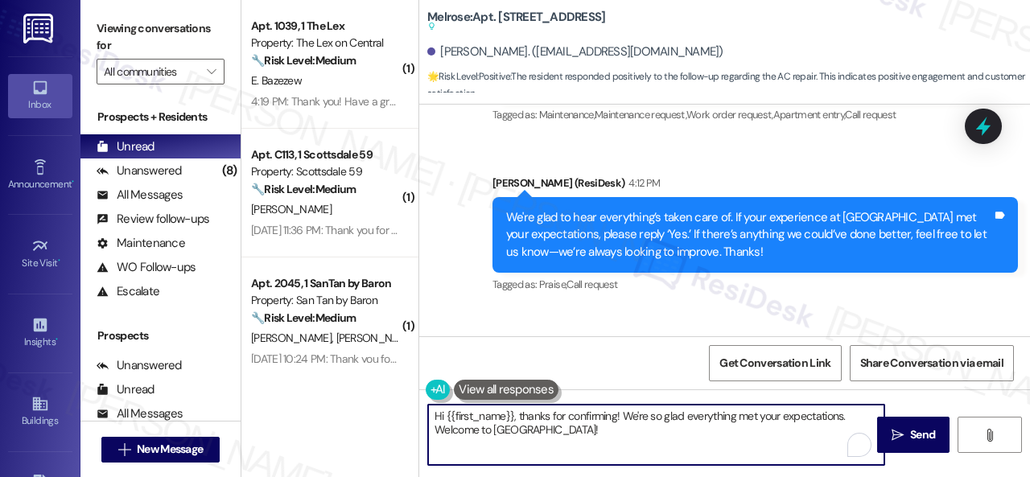
click at [375, 393] on div "( 1 ) Apt. 1039, 1 The Lex Property: The Lex on Central 🔧 Risk Level: Medium Th…" at bounding box center [635, 238] width 788 height 477
paste textarea "I'm glad you are satisfied with your home. Have you written a review for us bef…"
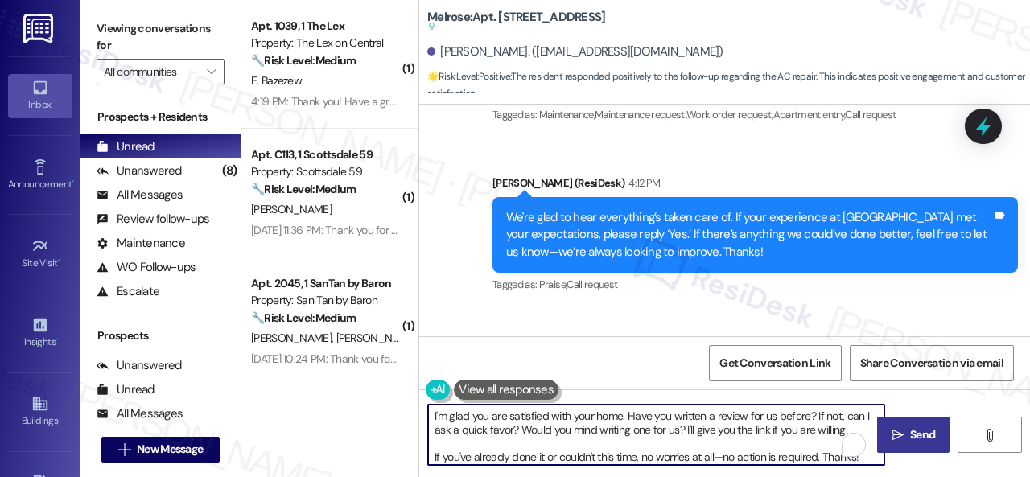
type textarea "I'm glad you are satisfied with your home. Have you written a review for us bef…"
click at [910, 445] on button " Send" at bounding box center [913, 435] width 72 height 36
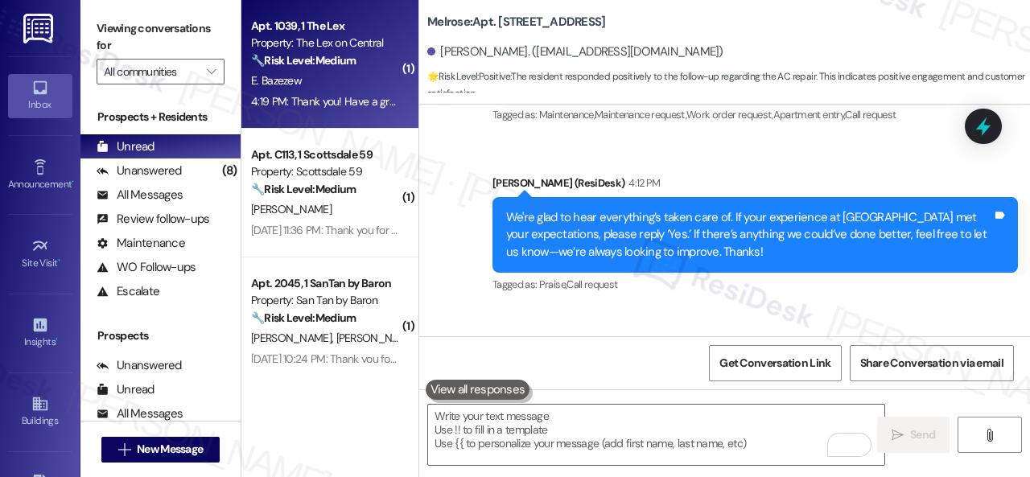
click at [378, 93] on div "4:19 PM: Thank you! Have a great! Labor day! 4:19 PM: Thank you! Have a great! …" at bounding box center [325, 102] width 152 height 20
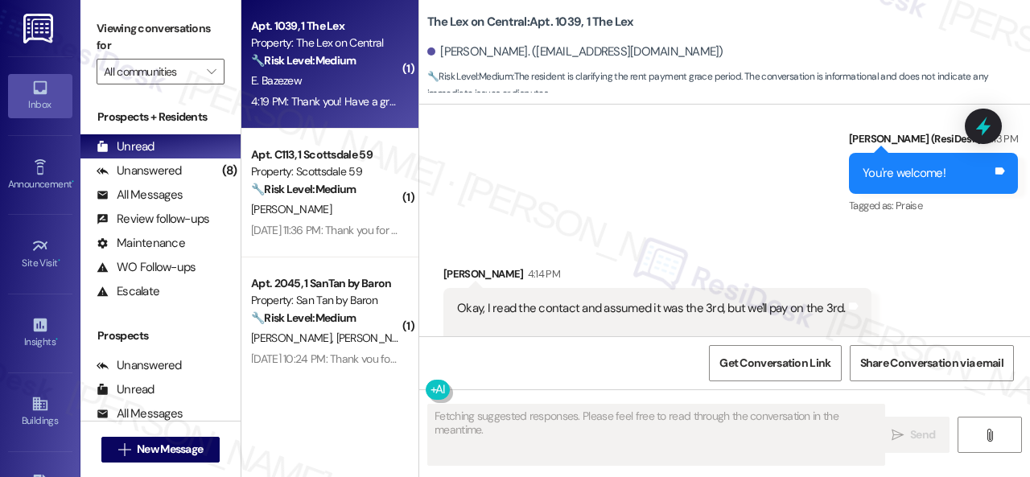
scroll to position [1939, 0]
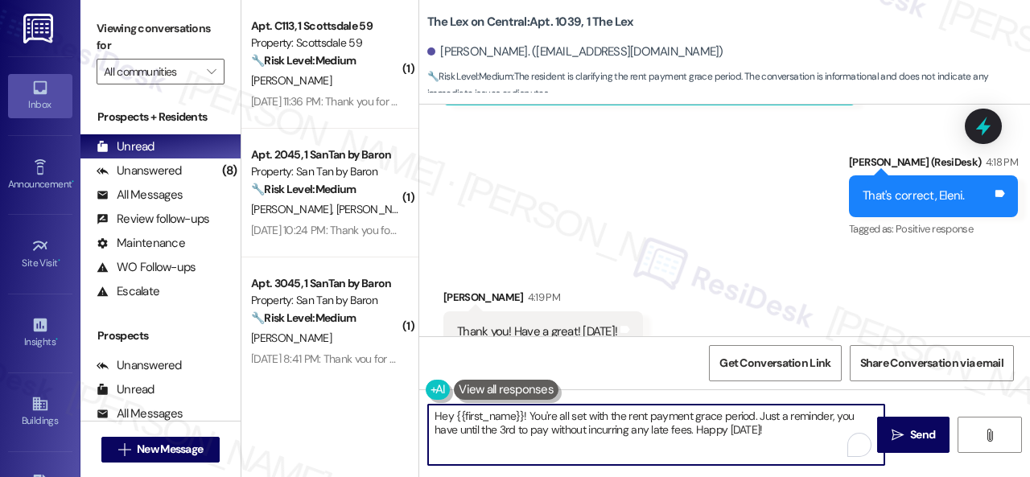
drag, startPoint x: 788, startPoint y: 429, endPoint x: 657, endPoint y: 415, distance: 131.8
click at [652, 413] on textarea "Hey {{first_name}}! You're all set with the rent payment grace period. Just a r…" at bounding box center [656, 435] width 456 height 60
click at [701, 430] on textarea "Hey {{first_name}}! You're all set with the rent payment grace period. Just a r…" at bounding box center [656, 435] width 456 height 60
drag, startPoint x: 794, startPoint y: 431, endPoint x: 354, endPoint y: 374, distance: 443.7
click at [354, 374] on div "( 1 ) Apt. C113, 1 Scottsdale 59 Property: Scottsdale 59 🔧 Risk Level: Medium T…" at bounding box center [635, 238] width 788 height 477
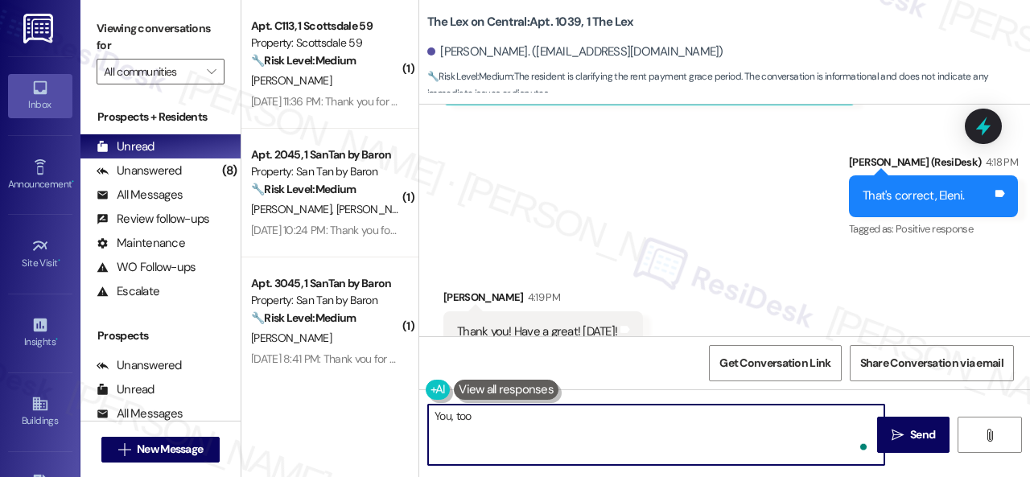
type textarea "You, too!"
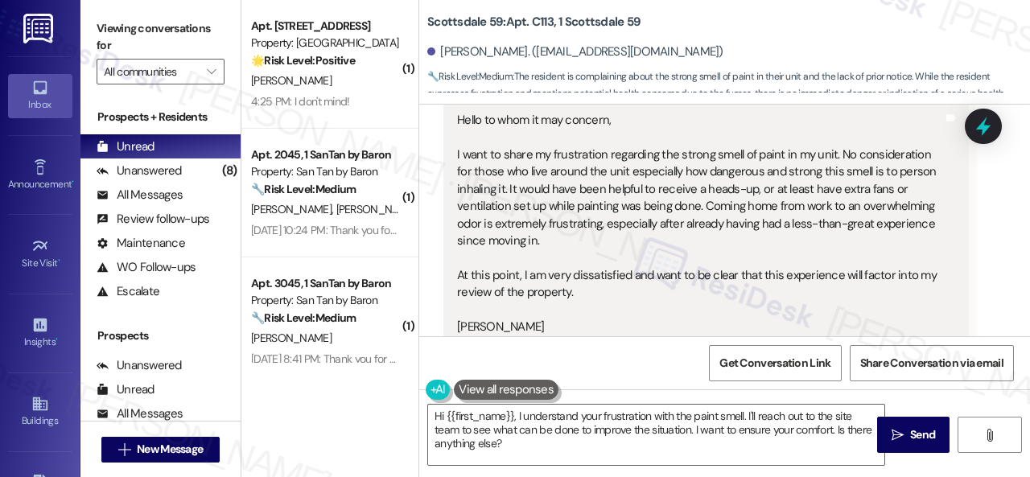
scroll to position [2020, 0]
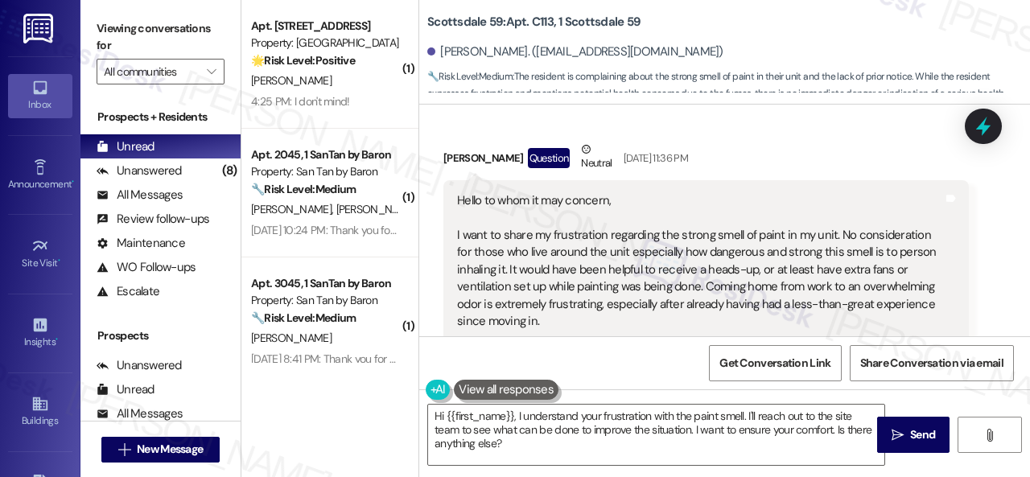
click at [976, 297] on div "Received via SMS Tanait Montes Question Neutral Aug 29, 2025 at 11:36 PM Hello …" at bounding box center [724, 404] width 611 height 598
click at [517, 417] on textarea "Hi {{first_name}}, I understand your frustration with the paint smell. I'll rea…" at bounding box center [656, 435] width 456 height 60
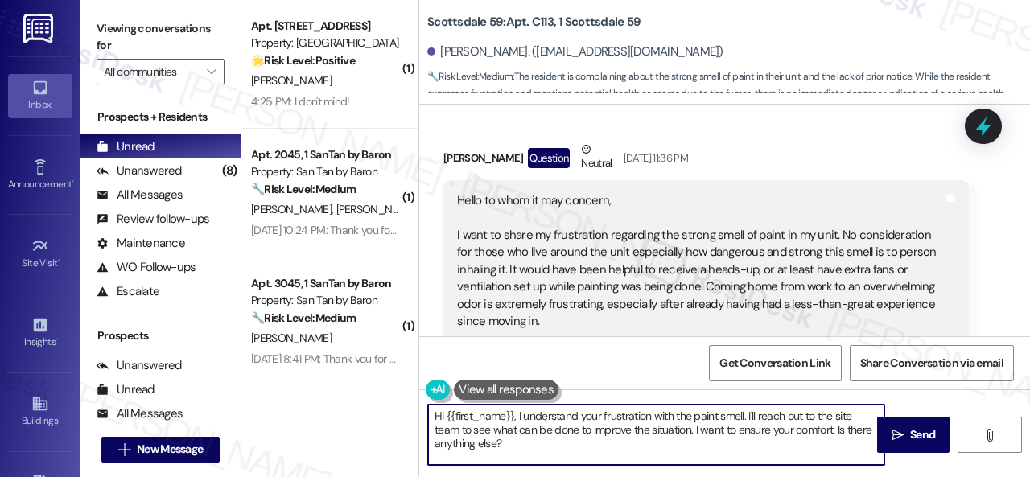
paste textarea "apologize for the late reply. I am away during weekends.I"
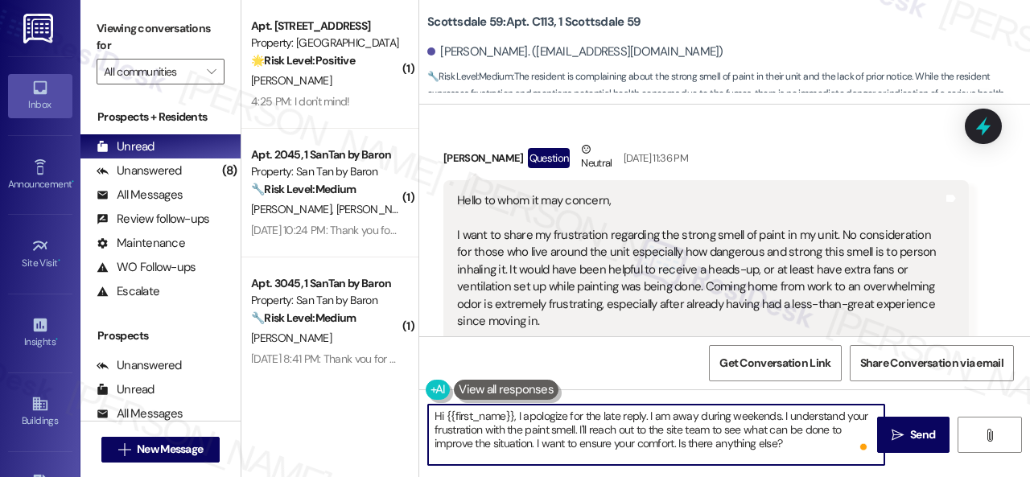
click at [579, 427] on textarea "Hi {{first_name}}, I apologize for the late reply. I am away during weekends. I…" at bounding box center [656, 435] width 456 height 60
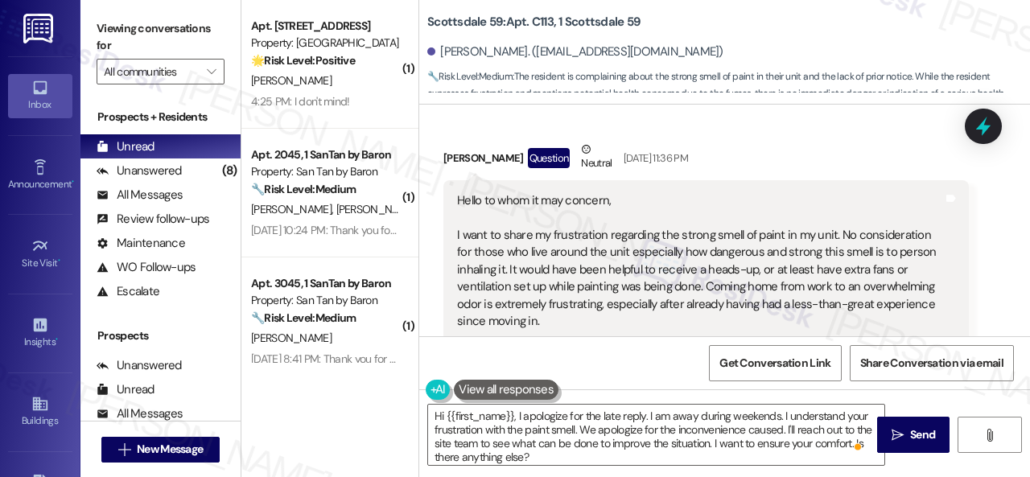
click at [999, 308] on div "Received via SMS Tanait Montes Question Neutral Aug 29, 2025 at 11:36 PM Hello …" at bounding box center [724, 404] width 611 height 598
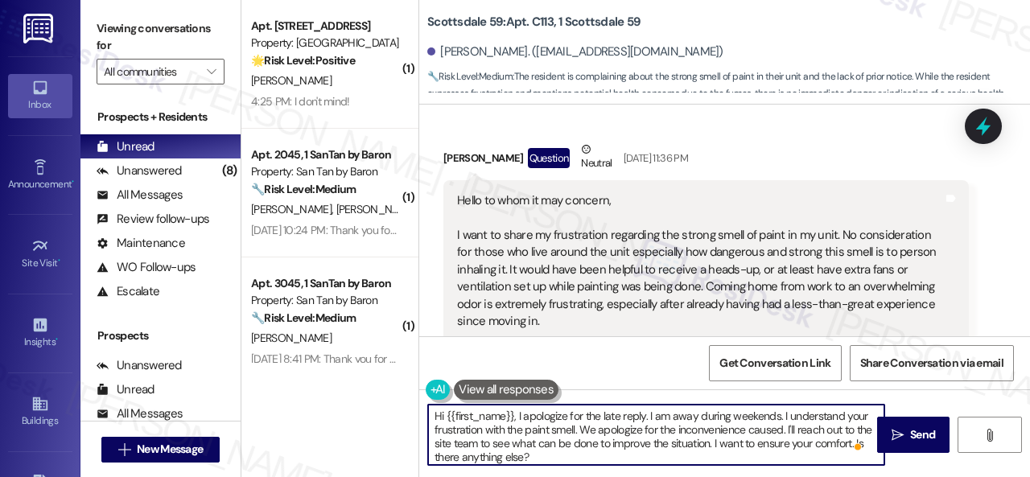
scroll to position [3, 0]
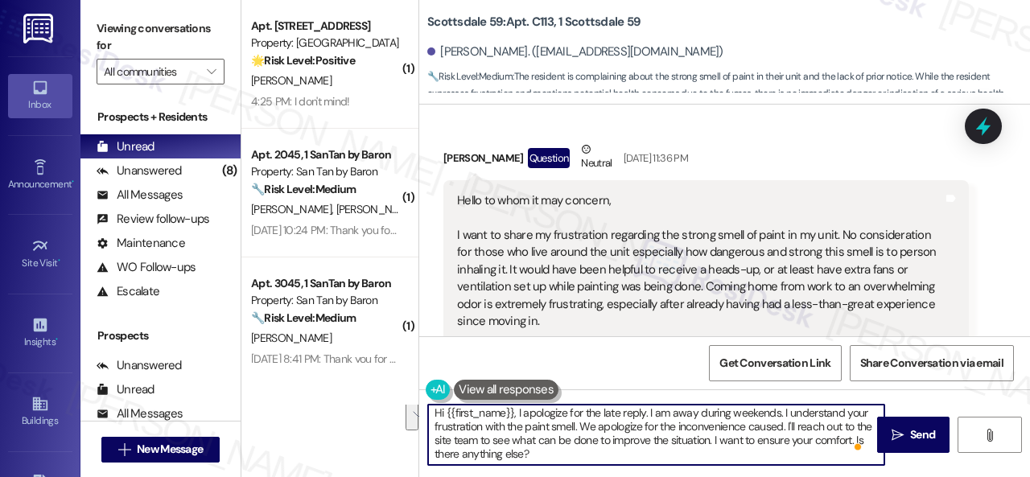
drag, startPoint x: 512, startPoint y: 442, endPoint x: 594, endPoint y: 455, distance: 84.0
click at [594, 455] on textarea "Hi {{first_name}}, I apologize for the late reply. I am away during weekends. I…" at bounding box center [656, 435] width 456 height 60
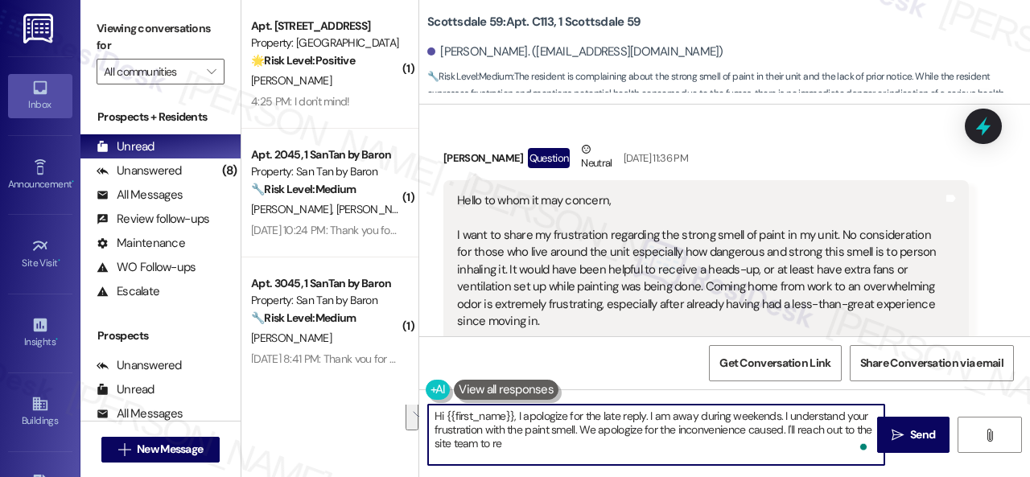
scroll to position [0, 0]
click at [647, 442] on textarea "Hi {{first_name}}, I apologize for the late reply. I am away during weekends. I…" at bounding box center [656, 435] width 456 height 60
click at [725, 445] on textarea "Hi {{first_name}}, I apologize for the late reply. I am away during weekends. I…" at bounding box center [656, 435] width 456 height 60
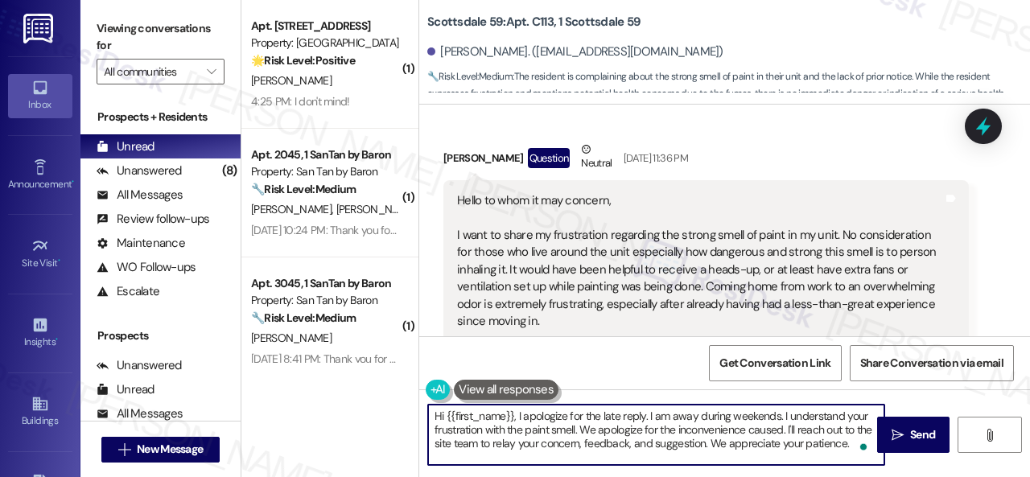
click at [849, 447] on textarea "Hi {{first_name}}, I apologize for the late reply. I am away during weekends. I…" at bounding box center [656, 435] width 456 height 60
type textarea "Hi {{first_name}}, I apologize for the late reply. I am away during weekends. I…"
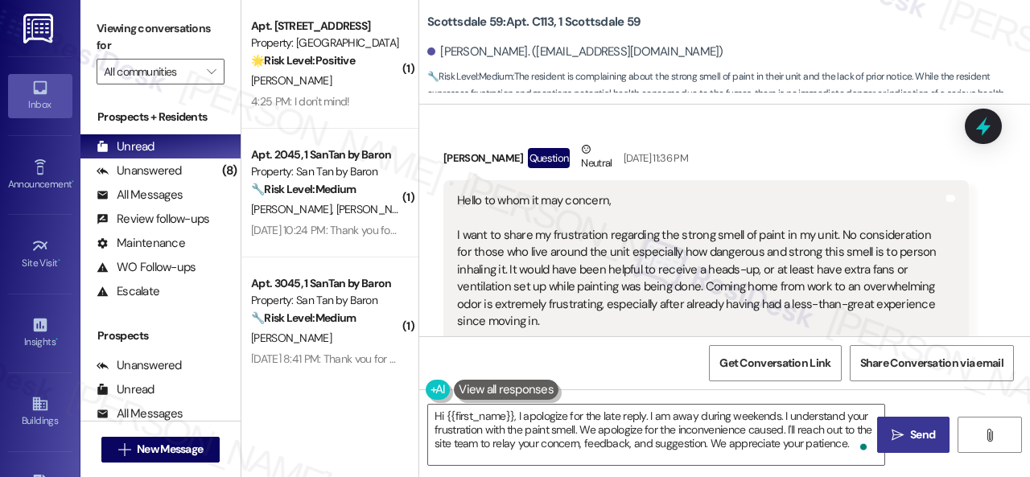
click at [915, 429] on span "Send" at bounding box center [922, 434] width 25 height 17
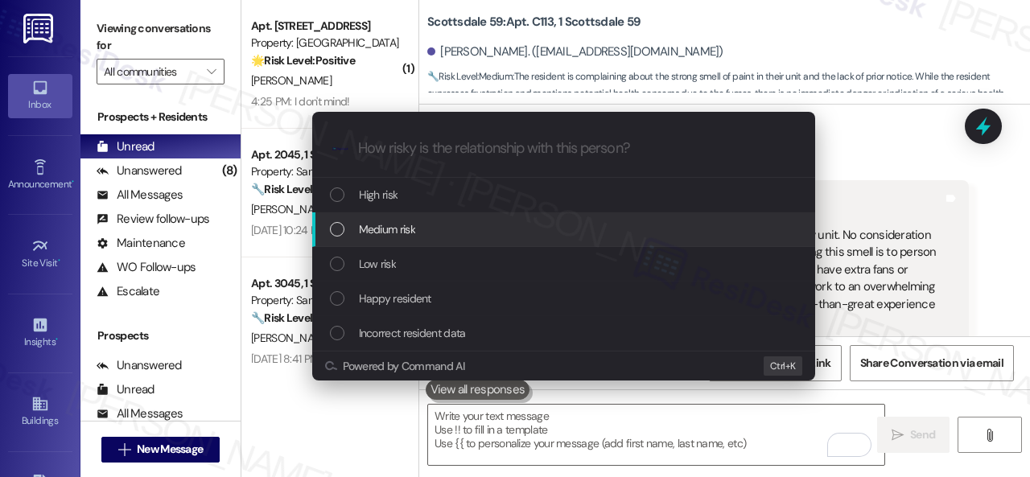
click at [376, 232] on span "Medium risk" at bounding box center [387, 229] width 56 height 18
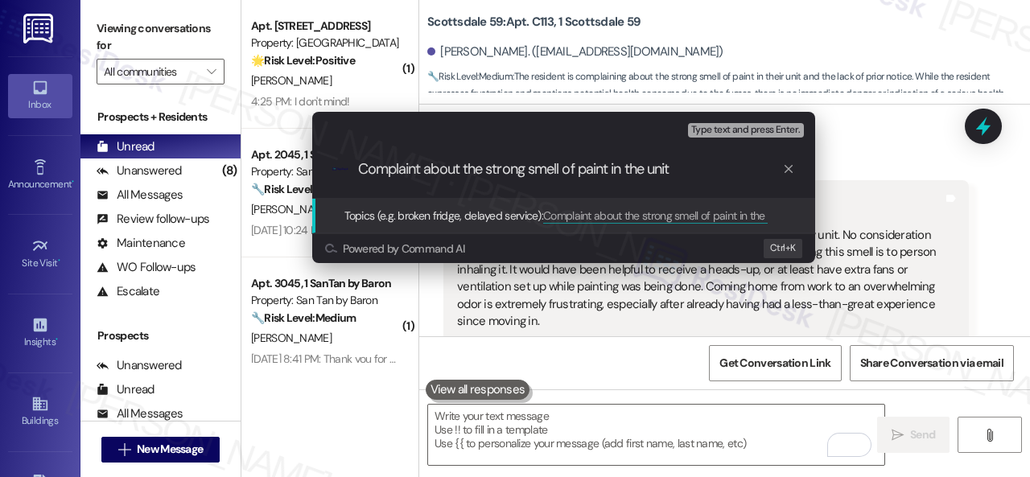
type input "Complaint about the strong smell of paint in the unit."
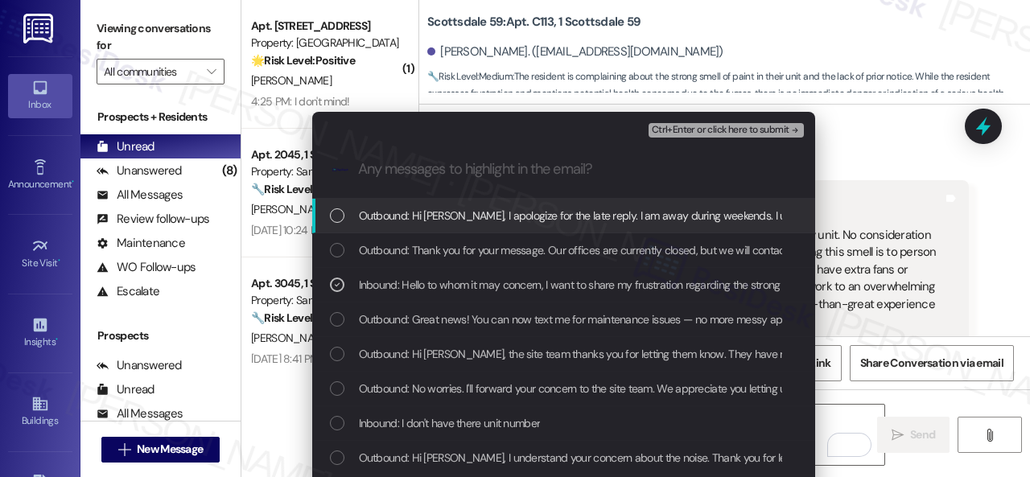
click at [687, 128] on span "Ctrl+Enter or click here to submit" at bounding box center [721, 130] width 138 height 11
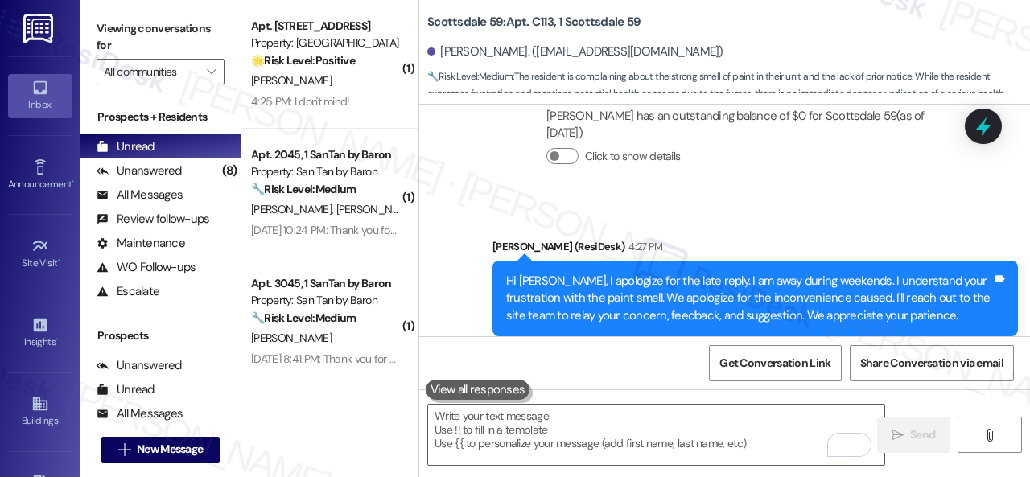
scroll to position [2875, 0]
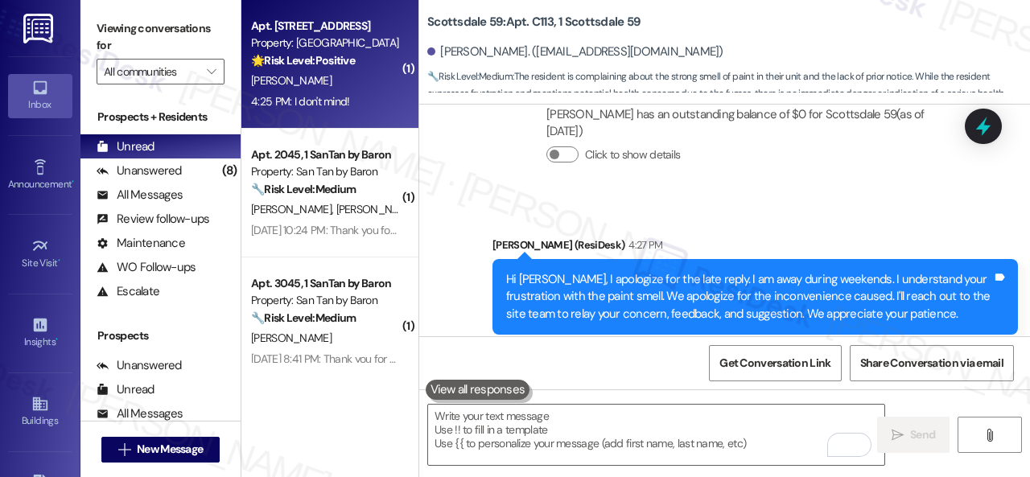
click at [336, 76] on div "A. Salgado" at bounding box center [325, 81] width 152 height 20
type textarea "Fetching suggested responses. Please feel free to read through the conversation…"
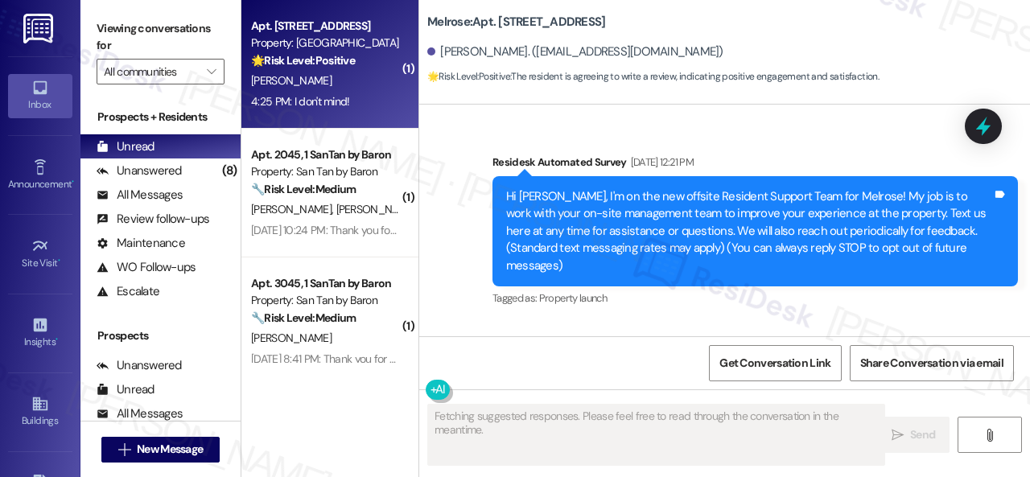
scroll to position [10877, 0]
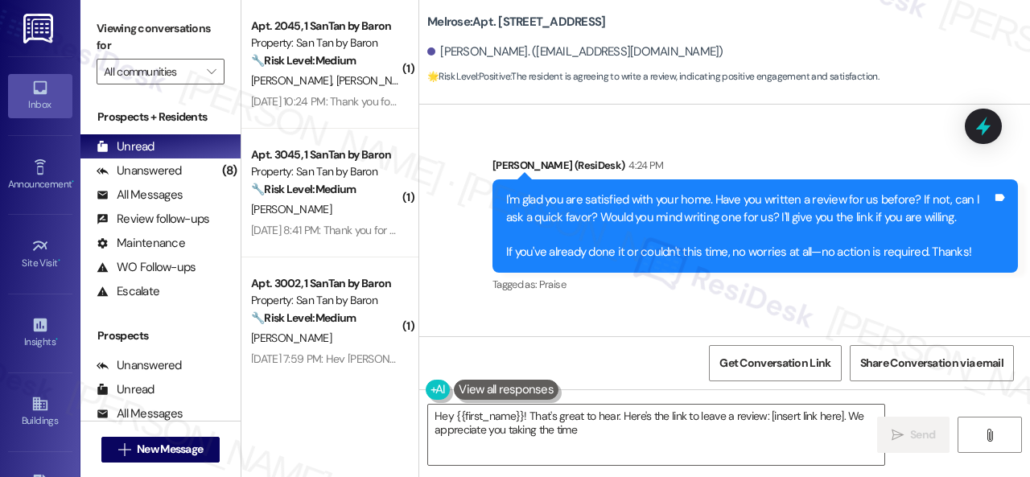
type textarea "Hey {{first_name}}! That's great to hear. Here's the link to leave a review: [i…"
click at [471, 208] on div "Survey, sent via SMS Residesk Automated Survey Mar 17, 2025 at 12:21 PM Hi Abel…" at bounding box center [724, 221] width 611 height 232
click at [542, 367] on div "I don't mind! Tags and notes" at bounding box center [505, 387] width 124 height 41
click at [546, 382] on icon at bounding box center [550, 385] width 10 height 7
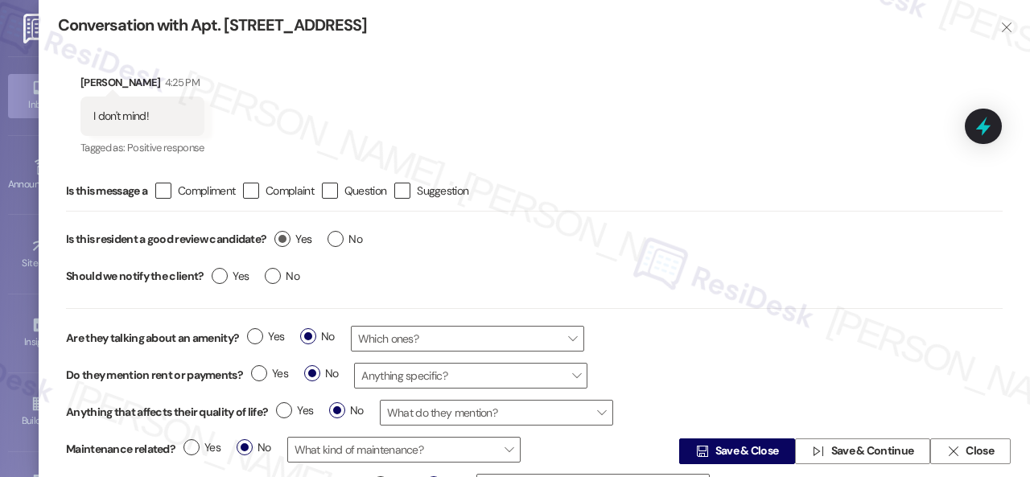
drag, startPoint x: 337, startPoint y: 232, endPoint x: 283, endPoint y: 235, distance: 53.9
click at [283, 235] on div "Yes No" at bounding box center [318, 241] width 104 height 37
click at [283, 235] on label "Yes" at bounding box center [292, 239] width 37 height 17
click at [283, 235] on input "Yes" at bounding box center [292, 241] width 37 height 21
radio input "true"
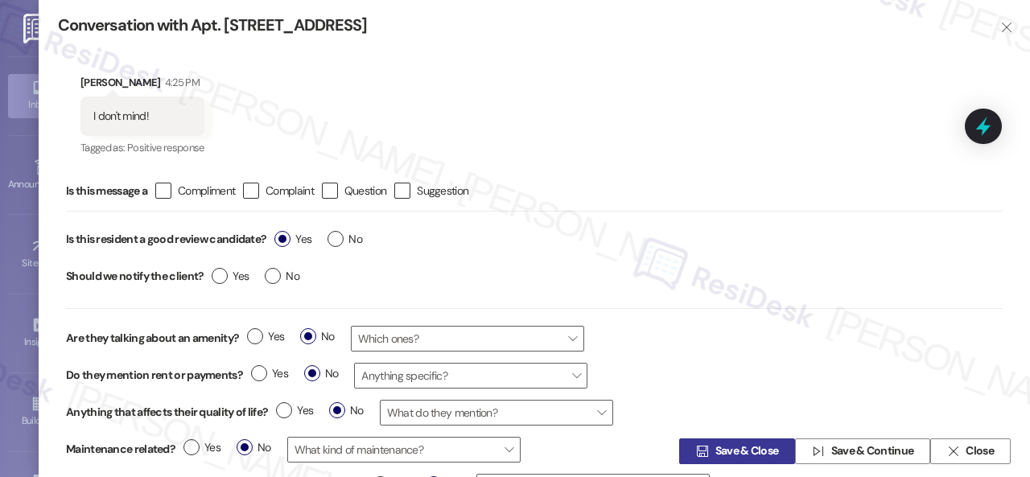
click at [715, 453] on span "Save & Close" at bounding box center [747, 451] width 64 height 17
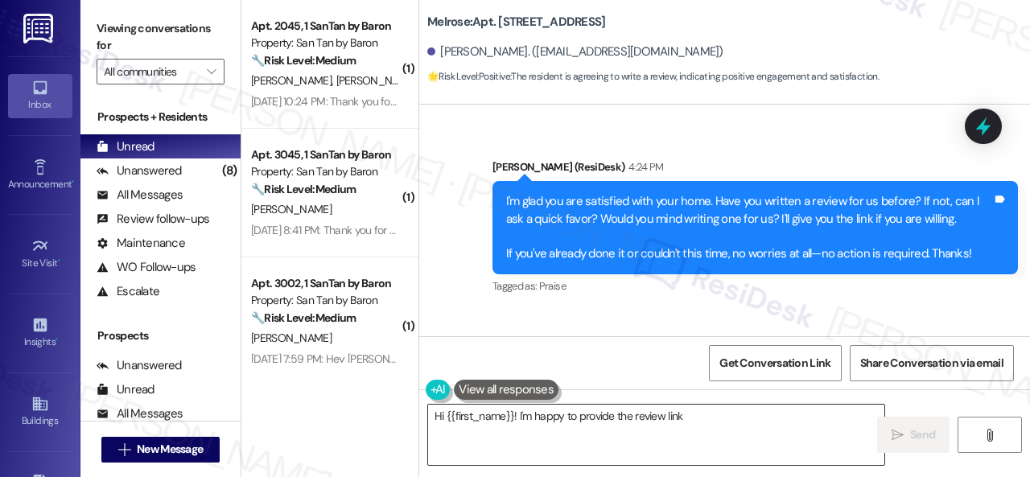
scroll to position [10878, 0]
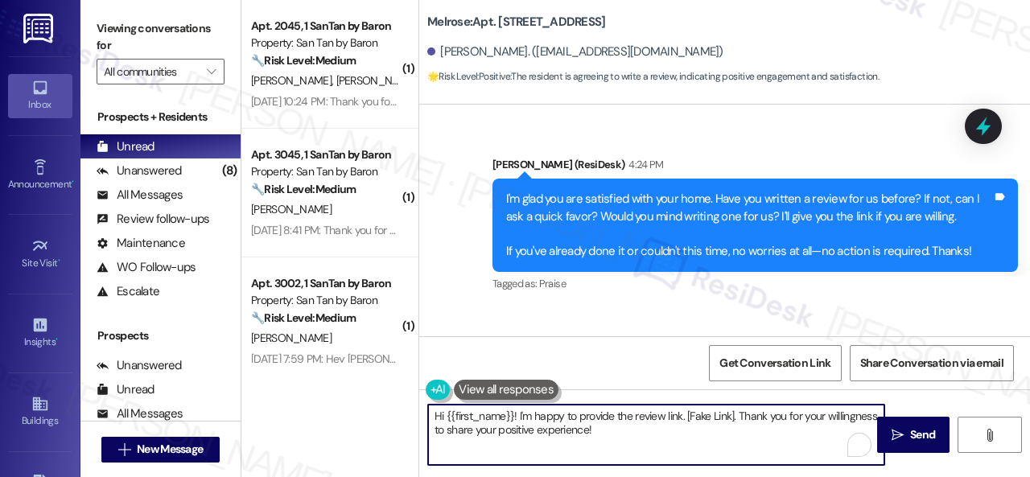
drag, startPoint x: 663, startPoint y: 434, endPoint x: 533, endPoint y: 411, distance: 131.5
click at [331, 374] on div "( 1 ) Apt. 2045, 1 SanTan by Baron Property: San Tan by Baron 🔧 Risk Level: Med…" at bounding box center [635, 238] width 788 height 477
paste textarea "Thank you so much! It means a lot to us! Please take a moment to write a review…"
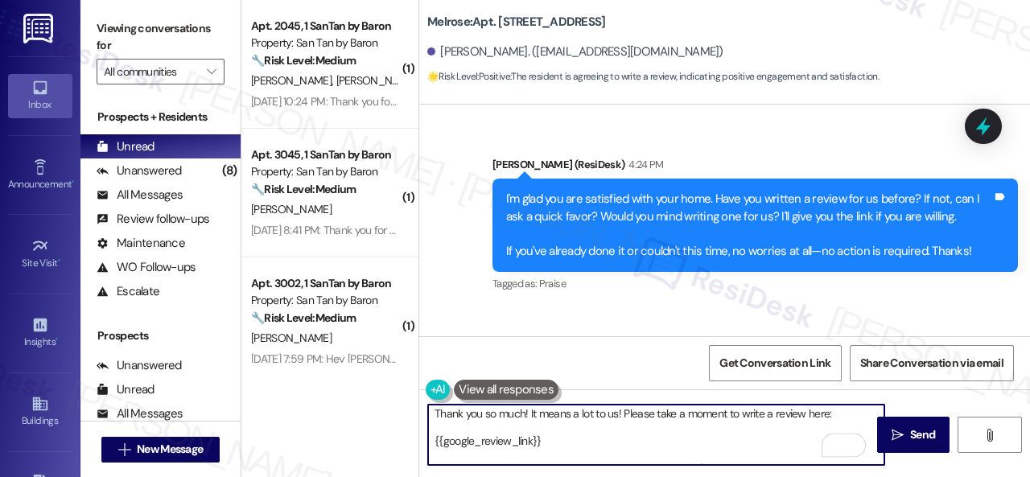
scroll to position [0, 0]
type textarea "Thank you so much! It means a lot to us! Please take a moment to write a review…"
click at [910, 434] on span "Send" at bounding box center [922, 434] width 25 height 17
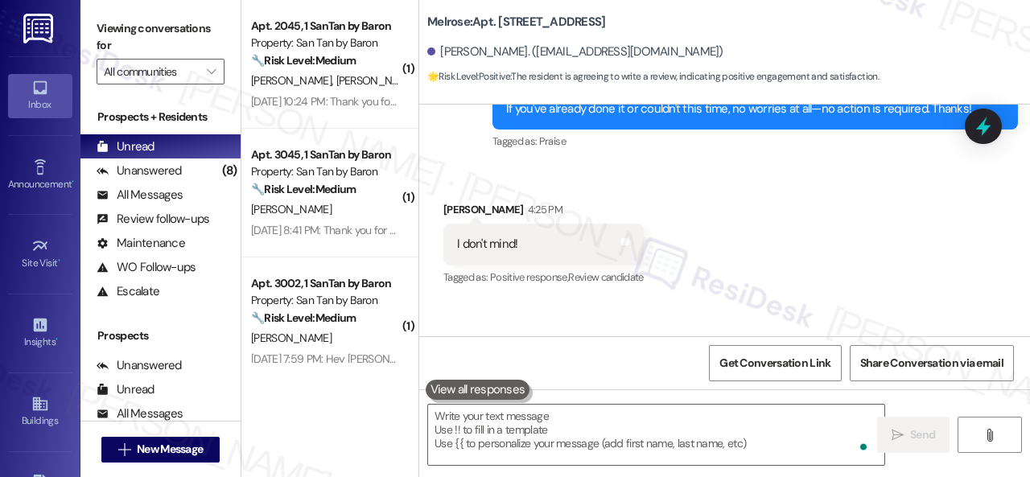
scroll to position [11059, 0]
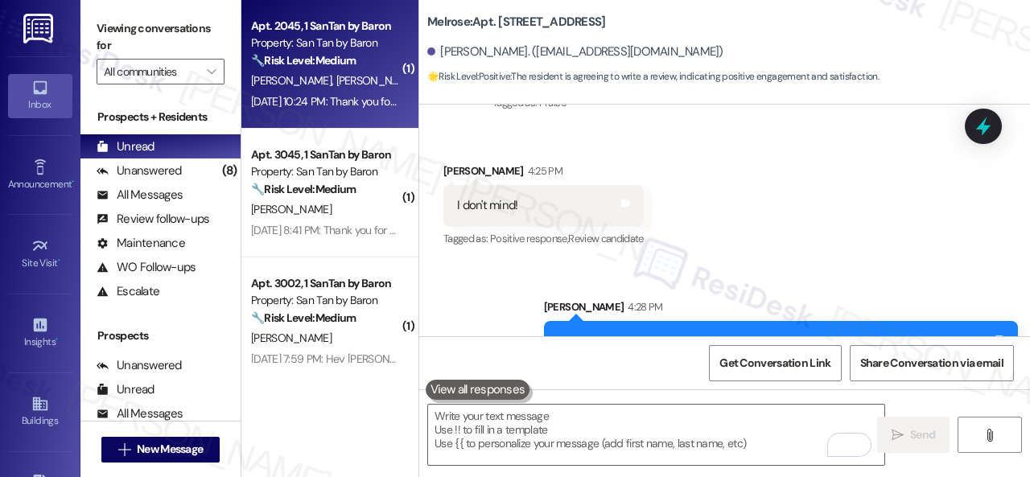
click at [349, 74] on div "J. Hardy A. Hardy" at bounding box center [325, 81] width 152 height 20
type textarea "Fetching suggested responses. Please feel free to read through the conversation…"
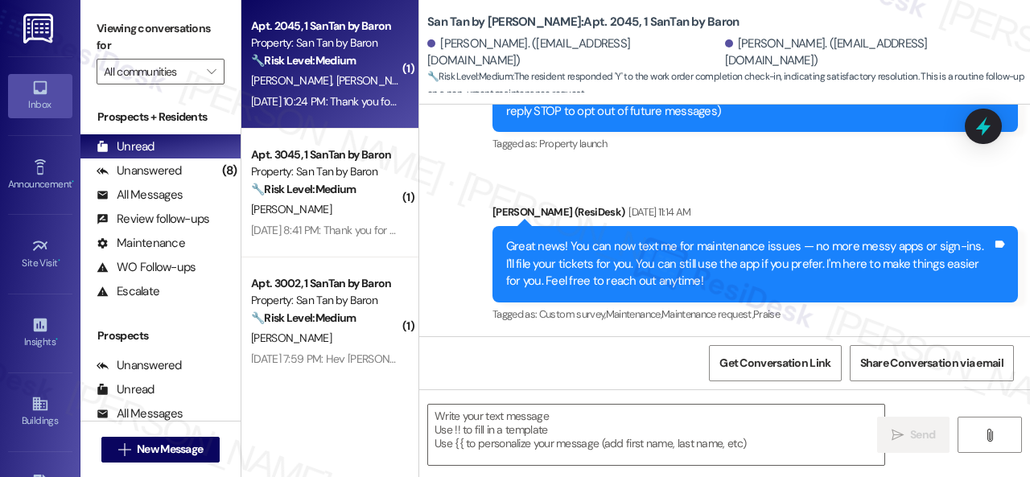
type textarea "Fetching suggested responses. Please feel free to read through the conversation…"
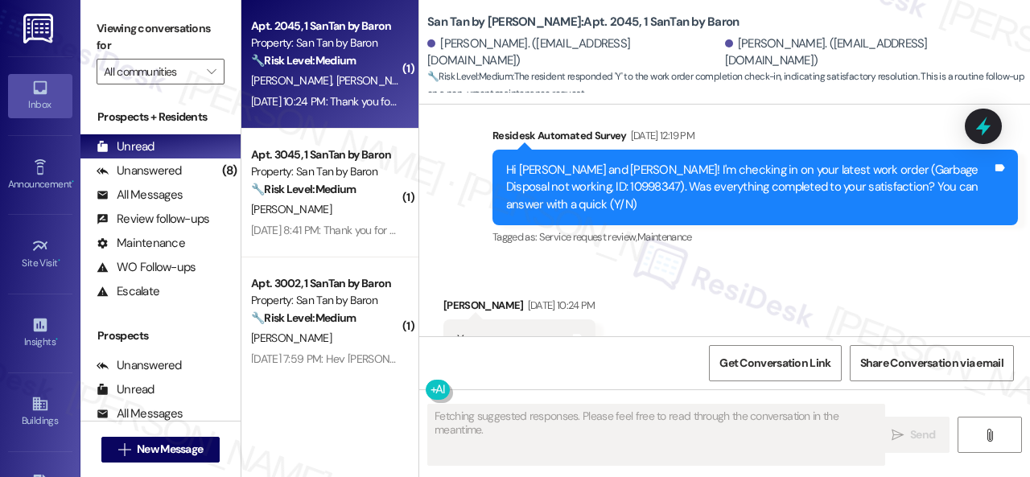
scroll to position [708, 0]
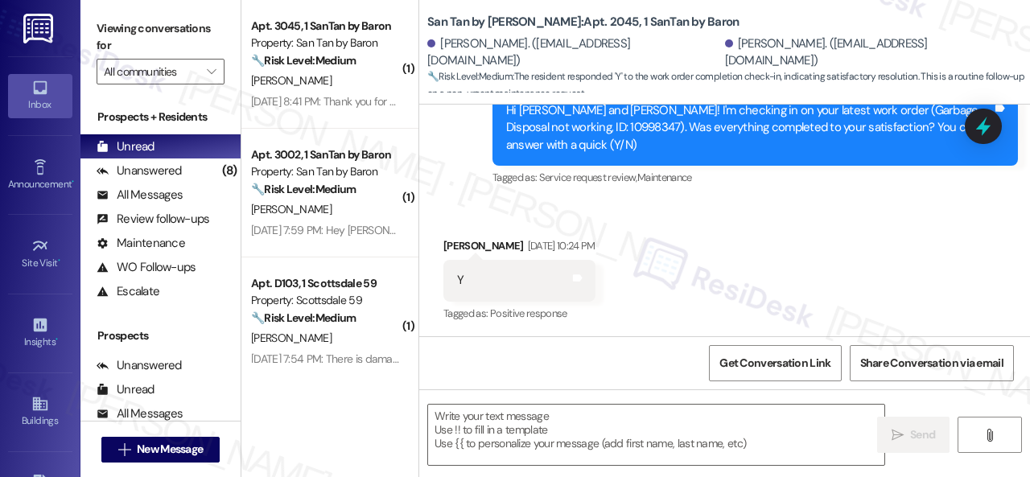
click at [449, 196] on div "Survey, sent via SMS Residesk Automated Survey Aug 29, 2025 at 12:19 PM Hi Jose…" at bounding box center [724, 116] width 611 height 171
click at [499, 434] on textarea at bounding box center [656, 435] width 456 height 60
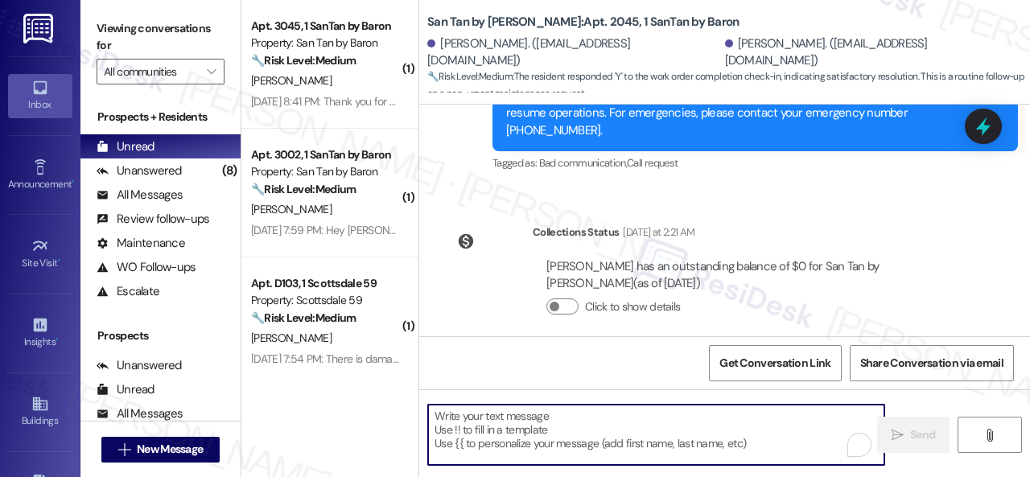
scroll to position [5, 0]
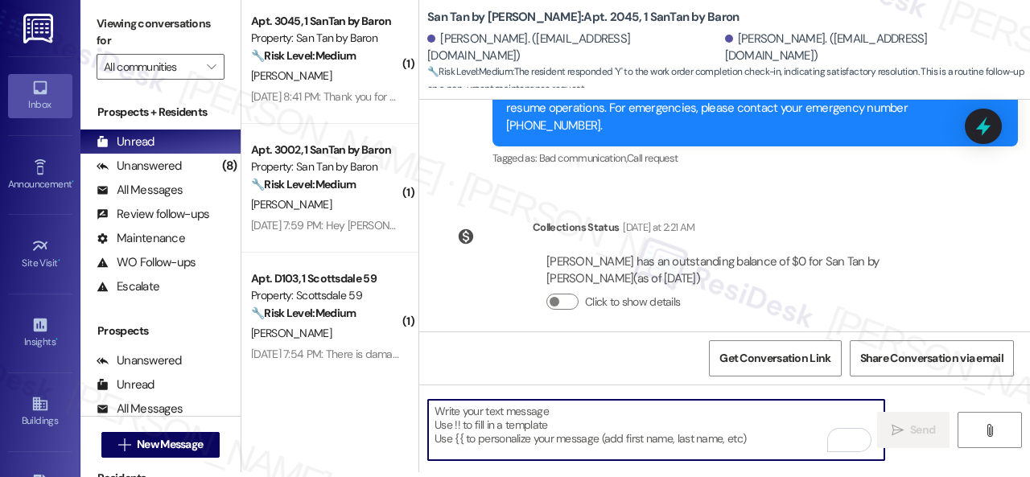
paste textarea "We're glad to hear everything’s taken care of. If your experience at {{property…"
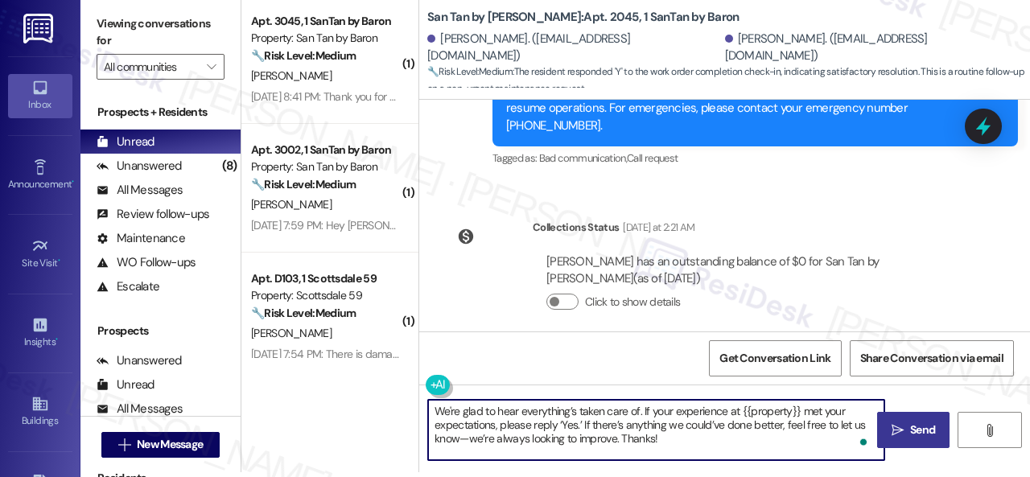
type textarea "We're glad to hear everything’s taken care of. If your experience at {{property…"
click at [894, 427] on icon "" at bounding box center [897, 430] width 12 height 13
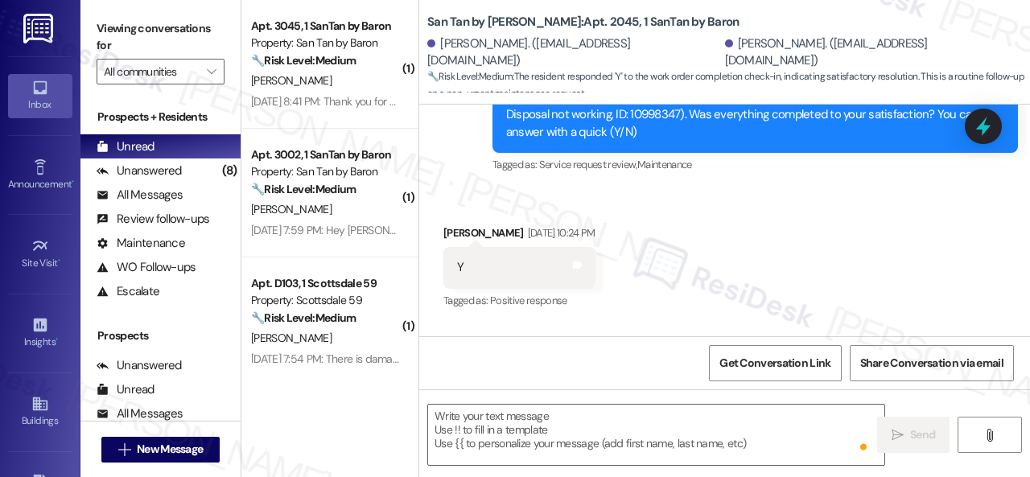
scroll to position [708, 0]
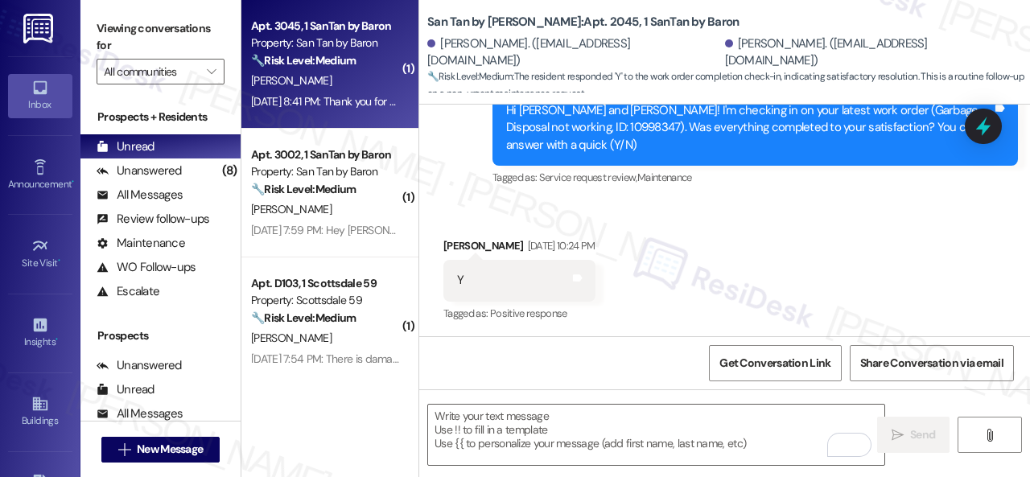
click at [354, 76] on div "D. Enos" at bounding box center [325, 81] width 152 height 20
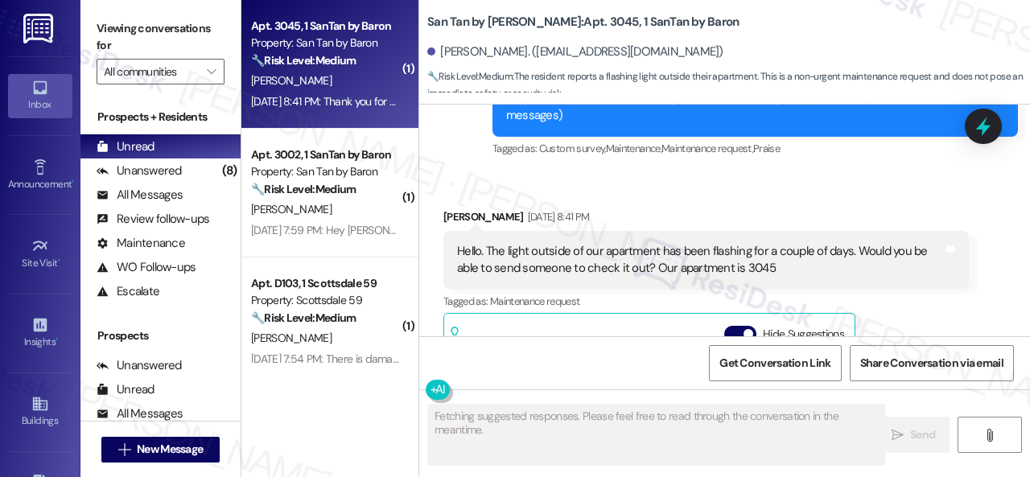
scroll to position [195, 0]
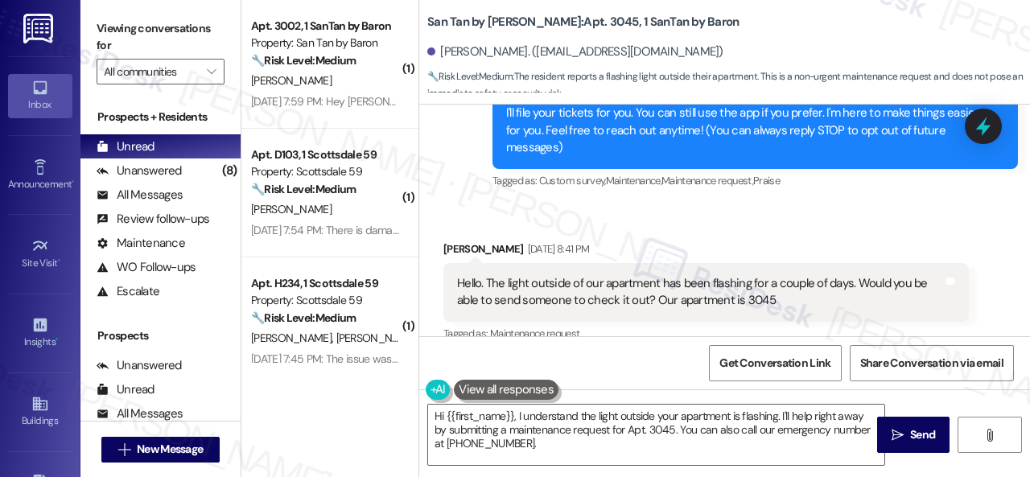
click at [859, 205] on div "Received via SMS Drew Enos Aug 29, 2025 at 8:41 PM Hello. The light outside of …" at bounding box center [724, 400] width 611 height 392
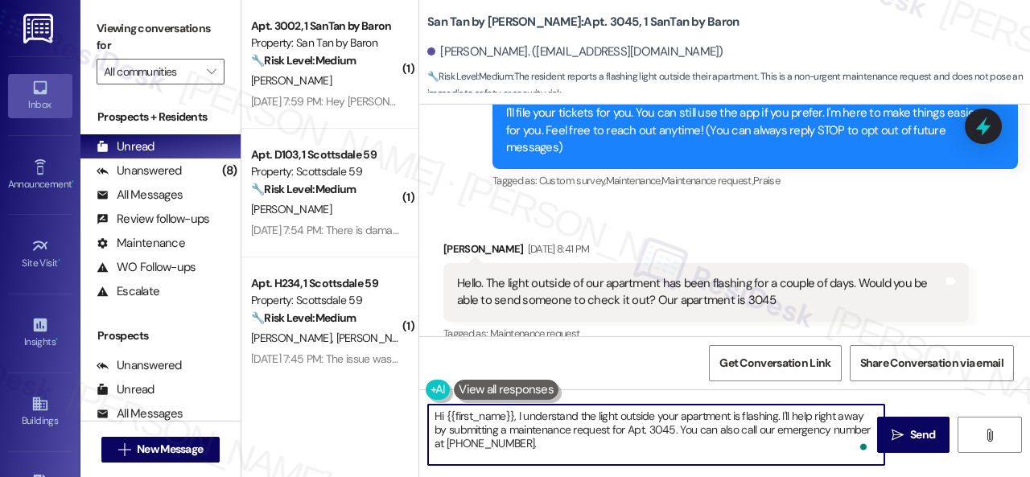
drag, startPoint x: 516, startPoint y: 413, endPoint x: 553, endPoint y: 446, distance: 48.4
click at [553, 446] on textarea "Hi {{first_name}}, I understand the light outside your apartment is flashing. I…" at bounding box center [656, 435] width 456 height 60
paste textarea "apologize for the late reply. I am away during weekends. Please don’t hesitate …"
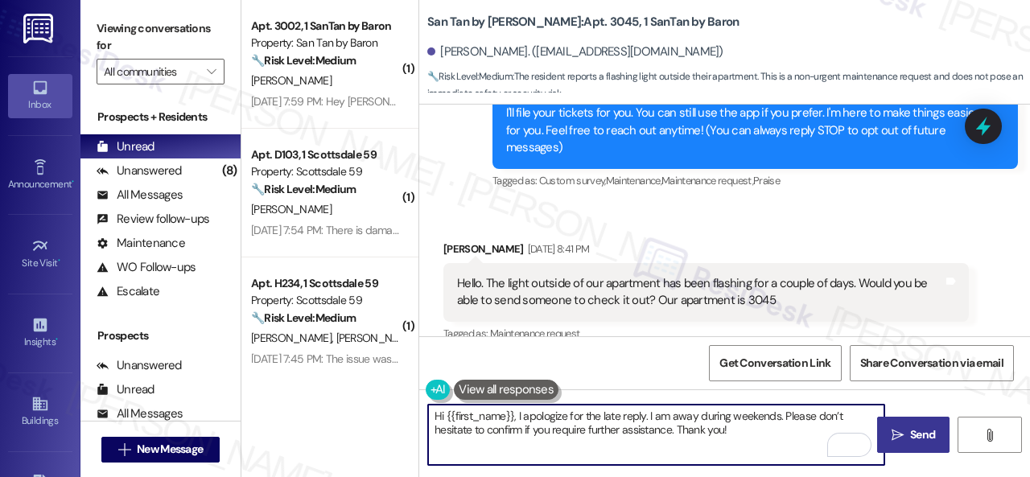
type textarea "Hi {{first_name}}, I apologize for the late reply. I am away during weekends. P…"
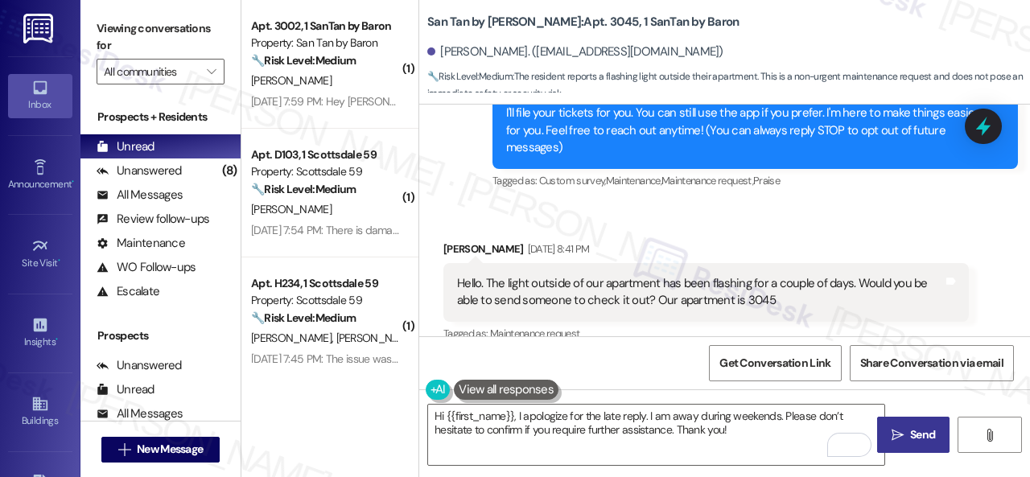
click at [917, 442] on span "Send" at bounding box center [922, 434] width 25 height 17
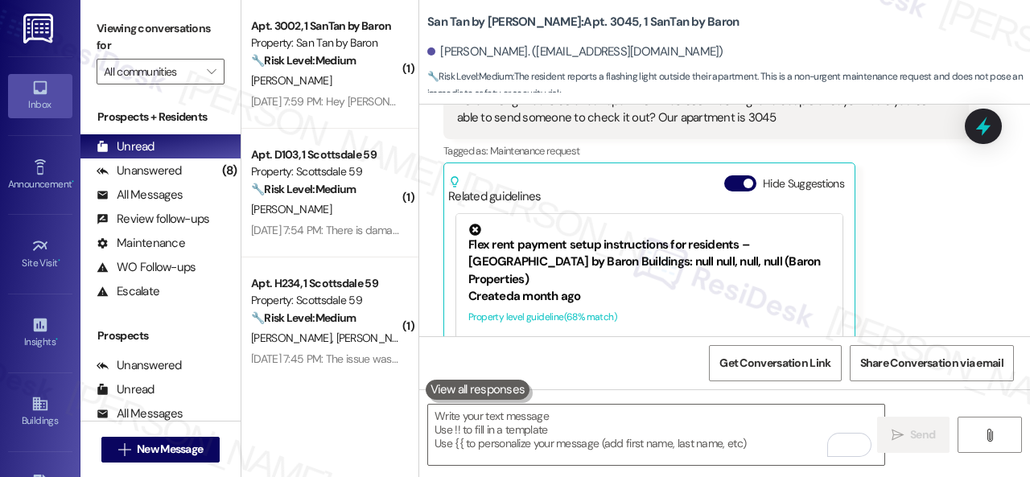
scroll to position [437, 0]
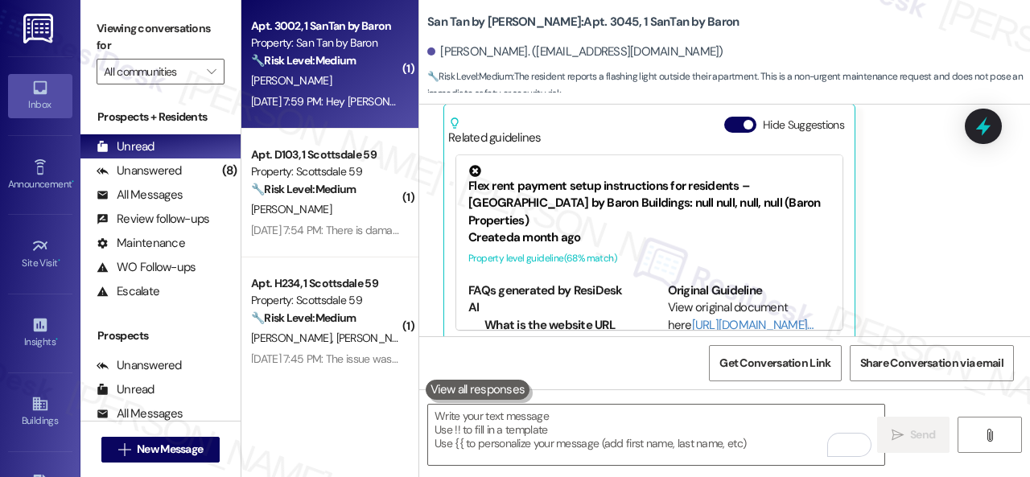
click at [352, 72] on div "R. Dunnell" at bounding box center [325, 81] width 152 height 20
type textarea "Fetching suggested responses. Please feel free to read through the conversation…"
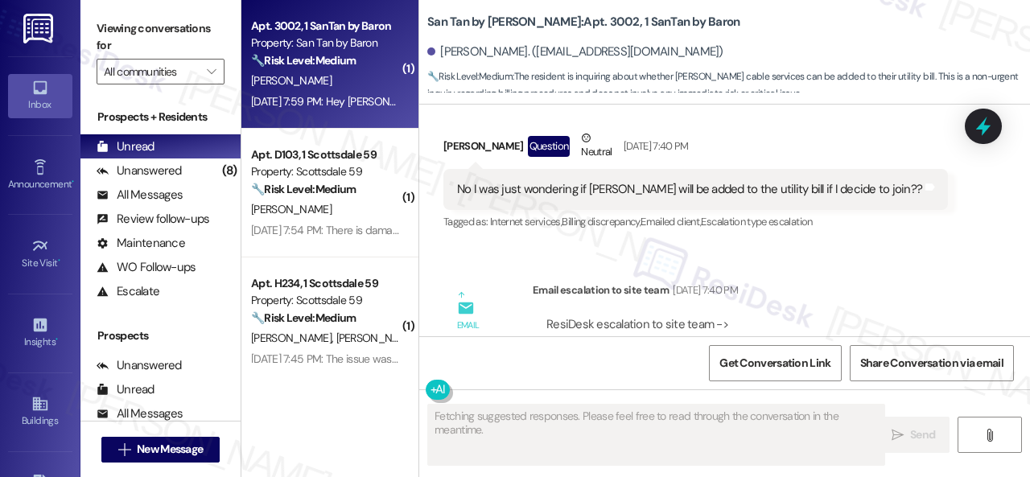
scroll to position [1857, 0]
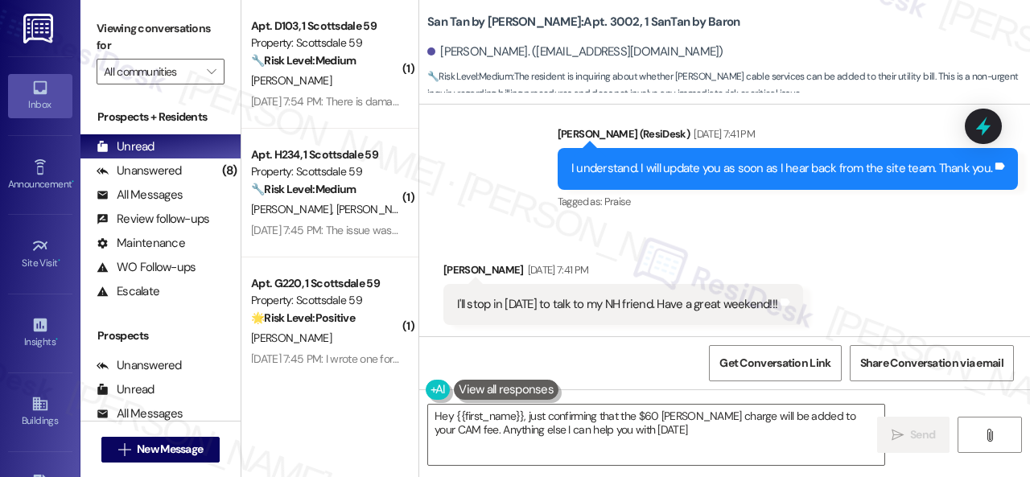
type textarea "Hey {{first_name}}, just confirming that the $60 Cox charge will be added to yo…"
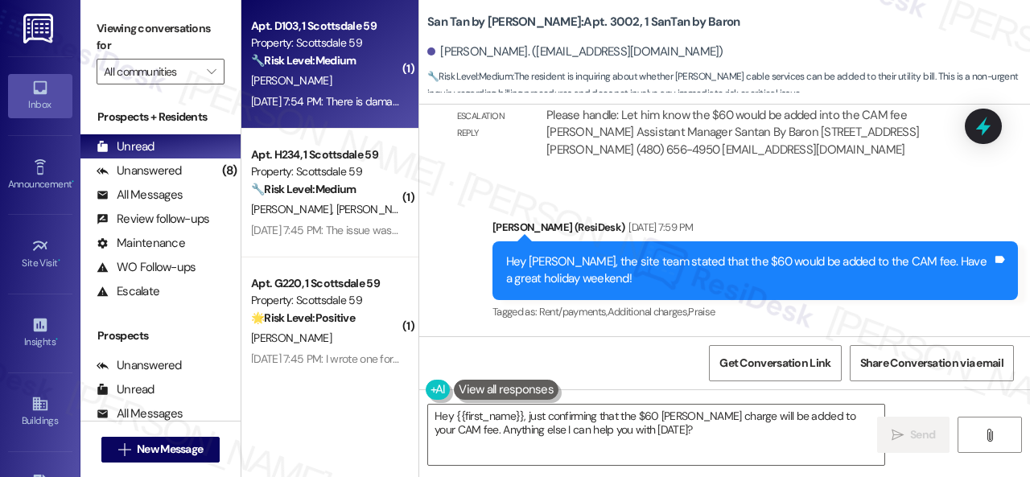
click at [345, 82] on div "[PERSON_NAME]" at bounding box center [325, 81] width 152 height 20
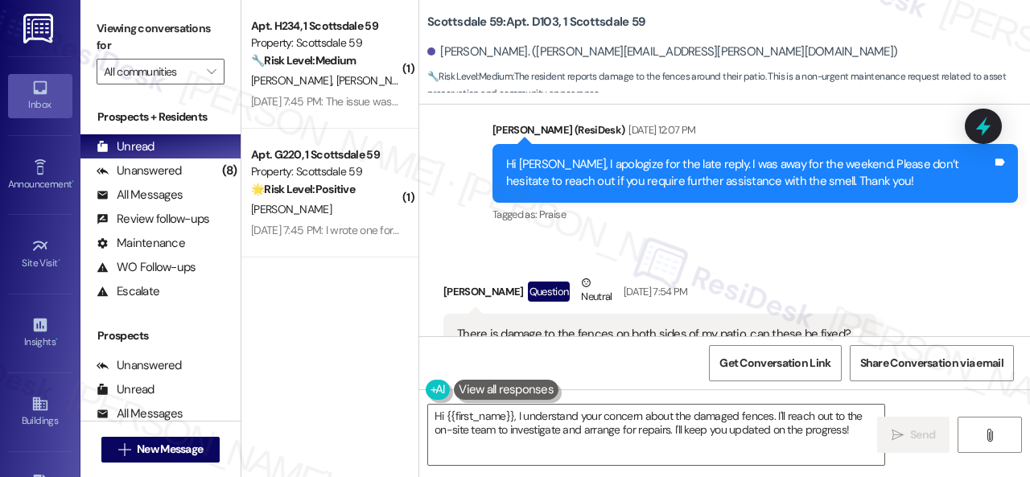
scroll to position [970, 0]
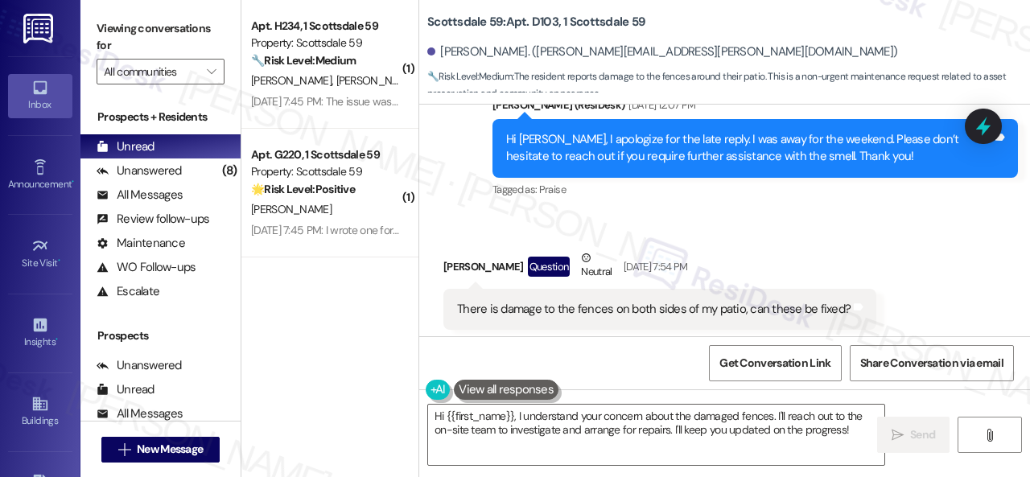
click at [861, 237] on div "Received via SMS [PERSON_NAME] Question Neutral [DATE] 7:54 PM There is damage …" at bounding box center [659, 301] width 457 height 129
click at [516, 417] on textarea "Hi {{first_name}}, I understand your concern about the damaged fences. I'll rea…" at bounding box center [656, 435] width 456 height 60
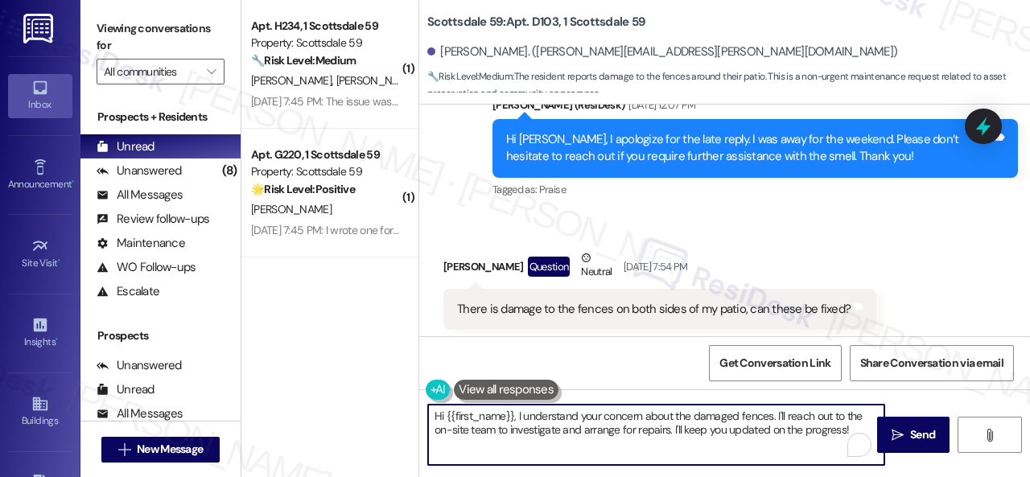
paste textarea "apologize for the late reply because I am away during weekends.I"
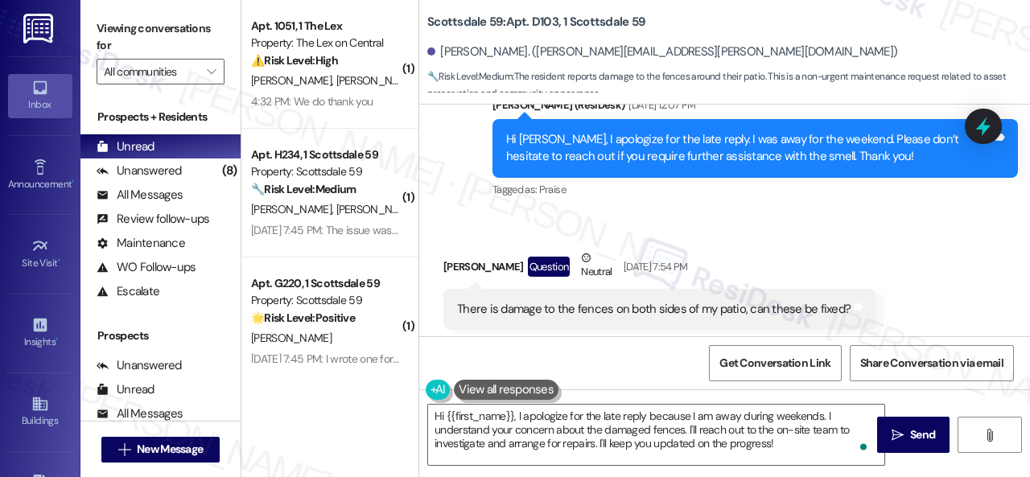
click at [815, 249] on div "[PERSON_NAME] Question Neutral [DATE] 7:54 PM" at bounding box center [659, 268] width 433 height 39
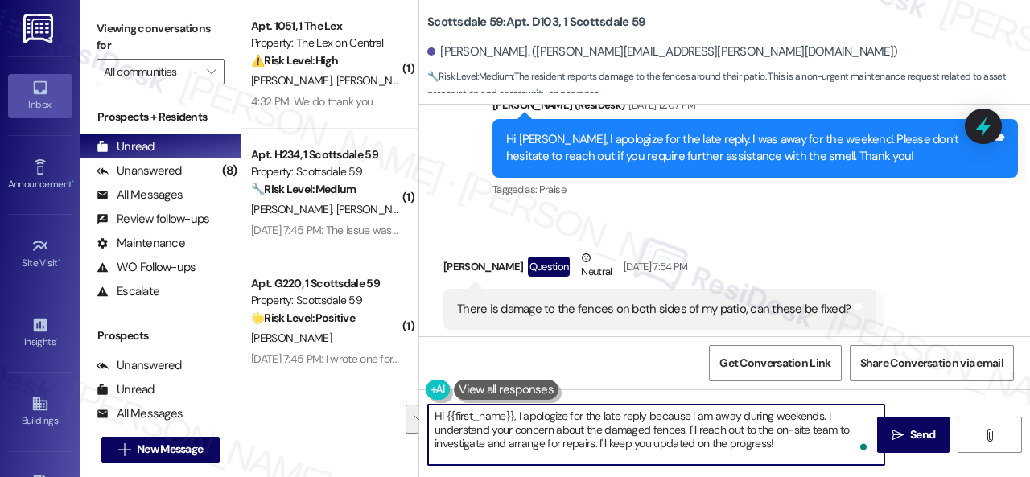
drag, startPoint x: 687, startPoint y: 428, endPoint x: 826, endPoint y: 446, distance: 140.3
click at [826, 446] on textarea "Hi {{first_name}}, I apologize for the late reply because I am away during week…" at bounding box center [656, 435] width 456 height 60
paste textarea "s there already a work order for the issue? If so, may I have the work order nu…"
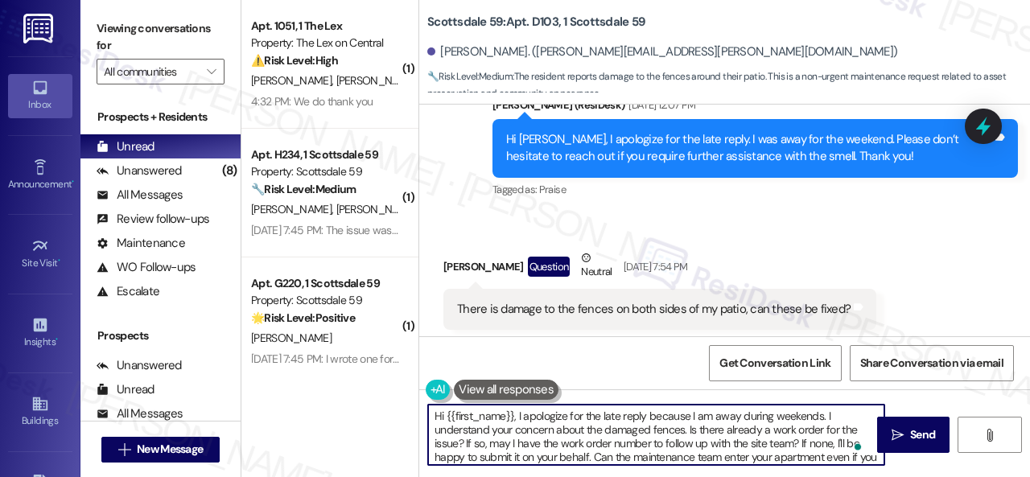
scroll to position [0, 0]
click at [594, 456] on textarea "Hi {{first_name}}, I apologize for the late reply because I am away during week…" at bounding box center [656, 435] width 456 height 60
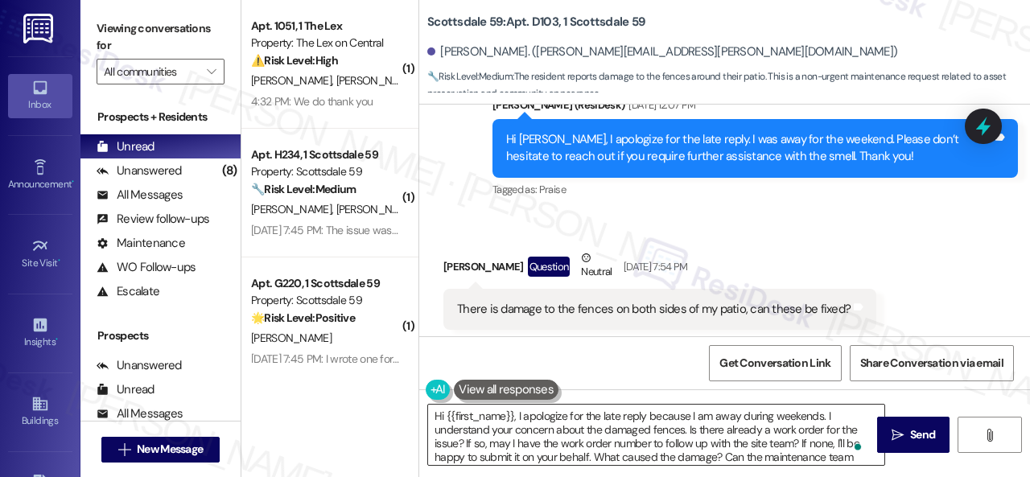
click at [799, 451] on textarea "Hi {{first_name}}, I apologize for the late reply because I am away during week…" at bounding box center [656, 435] width 456 height 60
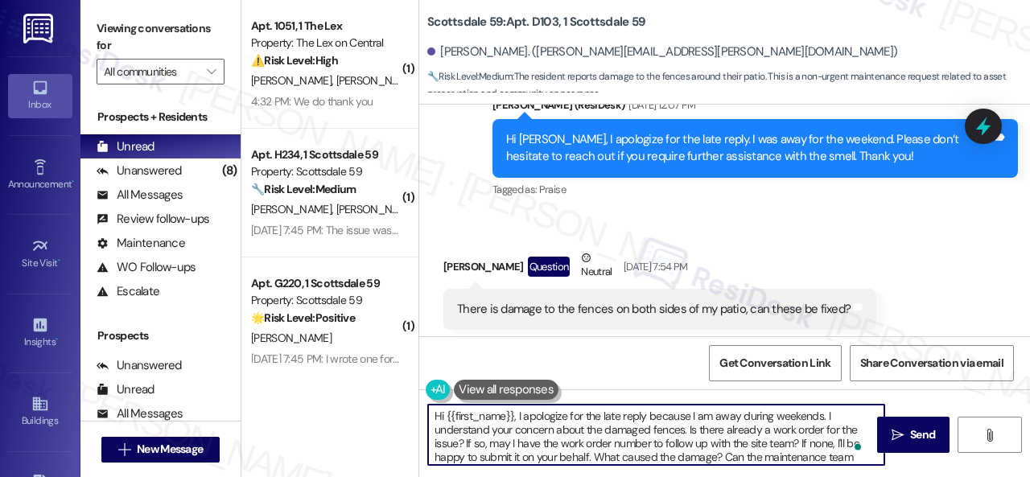
click at [721, 453] on textarea "Hi {{first_name}}, I apologize for the late reply because I am away during week…" at bounding box center [656, 435] width 456 height 60
paste textarea "Please provide as much detail as possible and include photos if available."
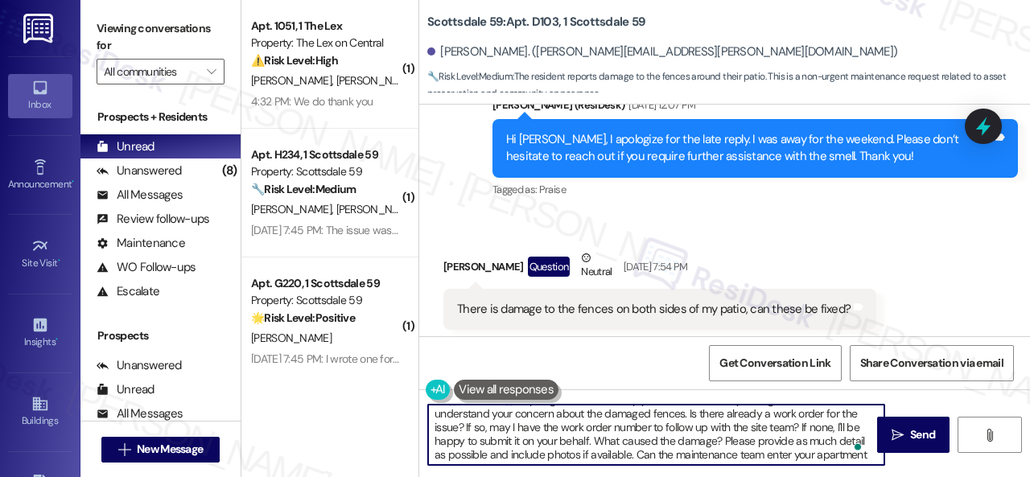
scroll to position [31, 0]
click at [434, 449] on textarea "Hi {{first_name}}, I apologize for the late reply because I am away during week…" at bounding box center [656, 435] width 456 height 60
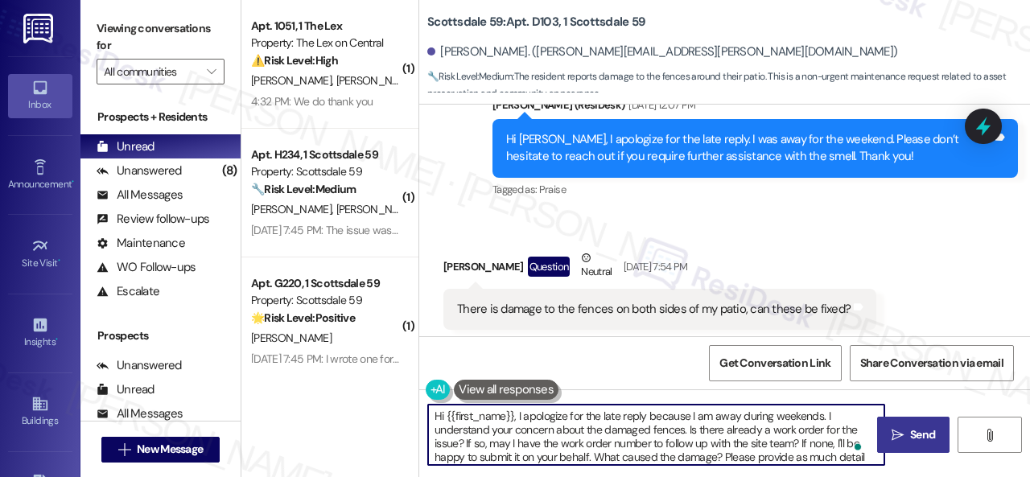
type textarea "Hi {{first_name}}, I apologize for the late reply because I am away during week…"
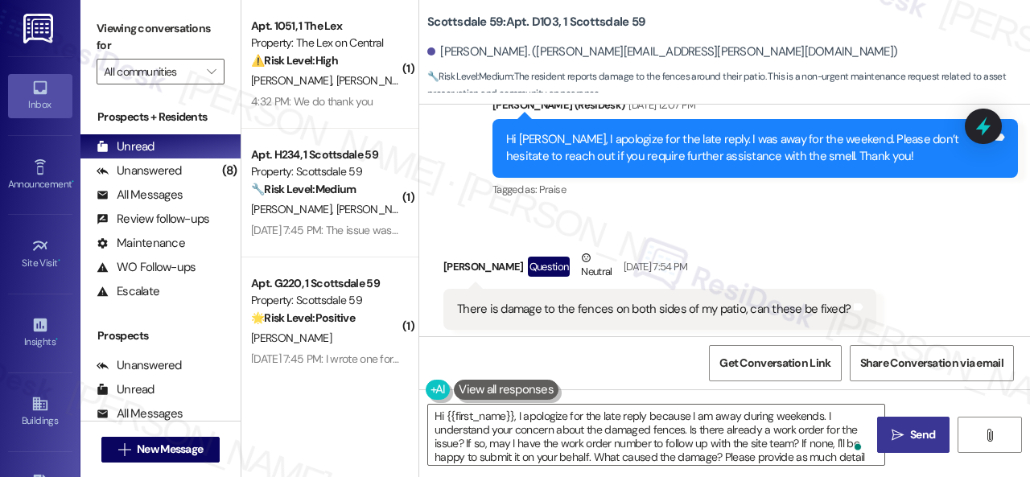
click at [895, 432] on icon "" at bounding box center [897, 435] width 12 height 13
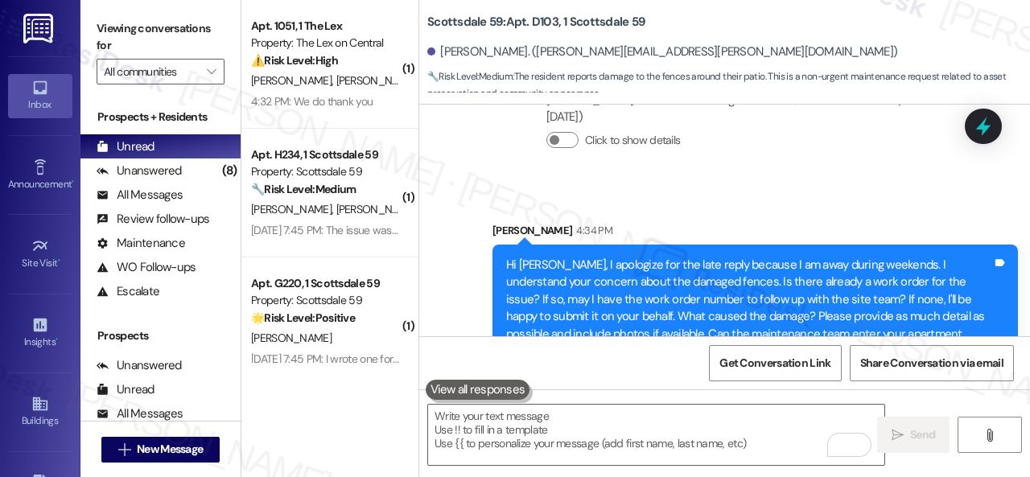
scroll to position [1329, 0]
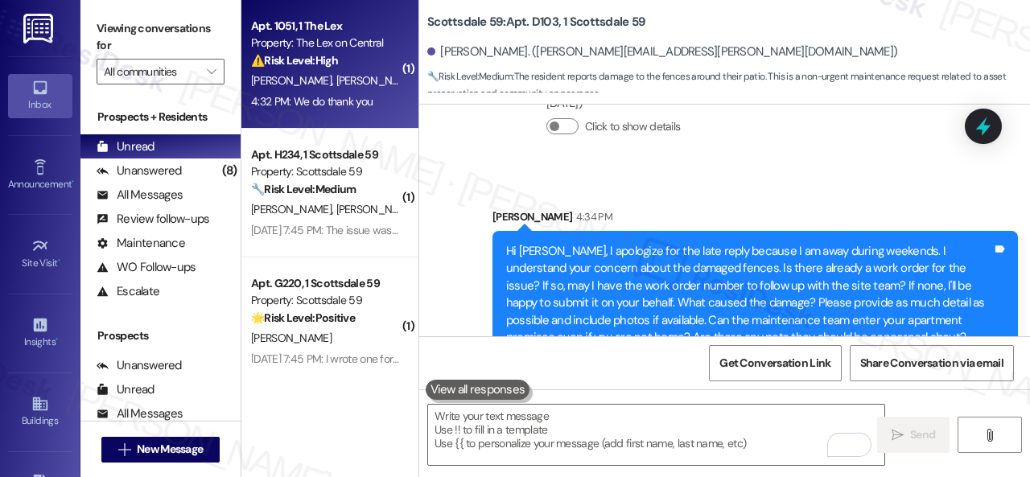
click at [376, 50] on div "Property: The Lex on Central" at bounding box center [325, 43] width 149 height 17
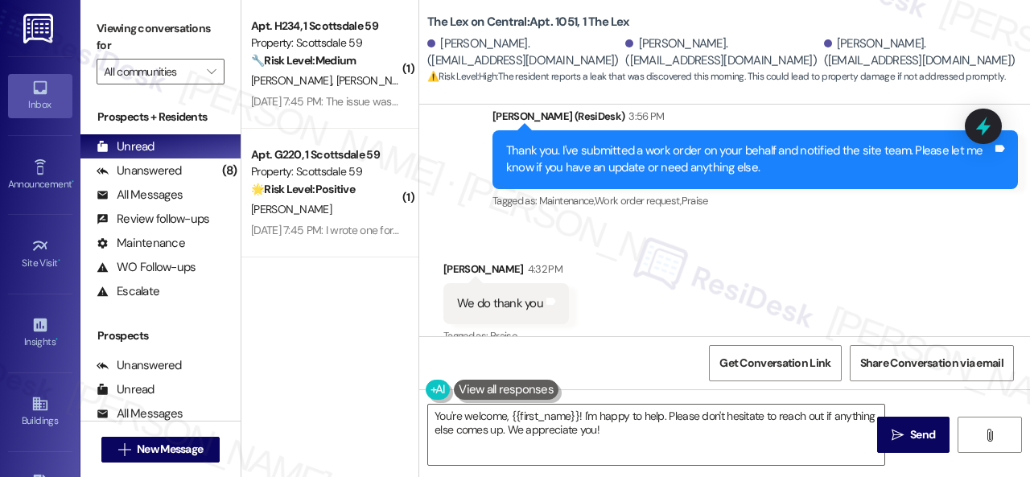
scroll to position [1983, 0]
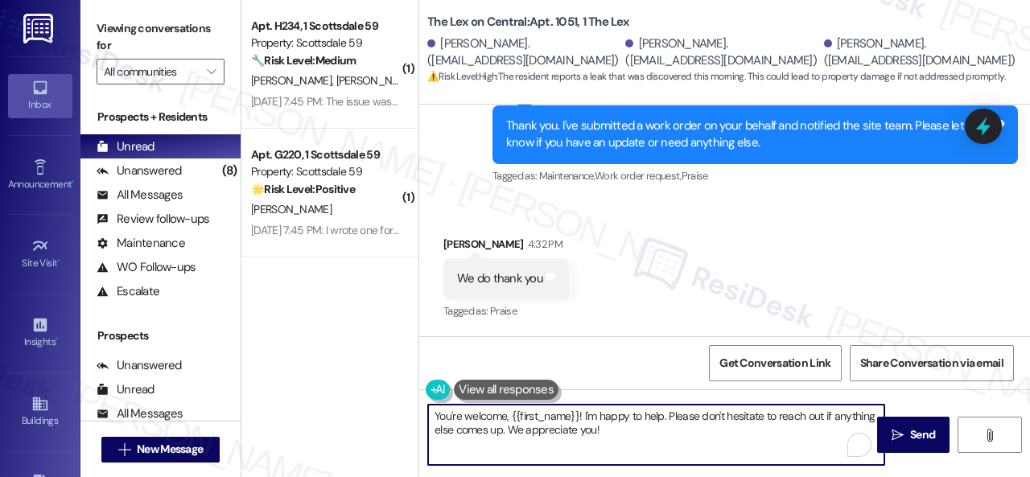
drag, startPoint x: 504, startPoint y: 417, endPoint x: 663, endPoint y: 415, distance: 159.3
click at [663, 415] on textarea "You're welcome, {{first_name}}! I'm happy to help. Please don't hesitate to rea…" at bounding box center [656, 435] width 456 height 60
drag, startPoint x: 790, startPoint y: 413, endPoint x: 790, endPoint y: 434, distance: 20.9
click at [796, 432] on textarea "You're welcome. Please don't hesitate to reach out if anything else comes up. W…" at bounding box center [656, 435] width 456 height 60
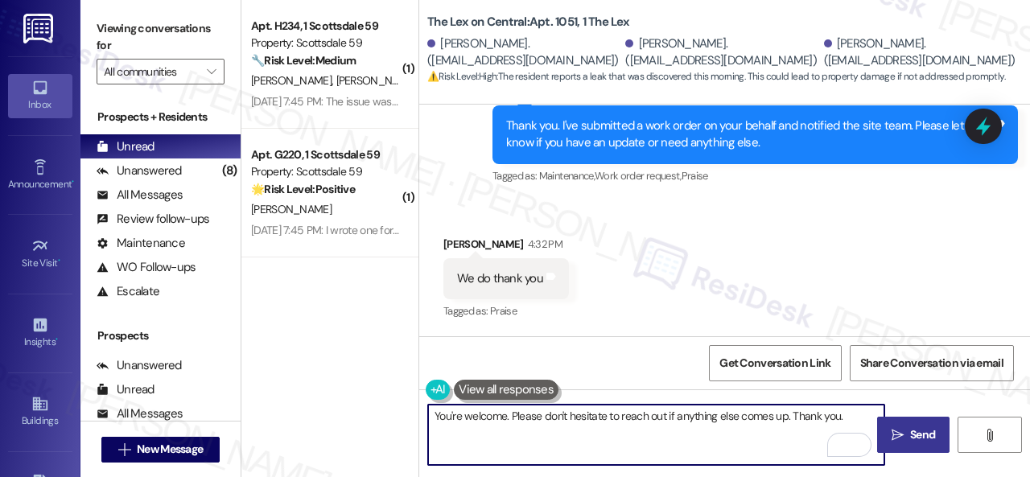
type textarea "You're welcome. Please don't hesitate to reach out if anything else comes up. T…"
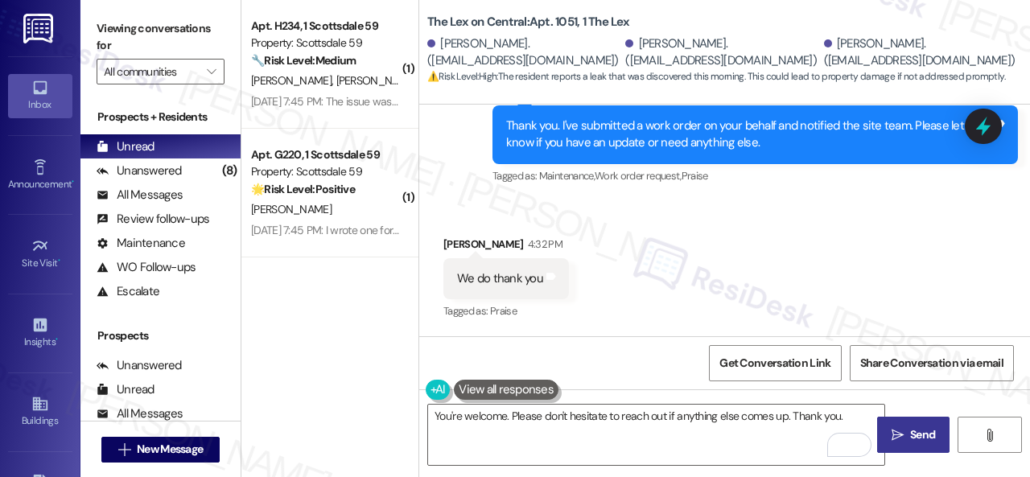
click at [910, 438] on span "Send" at bounding box center [922, 434] width 25 height 17
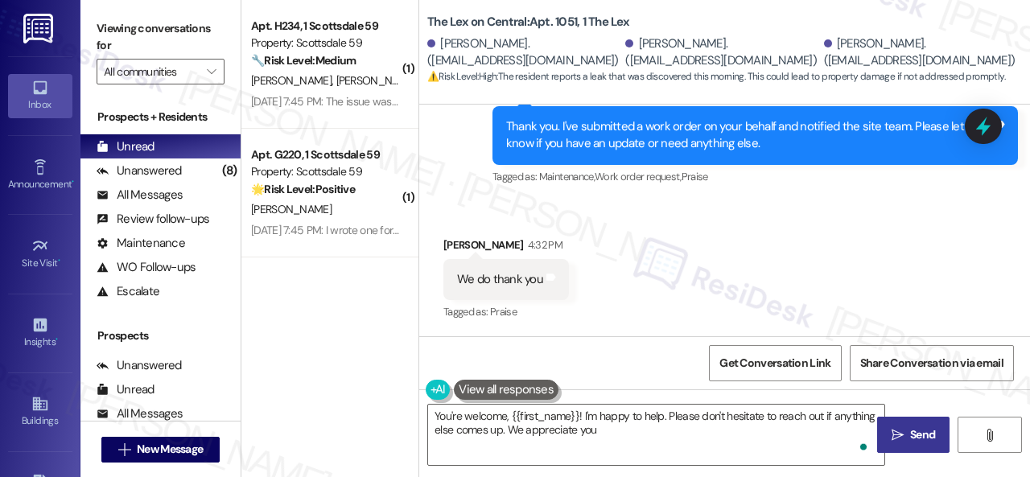
type textarea "You're welcome, {{first_name}}! I'm happy to help. Please don't hesitate to rea…"
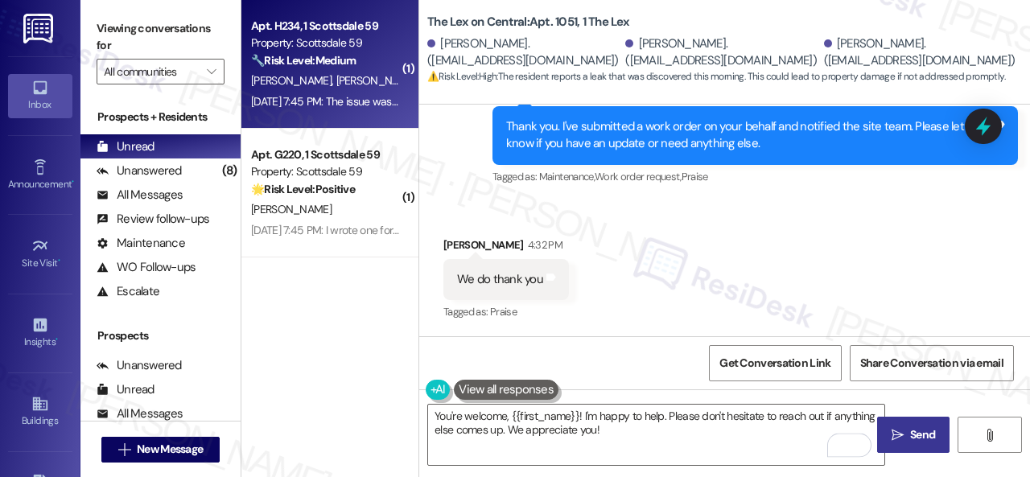
click at [375, 68] on div "🔧 Risk Level: Medium The resident indicates that the ice maker issue was not re…" at bounding box center [325, 60] width 149 height 17
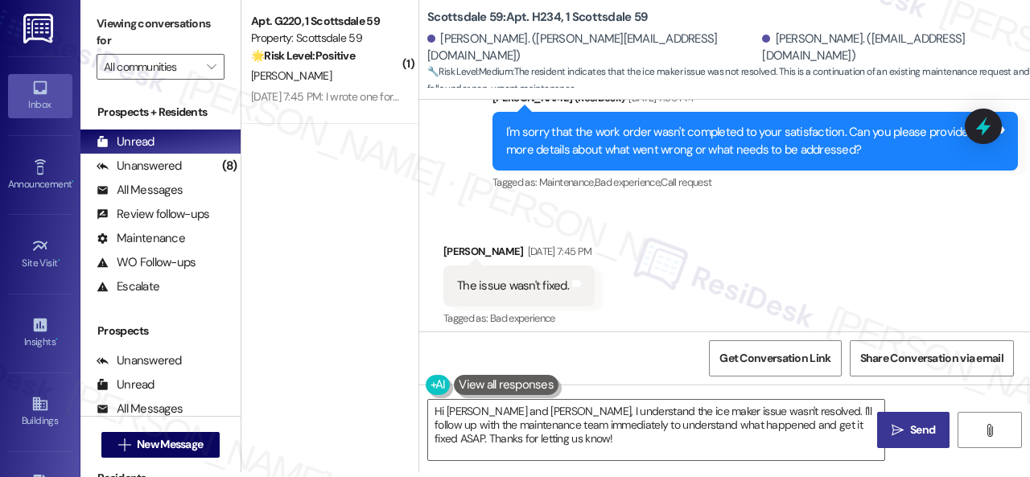
scroll to position [655, 0]
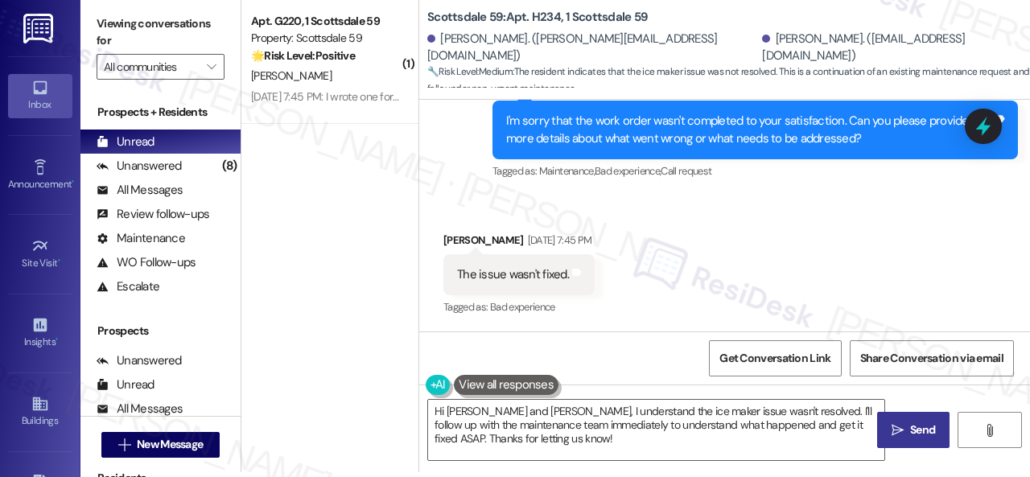
click at [283, 282] on div "( 1 ) Apt. G220, 1 Scottsdale 59 Property: Scottsdale 59 🌟 Risk Level: Positive…" at bounding box center [329, 176] width 177 height 363
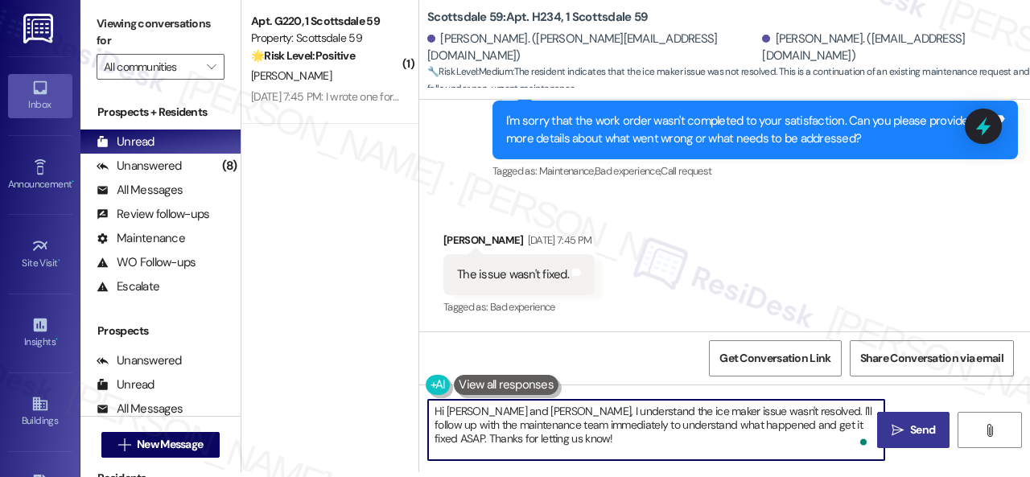
drag, startPoint x: 561, startPoint y: 443, endPoint x: 440, endPoint y: 407, distance: 126.7
click at [397, 401] on div "( 1 ) Apt. G220, 1 Scottsdale 59 Property: Scottsdale 59 🌟 Risk Level: Positive…" at bounding box center [635, 233] width 788 height 477
paste textarea "I'm sorry to hear the issue hasn't been resolved yet. We apologize for the dela…"
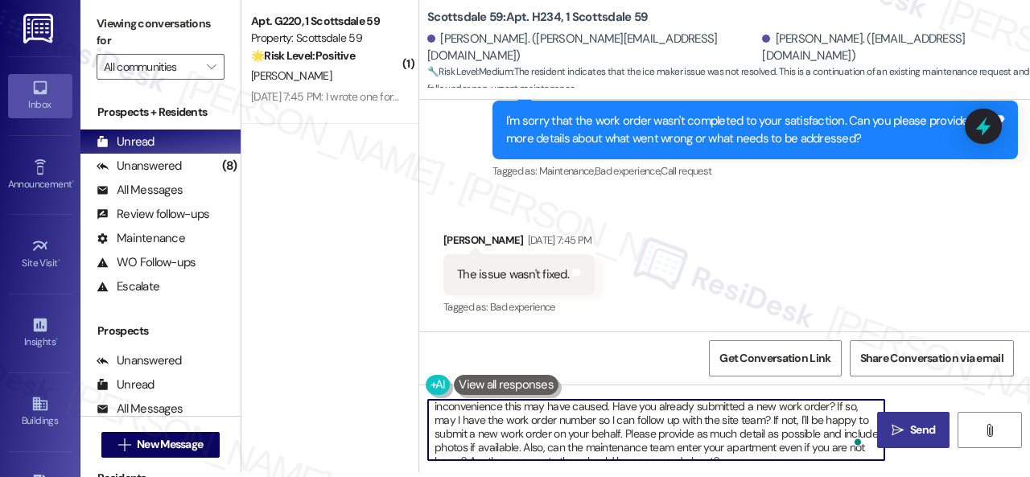
scroll to position [0, 0]
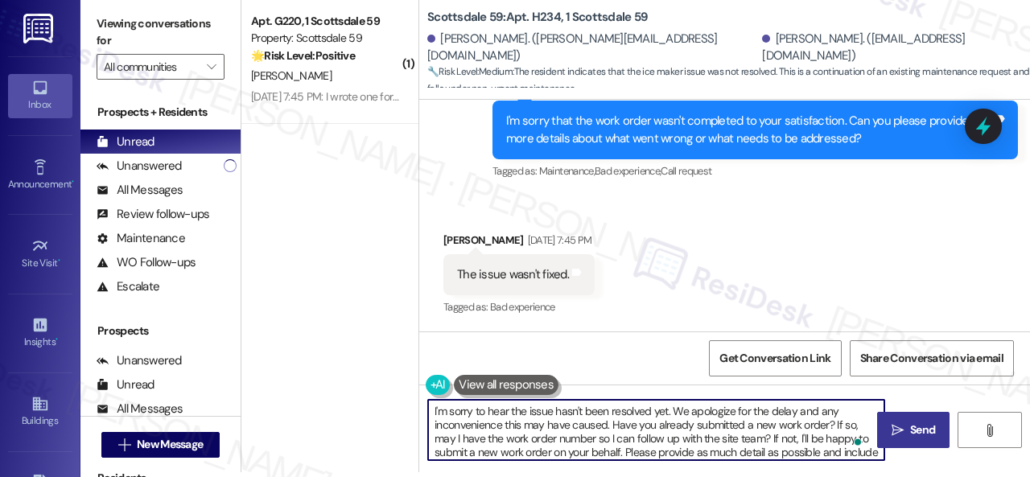
click at [529, 409] on textarea "I'm sorry to hear the issue hasn't been resolved yet. We apologize for the dela…" at bounding box center [656, 430] width 456 height 60
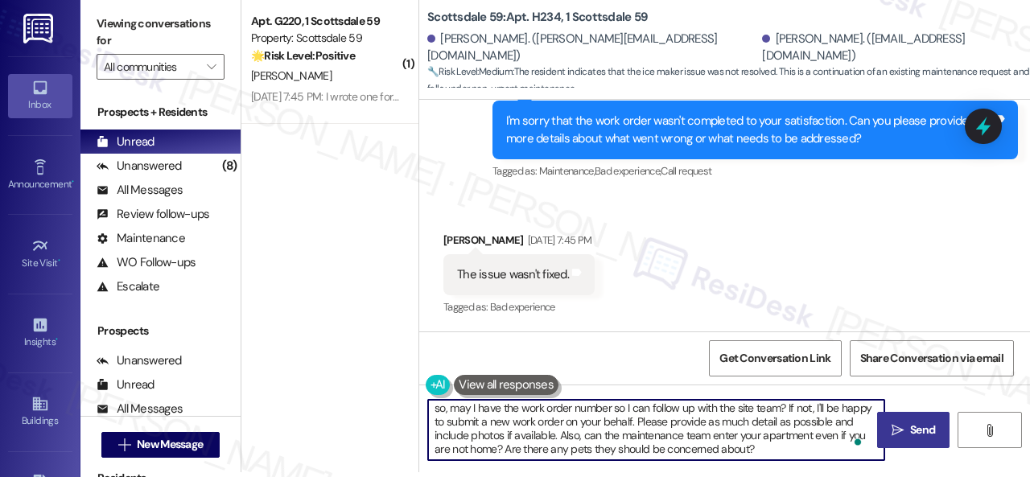
scroll to position [31, 0]
type textarea "I'm sorry to hear the icemaker issue hasn't been resolved yet. We apologize for…"
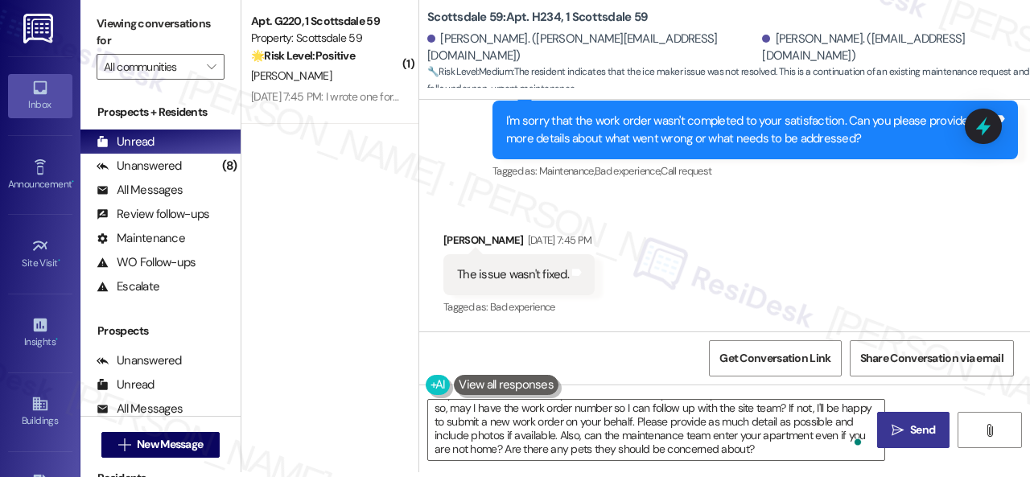
click at [893, 426] on icon "" at bounding box center [897, 430] width 12 height 13
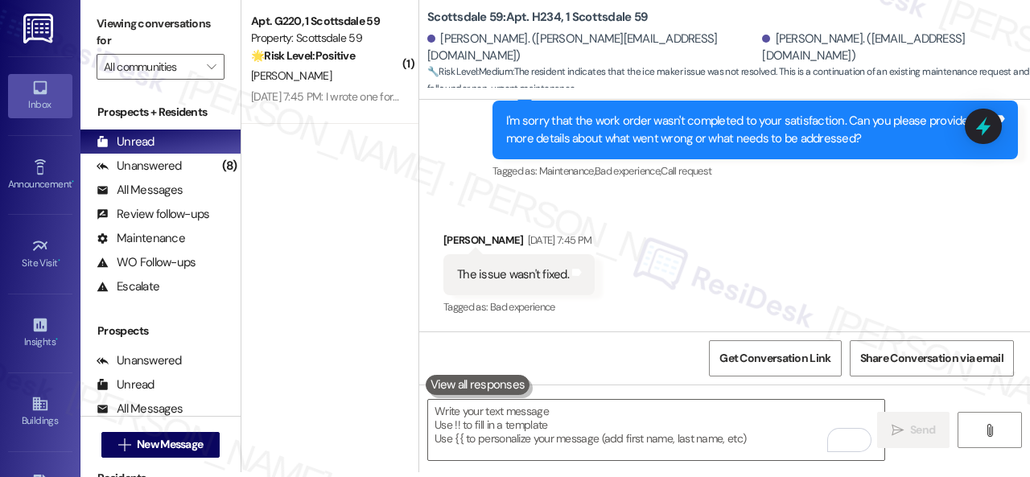
scroll to position [853, 0]
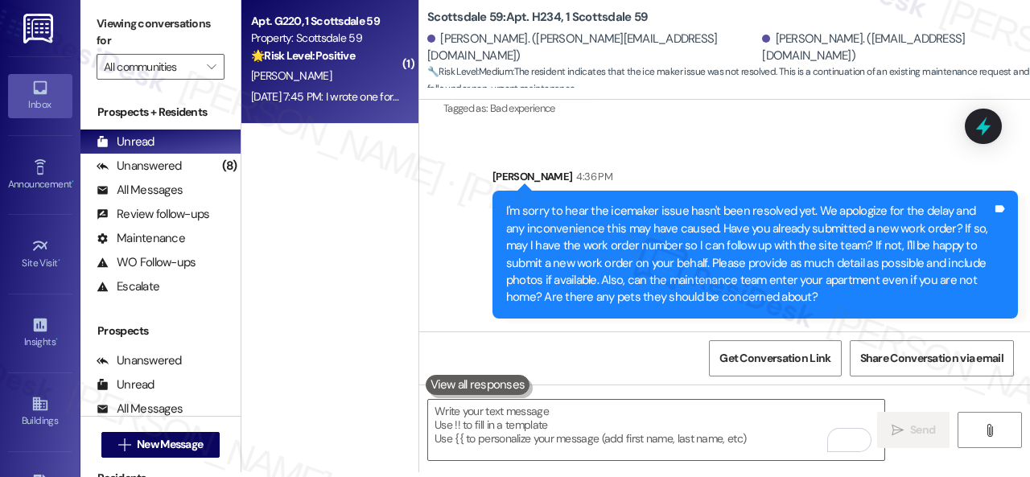
click at [331, 83] on div "T. Richards" at bounding box center [325, 76] width 152 height 20
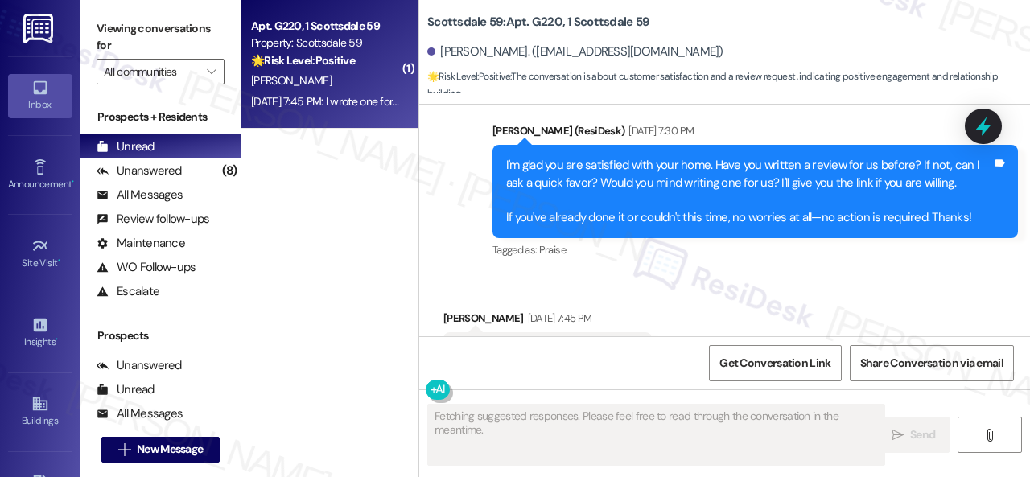
scroll to position [3407, 0]
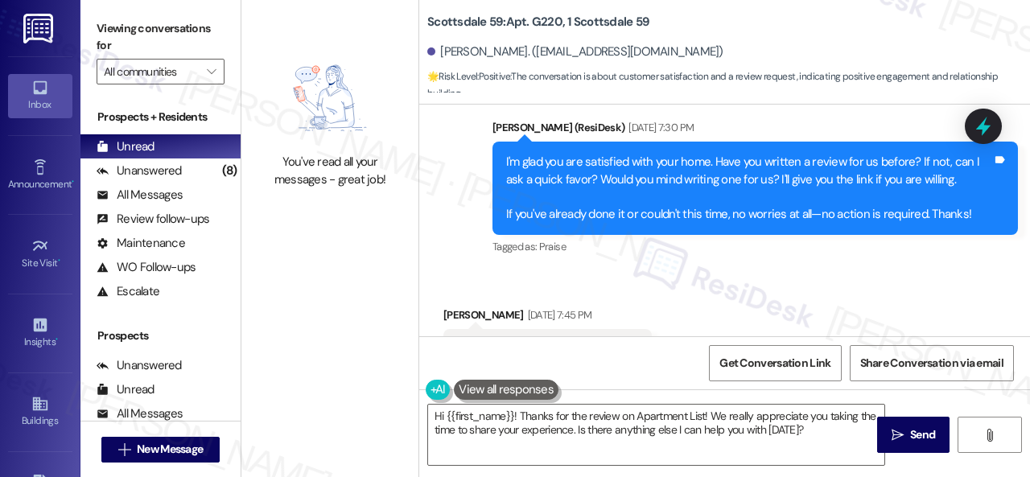
click at [457, 191] on div "Sent via SMS Sarah (ResiDesk) Aug 29, 2025 at 7:30 PM I'm glad you are satisfie…" at bounding box center [724, 176] width 611 height 187
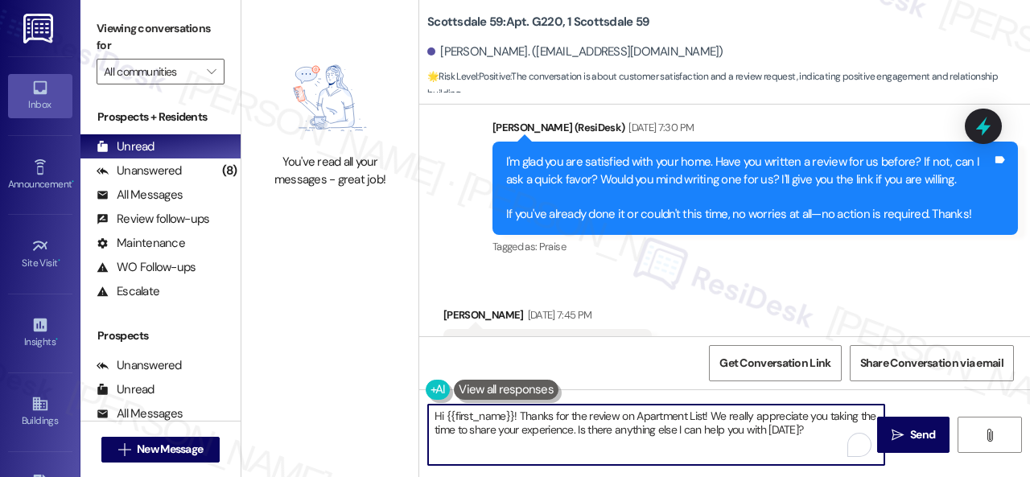
drag, startPoint x: 815, startPoint y: 430, endPoint x: 323, endPoint y: 409, distance: 491.9
click at [323, 409] on div "You've read all your messages - great job! Scottsdale 59: Apt. G220, 1 Scottsda…" at bounding box center [635, 238] width 788 height 477
paste textarea "I see. Thank you so much! Enjoy your day!"
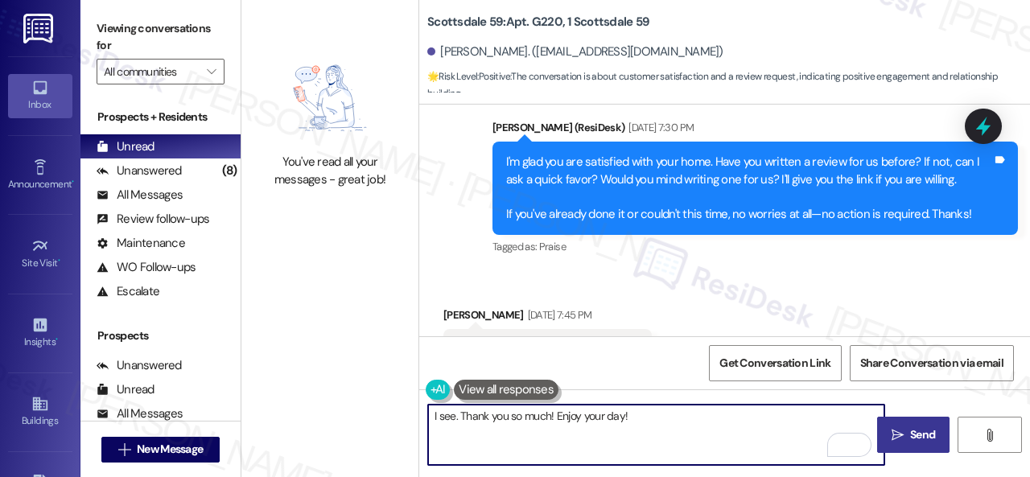
type textarea "I see. Thank you so much! Enjoy your day!"
click at [915, 434] on span "Send" at bounding box center [922, 434] width 25 height 17
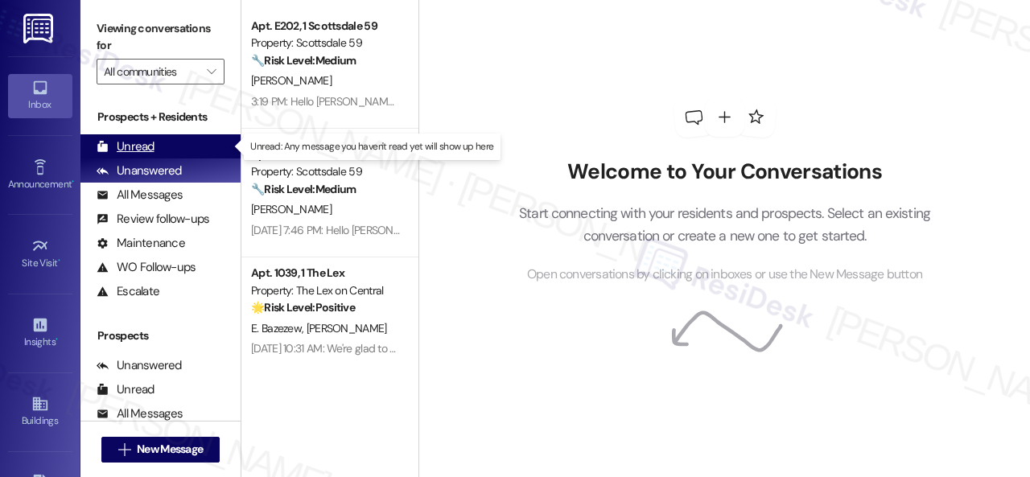
click at [135, 141] on div "Unread" at bounding box center [126, 146] width 58 height 17
